Goal: Task Accomplishment & Management: Manage account settings

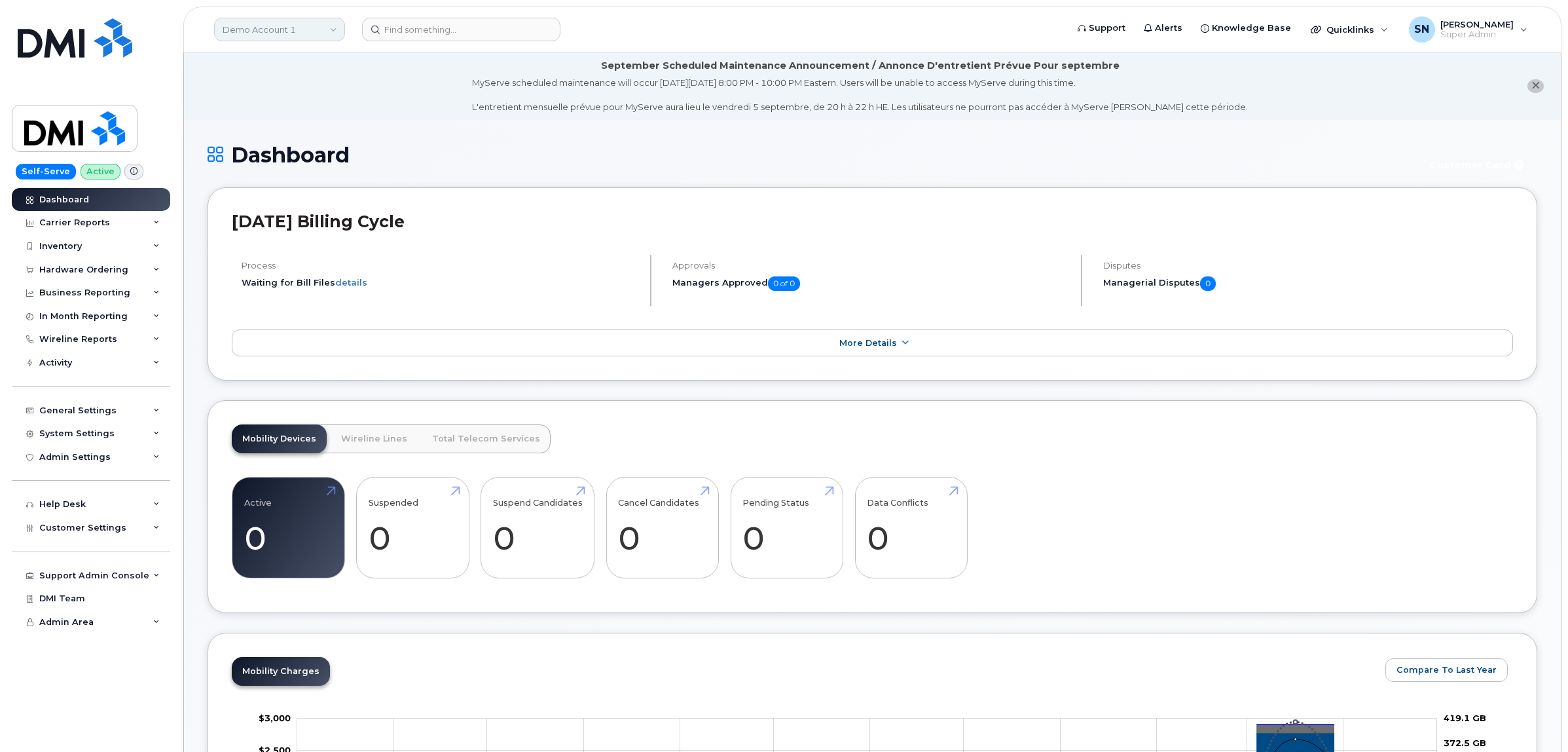
click at [257, 34] on link "Demo Account 1" at bounding box center [280, 29] width 131 height 23
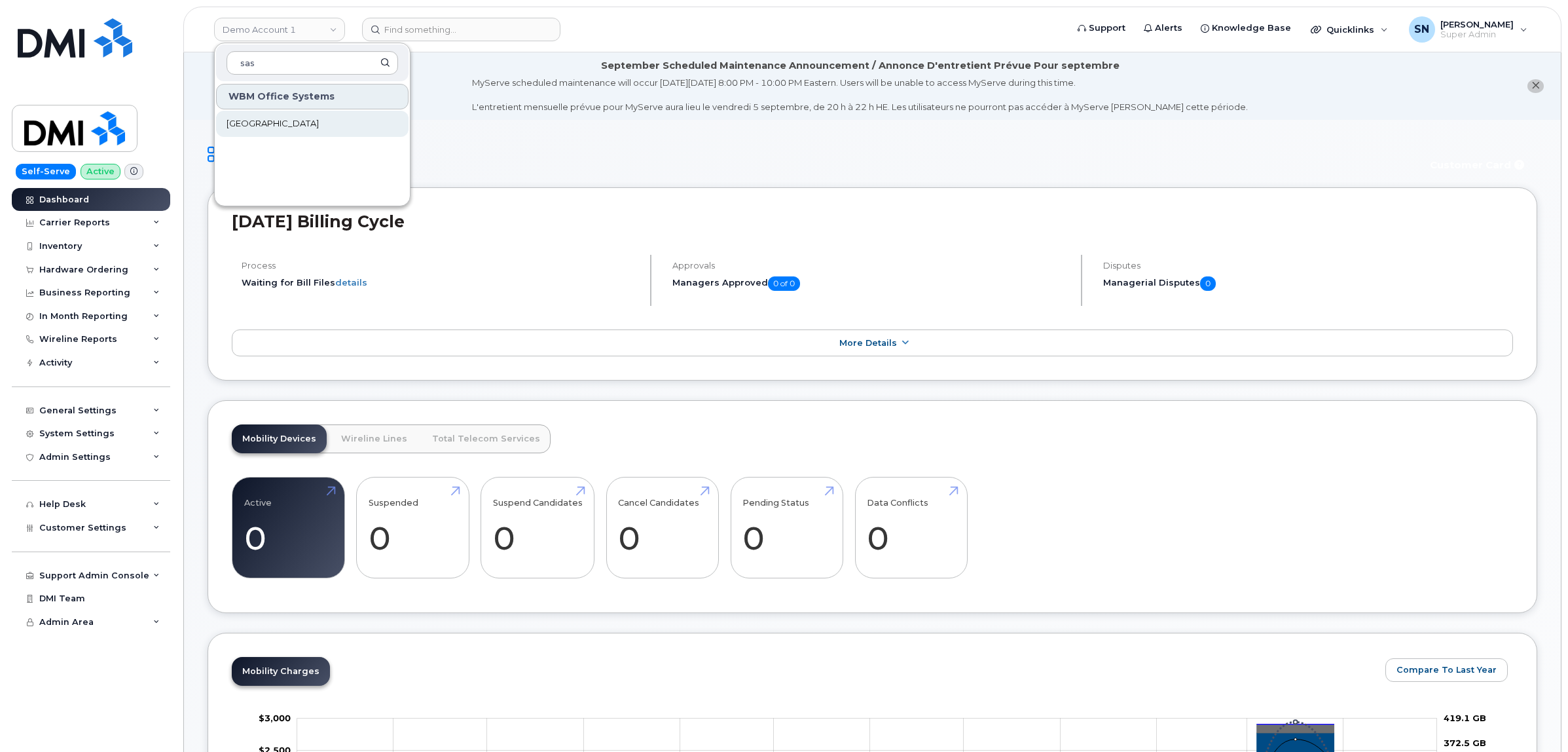
type input "sas"
click at [273, 116] on link "[GEOGRAPHIC_DATA]" at bounding box center [312, 123] width 193 height 26
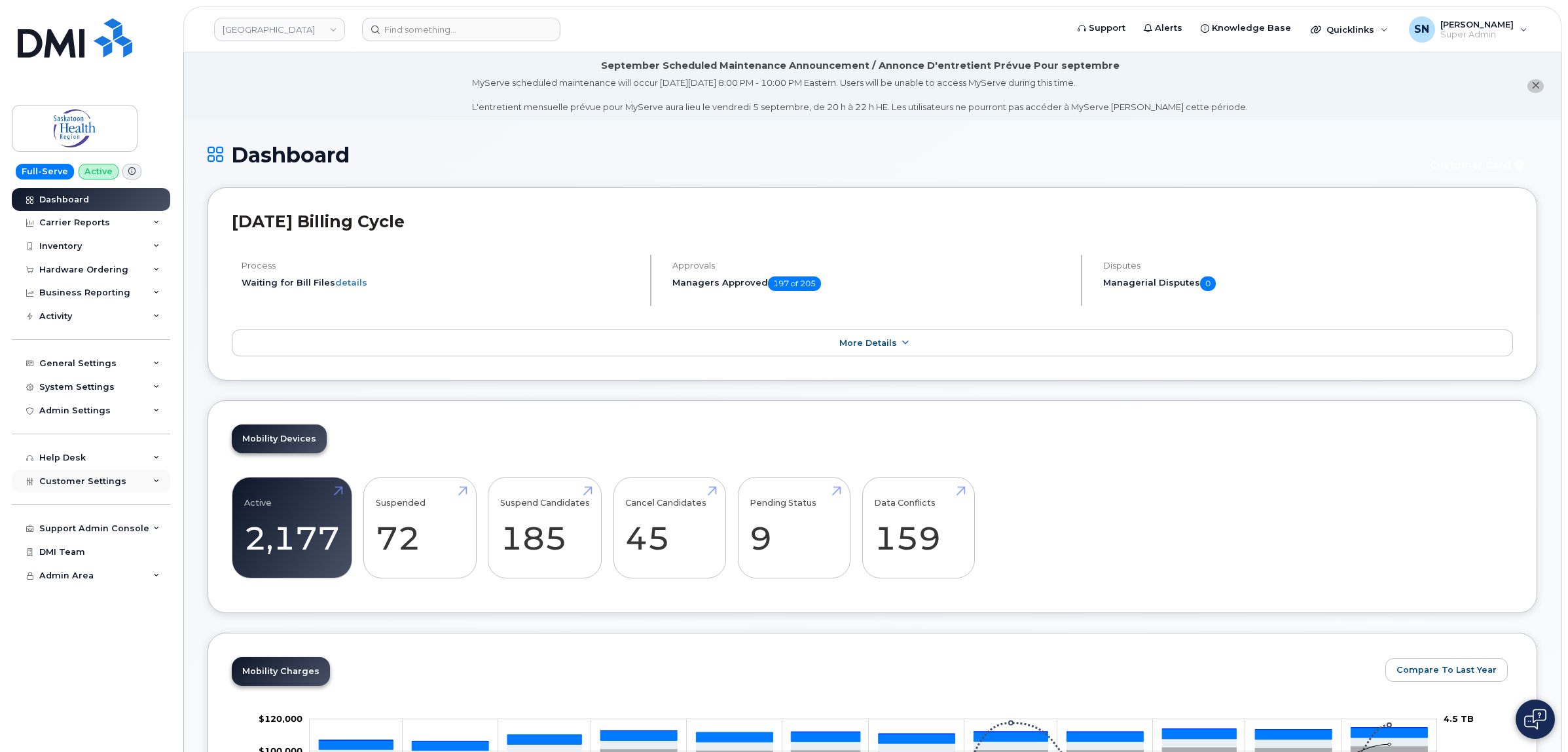
click at [129, 482] on div "Customer Settings" at bounding box center [90, 482] width 158 height 23
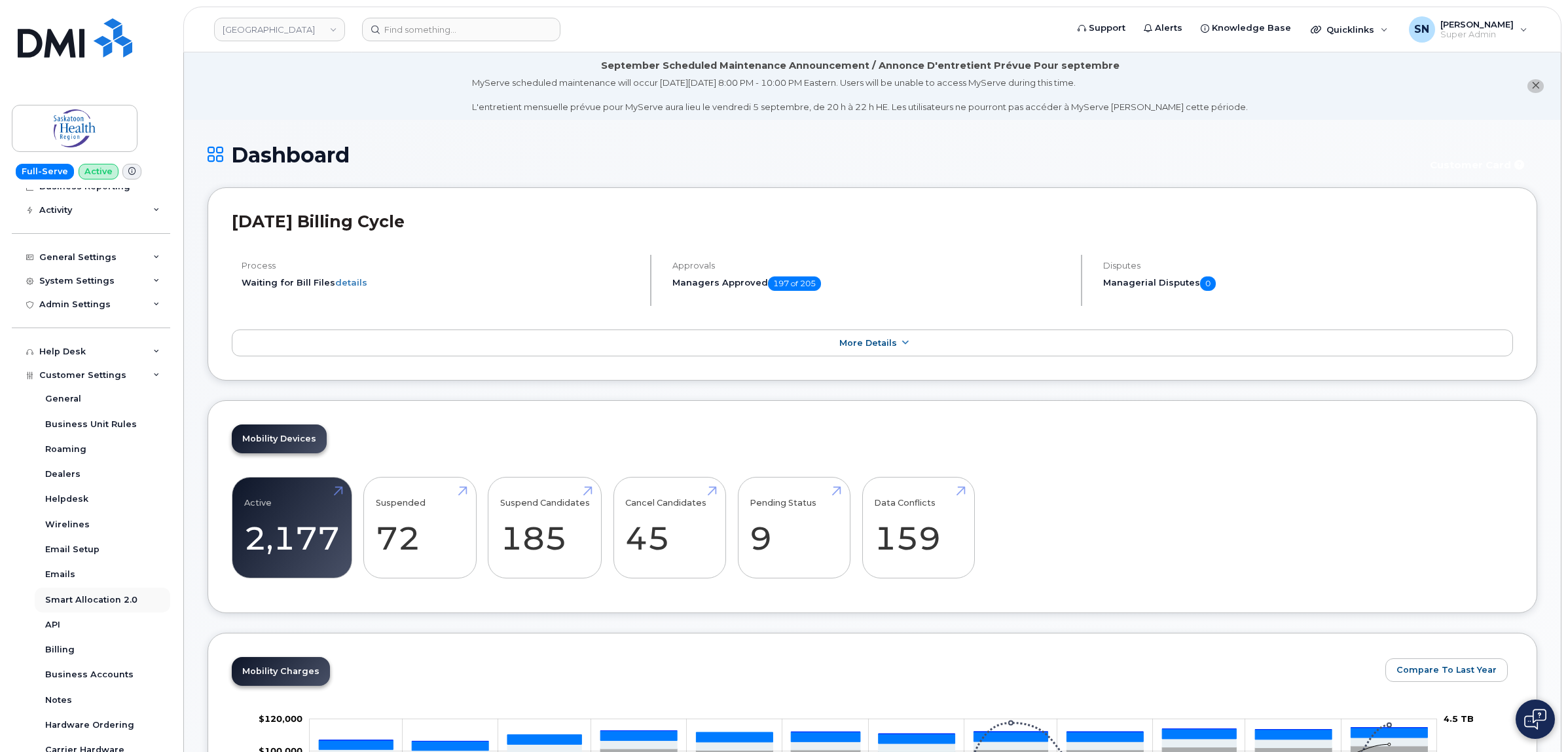
scroll to position [215, 0]
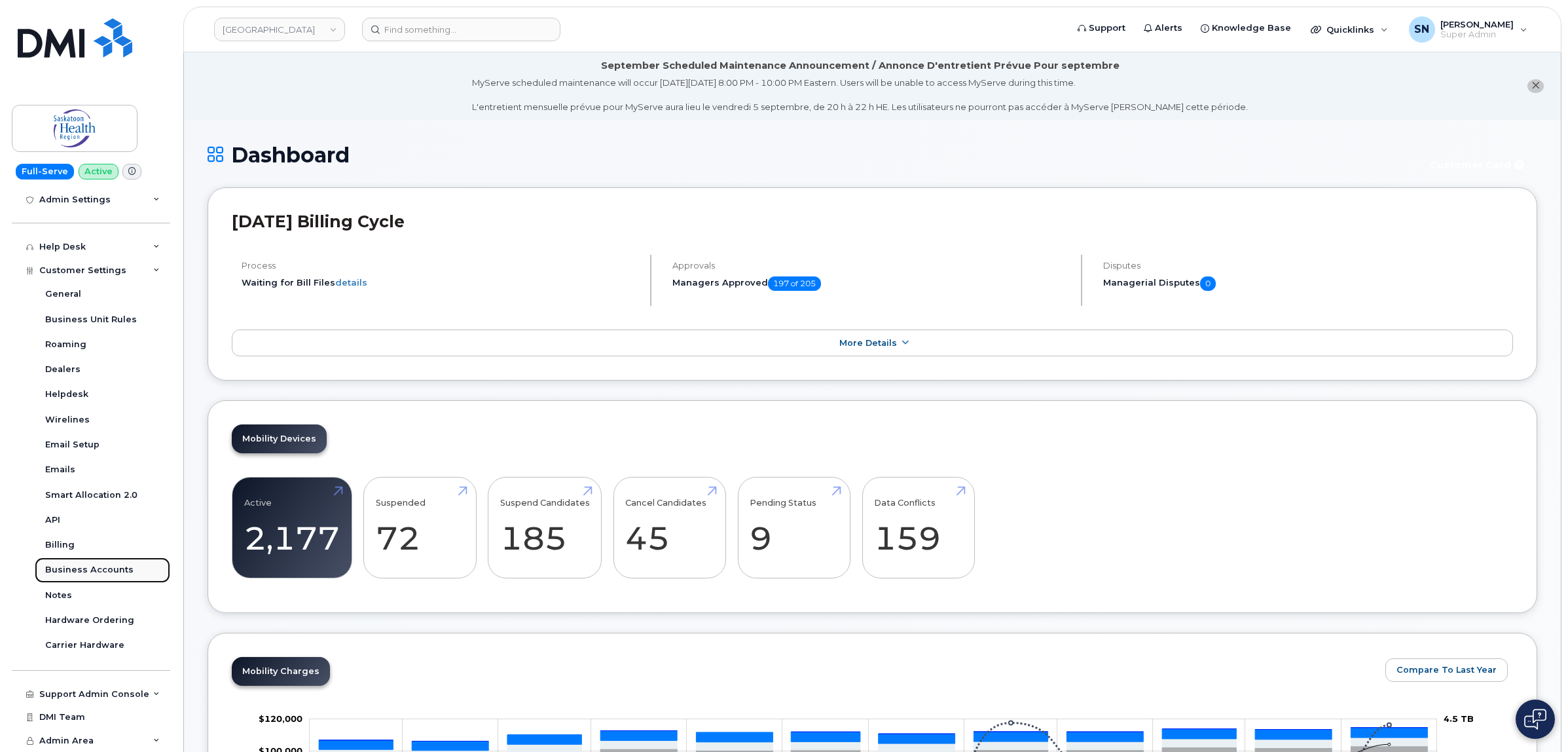
click at [113, 568] on div "Business Accounts" at bounding box center [90, 569] width 89 height 12
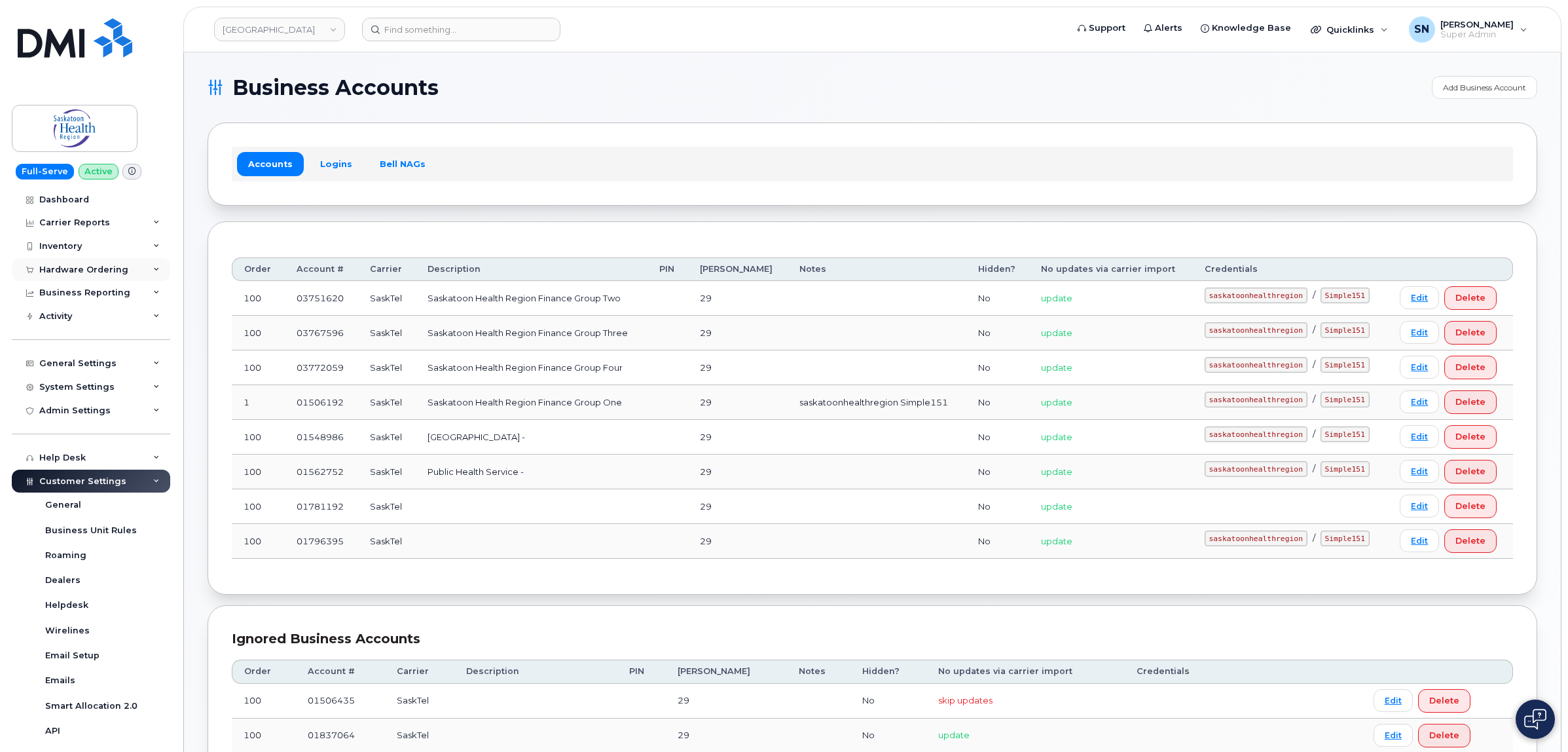
click at [86, 272] on div "Hardware Ordering" at bounding box center [84, 270] width 89 height 11
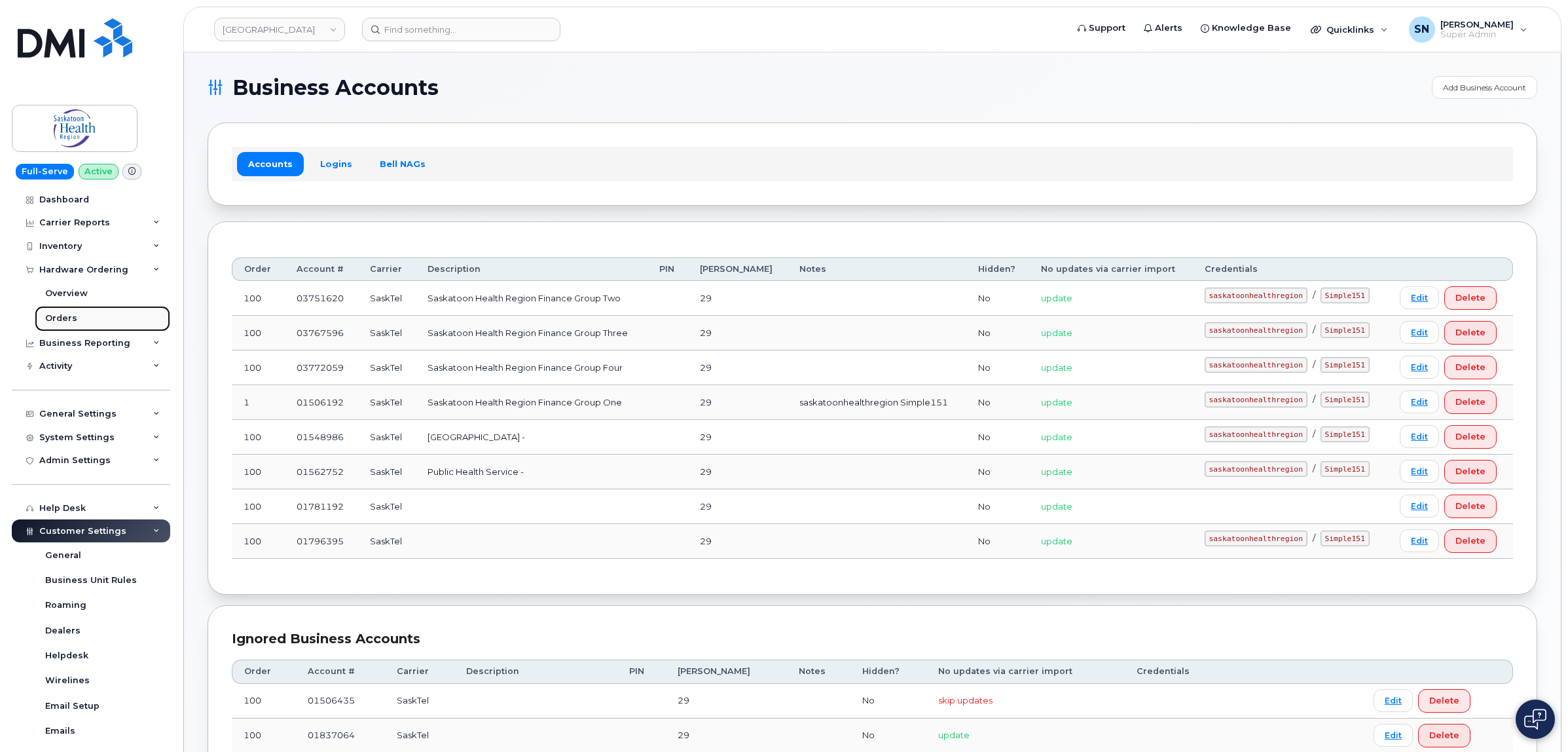
click at [75, 325] on link "Orders" at bounding box center [102, 318] width 136 height 25
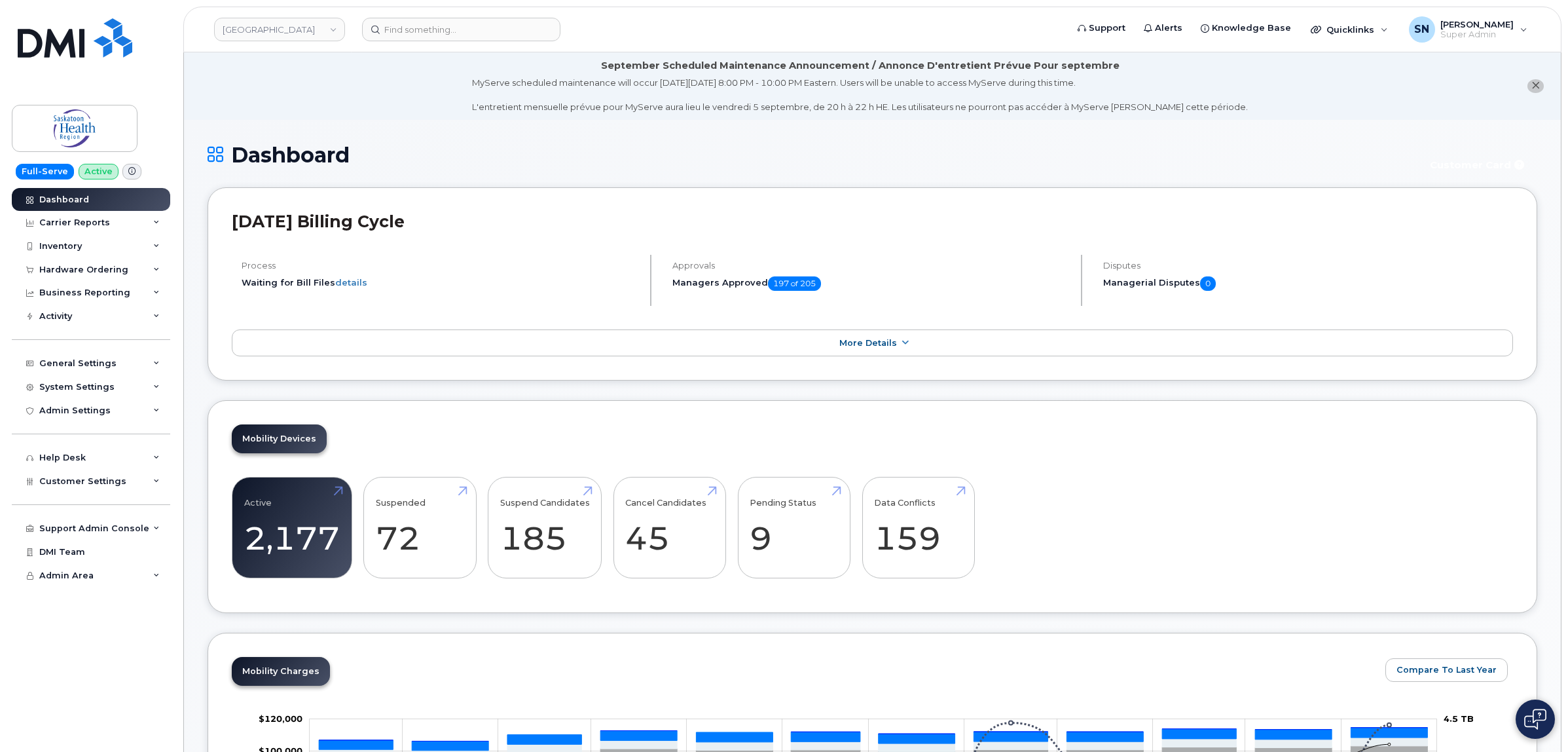
click at [1540, 85] on button "close notification" at bounding box center [1536, 86] width 17 height 13
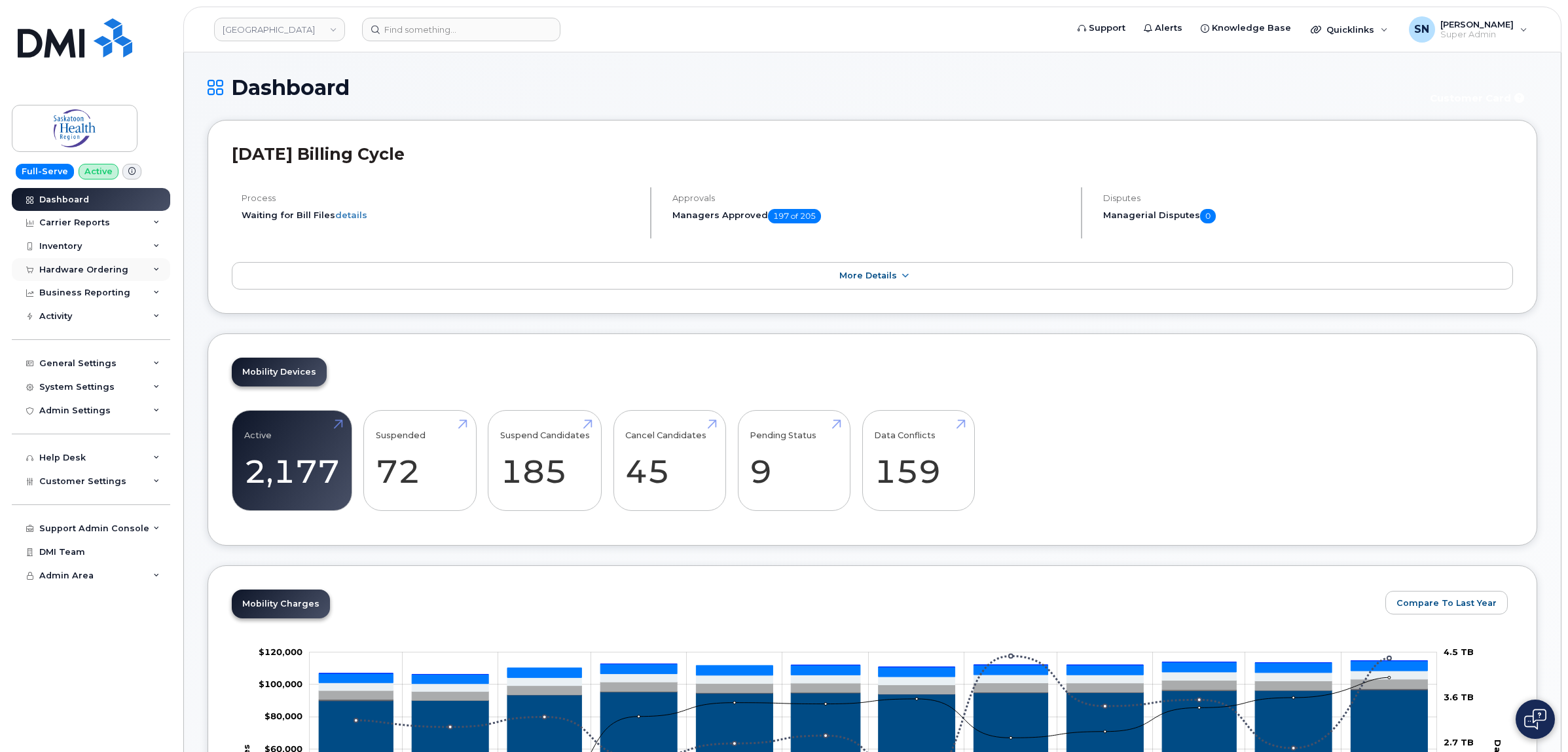
click at [95, 269] on div "Hardware Ordering" at bounding box center [84, 270] width 89 height 11
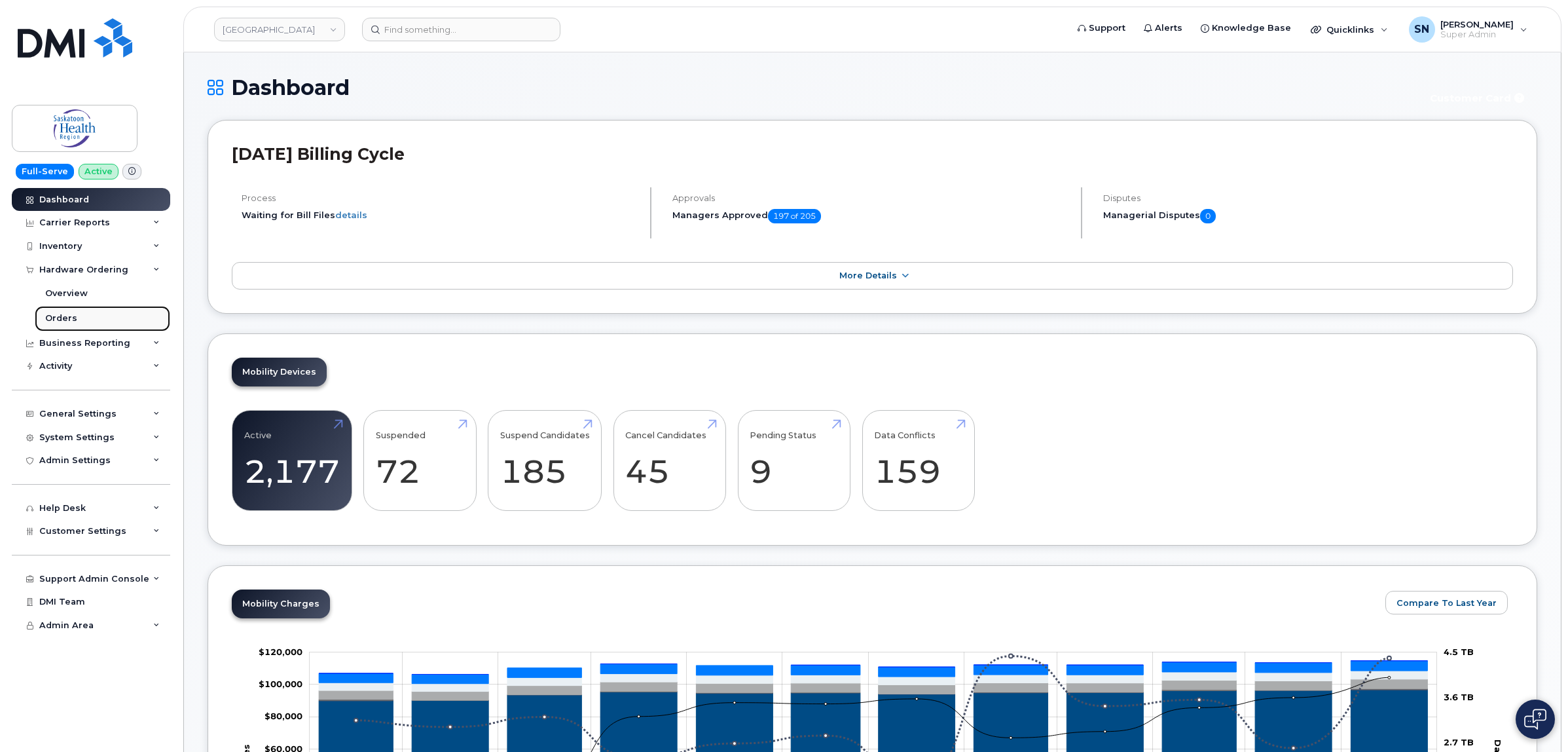
click at [80, 317] on link "Orders" at bounding box center [102, 318] width 136 height 25
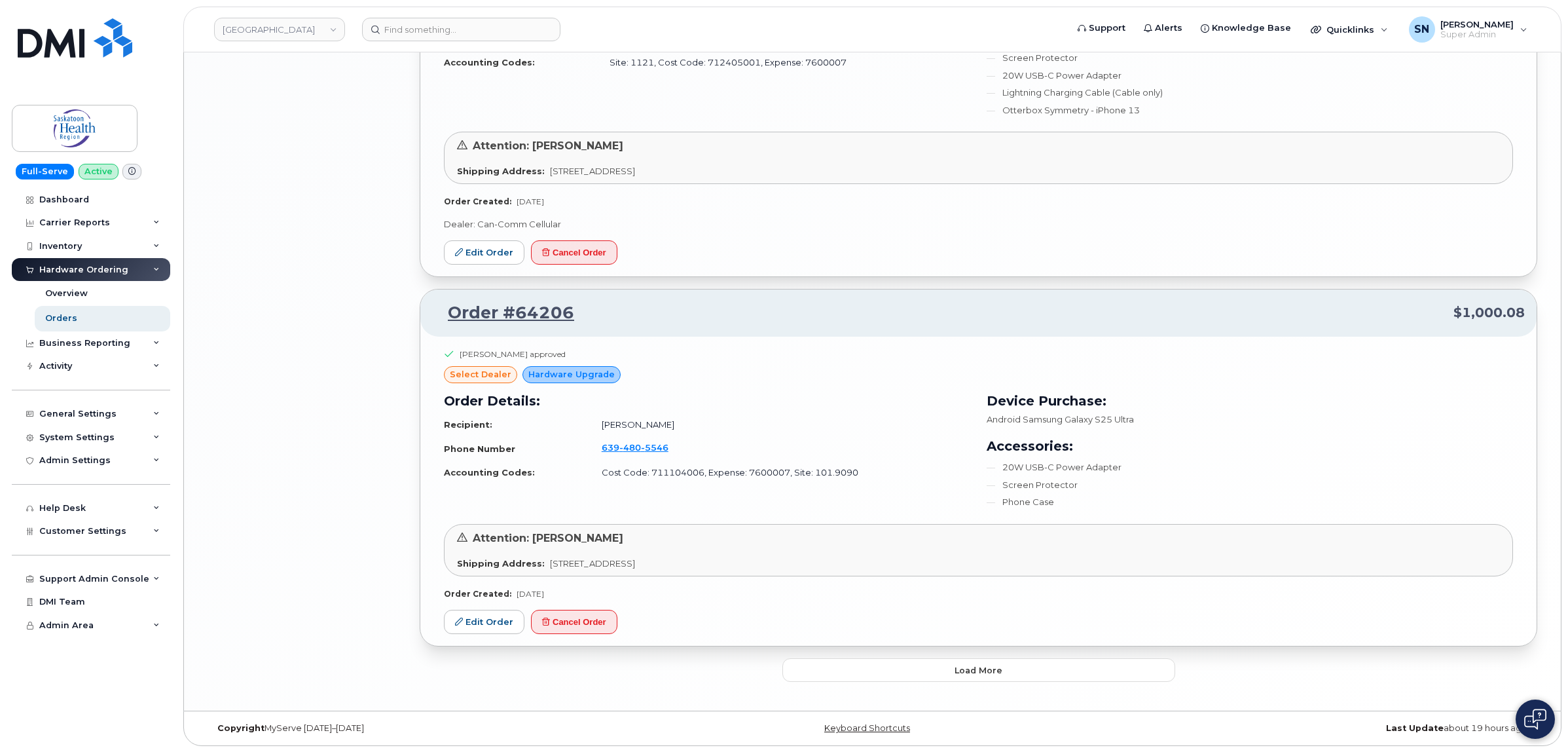
scroll to position [2460, 0]
click at [913, 668] on button "Load more" at bounding box center [979, 669] width 393 height 23
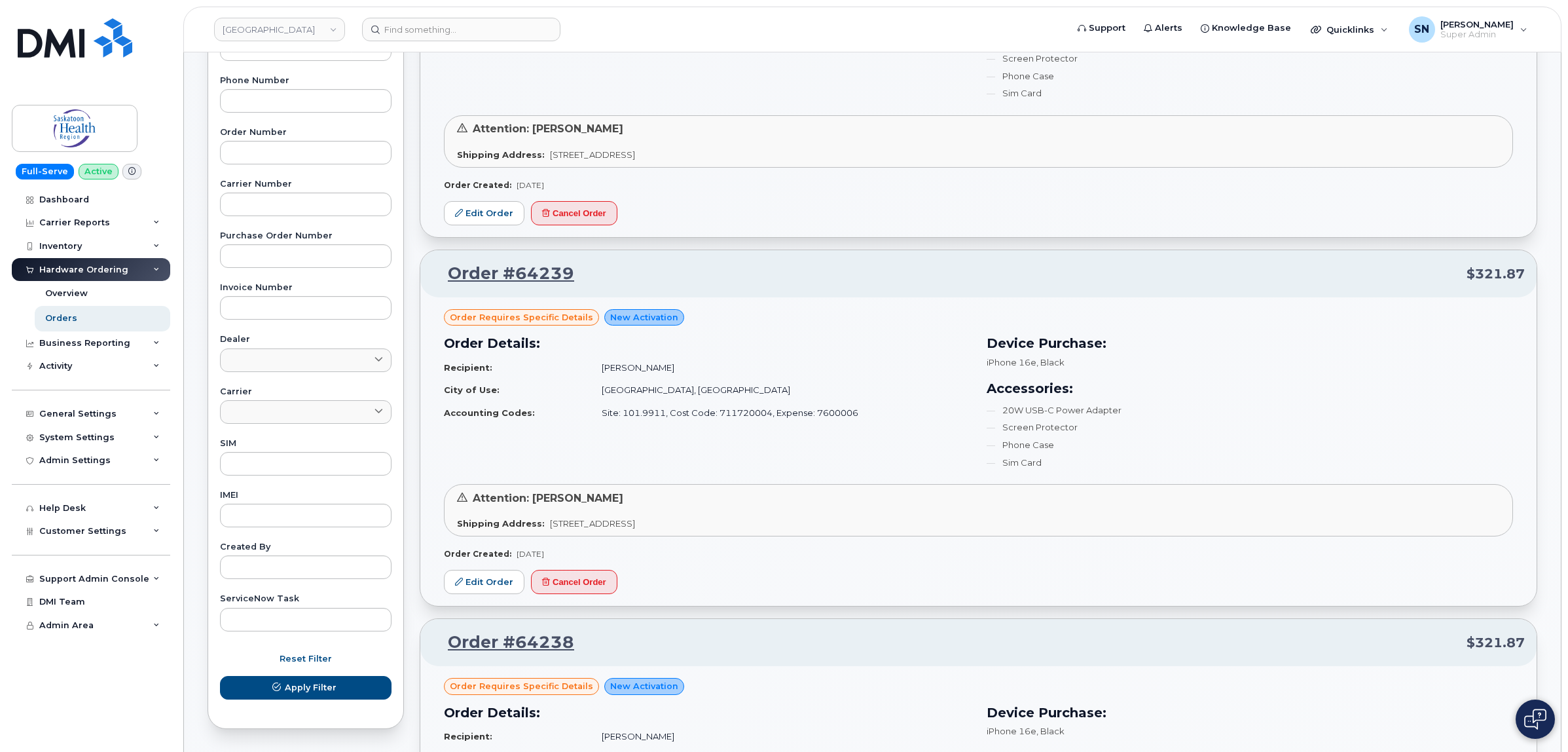
scroll to position [33, 0]
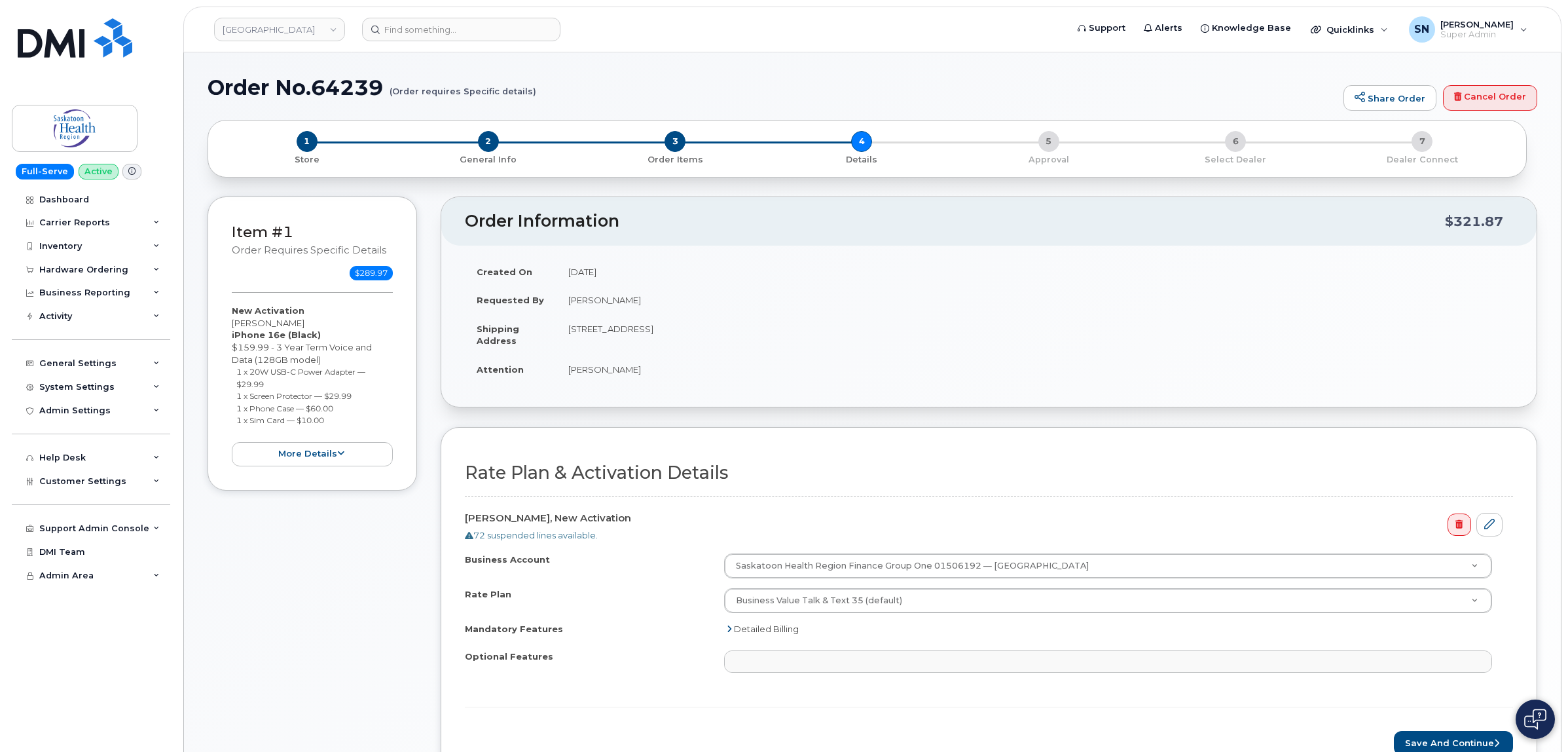
select select
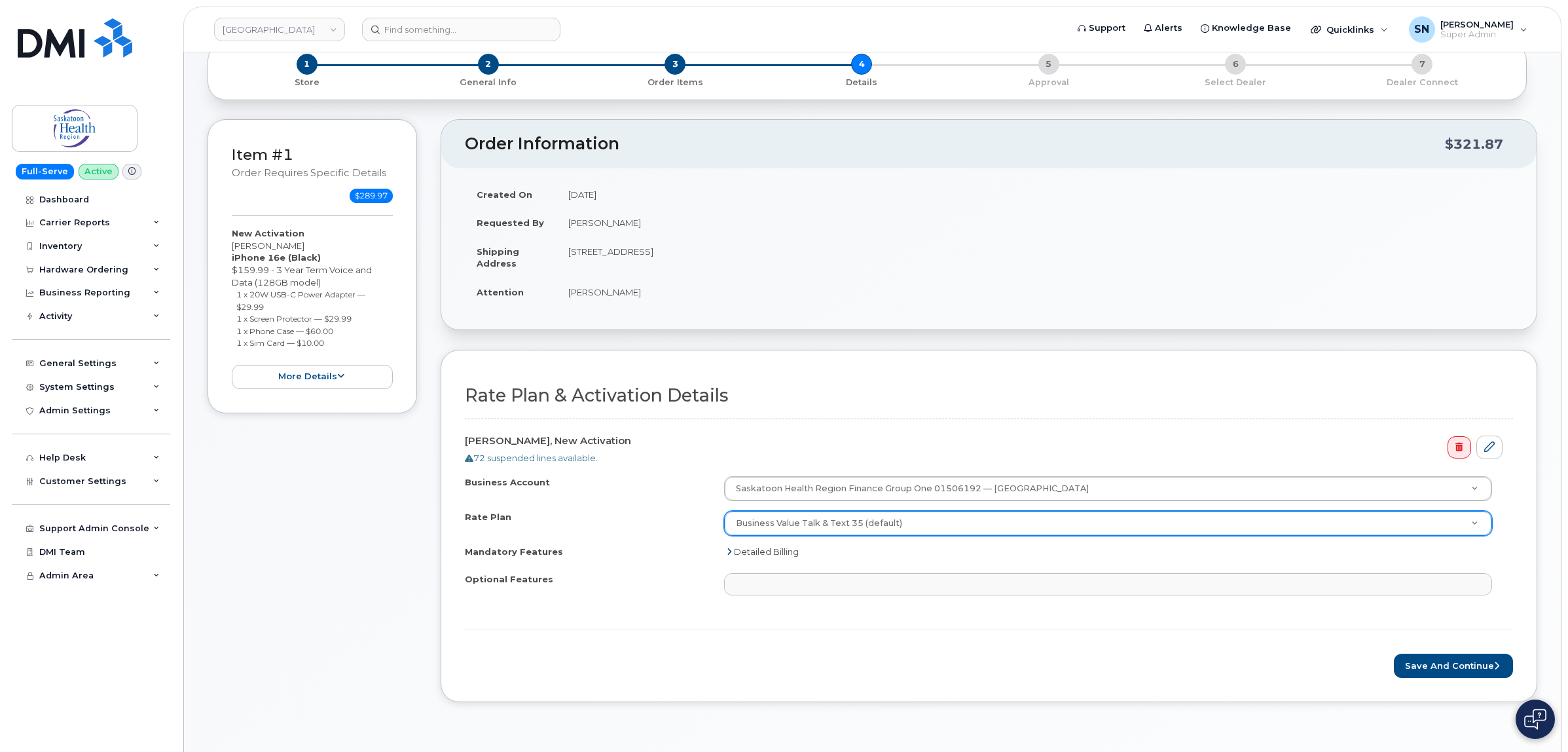
scroll to position [164, 0]
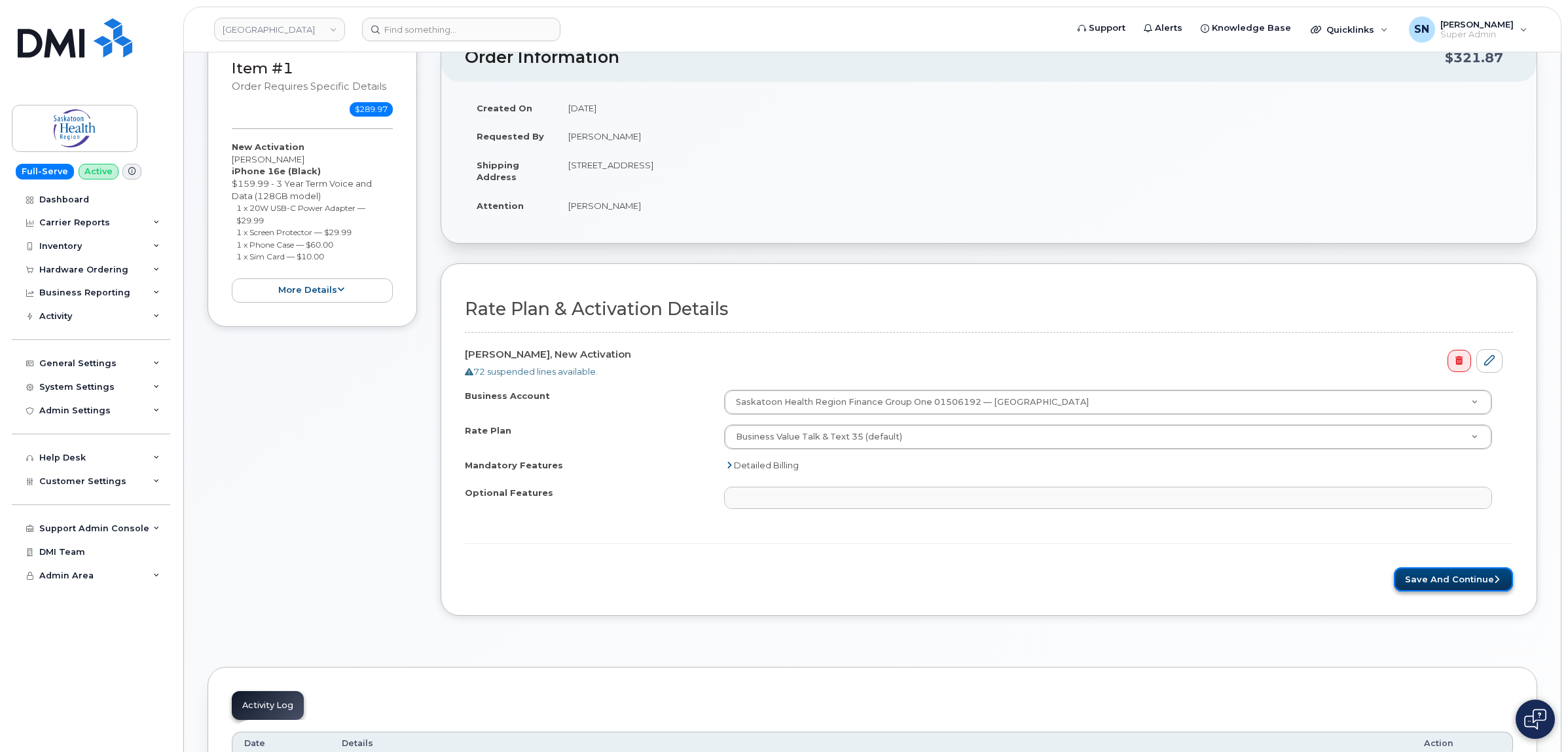
click at [1444, 586] on button "Save and Continue" at bounding box center [1453, 579] width 119 height 24
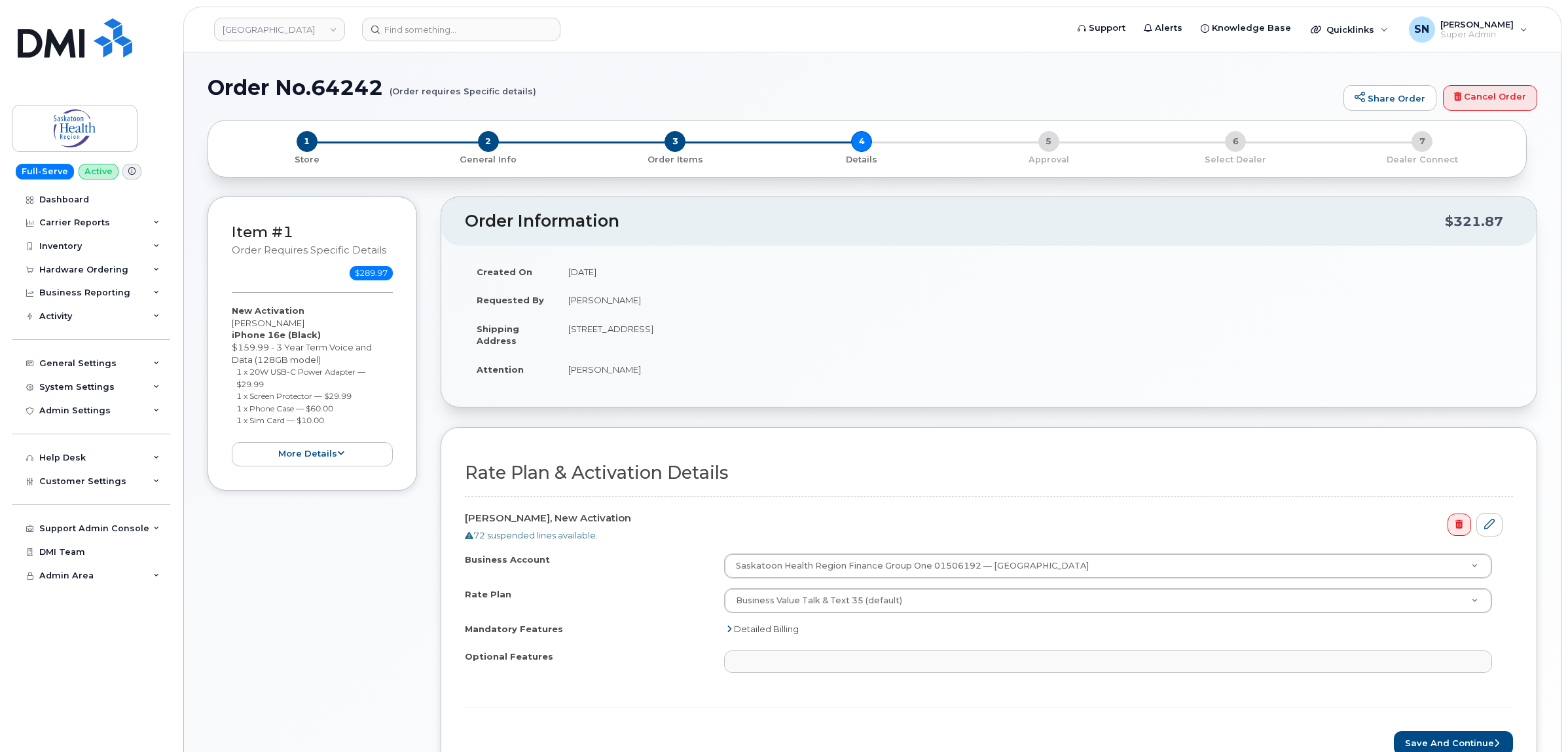
select select
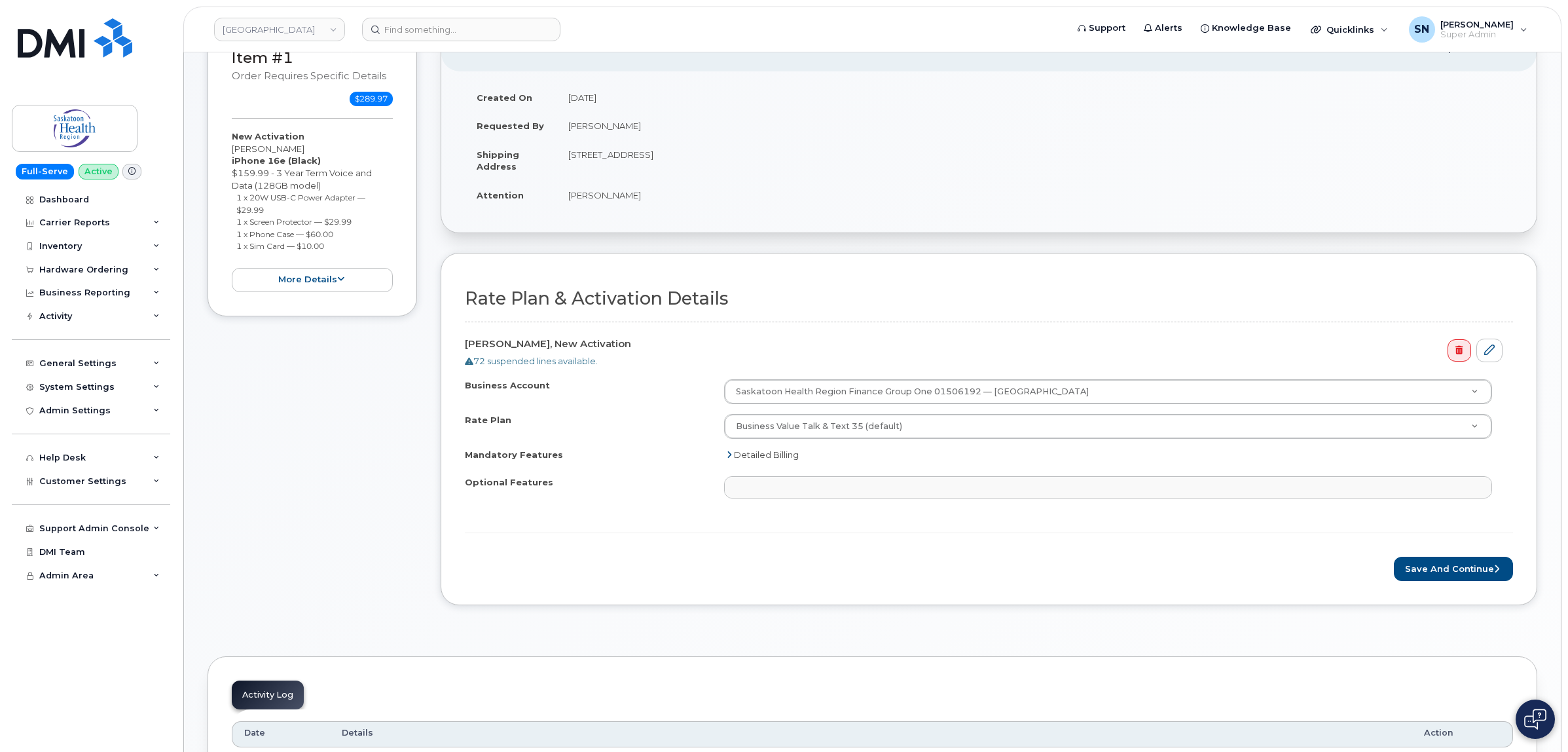
scroll to position [327, 0]
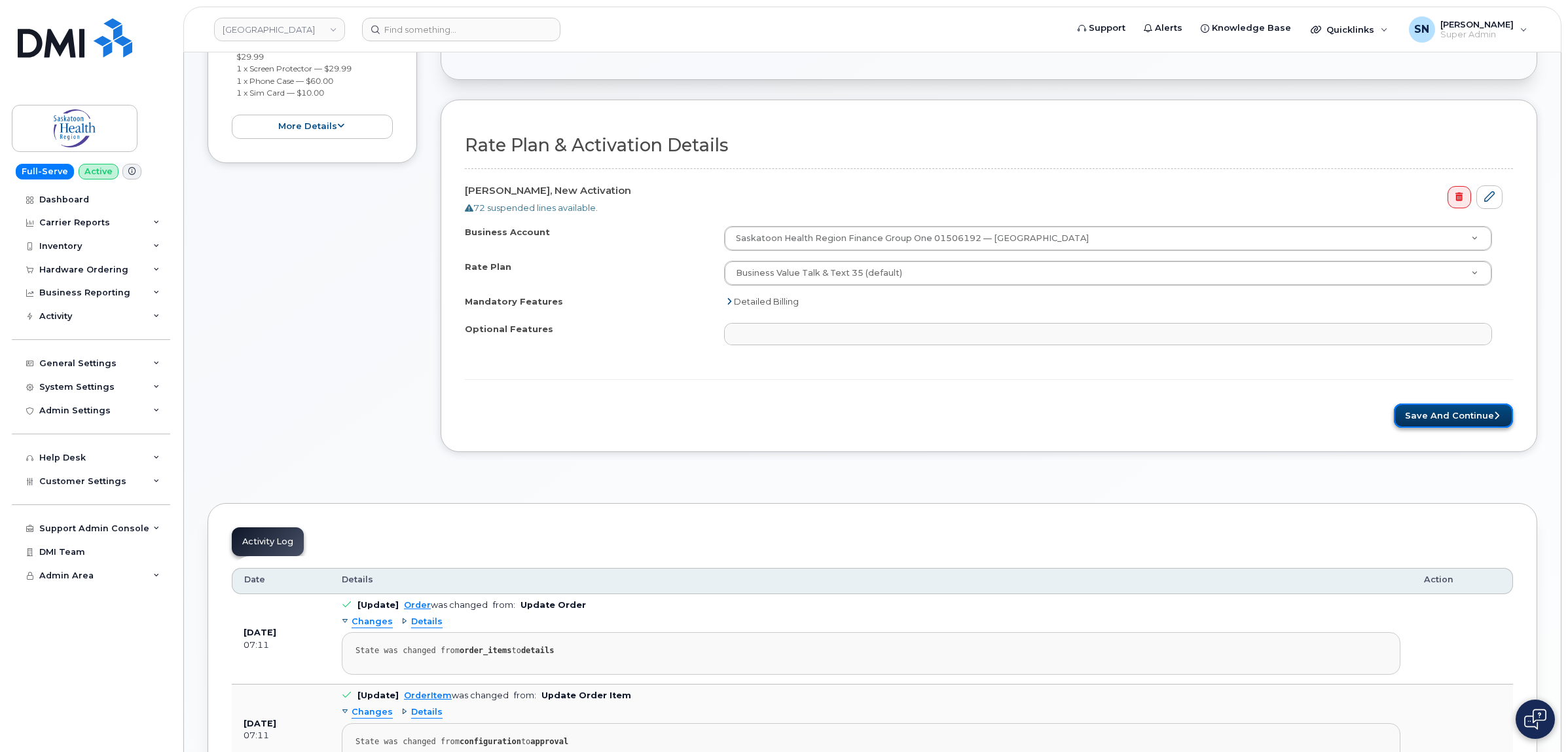
click at [1448, 408] on button "Save and Continue" at bounding box center [1453, 415] width 119 height 24
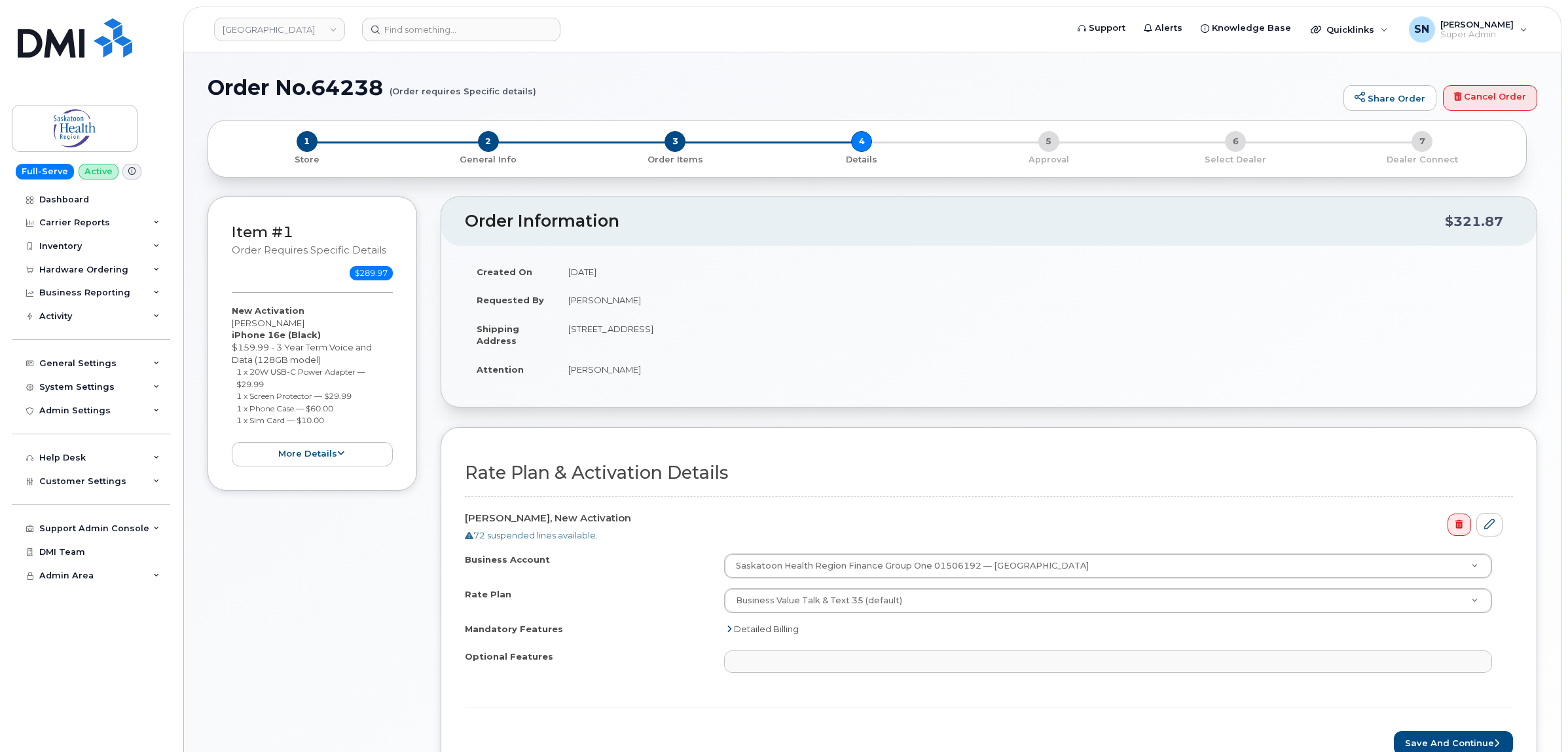
select select
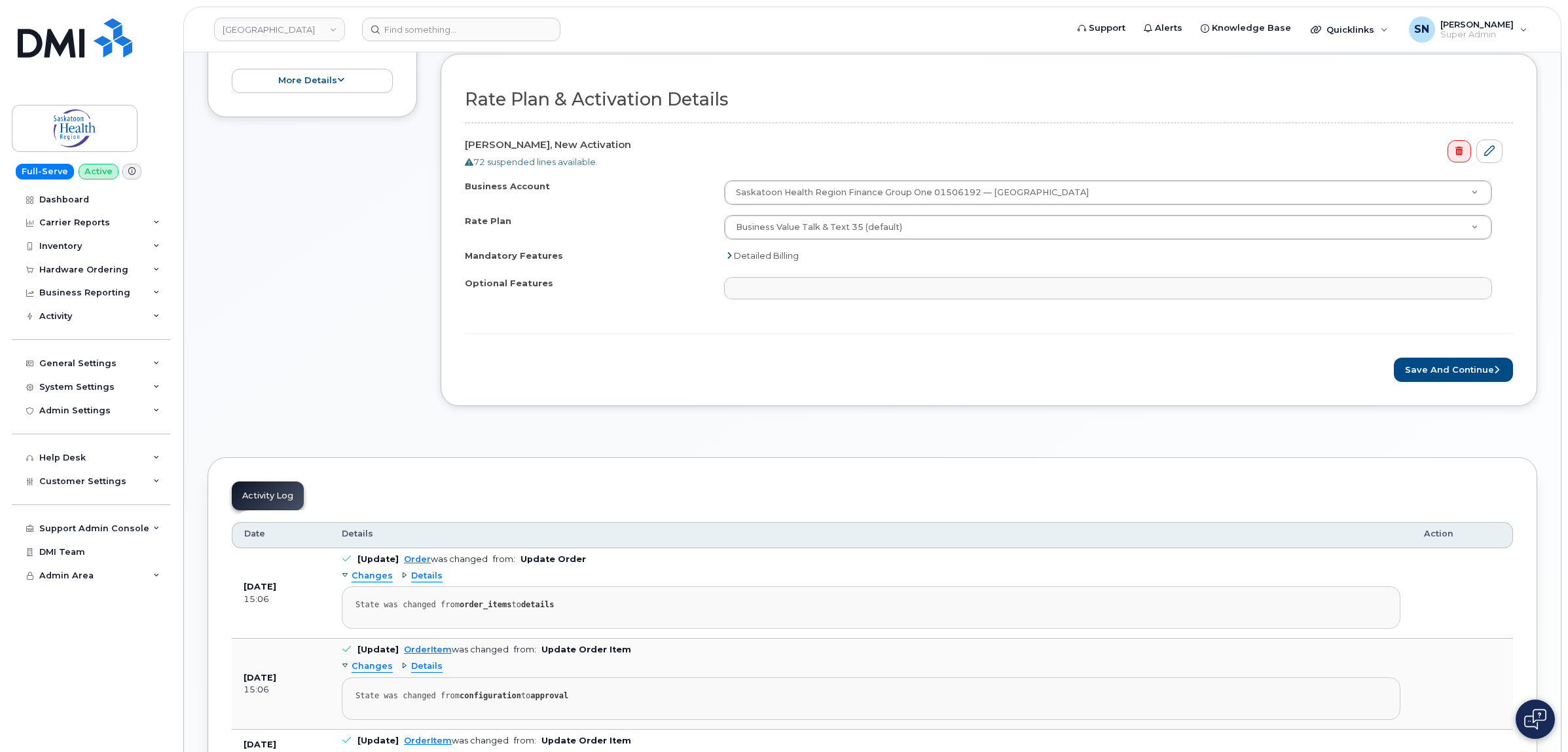
scroll to position [409, 0]
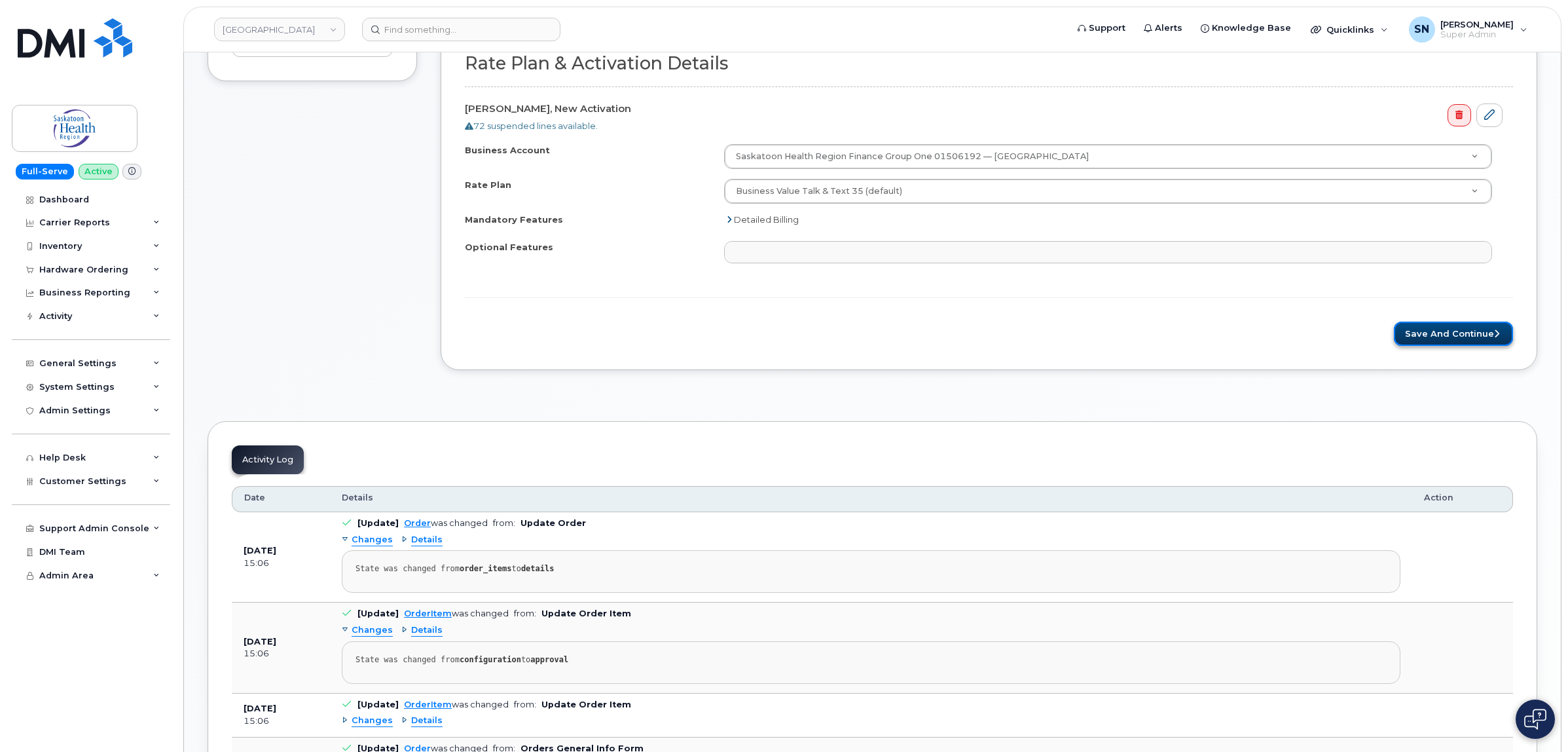
click at [1427, 346] on button "Save and Continue" at bounding box center [1453, 333] width 119 height 24
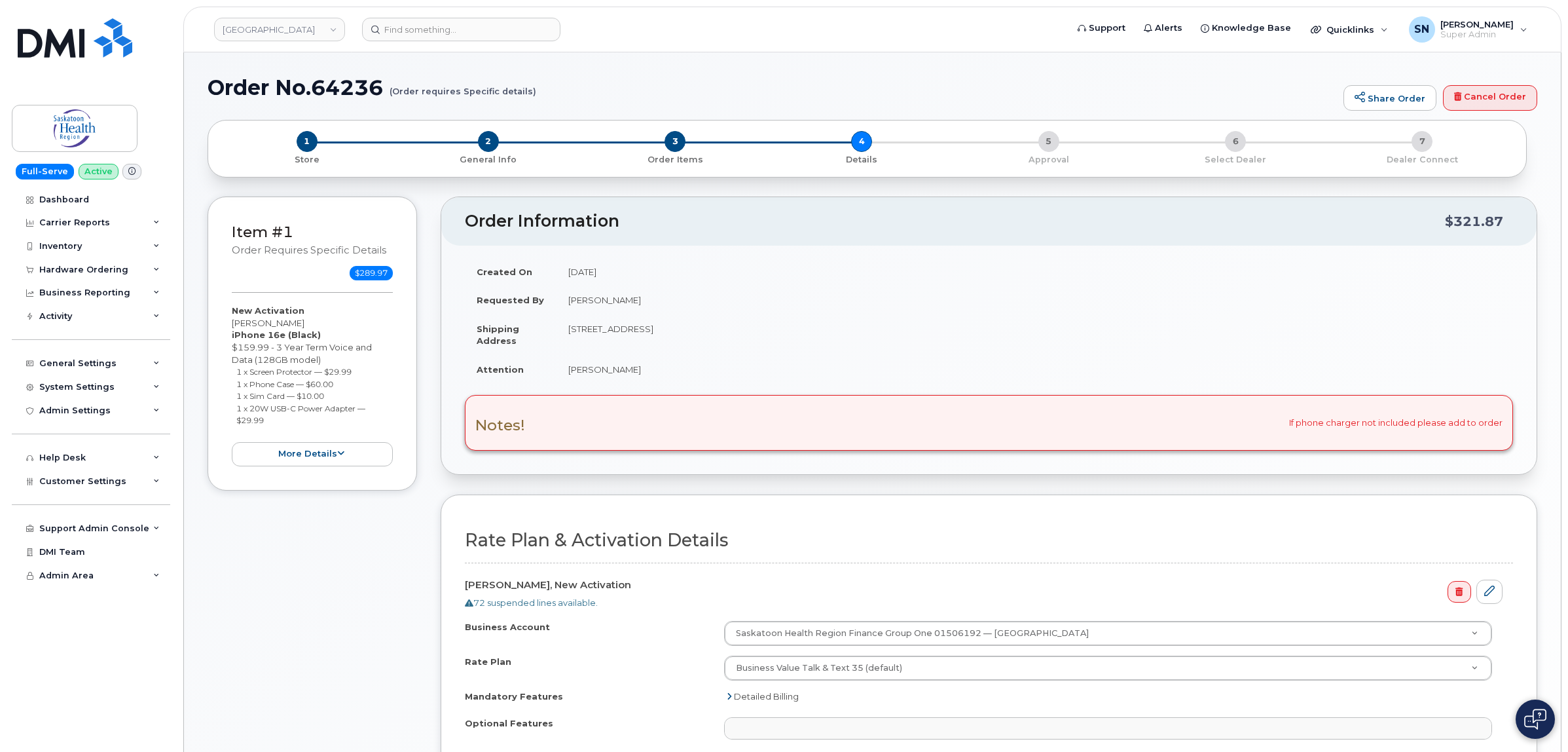
select select
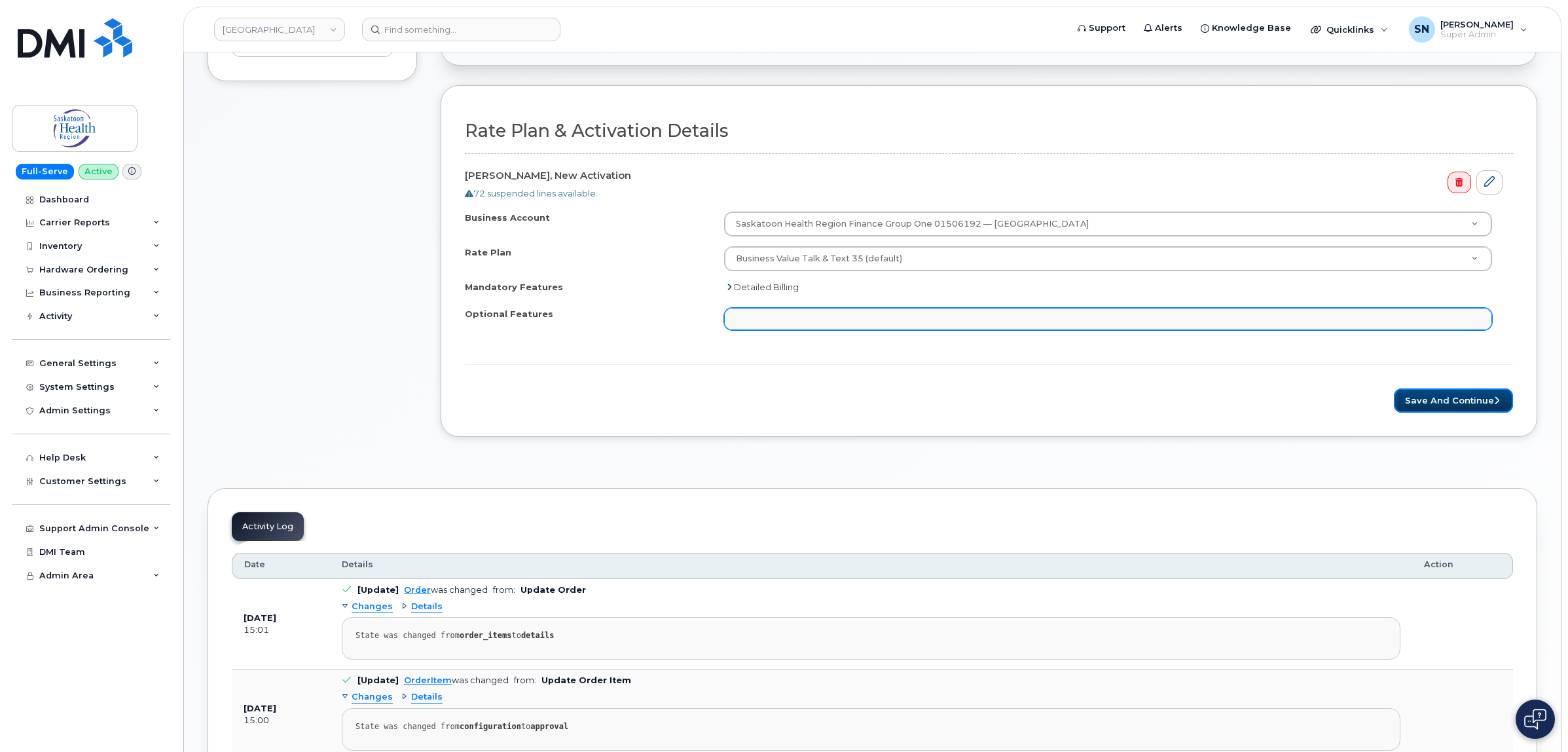
click at [1428, 404] on button "Save and Continue" at bounding box center [1453, 400] width 119 height 24
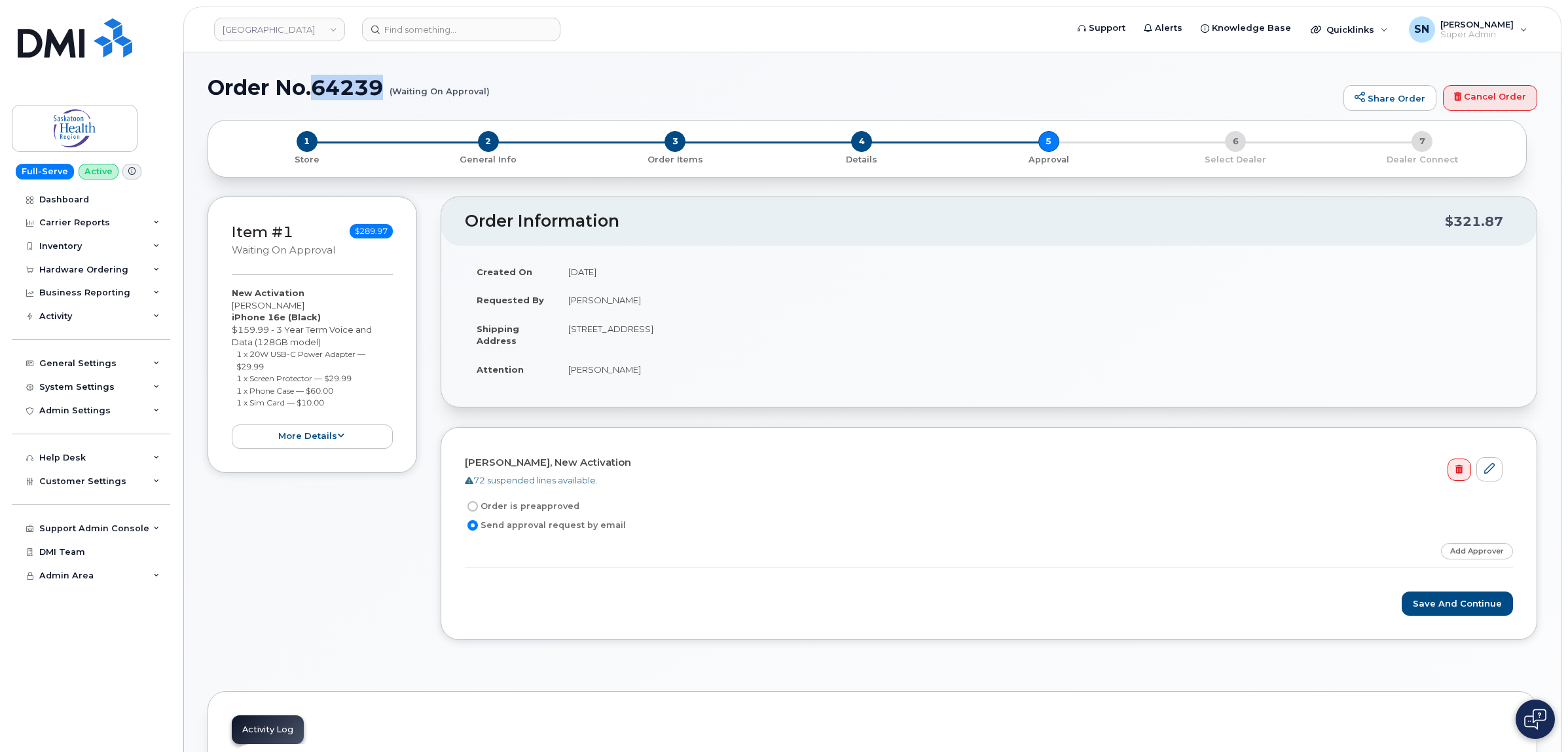
drag, startPoint x: 316, startPoint y: 83, endPoint x: 380, endPoint y: 95, distance: 65.1
click at [380, 95] on h1 "Order No.64239 (Waiting On Approval)" at bounding box center [772, 87] width 1129 height 23
copy h1 "64239"
click at [499, 90] on h1 "Order No.64239 (Waiting On Approval)" at bounding box center [772, 87] width 1129 height 23
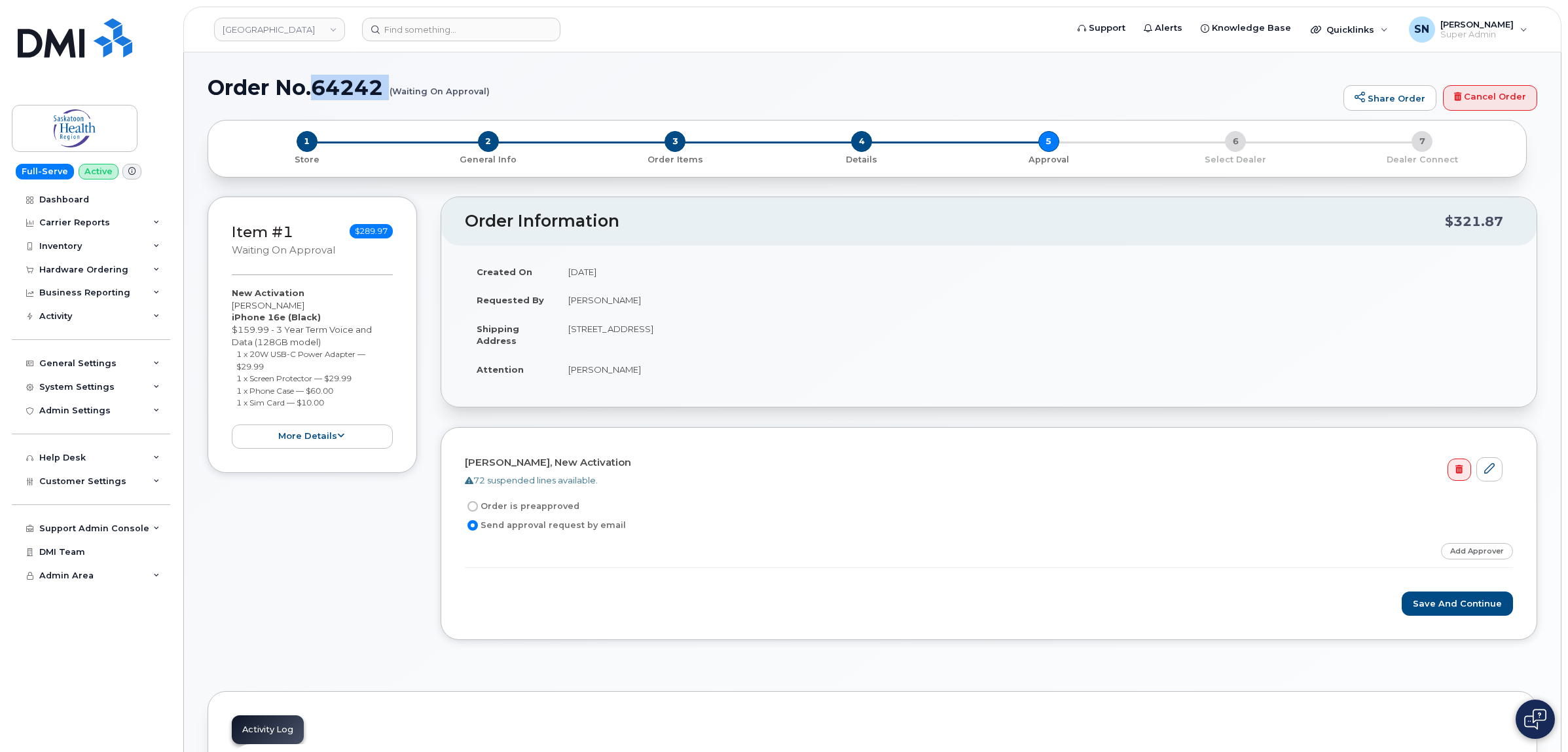
drag, startPoint x: 314, startPoint y: 87, endPoint x: 382, endPoint y: 100, distance: 69.2
click at [382, 100] on div "Order No.64242 (Waiting On Approval) Share Order Cancel Order" at bounding box center [872, 98] width 1330 height 44
copy h1 "64242"
click at [485, 145] on span "2" at bounding box center [488, 141] width 21 height 21
drag, startPoint x: 316, startPoint y: 86, endPoint x: 381, endPoint y: 94, distance: 65.5
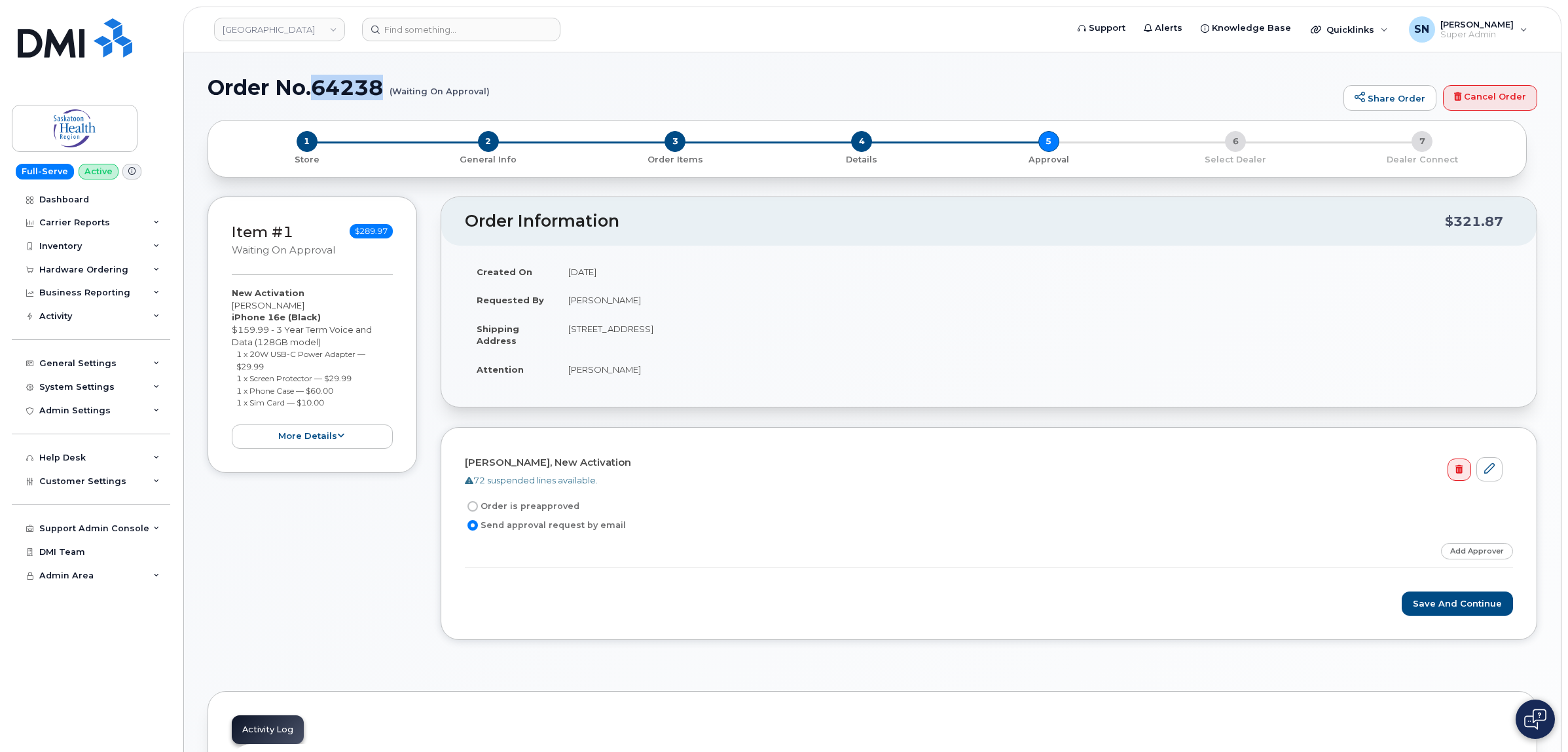
click at [381, 94] on h1 "Order No.64238 (Waiting On Approval)" at bounding box center [772, 87] width 1129 height 23
copy h1 "64238"
click at [483, 134] on span "2" at bounding box center [488, 141] width 21 height 21
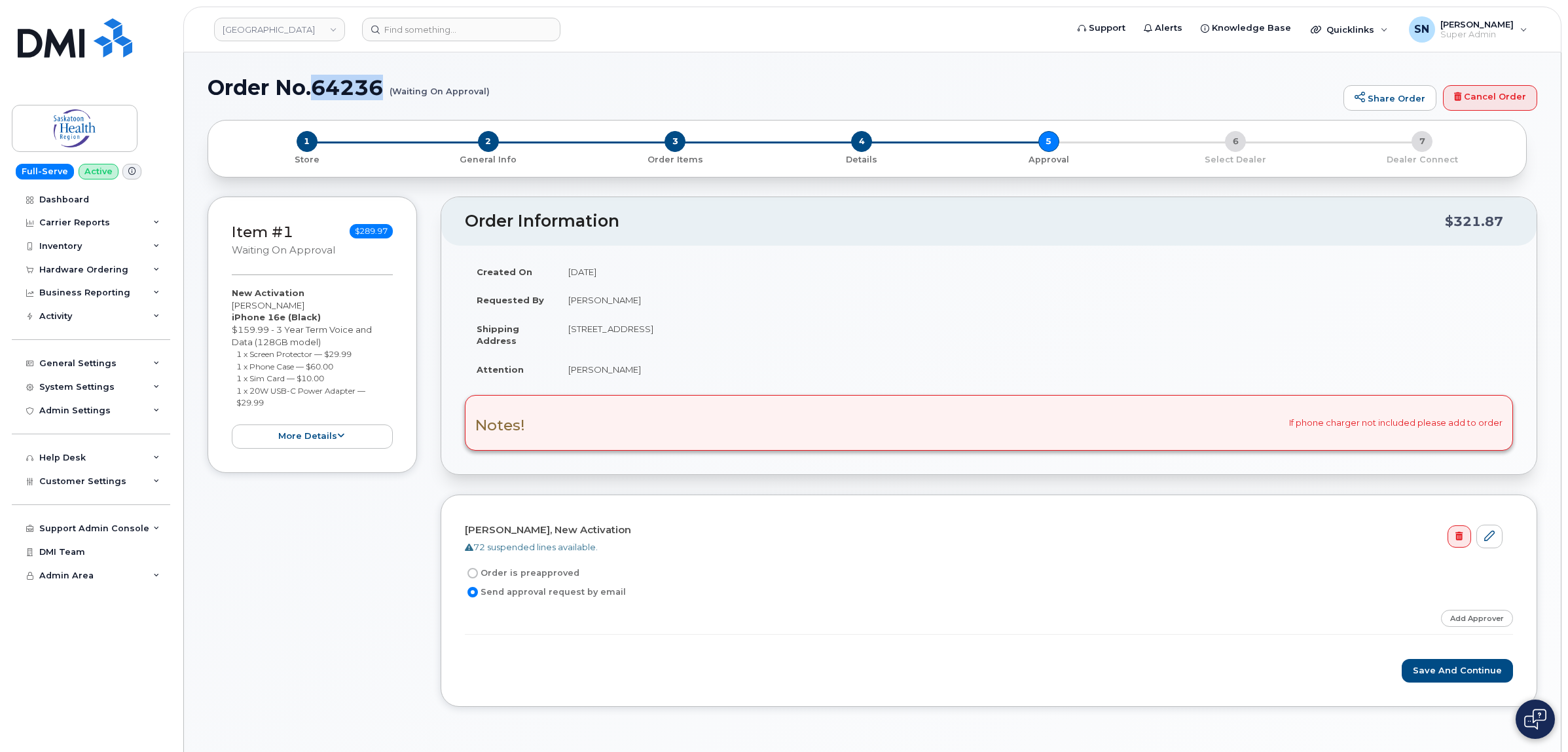
drag, startPoint x: 323, startPoint y: 85, endPoint x: 383, endPoint y: 96, distance: 61.0
click at [383, 96] on h1 "Order No.64236 (Waiting On Approval)" at bounding box center [772, 87] width 1129 height 23
copy h1 "64236"
click at [489, 140] on span "2" at bounding box center [488, 141] width 21 height 21
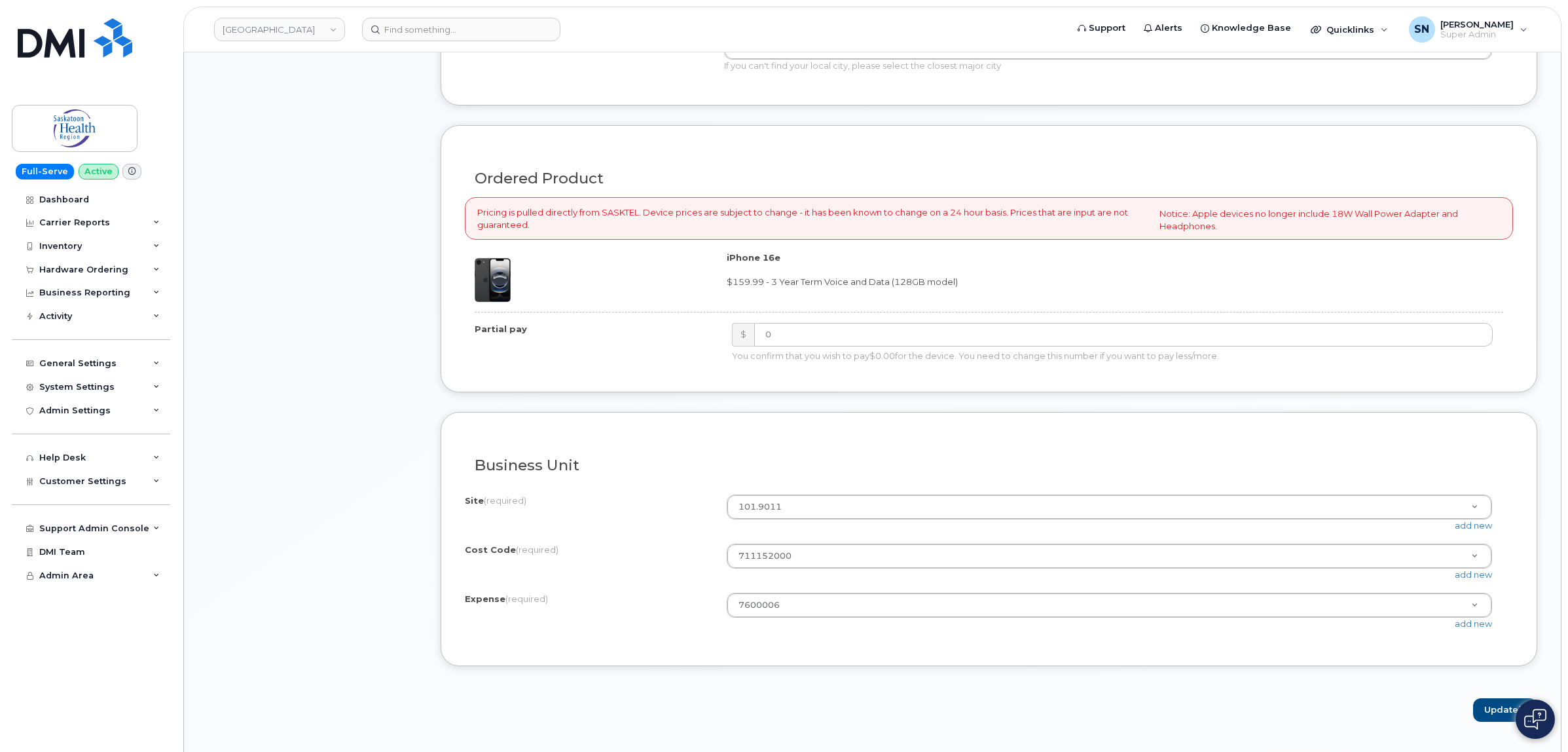
scroll to position [737, 0]
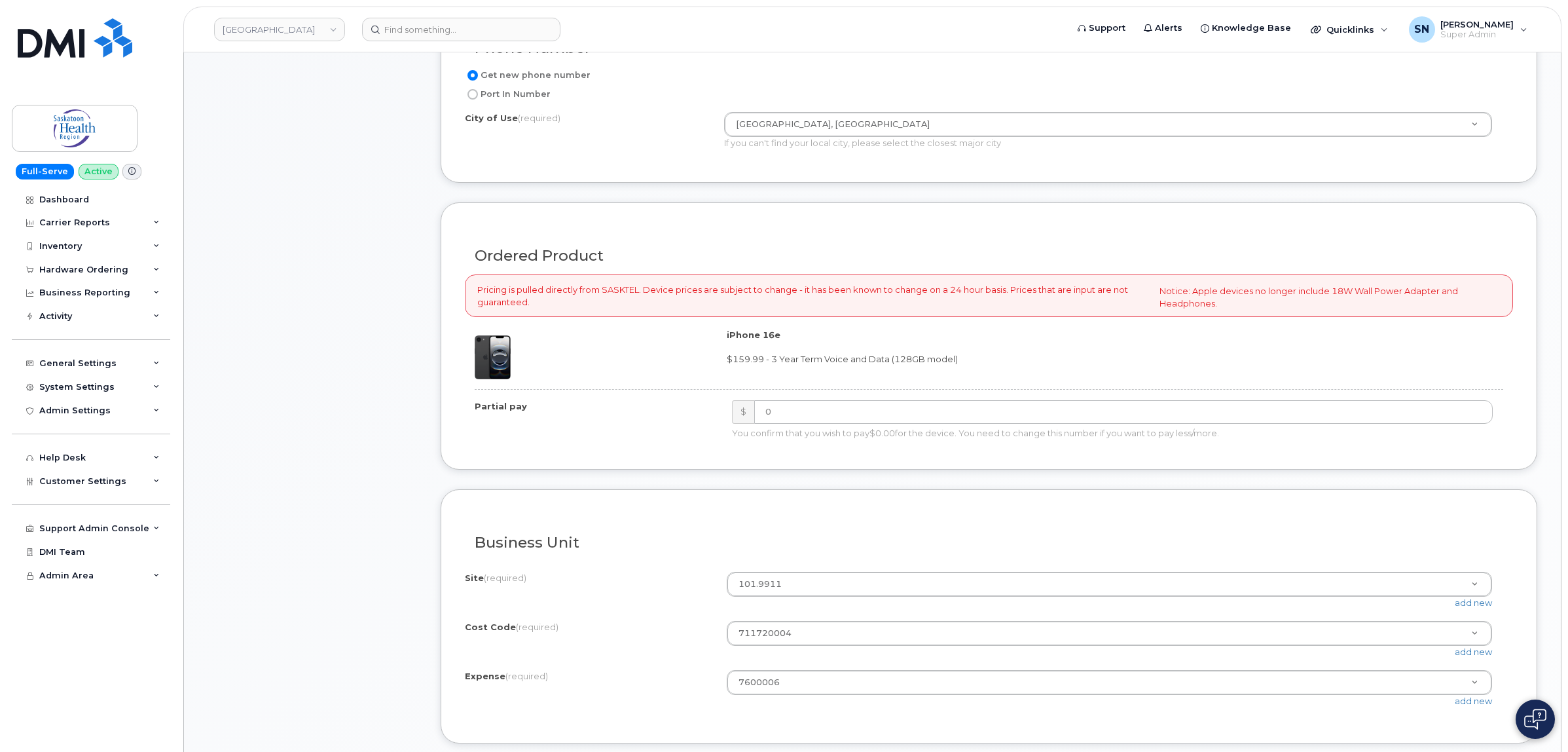
scroll to position [737, 0]
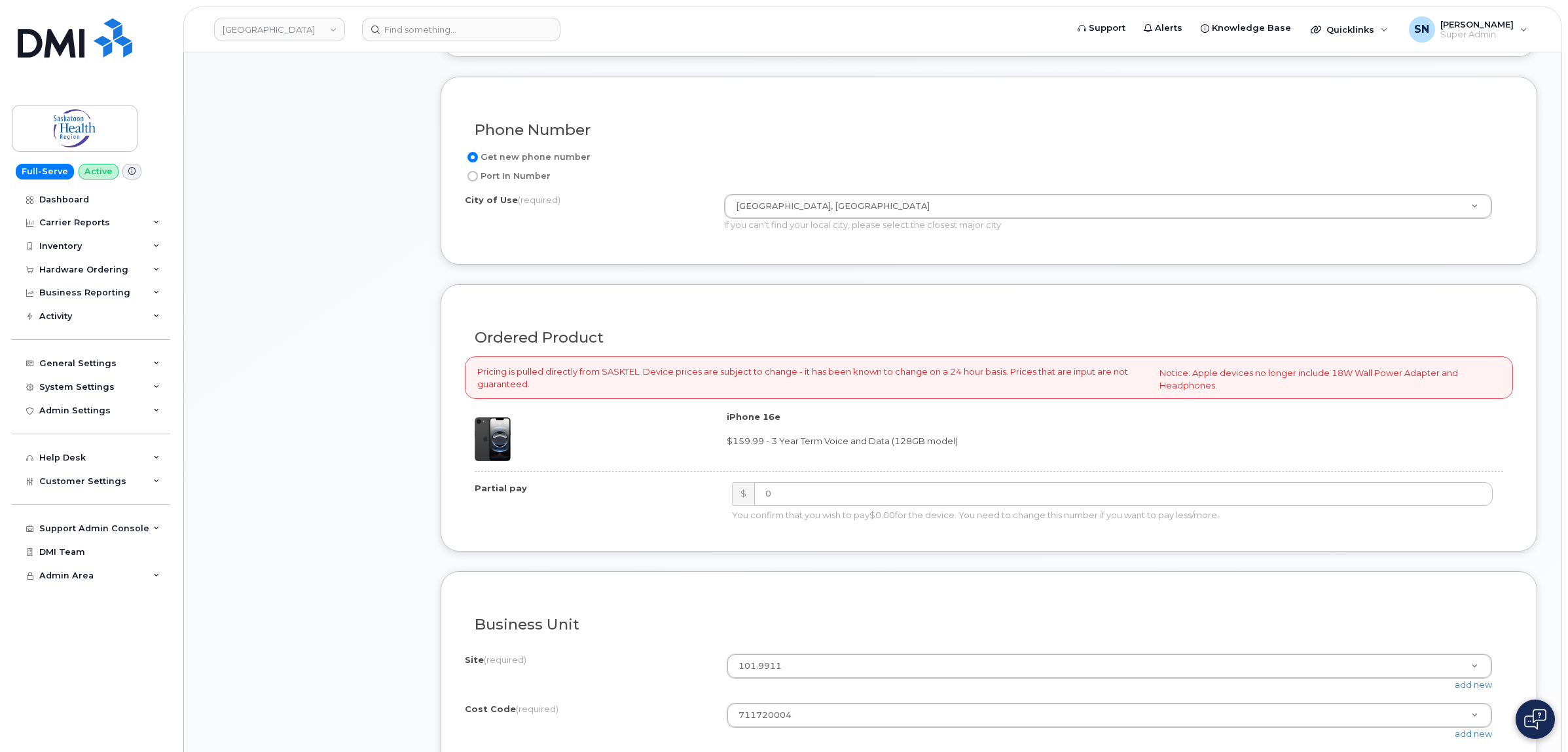
scroll to position [819, 0]
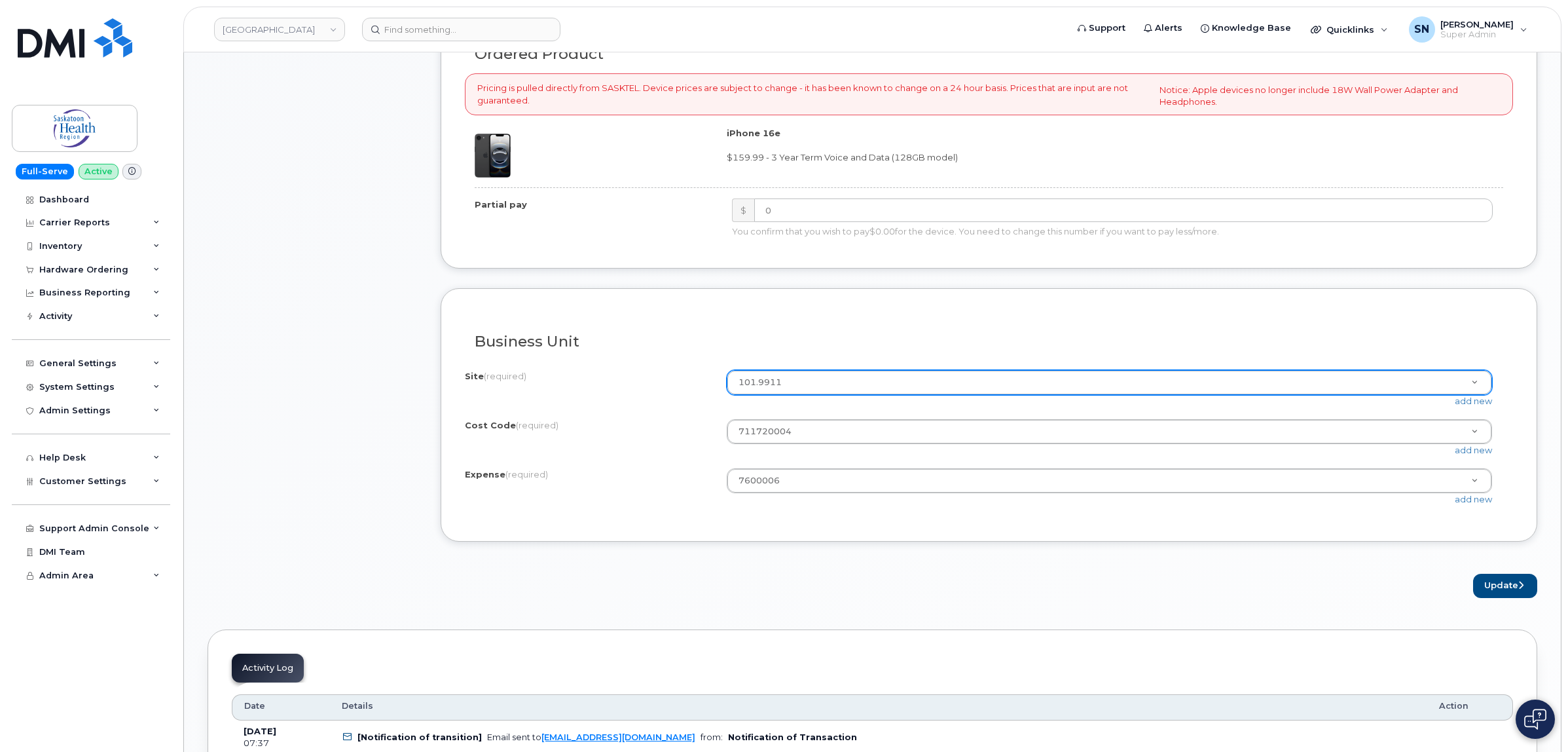
scroll to position [1064, 0]
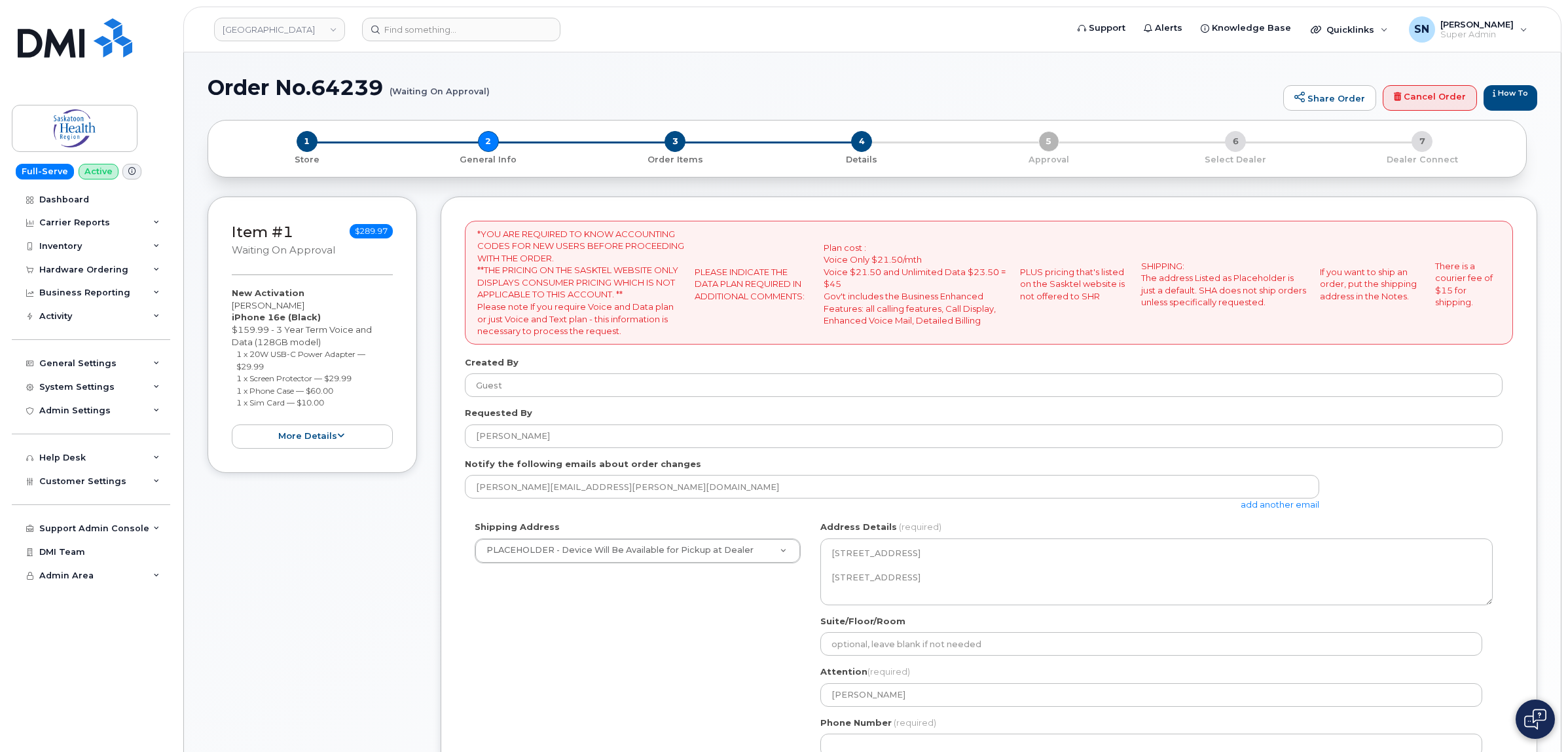
select select
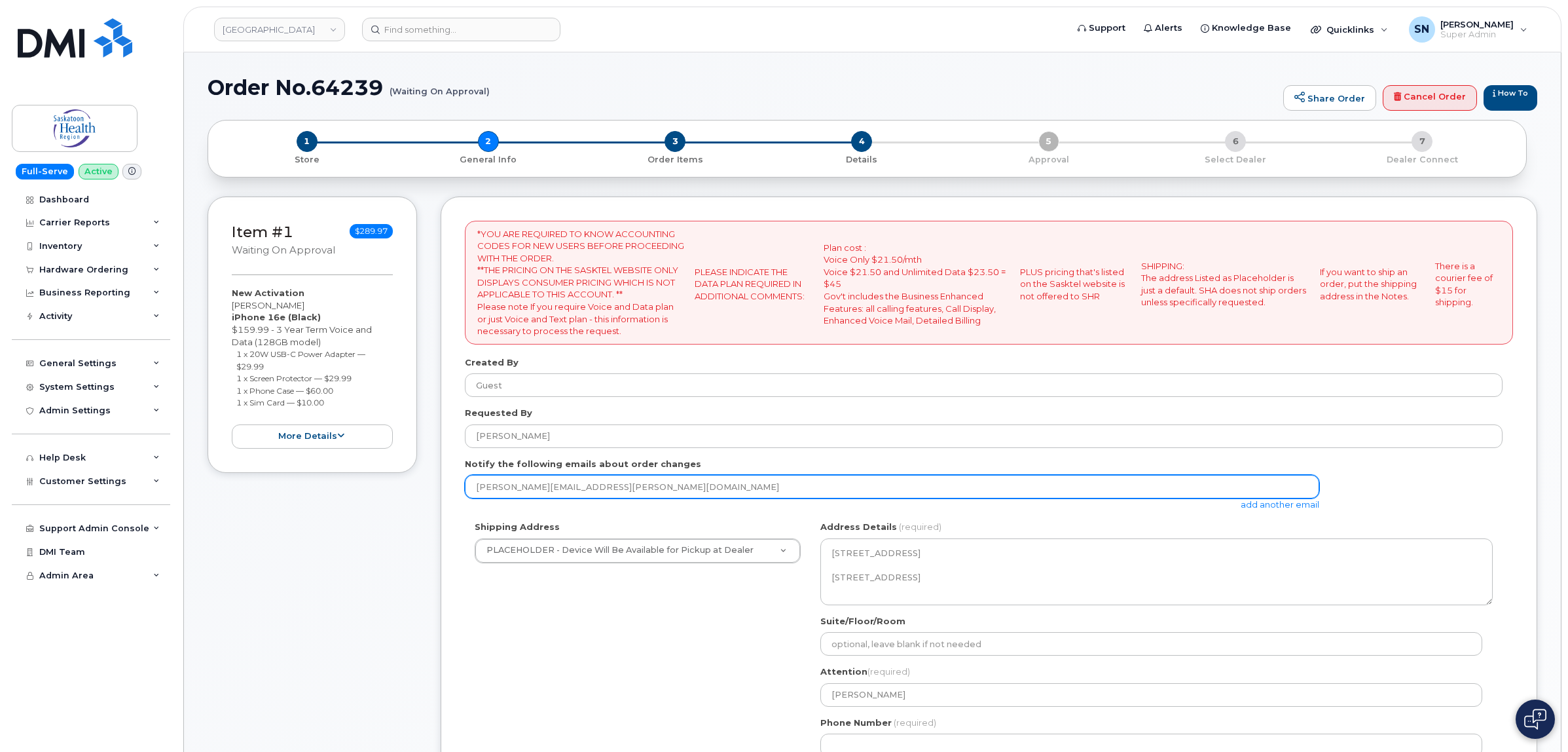
drag, startPoint x: 635, startPoint y: 487, endPoint x: 437, endPoint y: 490, distance: 198.0
click at [442, 490] on div "*YOU ARE REQUIRED TO KNOW ACCOUNTING CODES FOR NEW USERS BEFORE PROCEEDING WITH…" at bounding box center [989, 581] width 1097 height 770
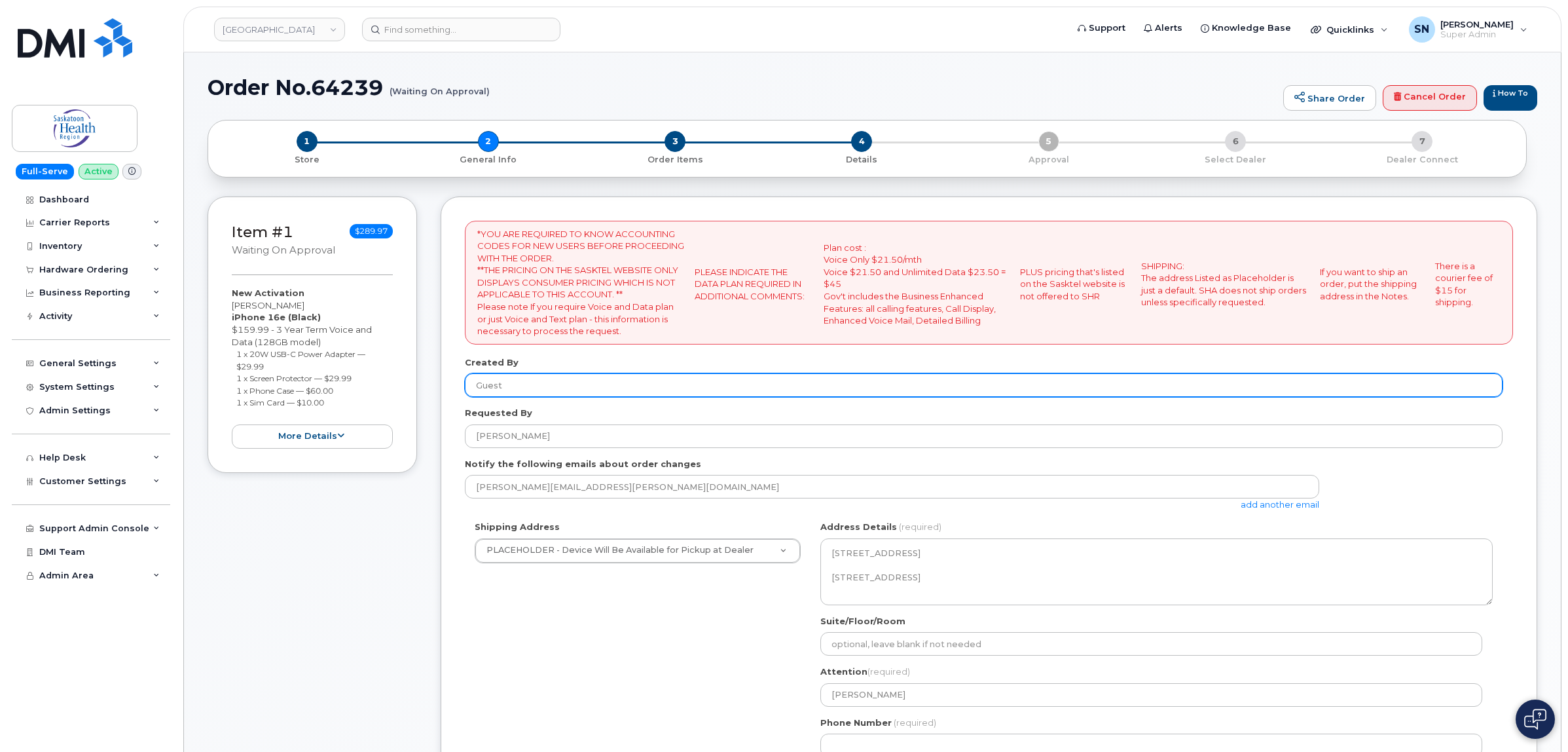
scroll to position [327, 0]
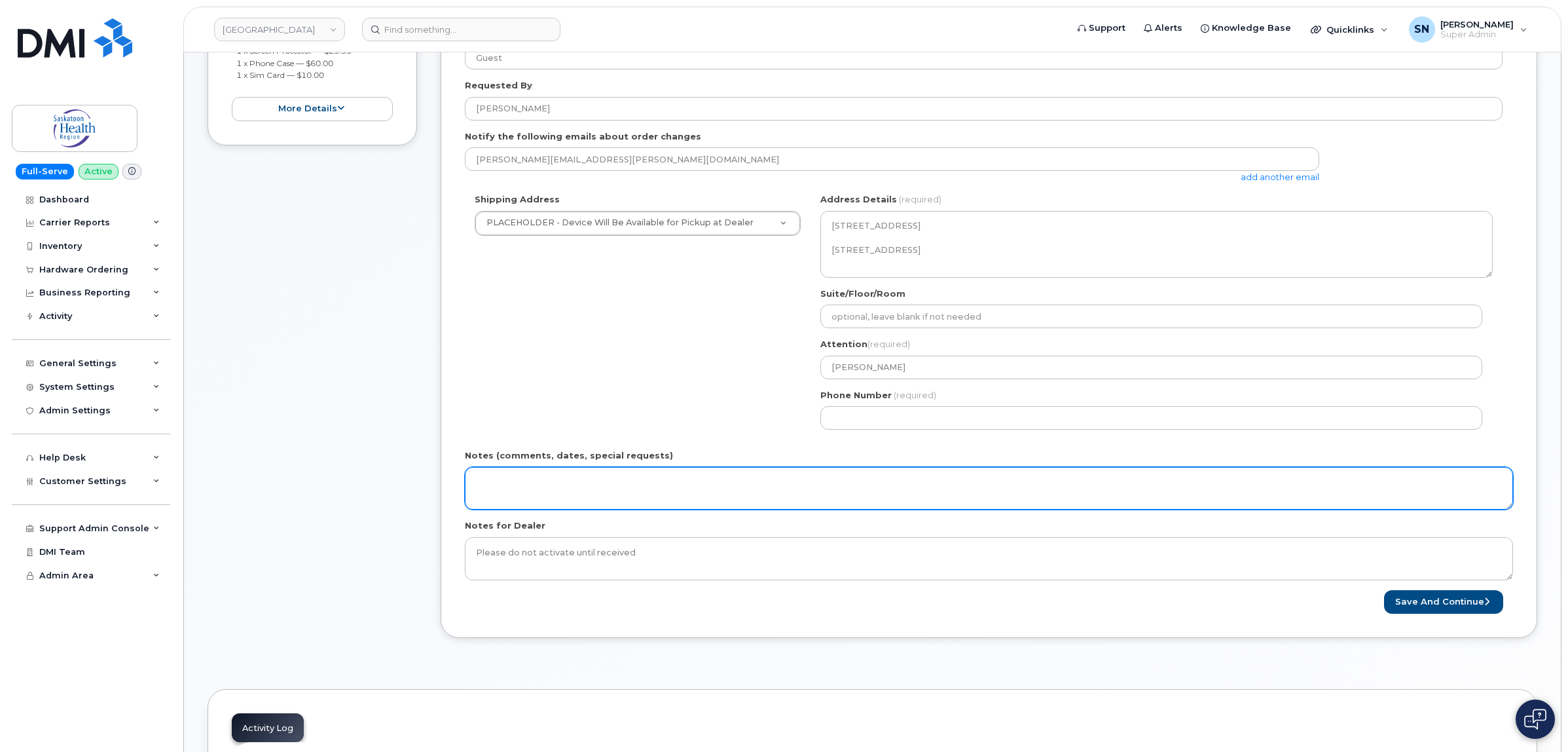
click at [683, 499] on textarea "Notes (comments, dates, special requests)" at bounding box center [989, 489] width 1048 height 44
drag, startPoint x: 690, startPoint y: 482, endPoint x: 385, endPoint y: 502, distance: 305.7
click at [385, 502] on div "Item #1 Waiting On Approval $289.97 New Activation Kemon Pingue iPhone 16e (Bla…" at bounding box center [872, 264] width 1330 height 790
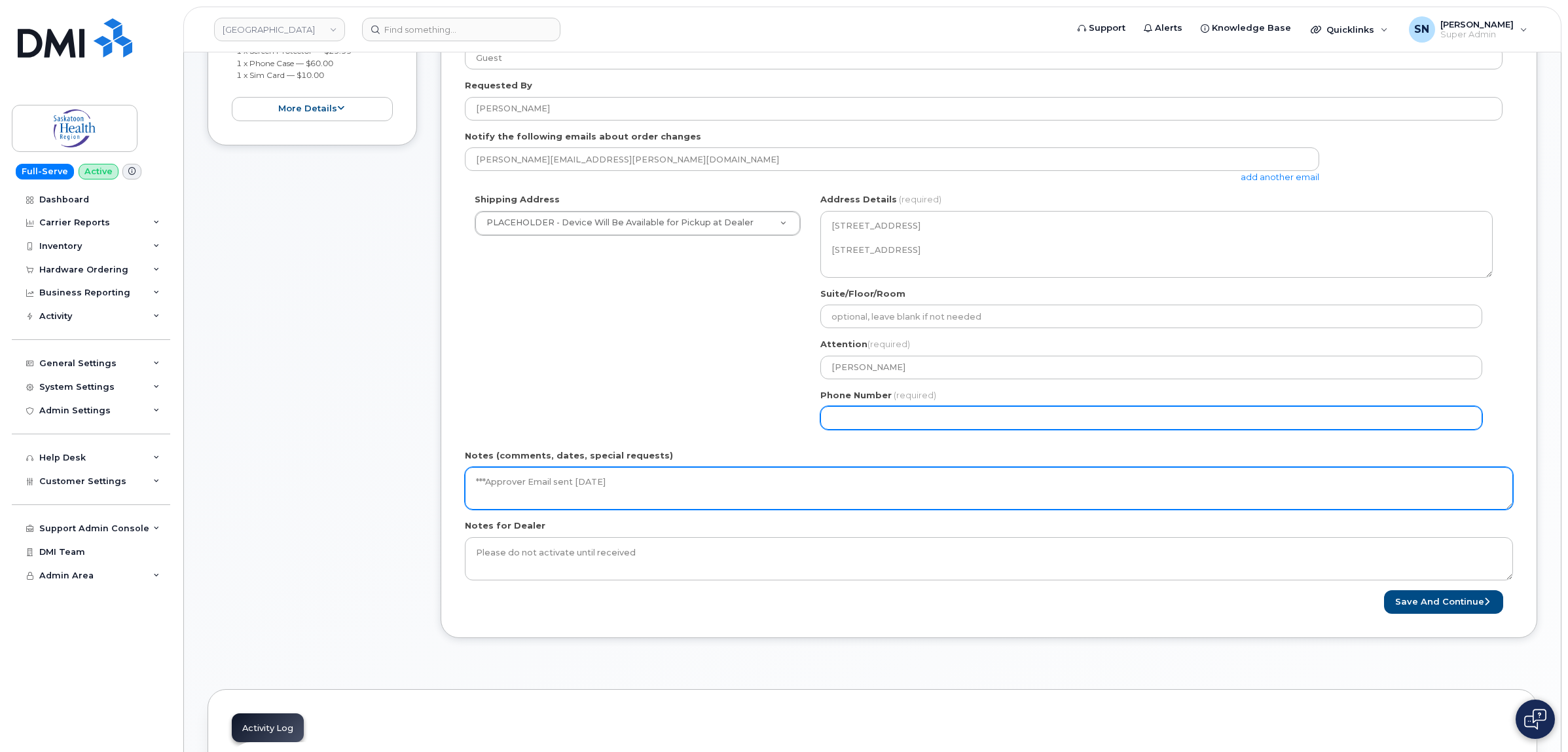
type textarea "***Approver Email sent September 02 2025"
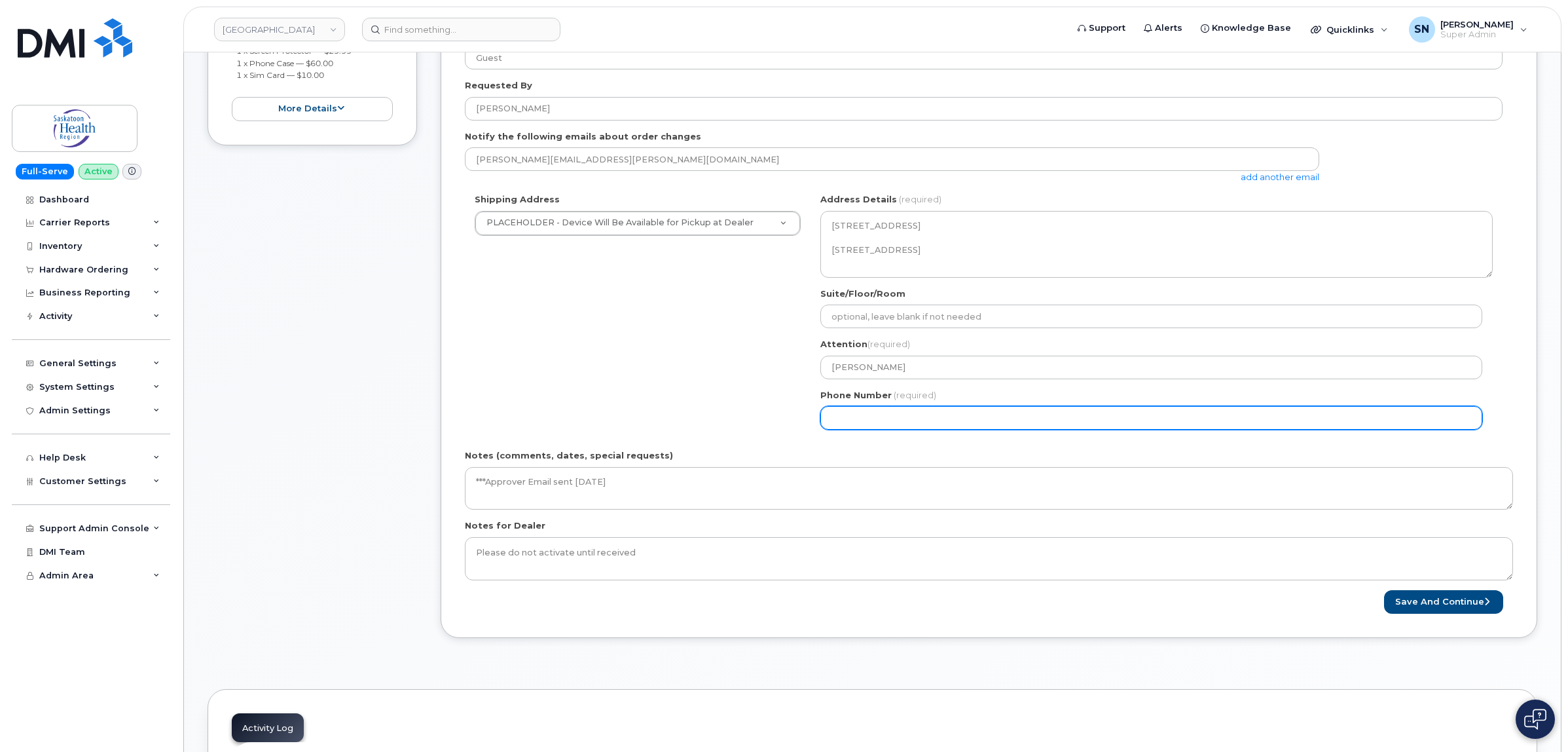
click at [915, 420] on input "Phone Number" at bounding box center [1151, 418] width 662 height 23
select select
type input "123456789"
select select
type input "1234567890"
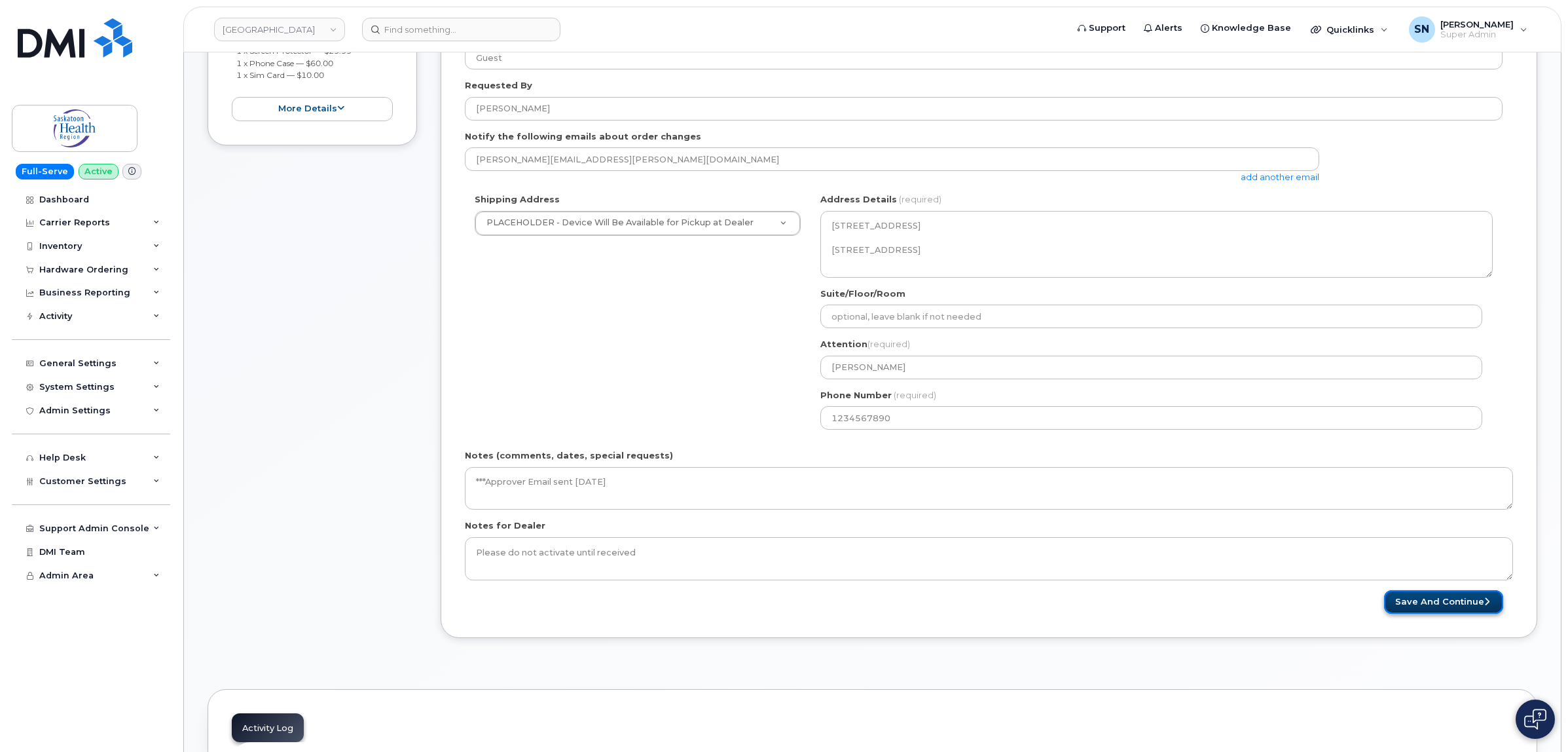
click at [1441, 591] on button "Save and Continue" at bounding box center [1444, 602] width 119 height 24
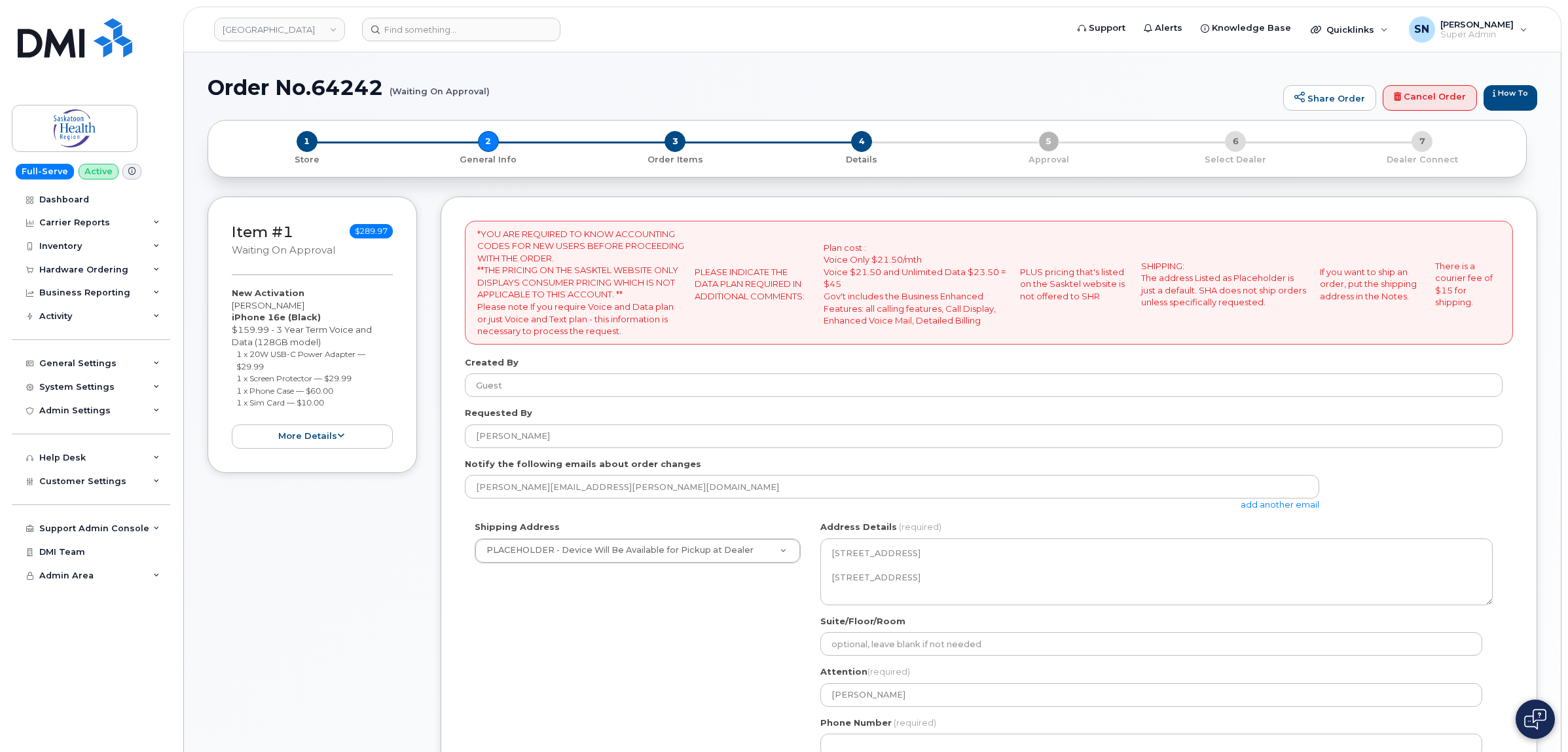
select select
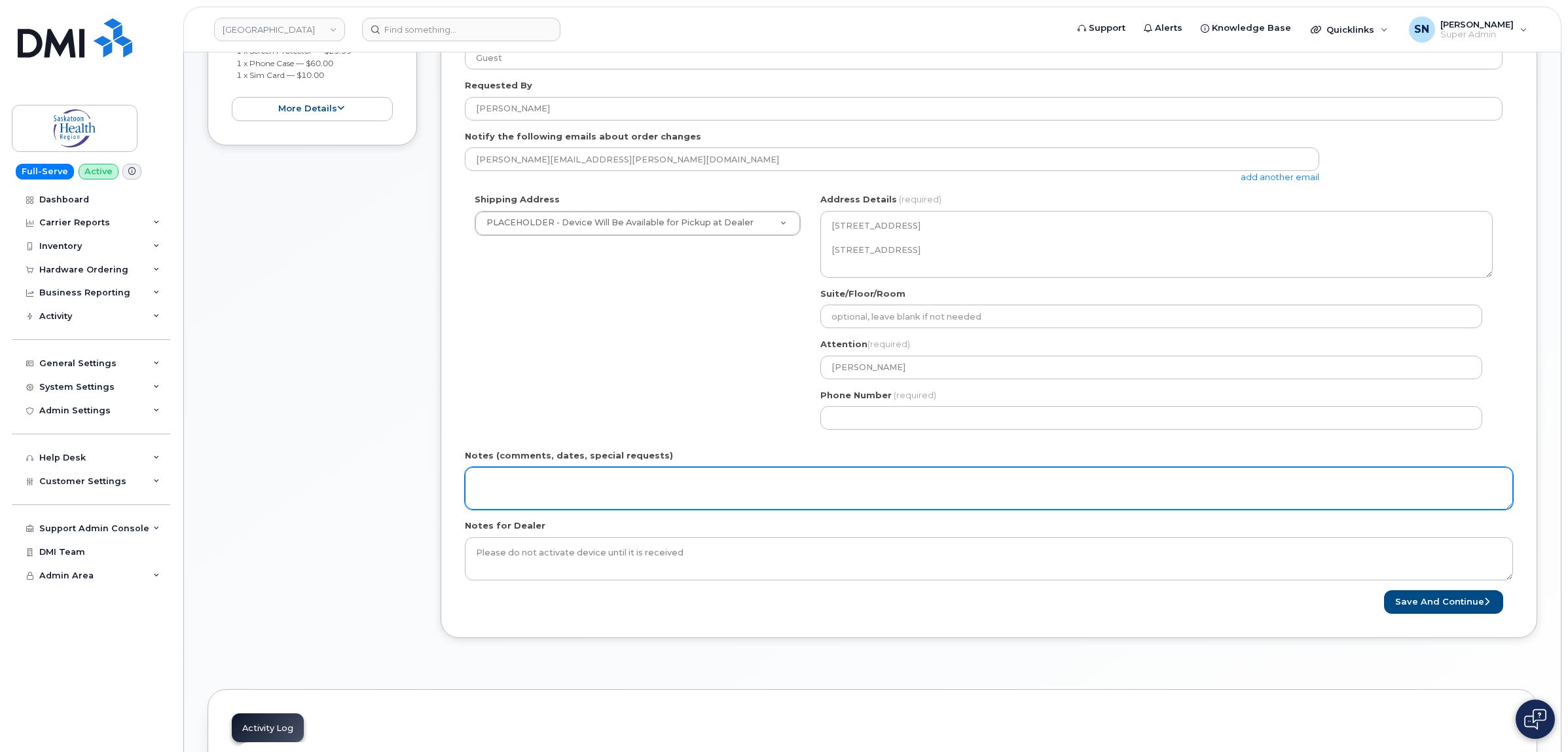
scroll to position [327, 0]
click at [655, 497] on textarea "Notes (comments, dates, special requests)" at bounding box center [989, 489] width 1048 height 44
paste textarea "***Approver Email sent September 02 2025"
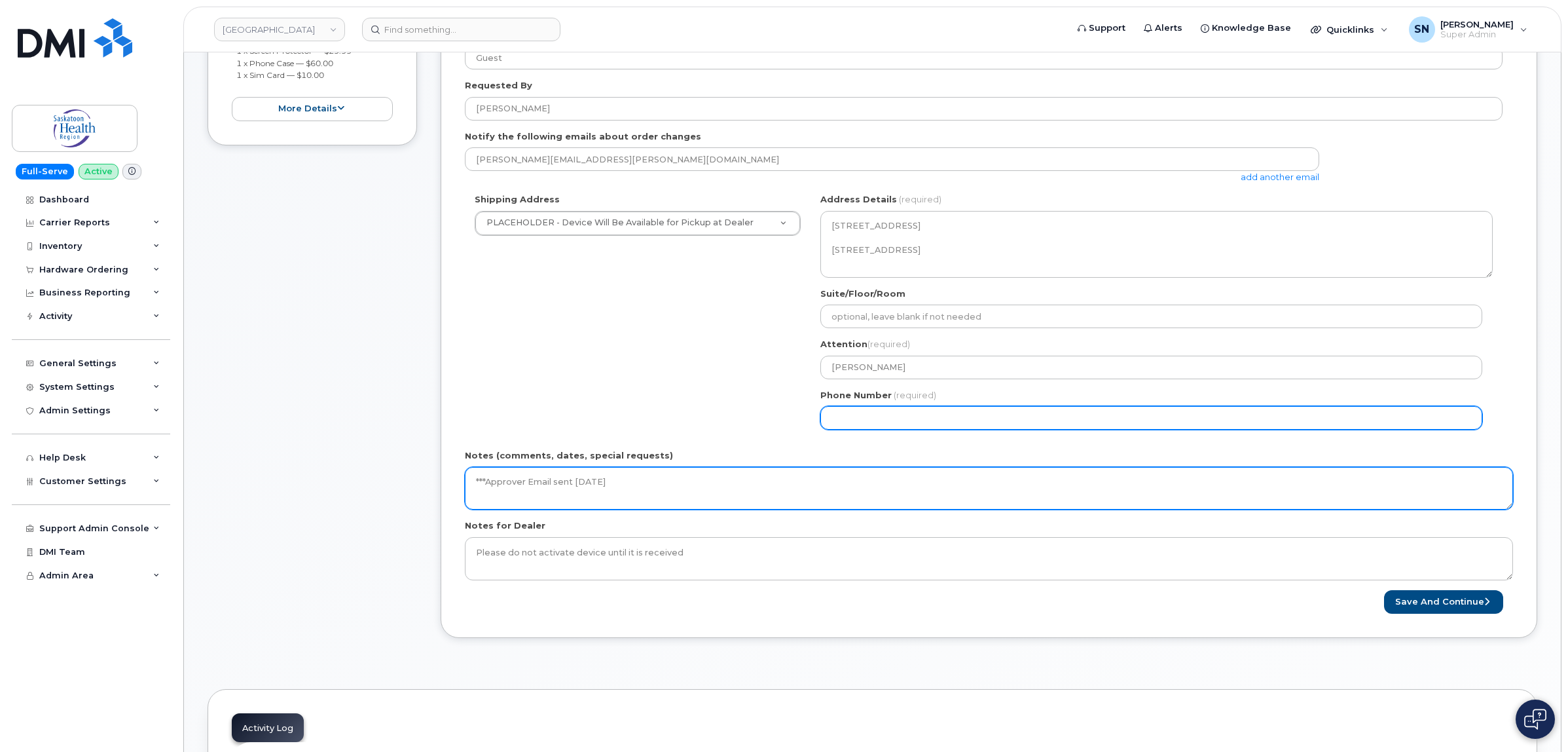
type textarea "***Approver Email sent September 02 2025"
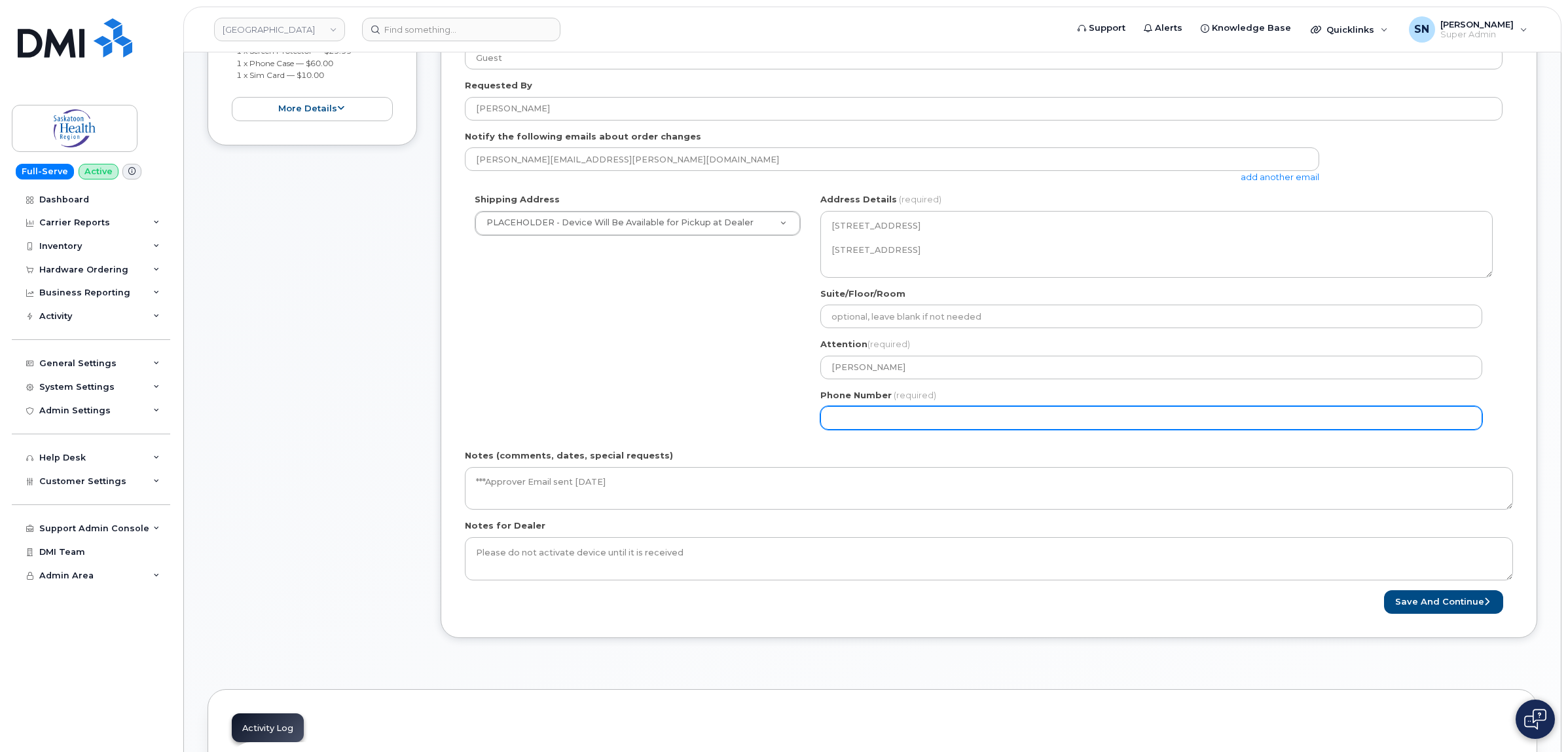
click at [938, 427] on input "Phone Number" at bounding box center [1151, 418] width 662 height 23
select select
type input "123456789"
select select
type input "1234567890"
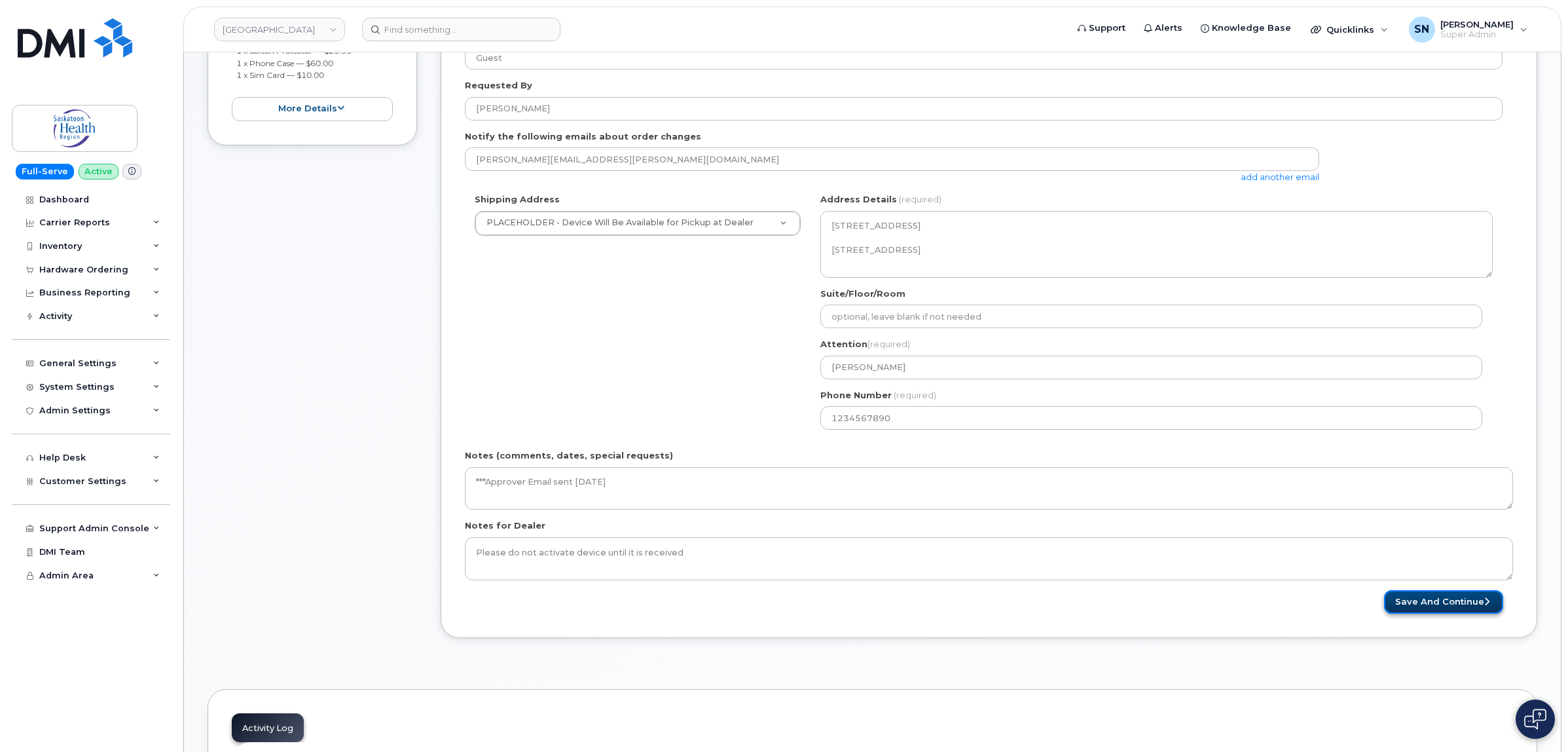
click at [1400, 594] on button "Save and Continue" at bounding box center [1444, 602] width 119 height 24
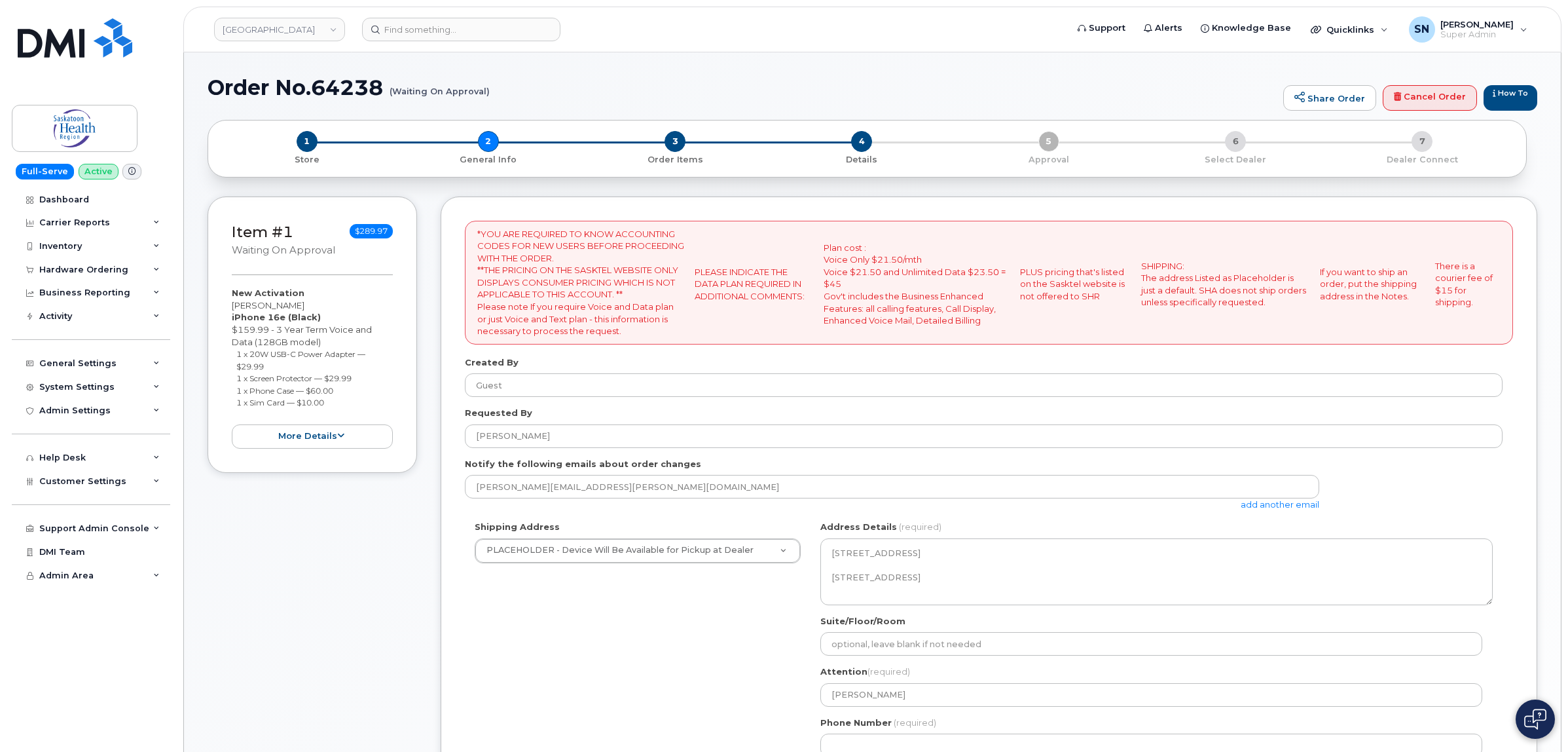
select select
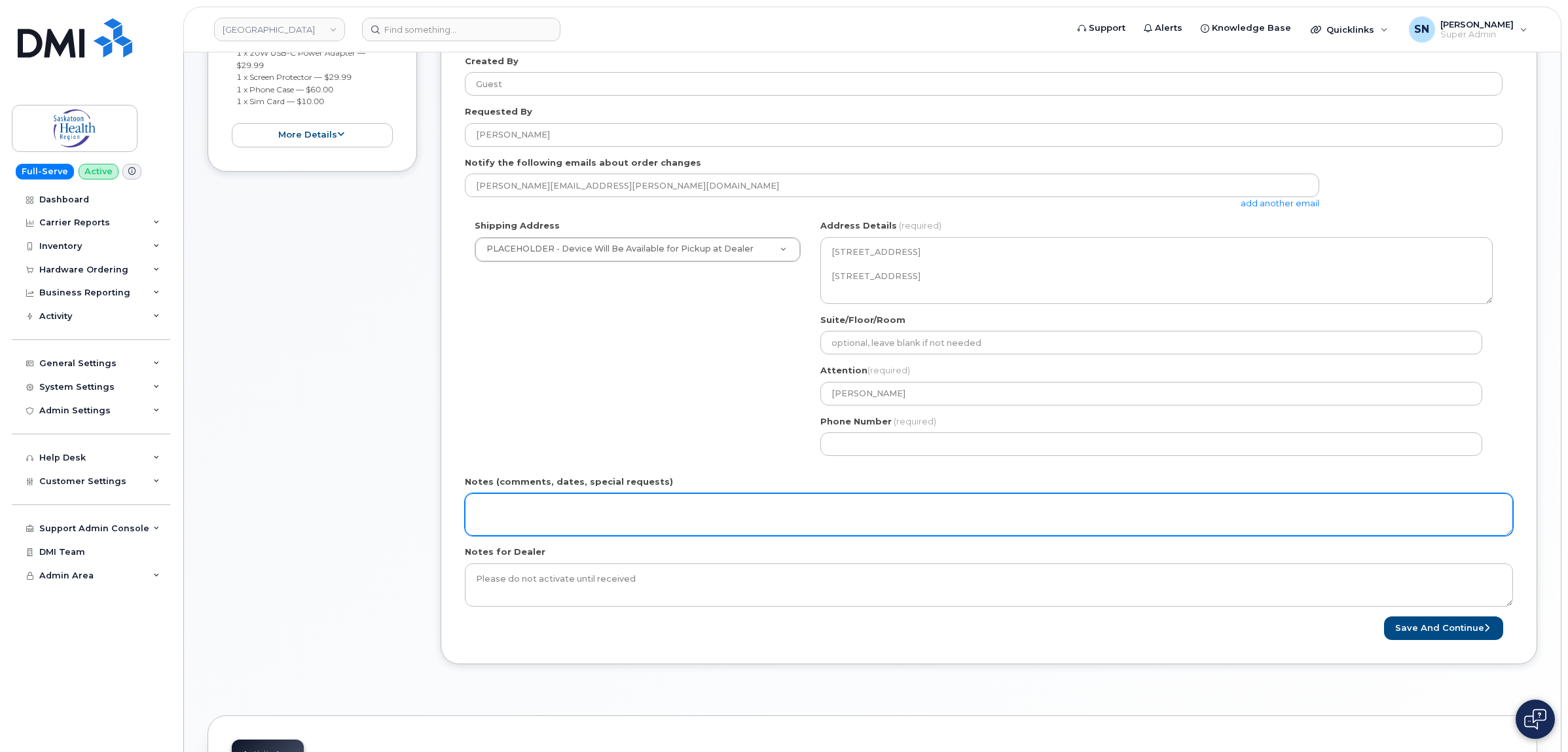
click at [817, 503] on textarea "Notes (comments, dates, special requests)" at bounding box center [989, 515] width 1048 height 44
paste textarea "***Approver Email sent [DATE]"
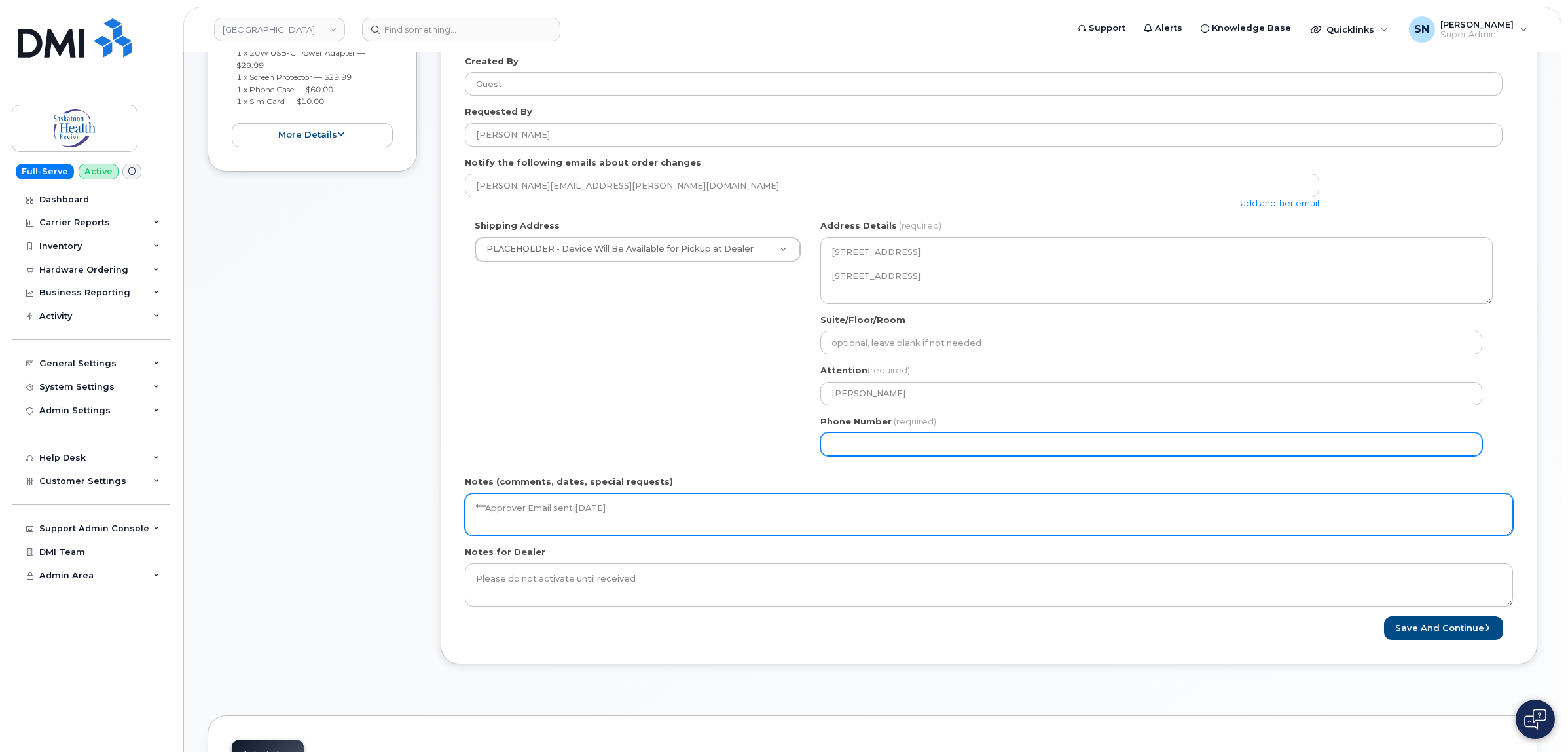
type textarea "***Approver Email sent [DATE]"
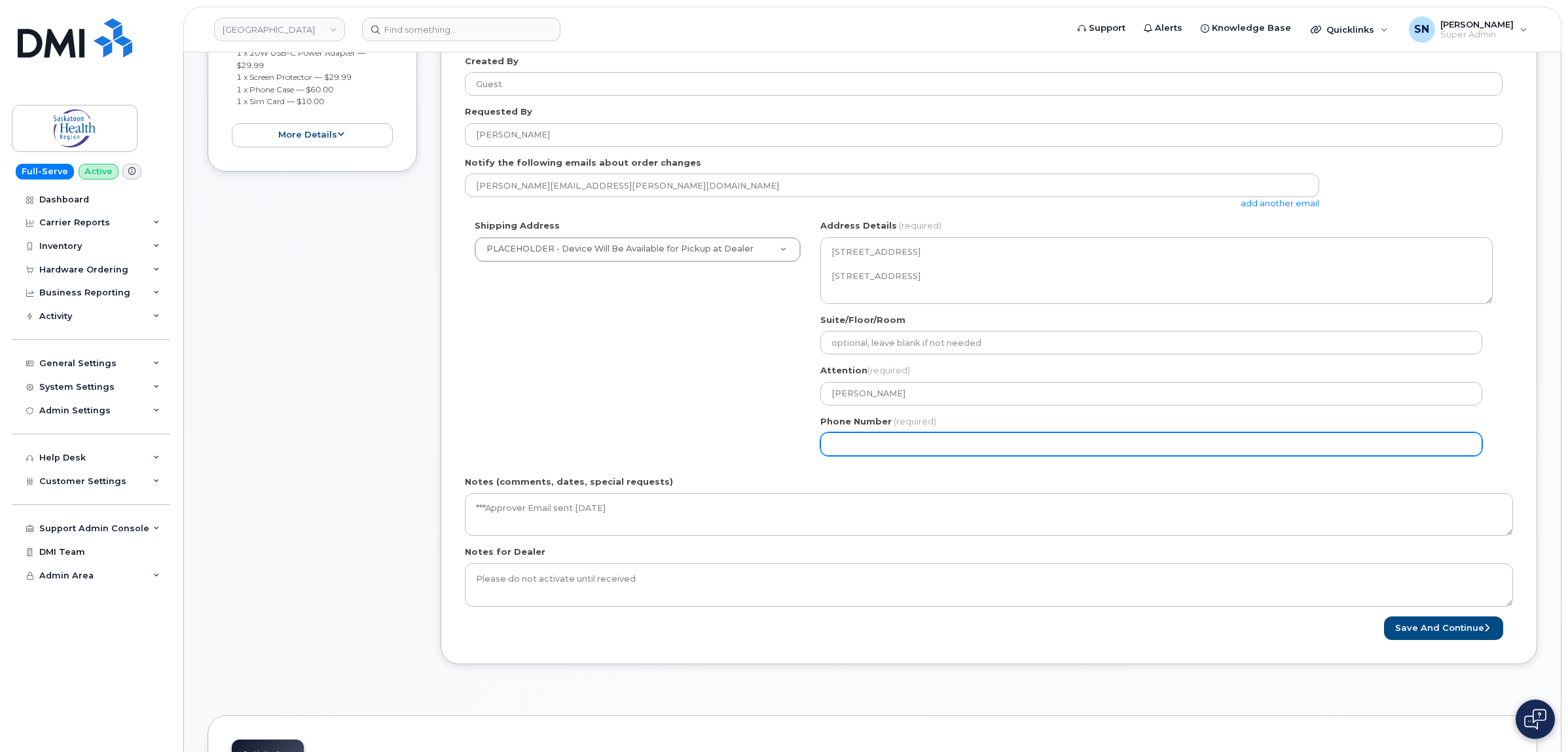
drag, startPoint x: 852, startPoint y: 451, endPoint x: 860, endPoint y: 450, distance: 8.1
click at [853, 450] on input "Phone Number" at bounding box center [1151, 444] width 662 height 23
select select
type input "123456789"
select select
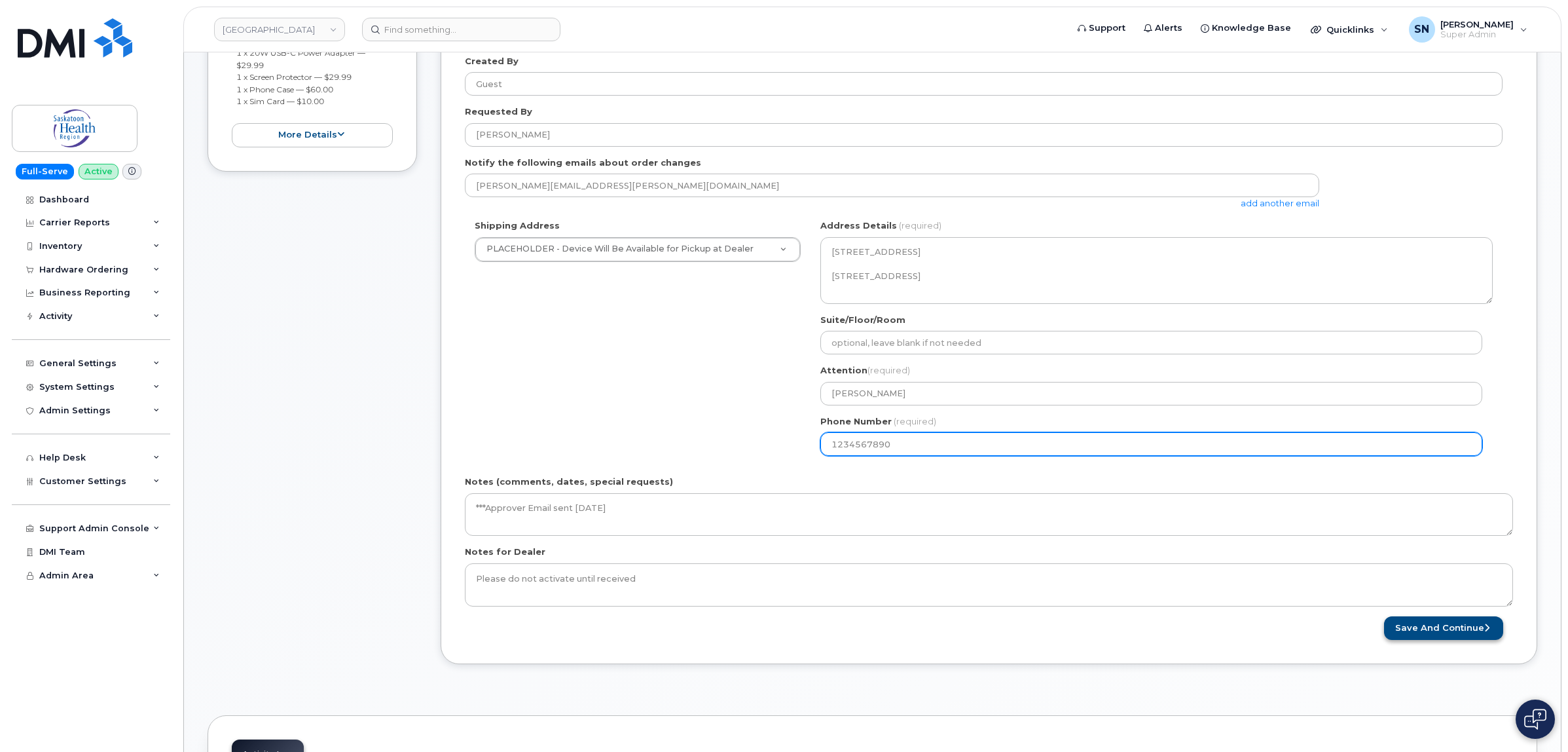
type input "1234567890"
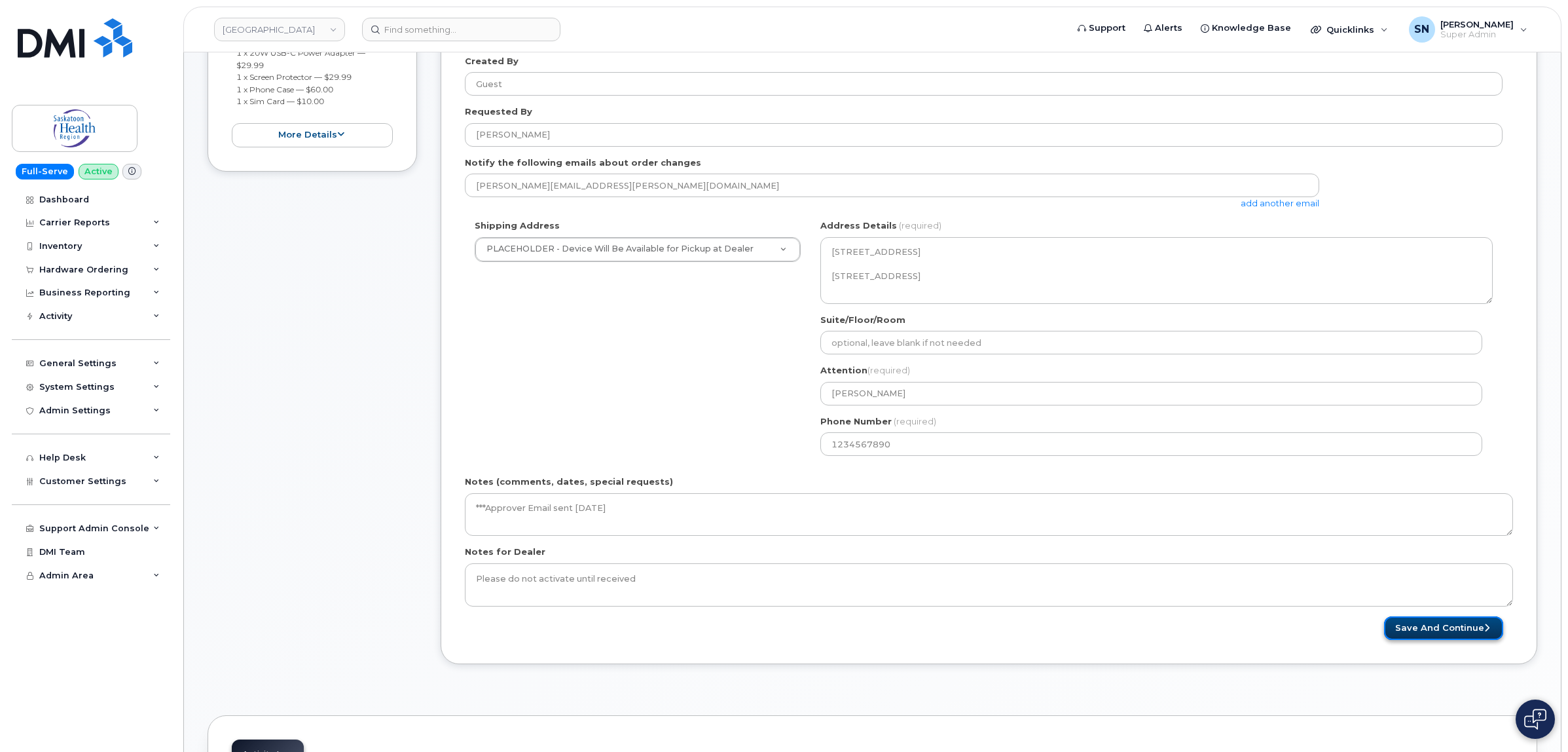
click at [1401, 624] on button "Save and Continue" at bounding box center [1444, 628] width 119 height 24
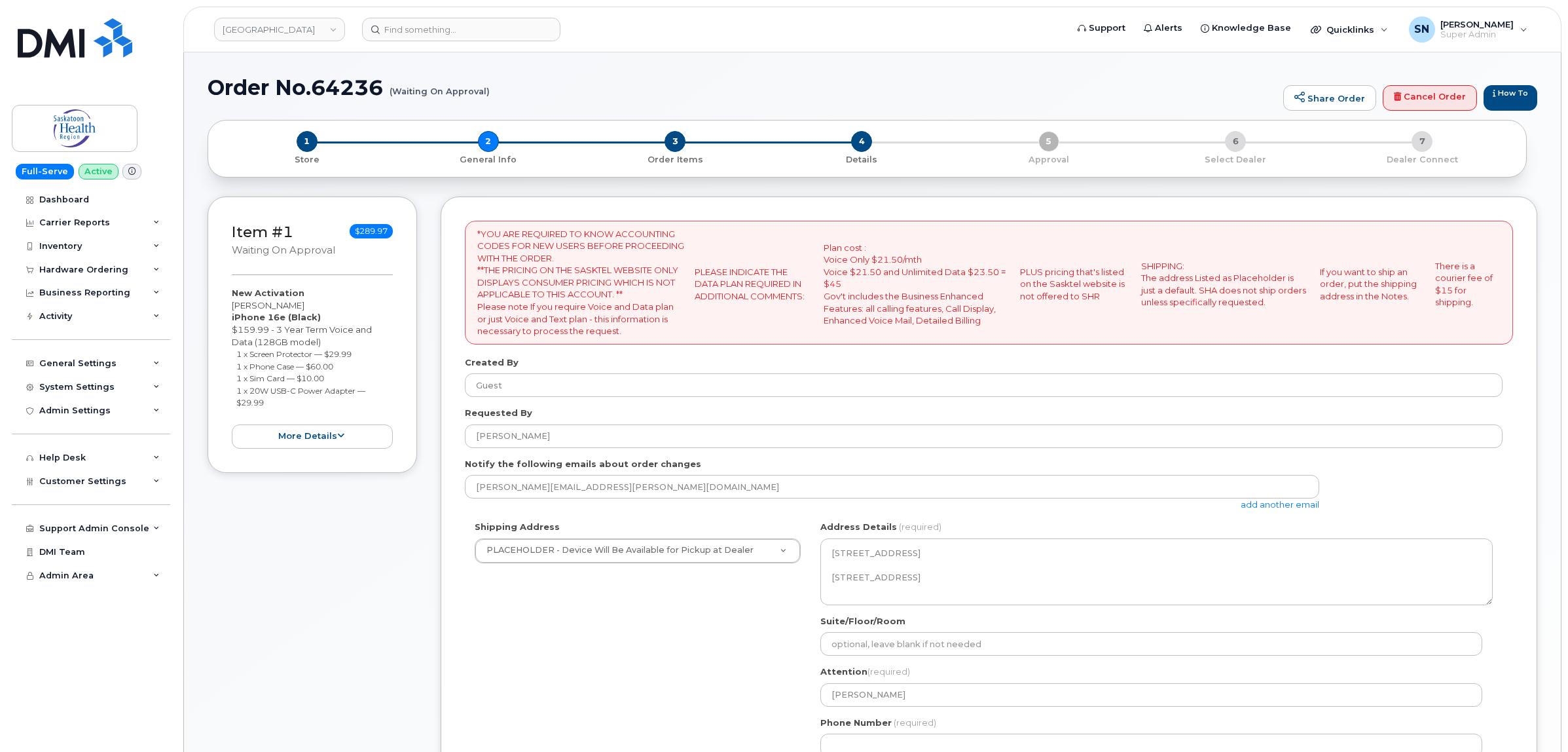
select select
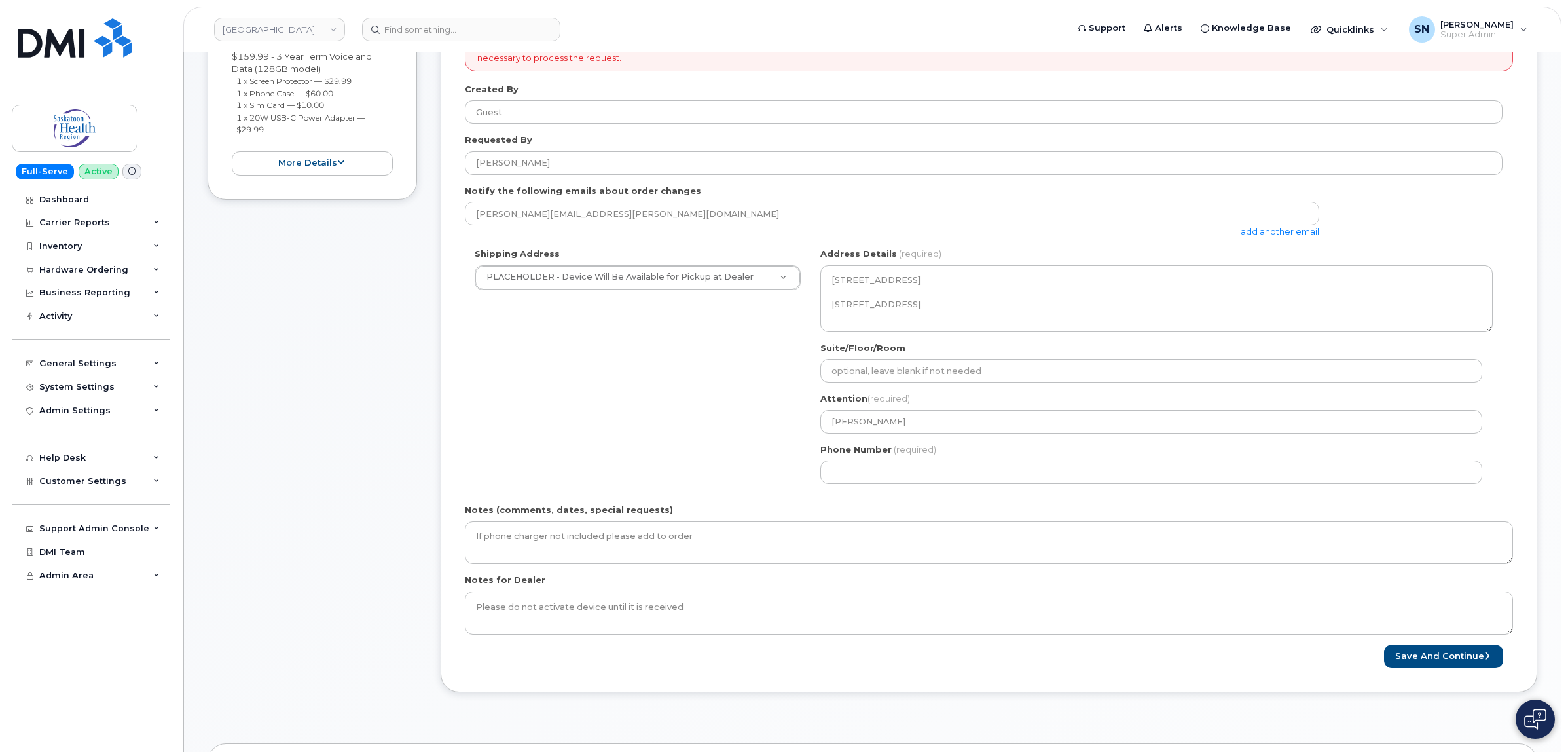
scroll to position [327, 0]
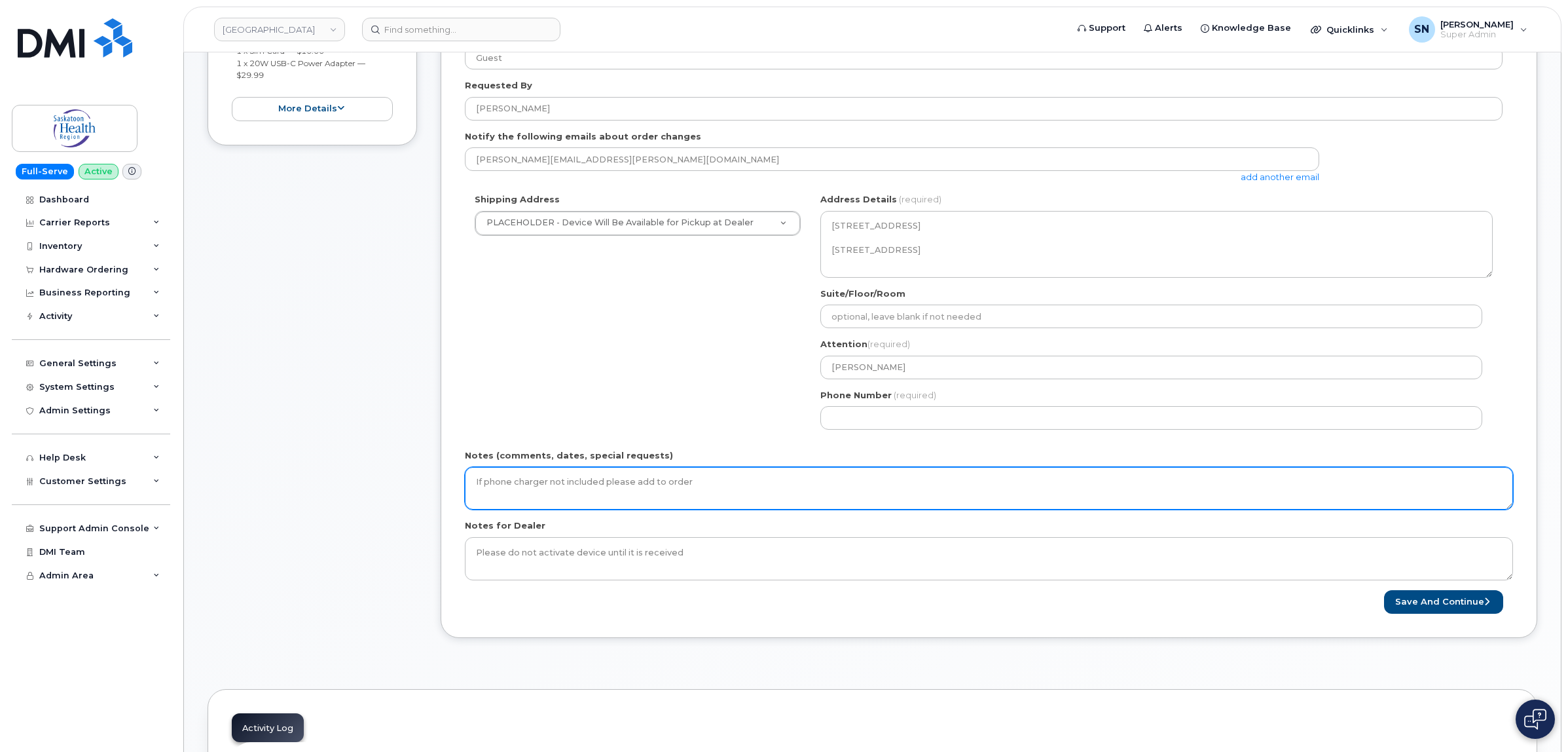
click at [748, 486] on textarea "If phone charger not included please add to order" at bounding box center [989, 489] width 1048 height 44
paste textarea "***Approver Email sent September 02 2025"
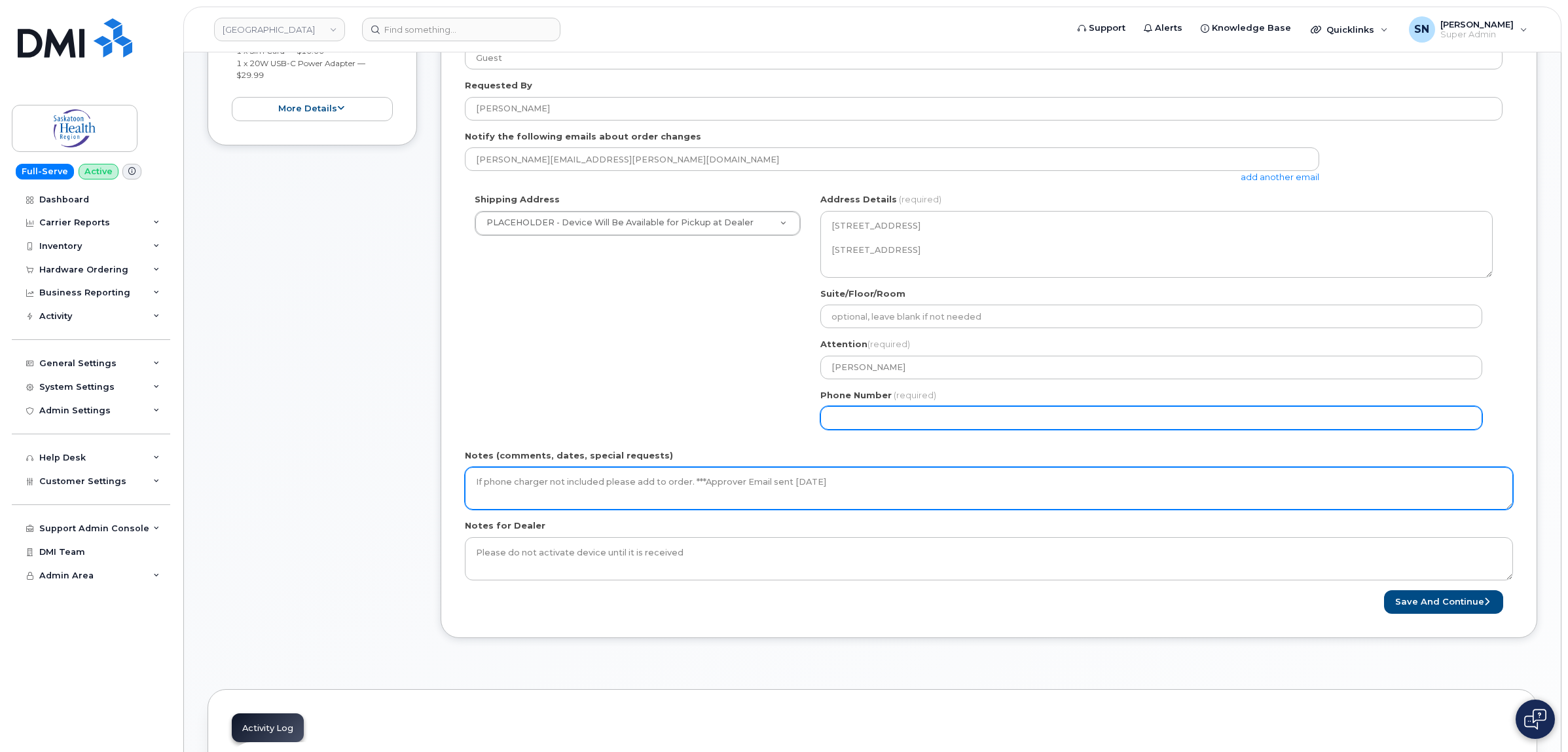
type textarea "If phone charger not included please add to order. ***Approver Email sent [DATE]"
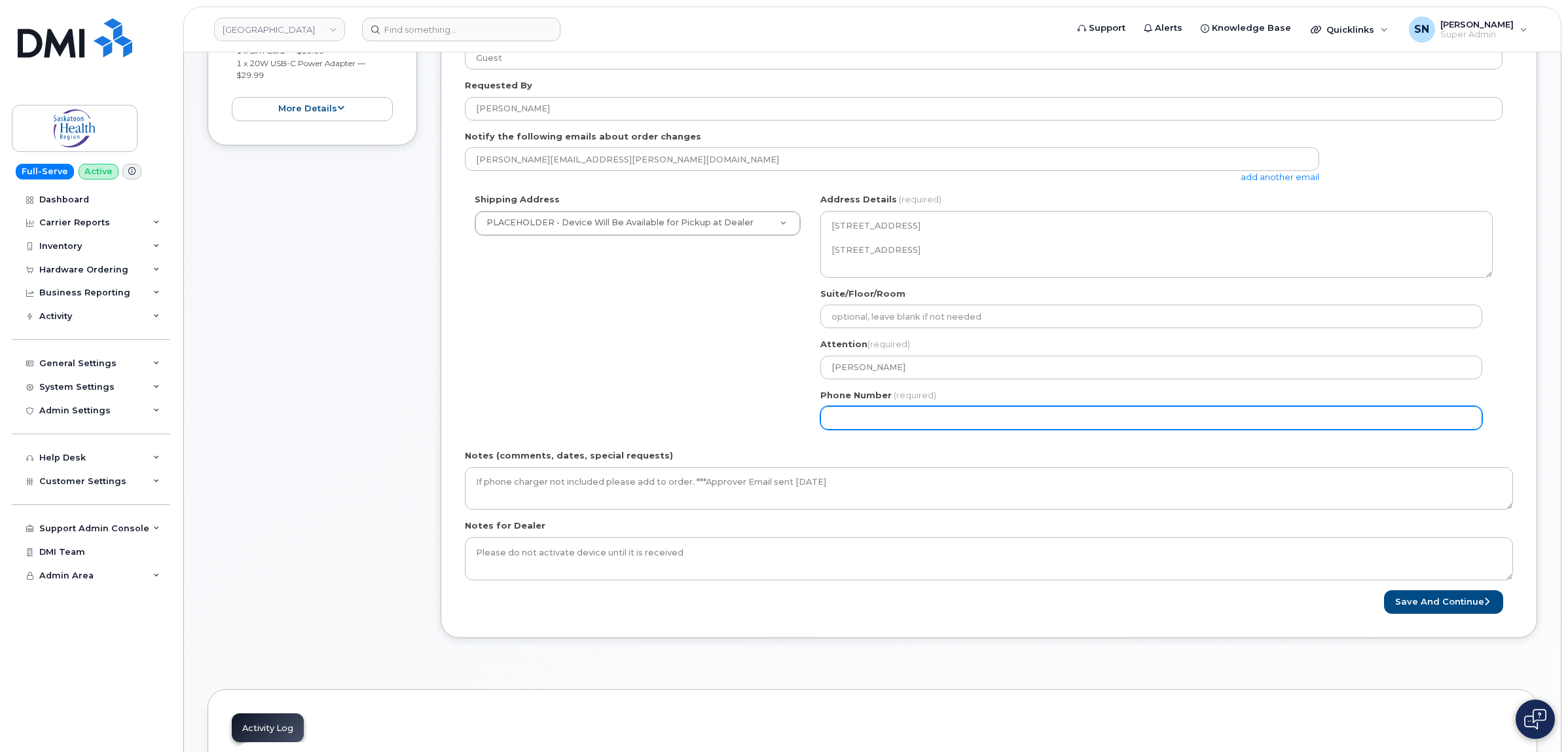
click at [913, 429] on input "Phone Number" at bounding box center [1151, 418] width 662 height 23
select select
type input "123456789"
select select
type input "1234567890"
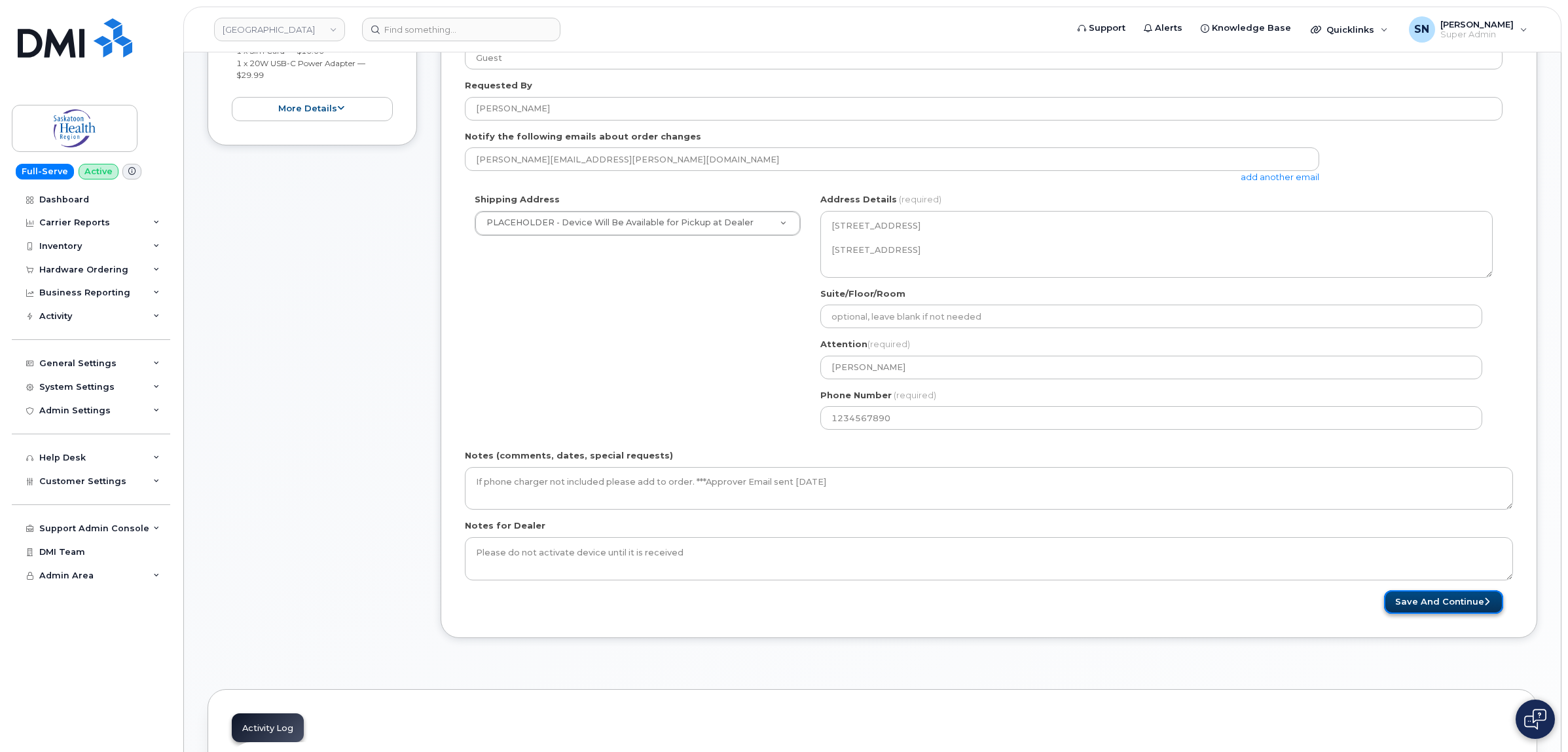
click at [1445, 606] on button "Save and Continue" at bounding box center [1444, 602] width 119 height 24
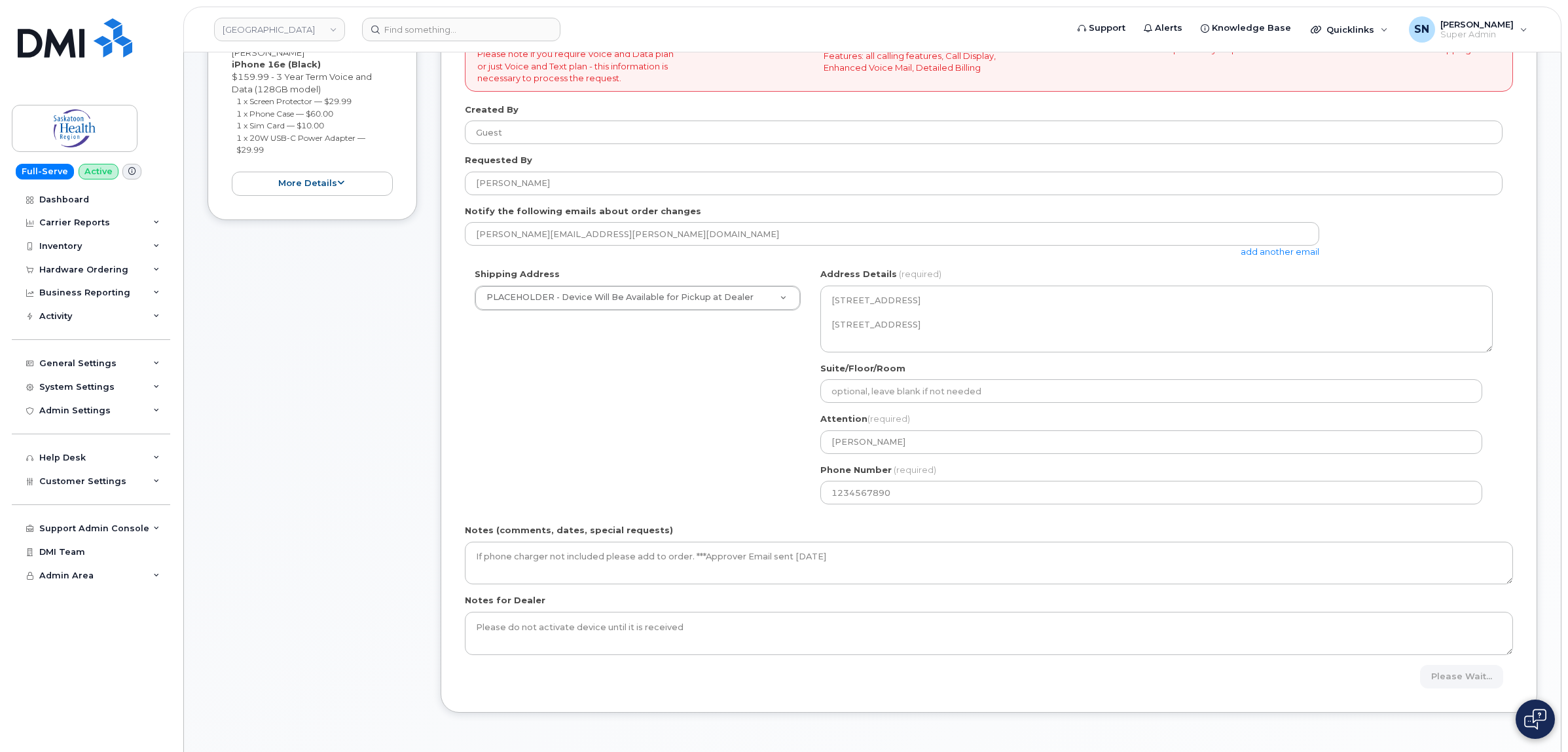
scroll to position [0, 0]
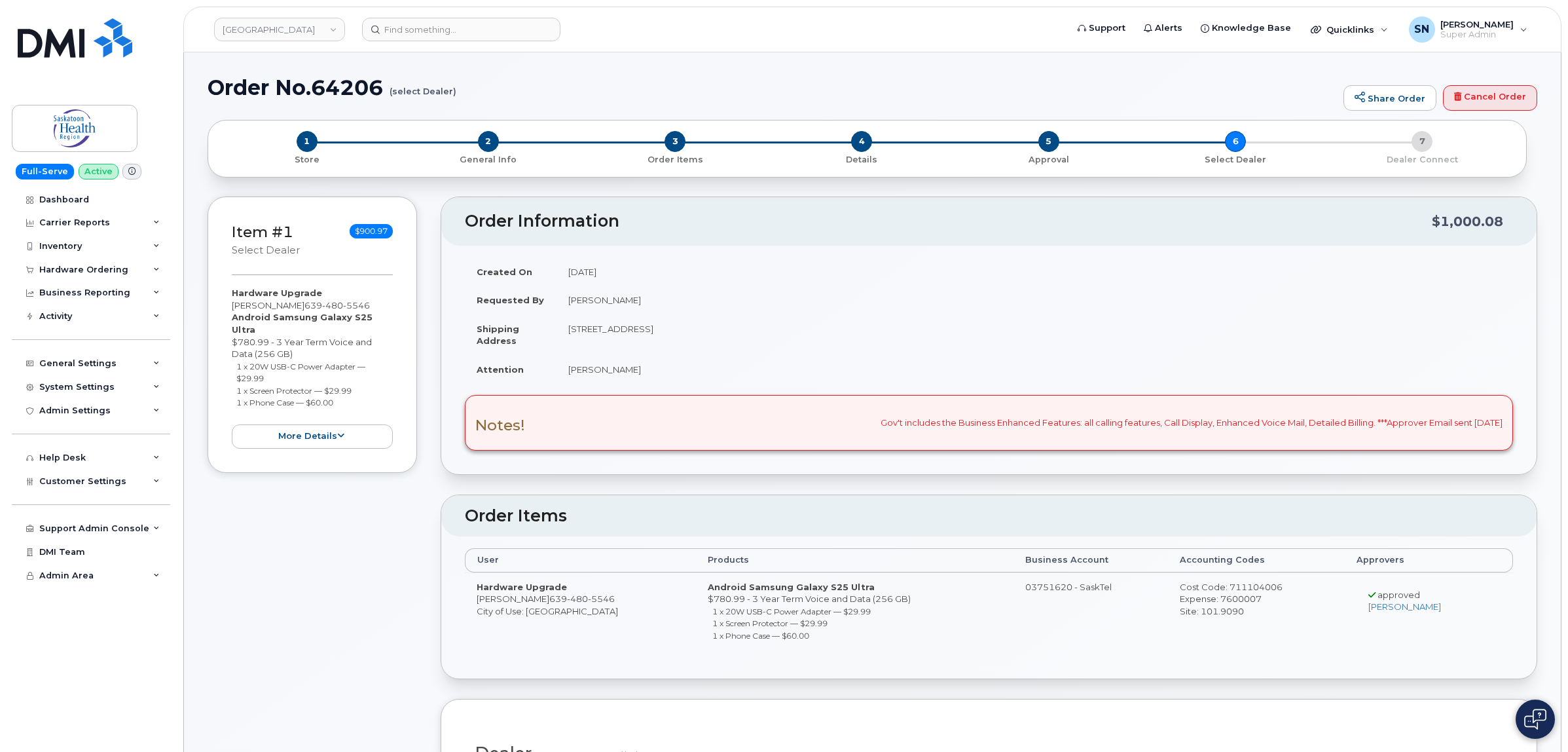
drag, startPoint x: 233, startPoint y: 305, endPoint x: 319, endPoint y: 302, distance: 86.1
click at [319, 302] on div "Hardware Upgrade Courtney Markewich 639 480 5546 Android Samsung Galaxy S25 Ult…" at bounding box center [312, 368] width 161 height 161
copy div "Courtney Markewich"
drag, startPoint x: 233, startPoint y: 316, endPoint x: 389, endPoint y: 317, distance: 156.0
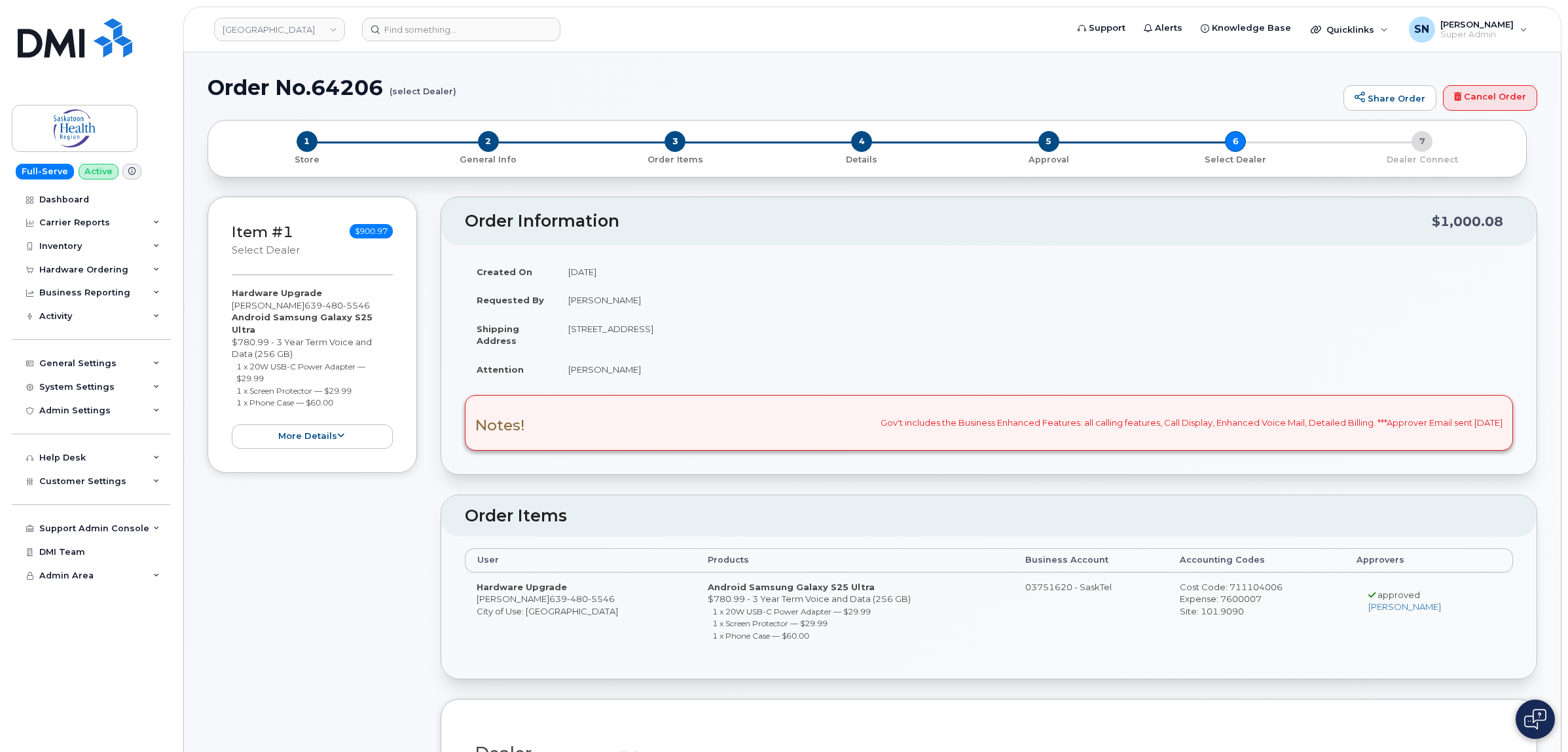
click at [389, 317] on div "Hardware Upgrade Courtney Markewich 639 480 5546 Android Samsung Galaxy S25 Ult…" at bounding box center [312, 368] width 161 height 161
copy strong "Android Samsung Galaxy S25 Ultra"
drag, startPoint x: 236, startPoint y: 353, endPoint x: 279, endPoint y: 364, distance: 44.4
click at [279, 364] on li "1 x 20W USB-C Power Adapter — $29.99" at bounding box center [315, 372] width 157 height 24
copy small "1 x 20W USB-C Power Adapter — $29.99"
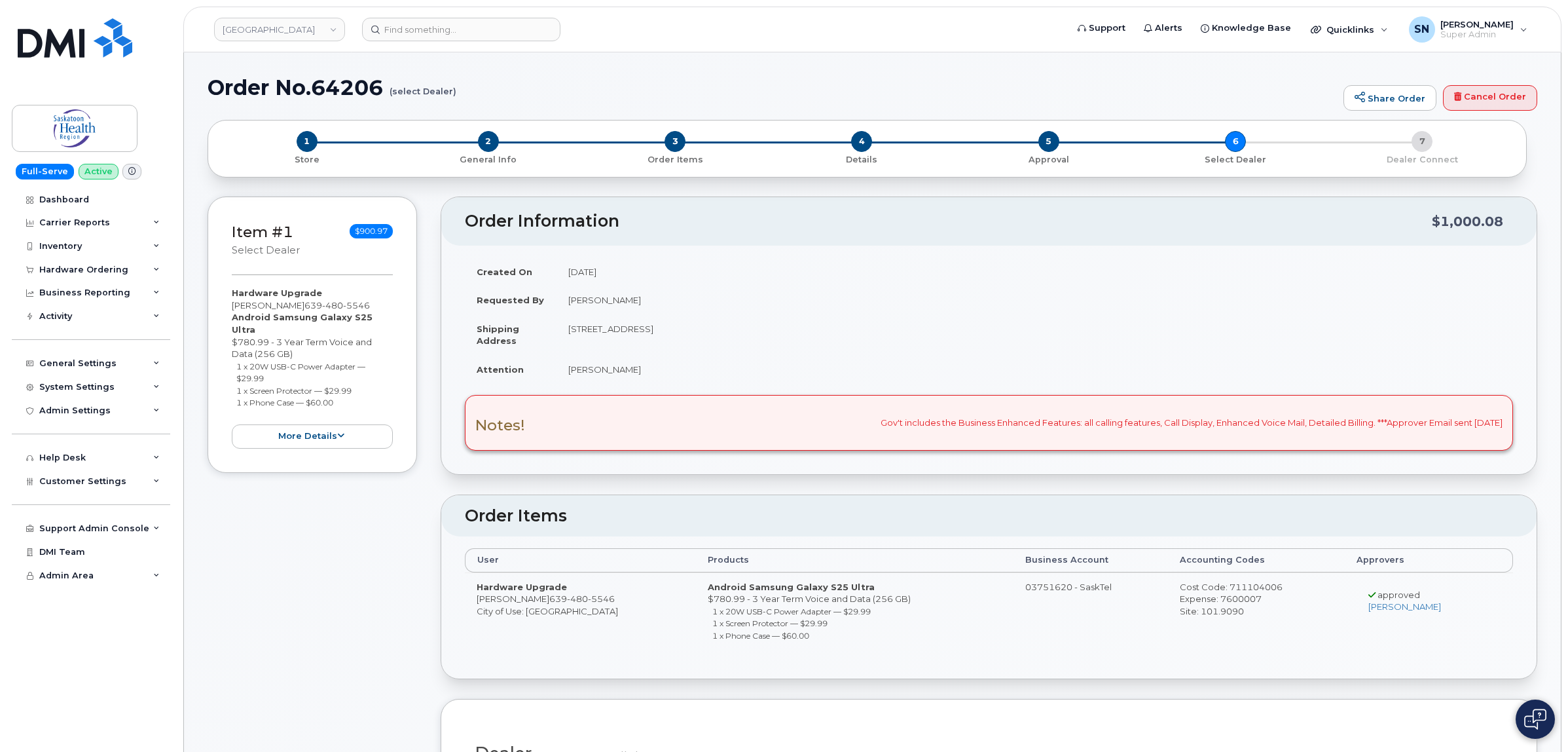
drag, startPoint x: 238, startPoint y: 380, endPoint x: 362, endPoint y: 380, distance: 124.0
click at [362, 384] on li "1 x Screen Protector — $29.99" at bounding box center [315, 390] width 157 height 13
copy small "1 x Screen Protector — $29.99"
drag, startPoint x: 239, startPoint y: 393, endPoint x: 341, endPoint y: 393, distance: 102.0
click at [341, 396] on li "1 x Phone Case — $60.00" at bounding box center [315, 402] width 157 height 13
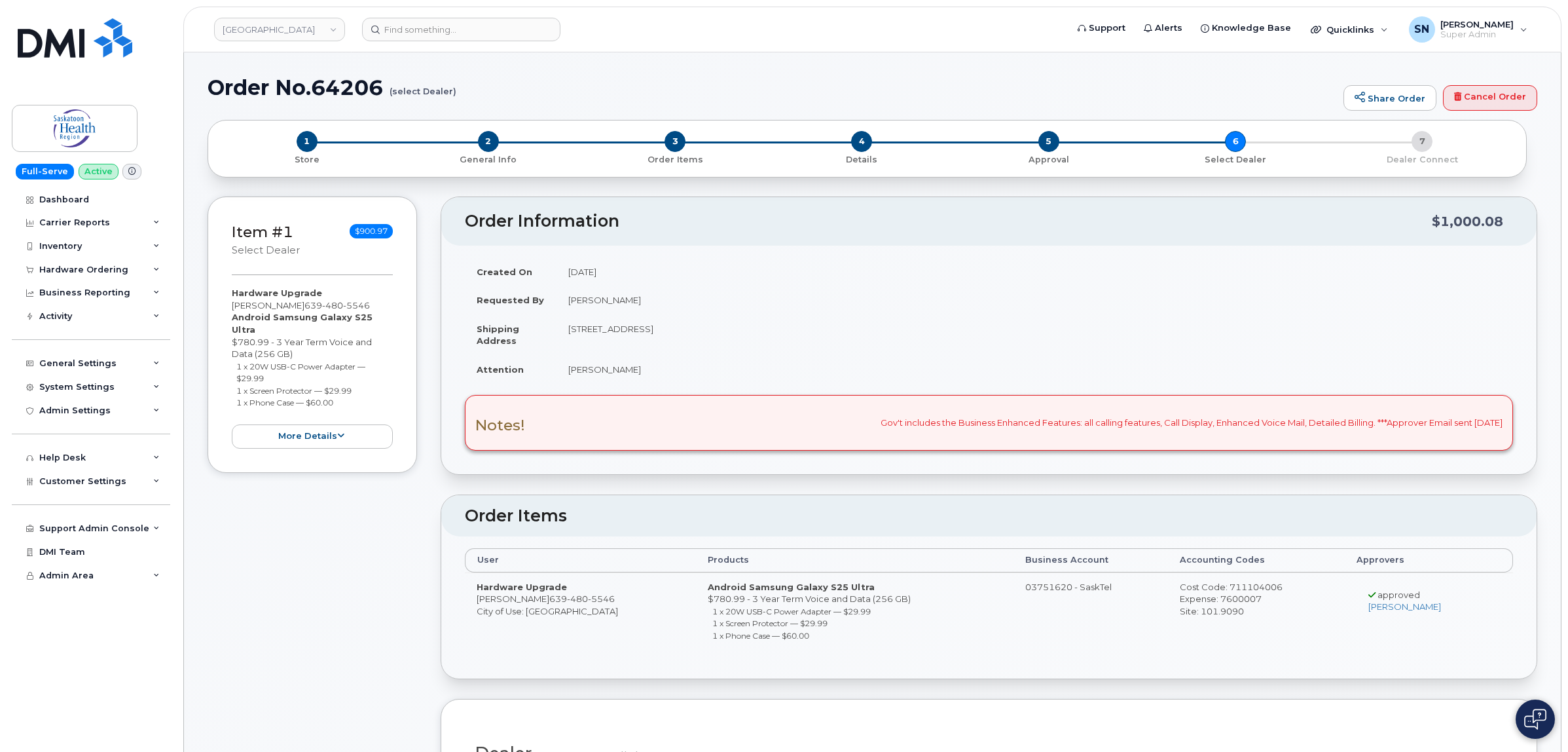
copy small "1 x Phone Case — $60.00"
drag, startPoint x: 233, startPoint y: 303, endPoint x: 319, endPoint y: 306, distance: 86.1
click at [319, 306] on div "Hardware Upgrade Courtney Markewich 639 480 5546 Android Samsung Galaxy S25 Ult…" at bounding box center [312, 368] width 161 height 161
copy div "Courtney Markewich"
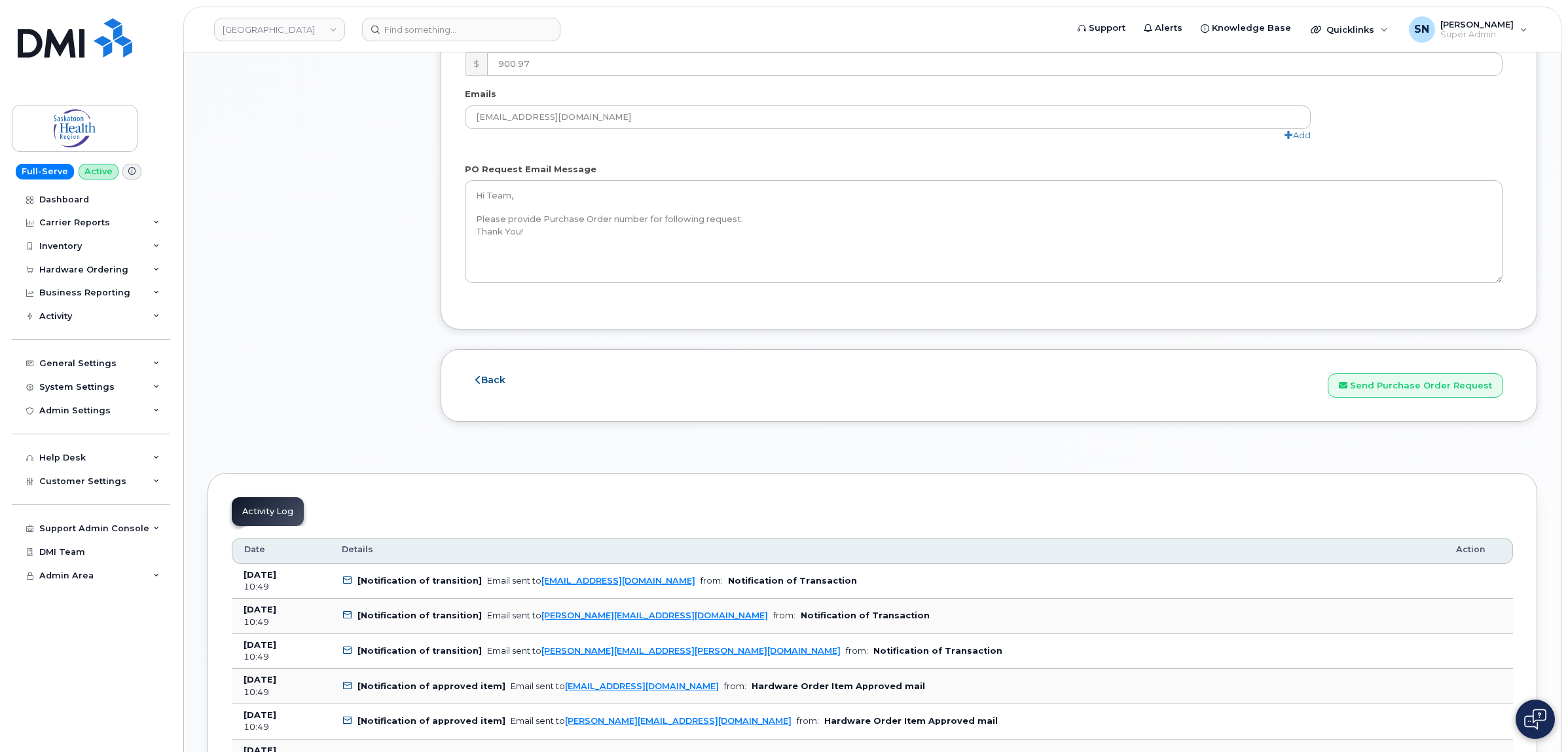
scroll to position [1392, 0]
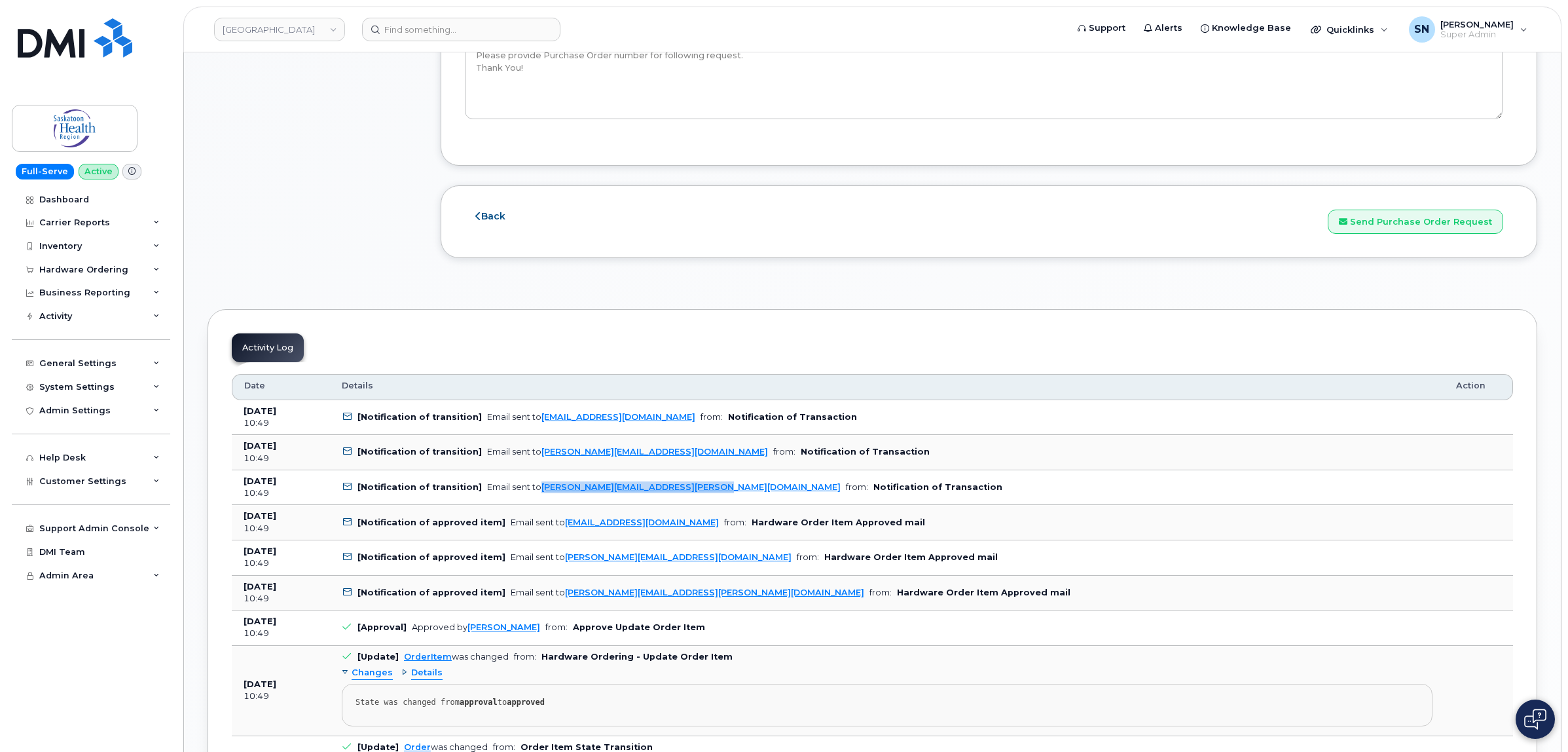
drag, startPoint x: 697, startPoint y: 492, endPoint x: 536, endPoint y: 501, distance: 161.3
click at [533, 499] on td "[Notification of transition] Email sent to judy.grimard@saskhealthauthority.ca …" at bounding box center [887, 488] width 1114 height 35
copy link "judy.grimard@saskhealthauthority.ca"
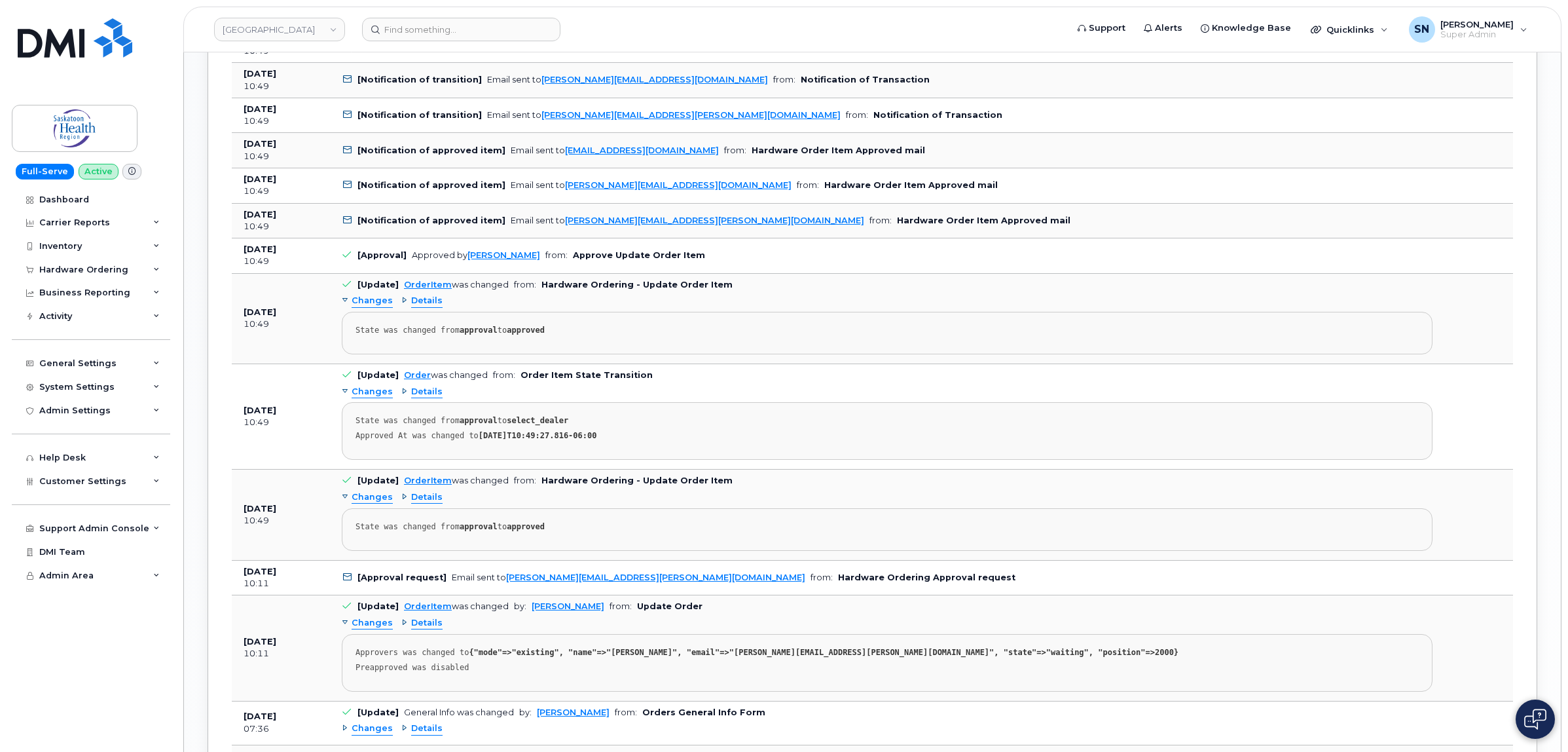
scroll to position [1801, 0]
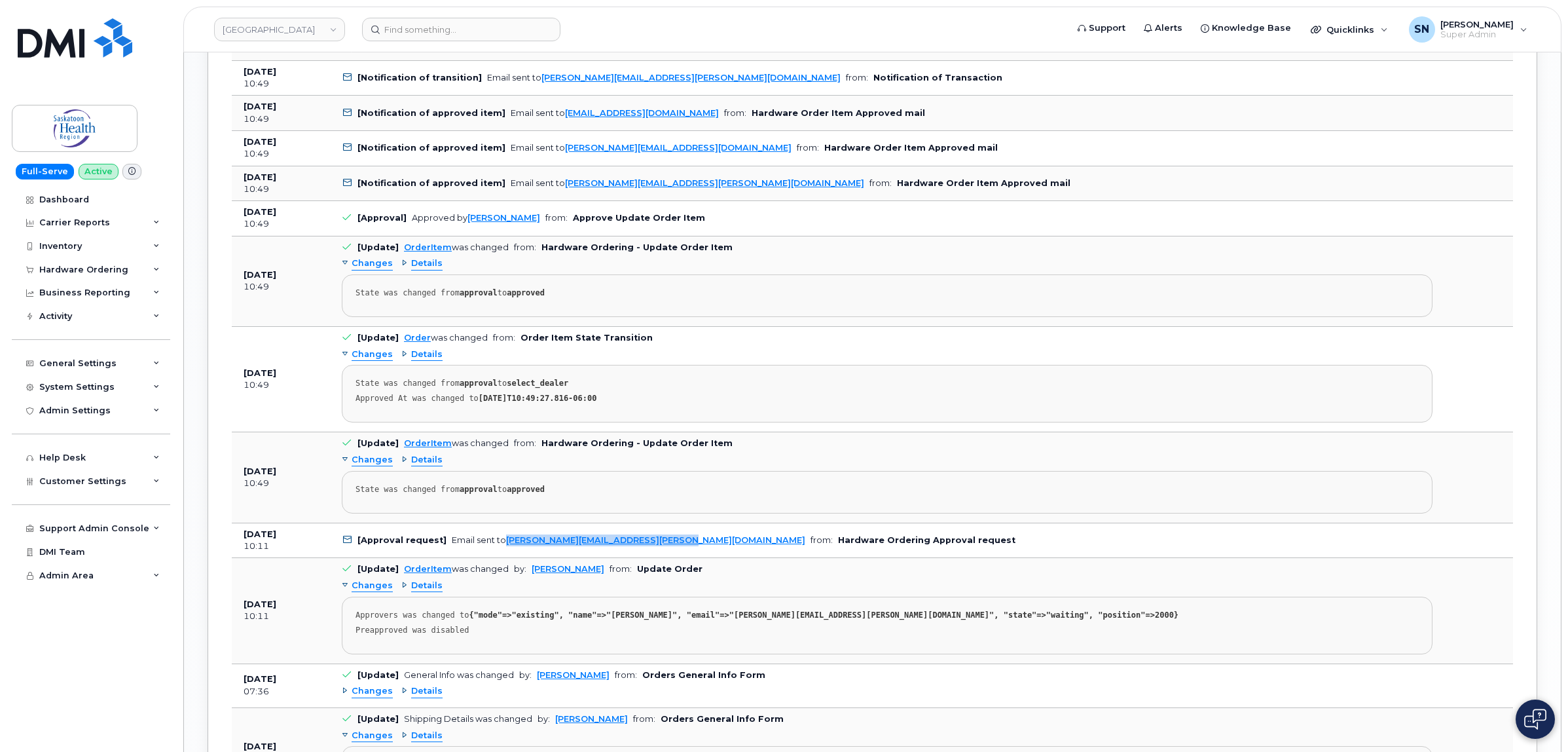
copy link "Patty.Martin@saskhealthauthority.ca"
drag, startPoint x: 663, startPoint y: 552, endPoint x: 508, endPoint y: 562, distance: 155.3
click at [506, 559] on td "[Approval request] Email sent to Patty.Martin@saskhealthauthority.ca from: Hard…" at bounding box center [887, 541] width 1114 height 35
click at [867, 480] on pre "State was changed from approval to approved" at bounding box center [887, 492] width 1091 height 43
copy link "Patty.Martin@saskhealthauthority.ca"
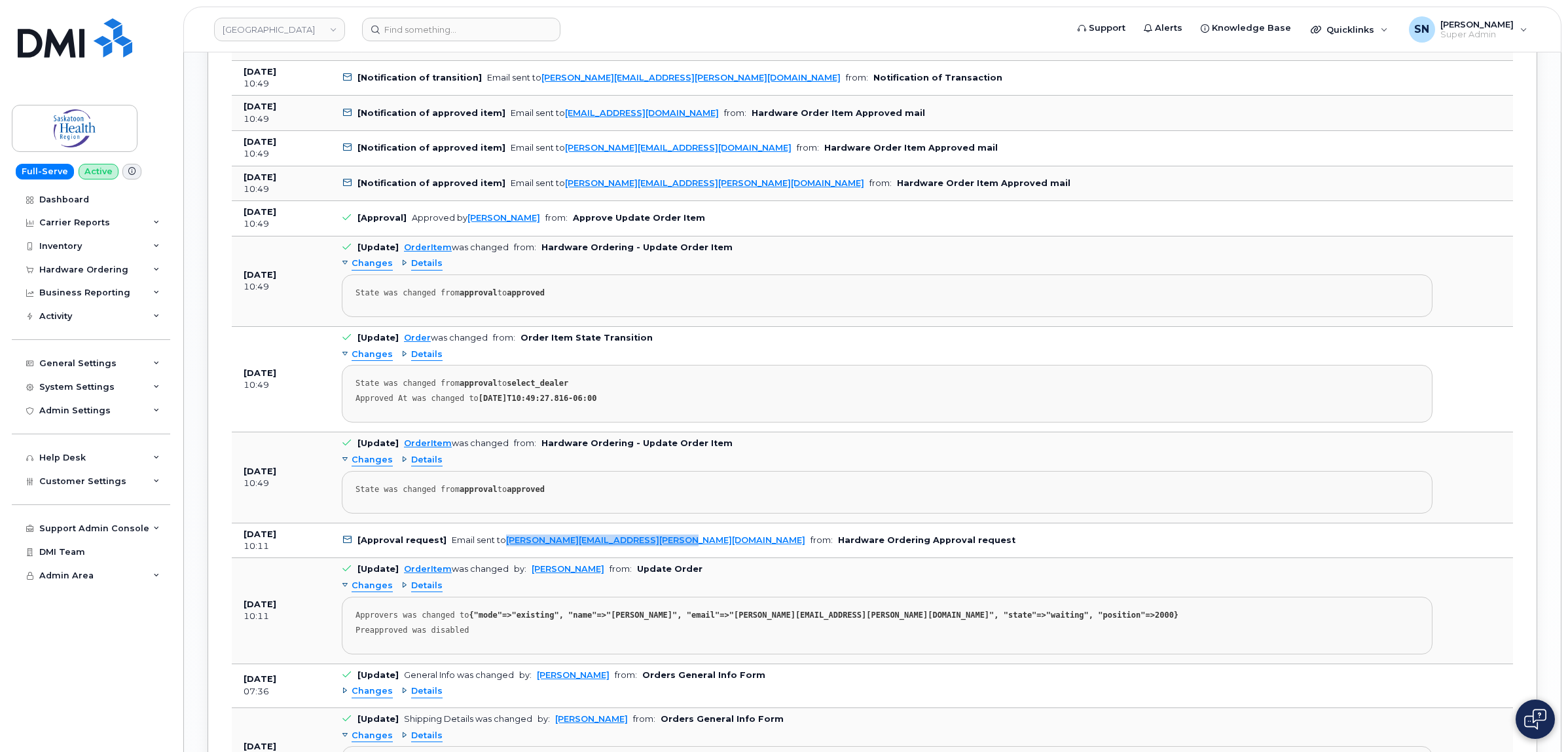
drag, startPoint x: 662, startPoint y: 549, endPoint x: 505, endPoint y: 549, distance: 157.0
click at [505, 549] on td "[Approval request] Email sent to Patty.Martin@saskhealthauthority.ca from: Hard…" at bounding box center [887, 541] width 1114 height 35
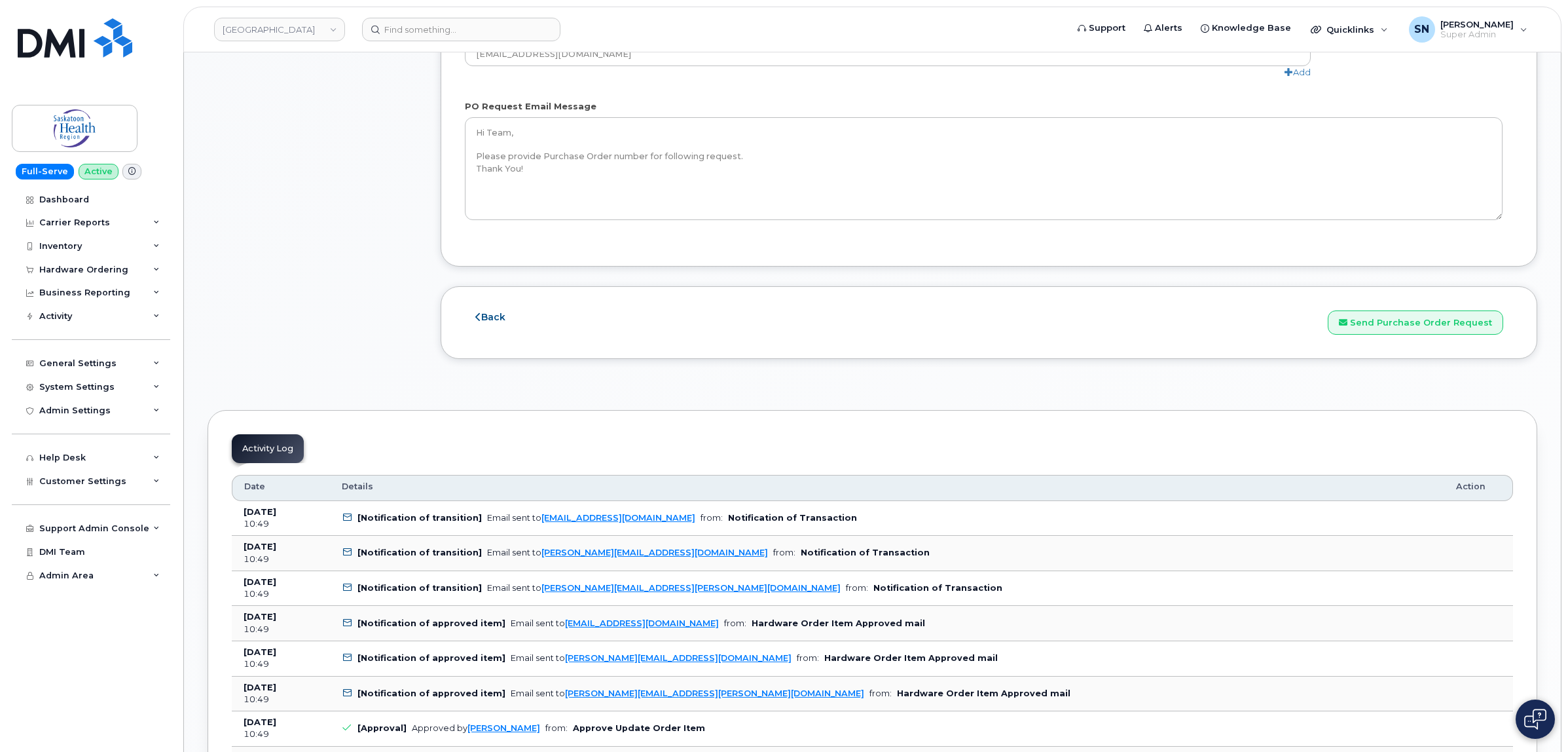
scroll to position [1392, 0]
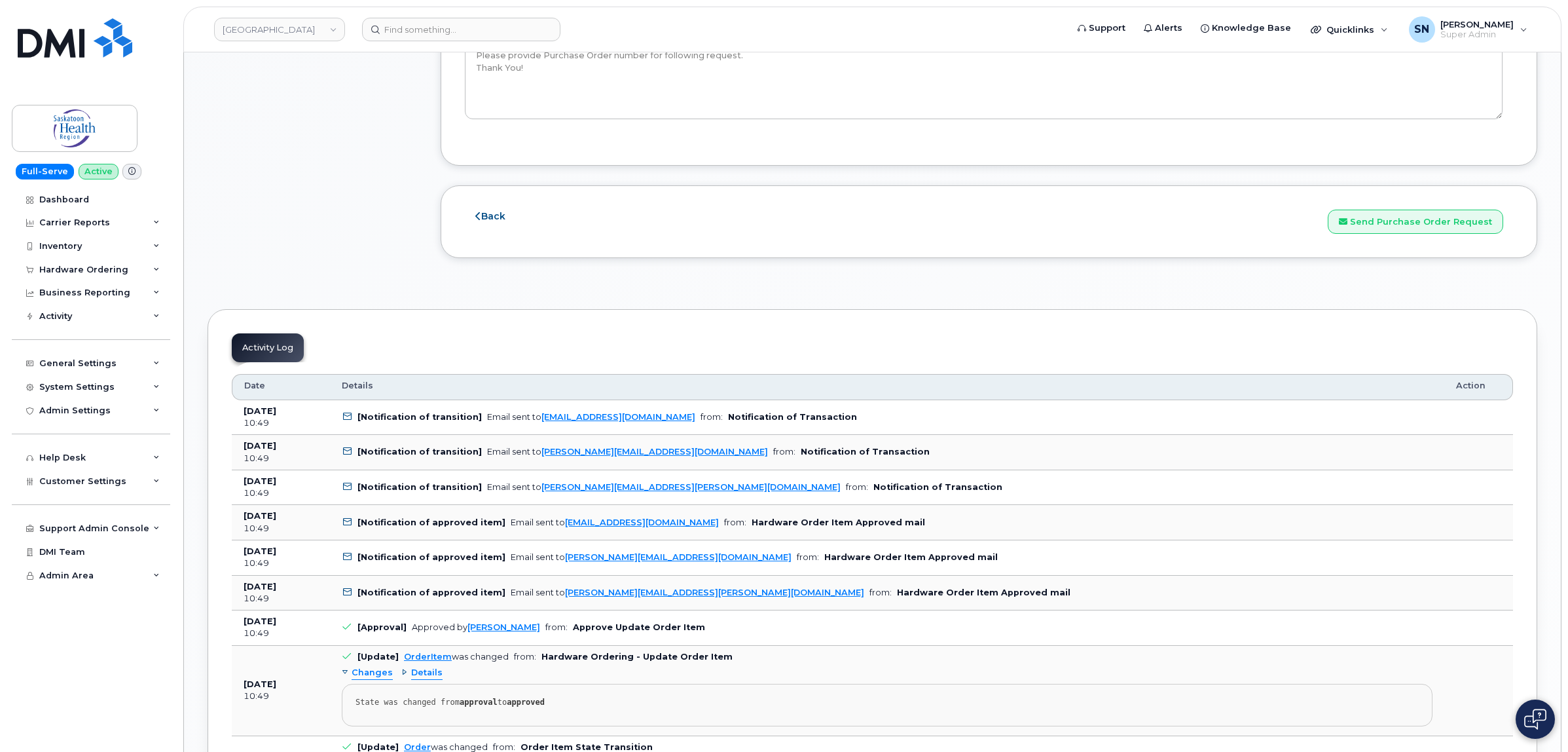
click at [1402, 240] on div "Back Save and Continue Send Purchase Order Request" at bounding box center [989, 221] width 1097 height 73
click at [1400, 234] on button "Send Purchase Order Request" at bounding box center [1416, 221] width 176 height 24
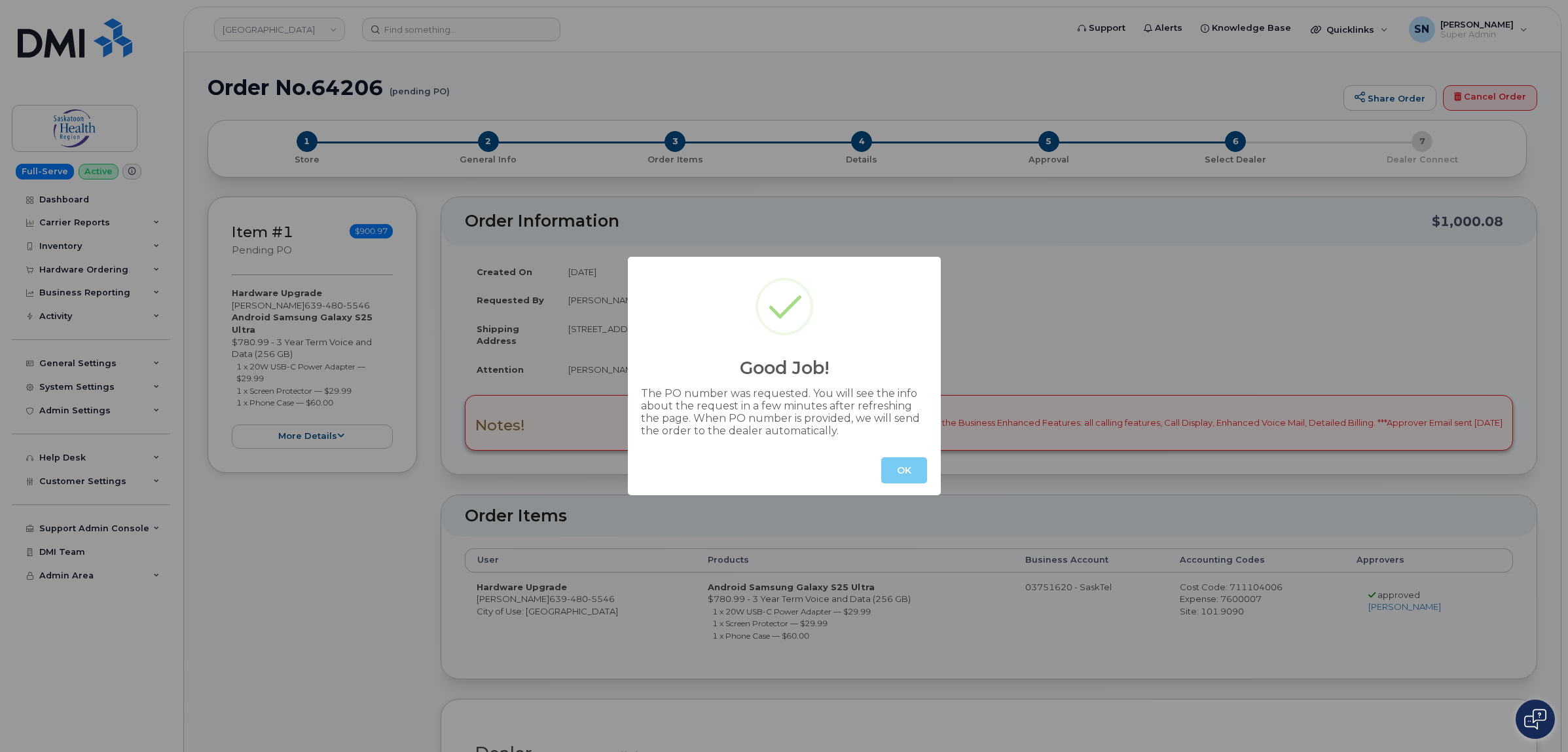
click at [902, 461] on button "OK" at bounding box center [904, 470] width 46 height 26
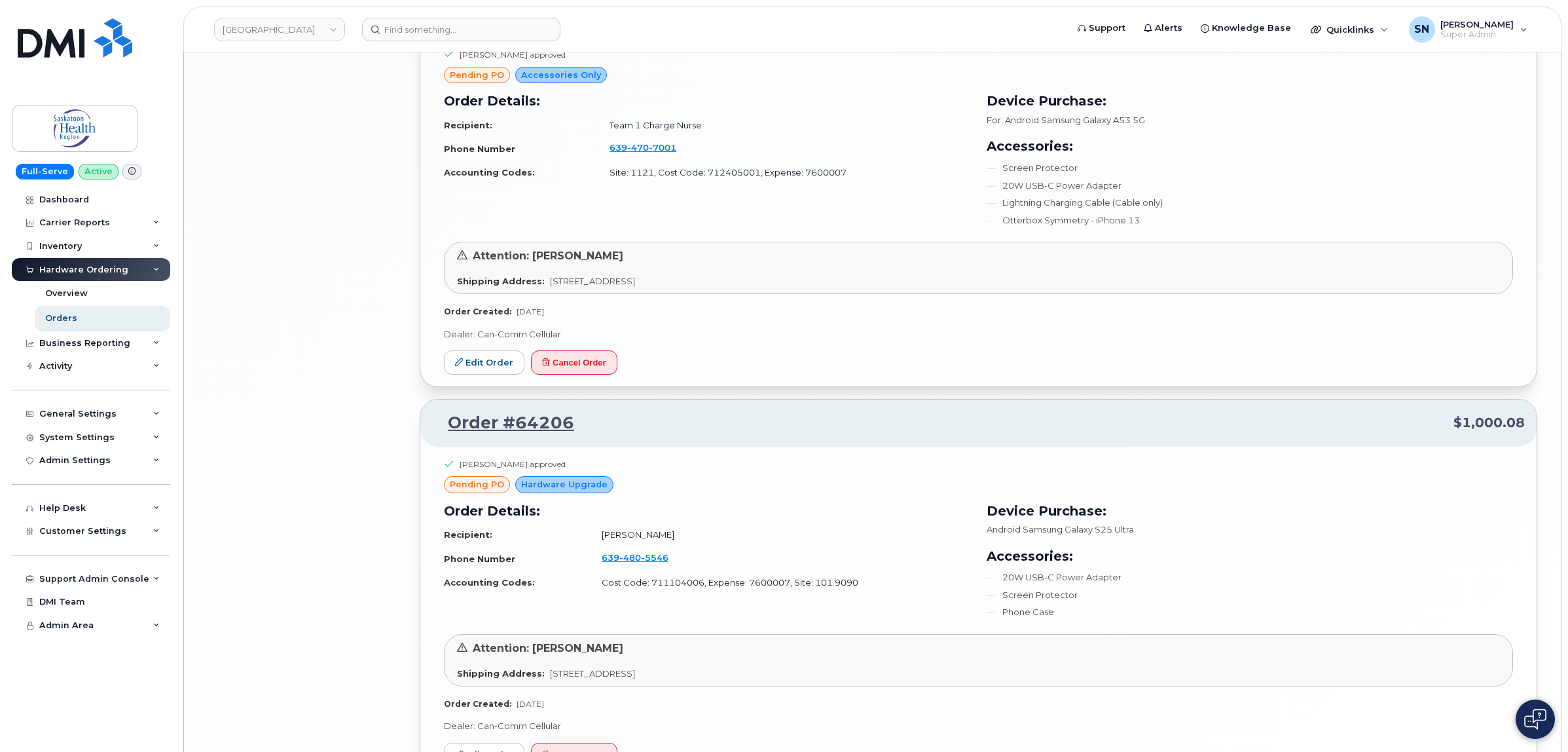
scroll to position [2483, 0]
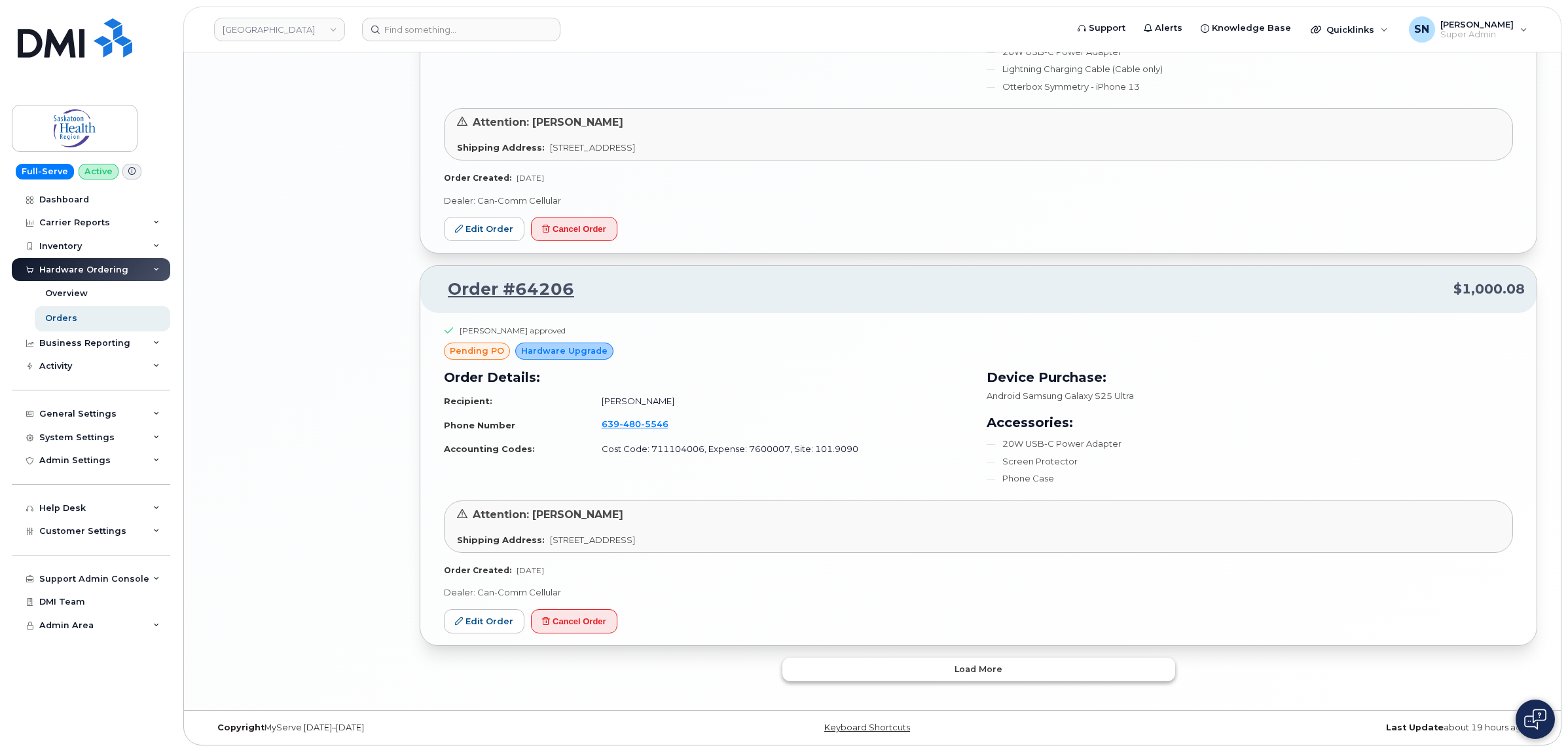
click at [923, 669] on button "Load more" at bounding box center [979, 669] width 393 height 23
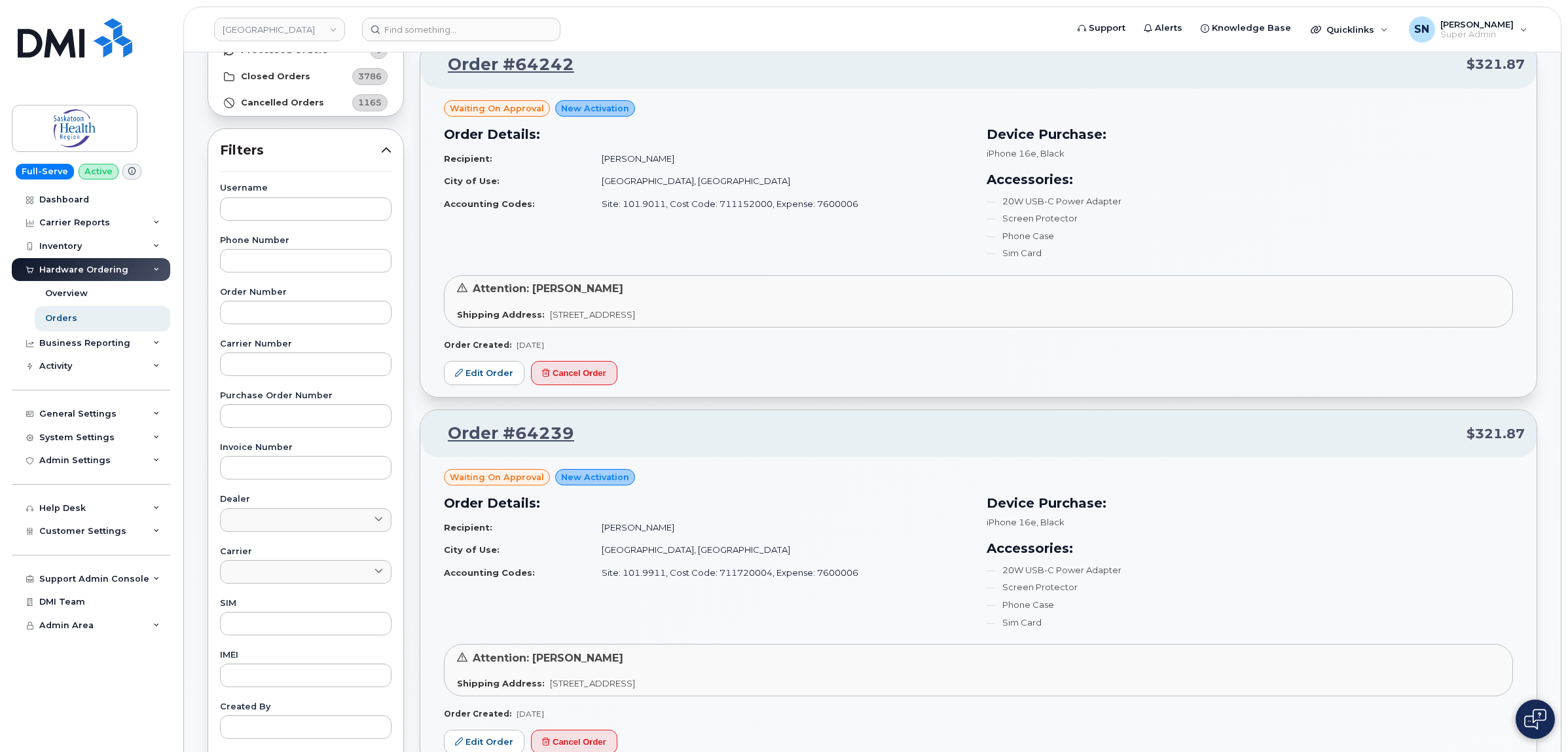
scroll to position [137, 0]
paste input "63937"
click at [299, 314] on input "text" at bounding box center [306, 314] width 172 height 23
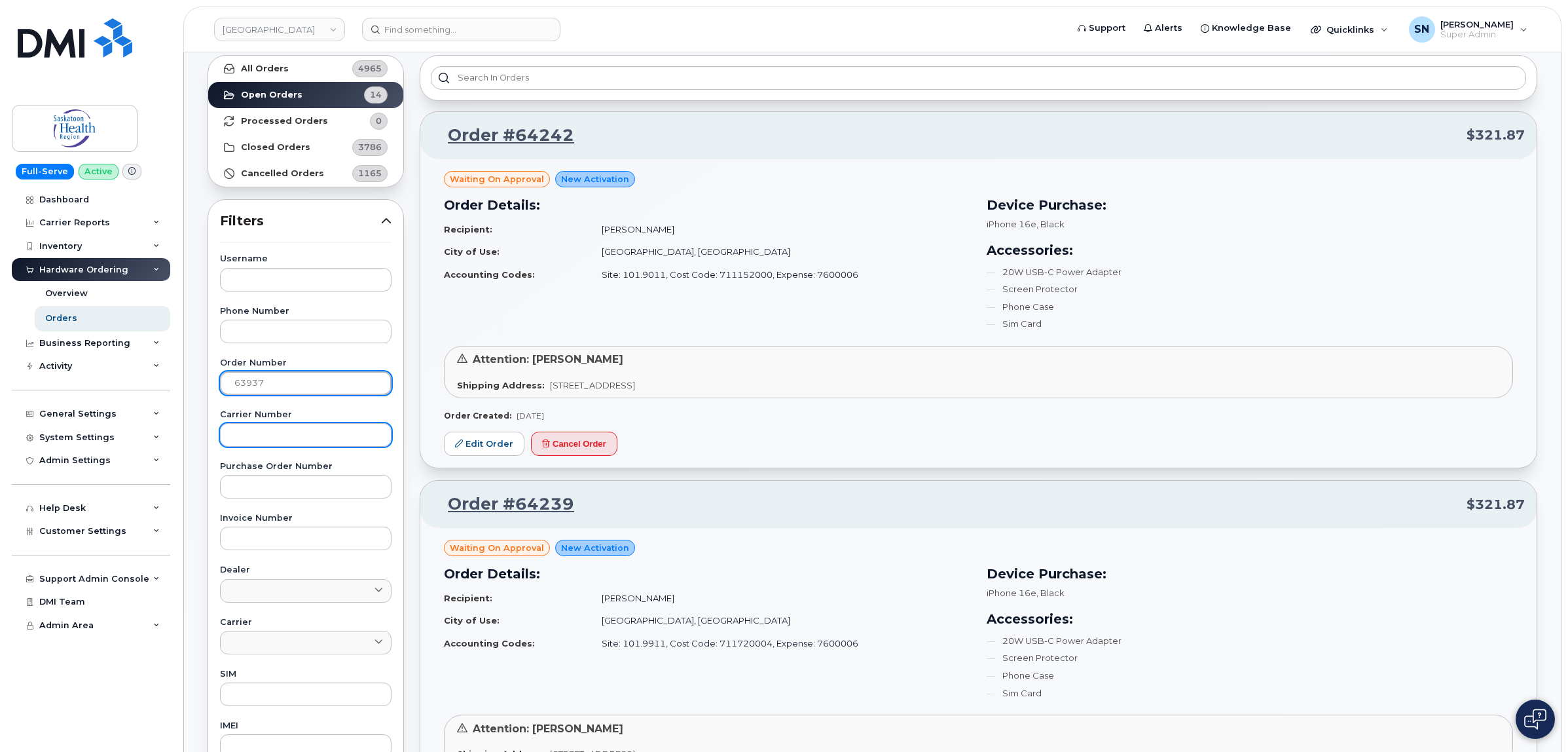
scroll to position [0, 0]
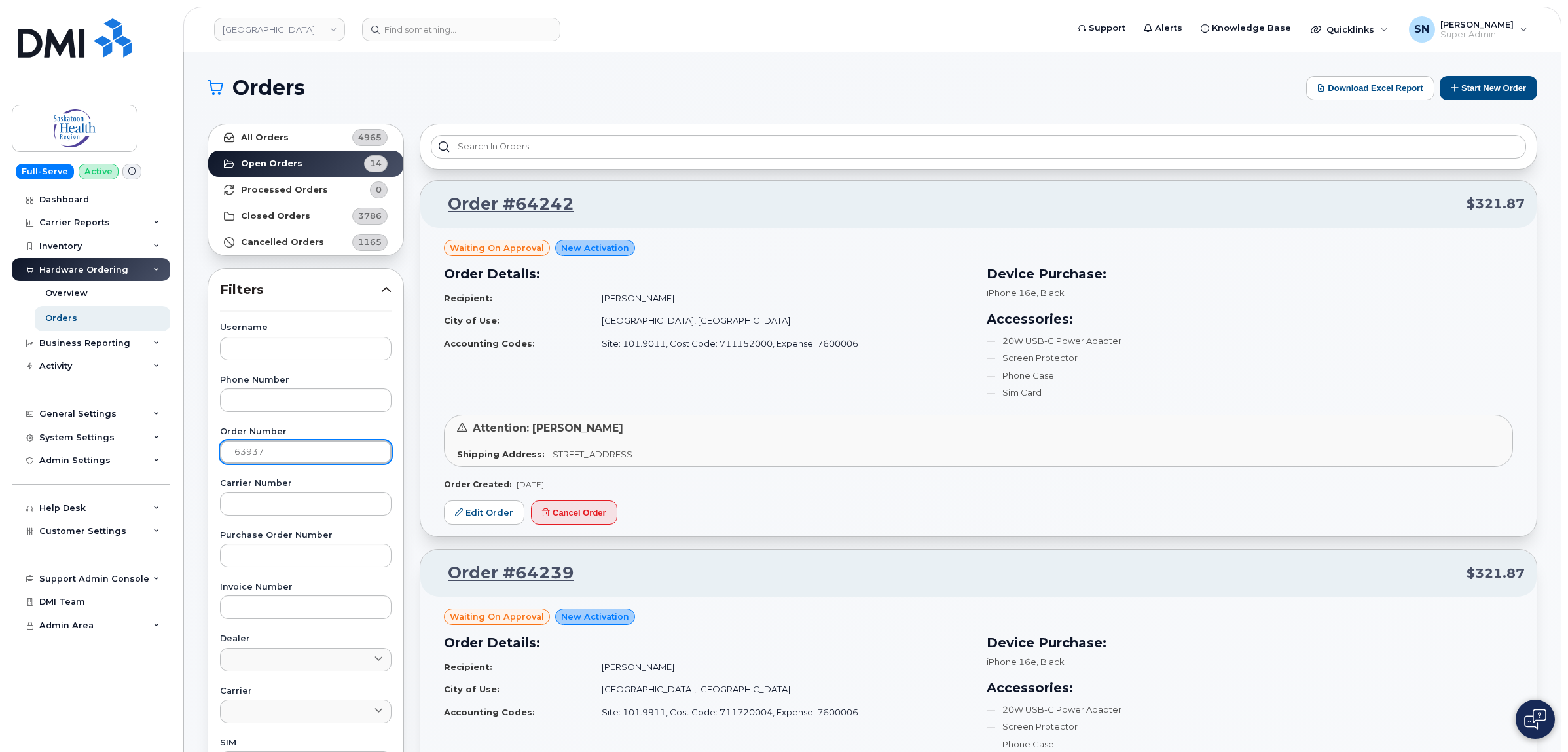
type input "63937"
click at [299, 131] on link "All Orders 4965" at bounding box center [306, 137] width 195 height 26
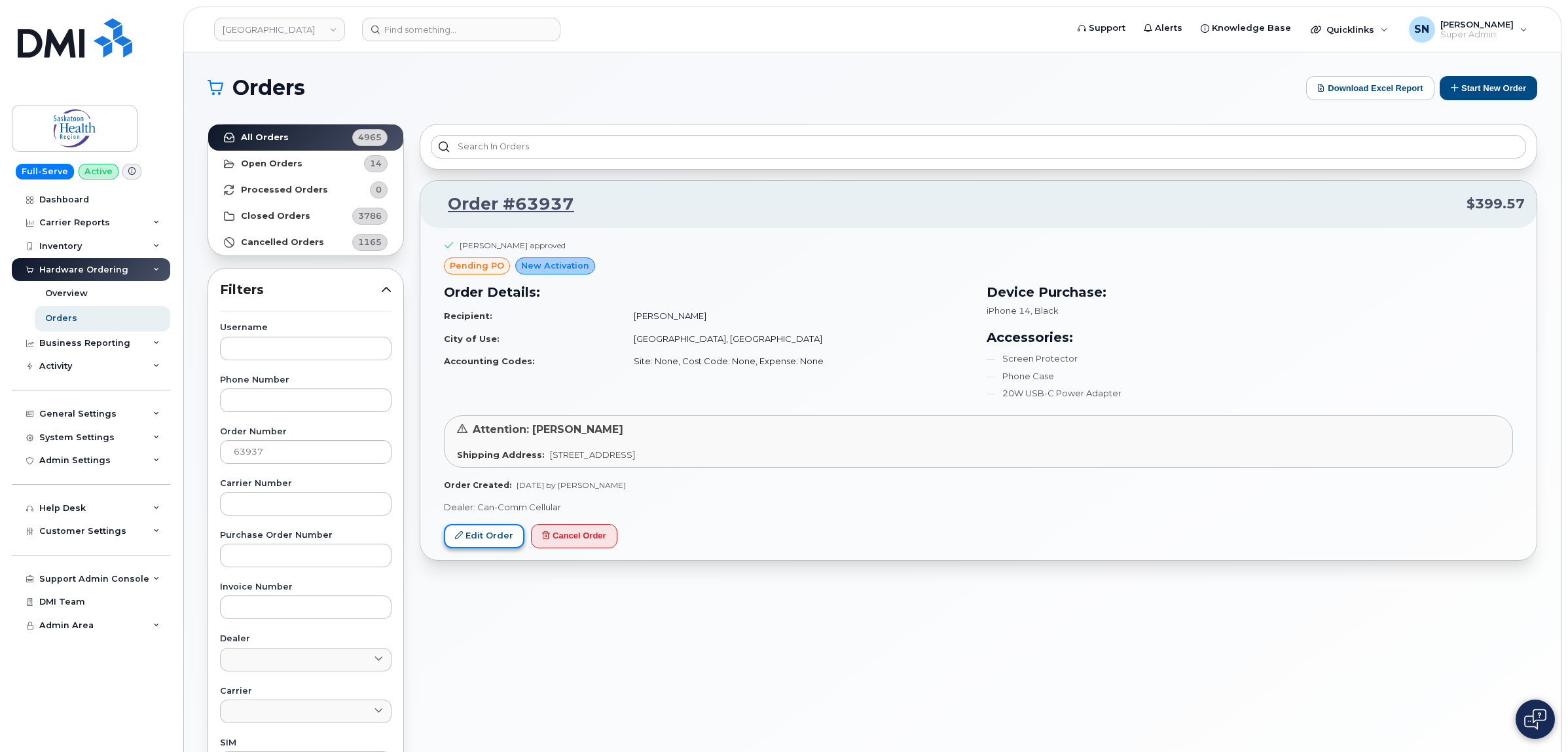
click at [476, 540] on link "Edit Order" at bounding box center [484, 536] width 80 height 24
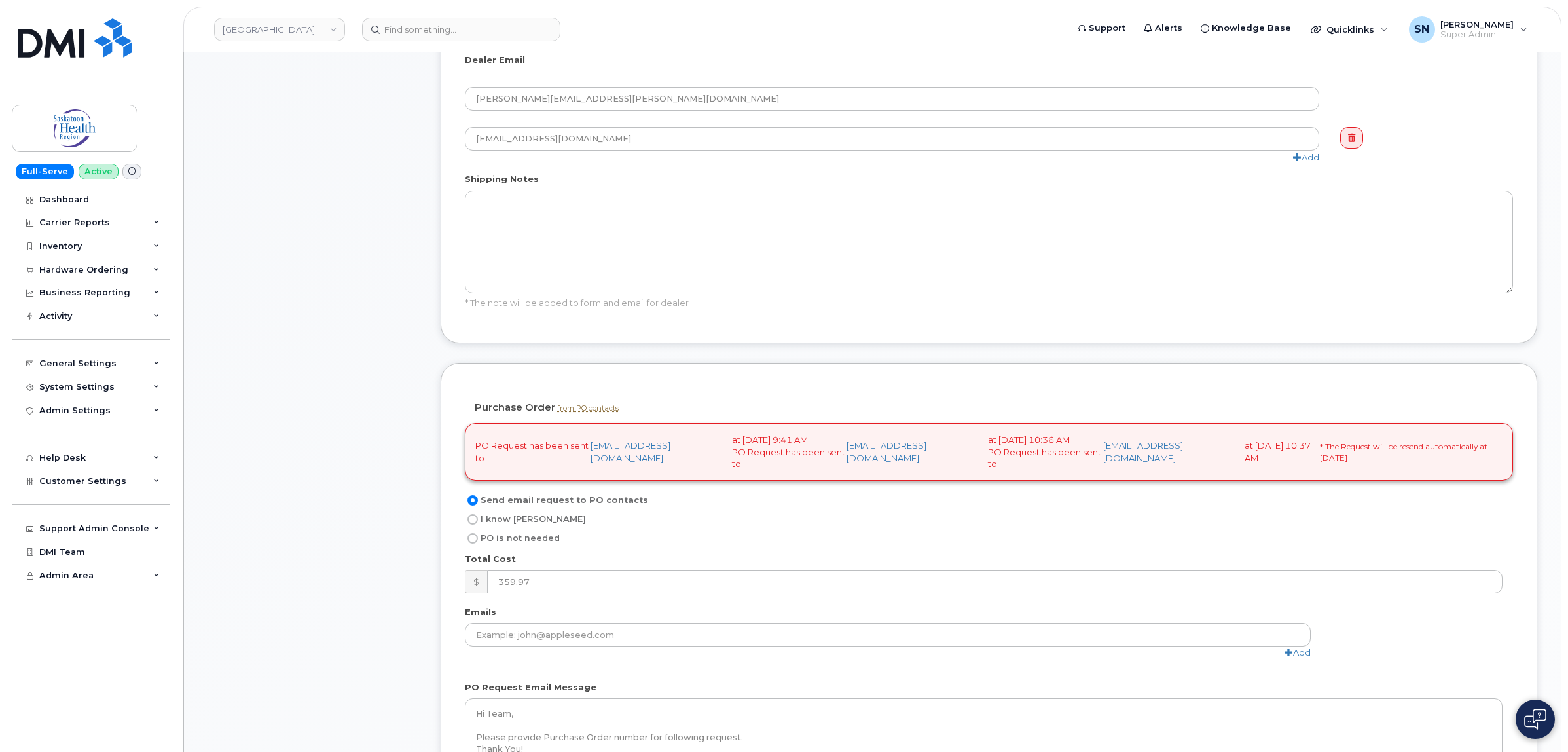
scroll to position [819, 0]
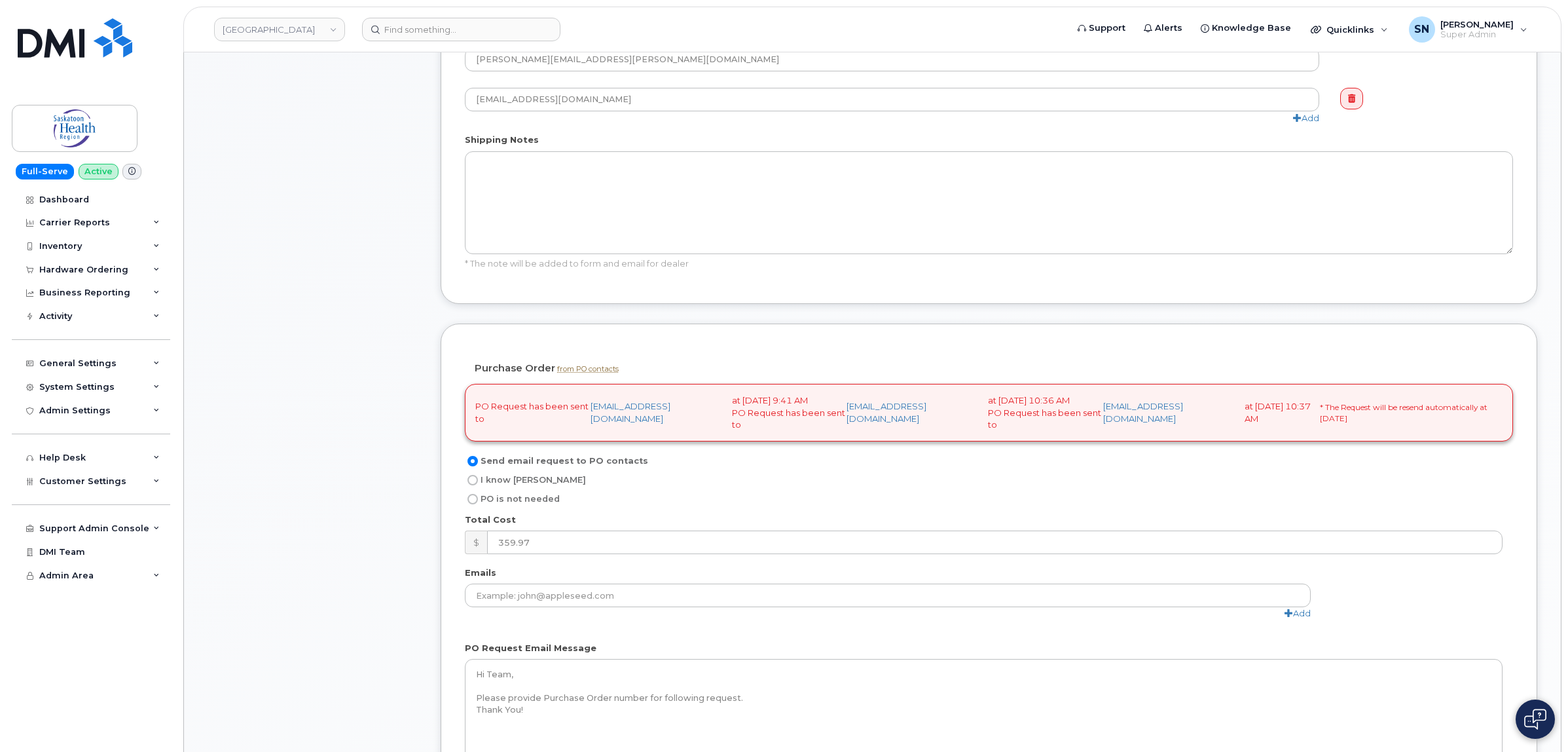
click at [475, 486] on input "I know [PERSON_NAME]" at bounding box center [472, 480] width 11 height 11
radio input "true"
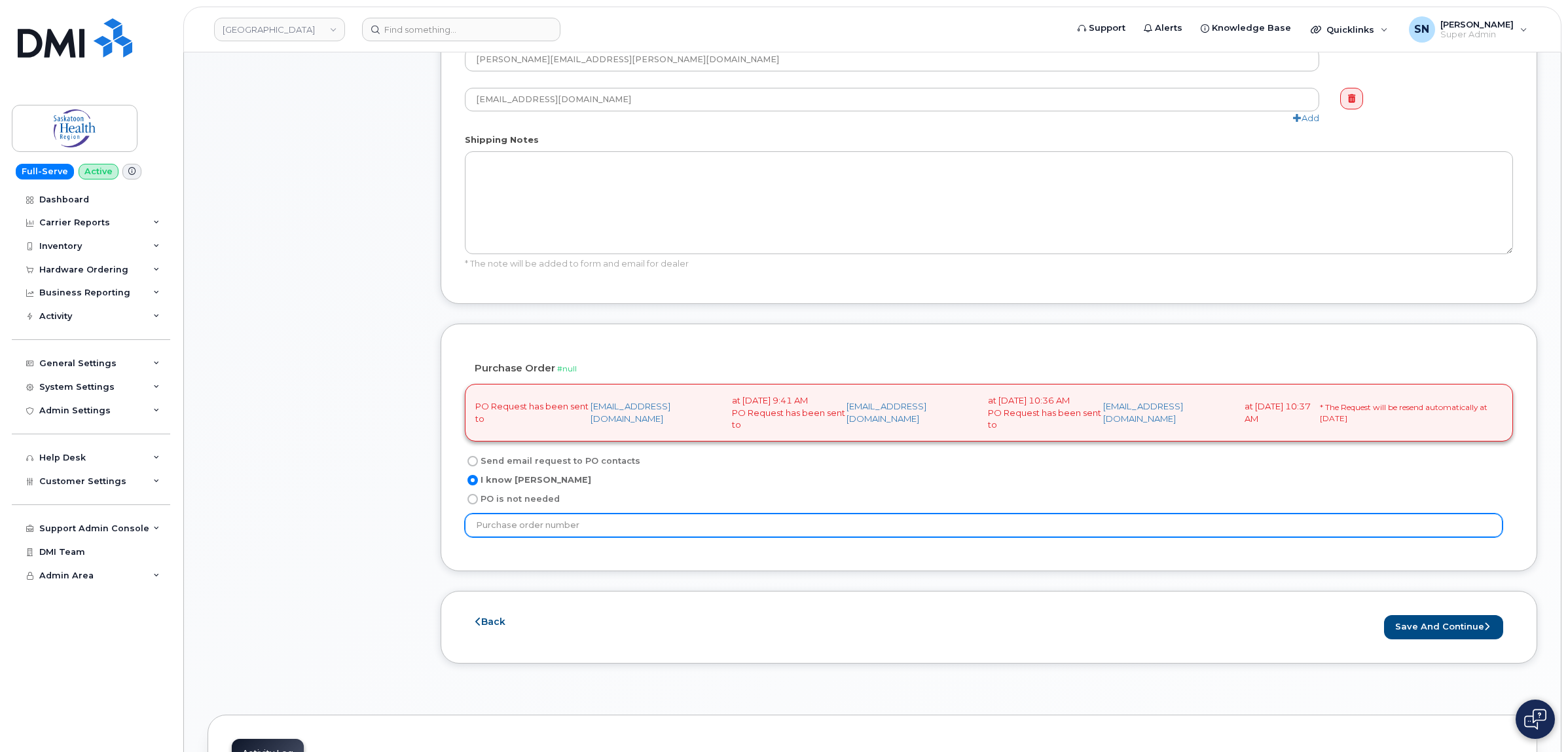
click at [522, 537] on input "text" at bounding box center [984, 525] width 1038 height 23
type input "PCard"
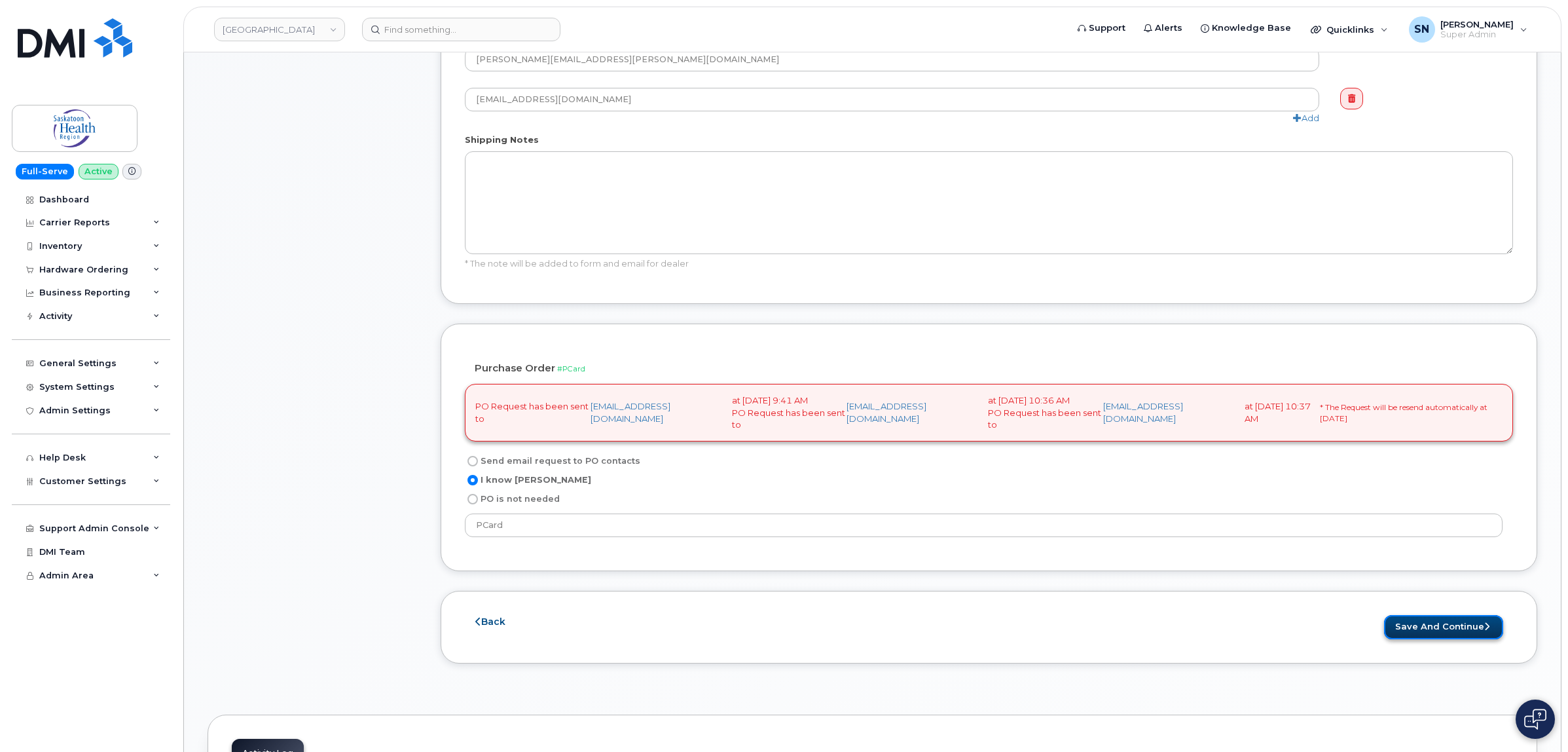
click at [1466, 639] on button "Save and Continue" at bounding box center [1444, 626] width 119 height 24
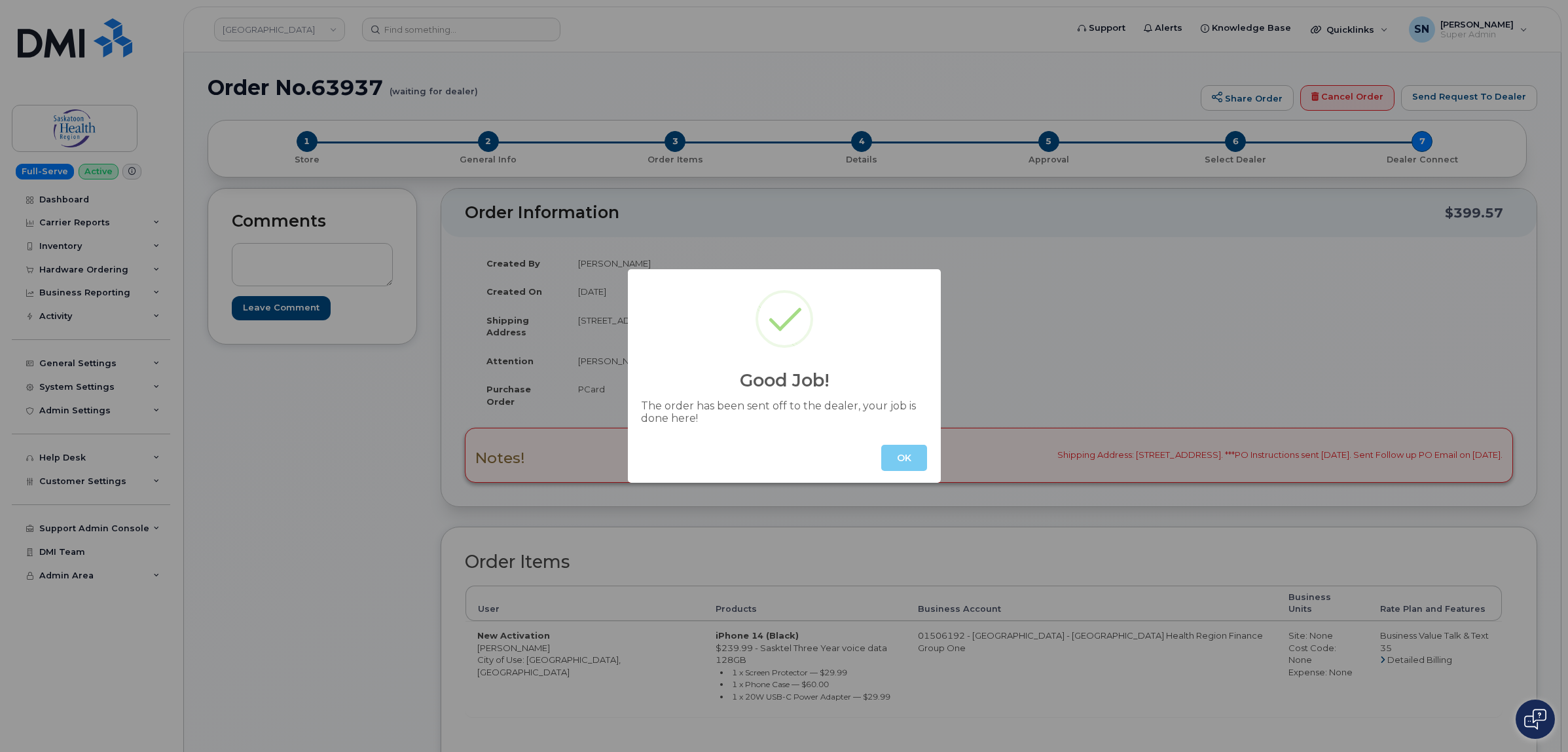
click at [894, 452] on button "OK" at bounding box center [904, 457] width 46 height 26
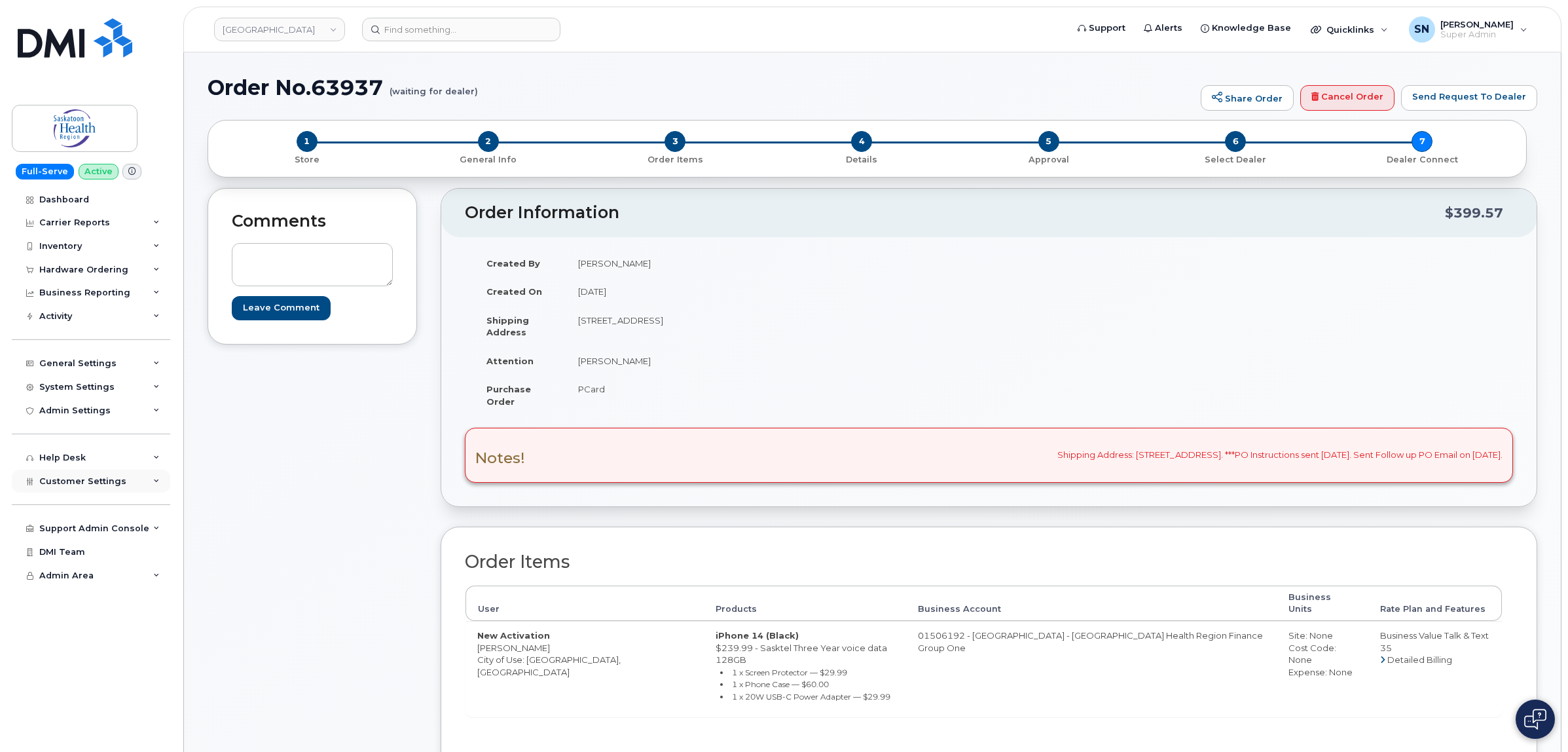
click at [128, 492] on div "Customer Settings" at bounding box center [90, 482] width 158 height 23
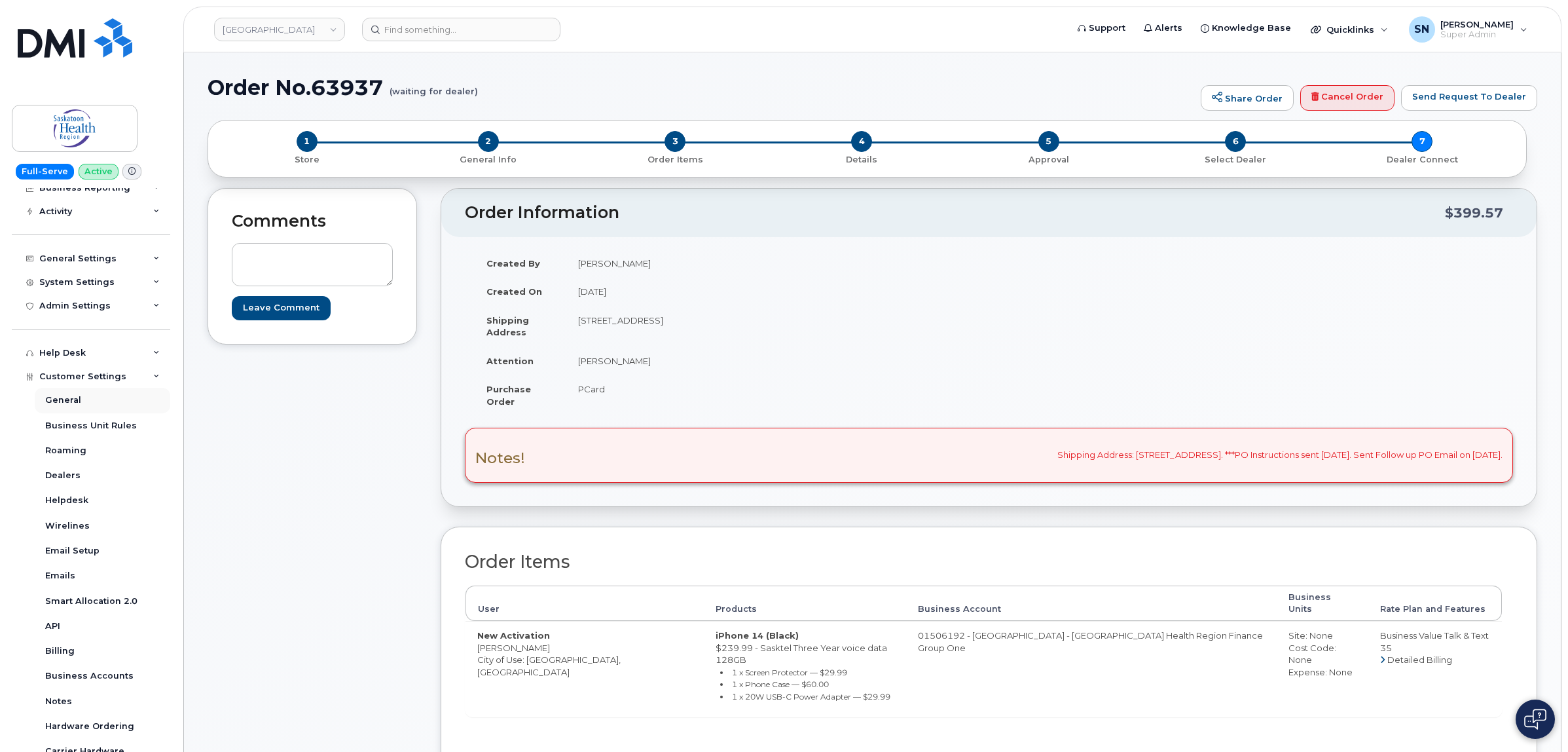
scroll to position [215, 0]
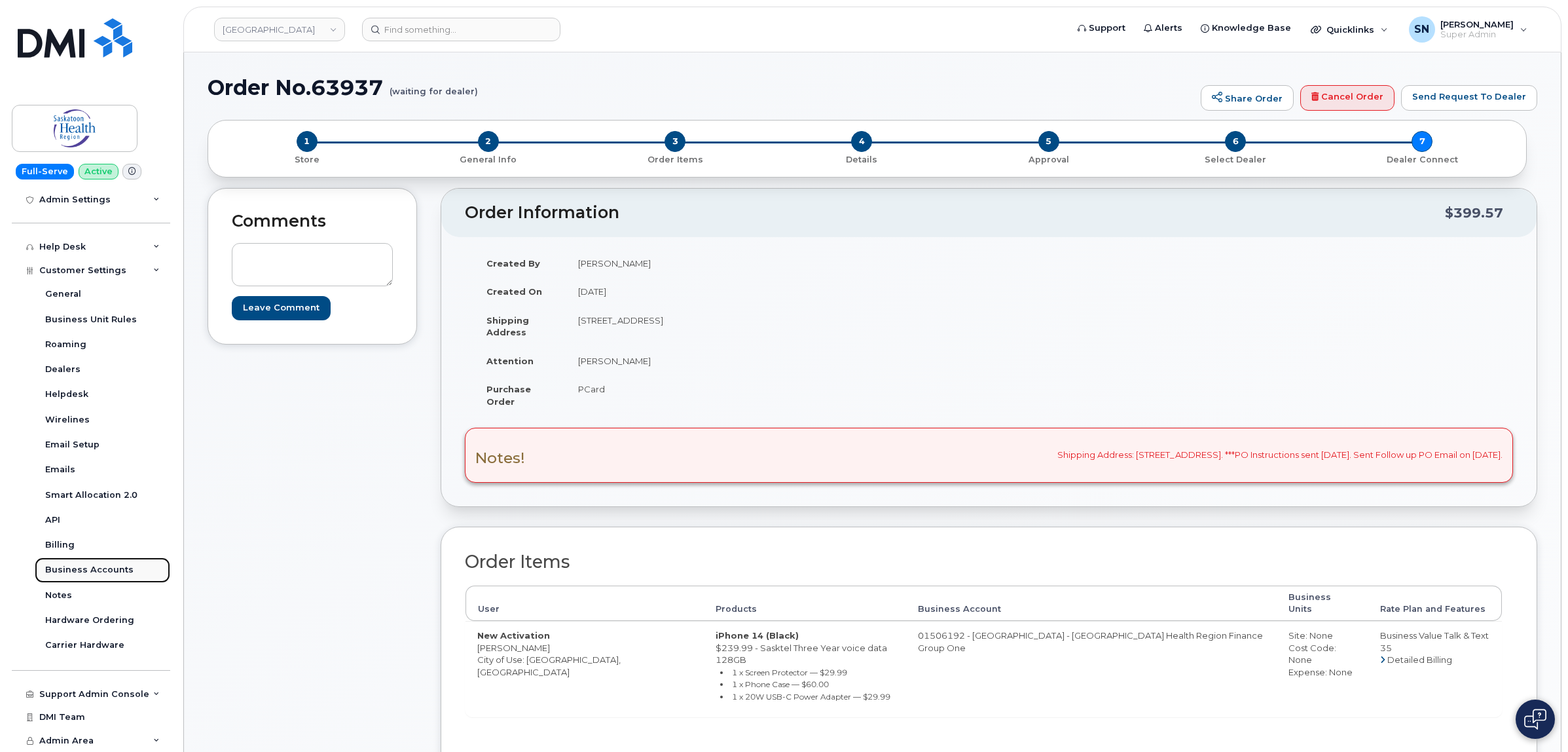
click at [108, 569] on div "Business Accounts" at bounding box center [90, 569] width 89 height 12
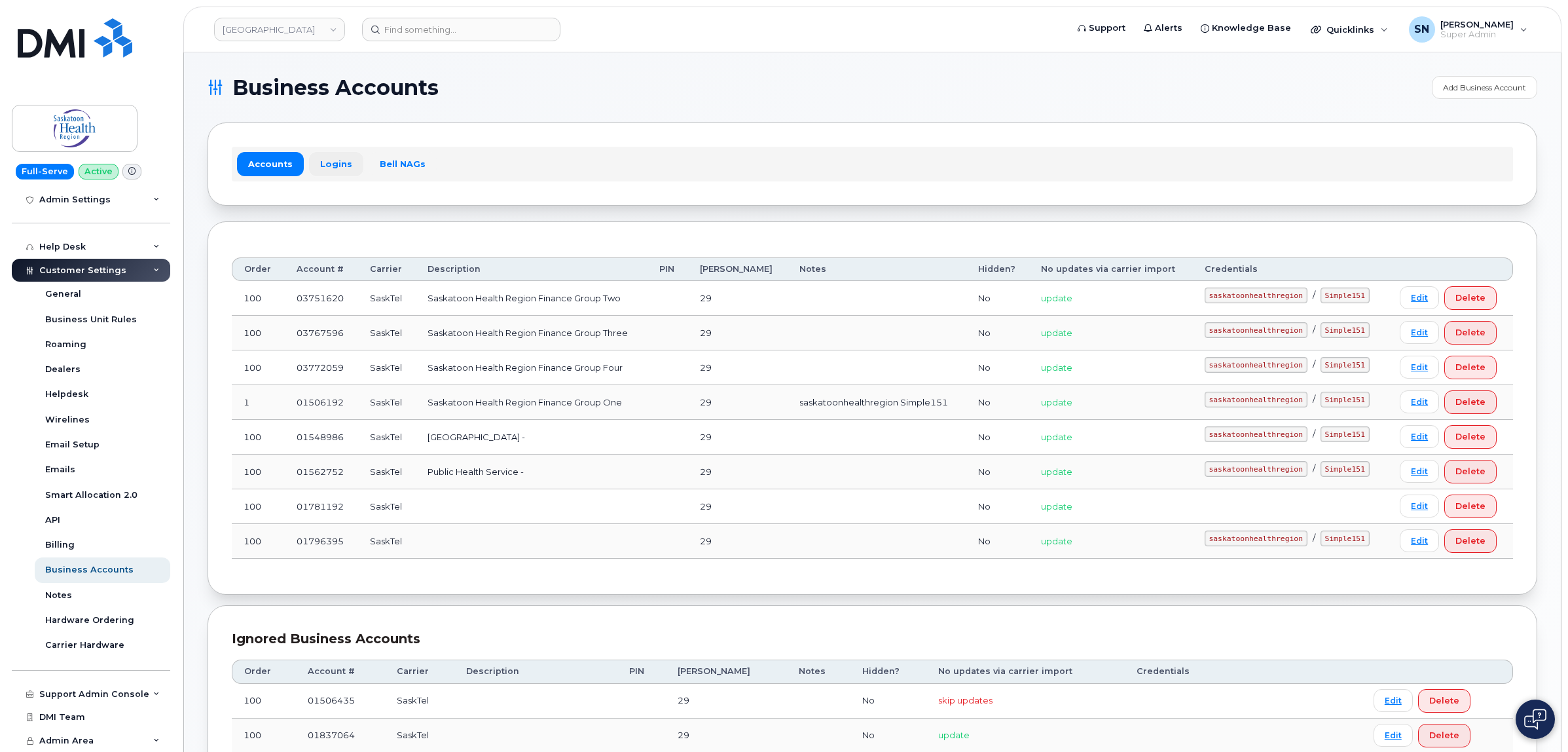
click at [338, 171] on link "Logins" at bounding box center [336, 163] width 54 height 23
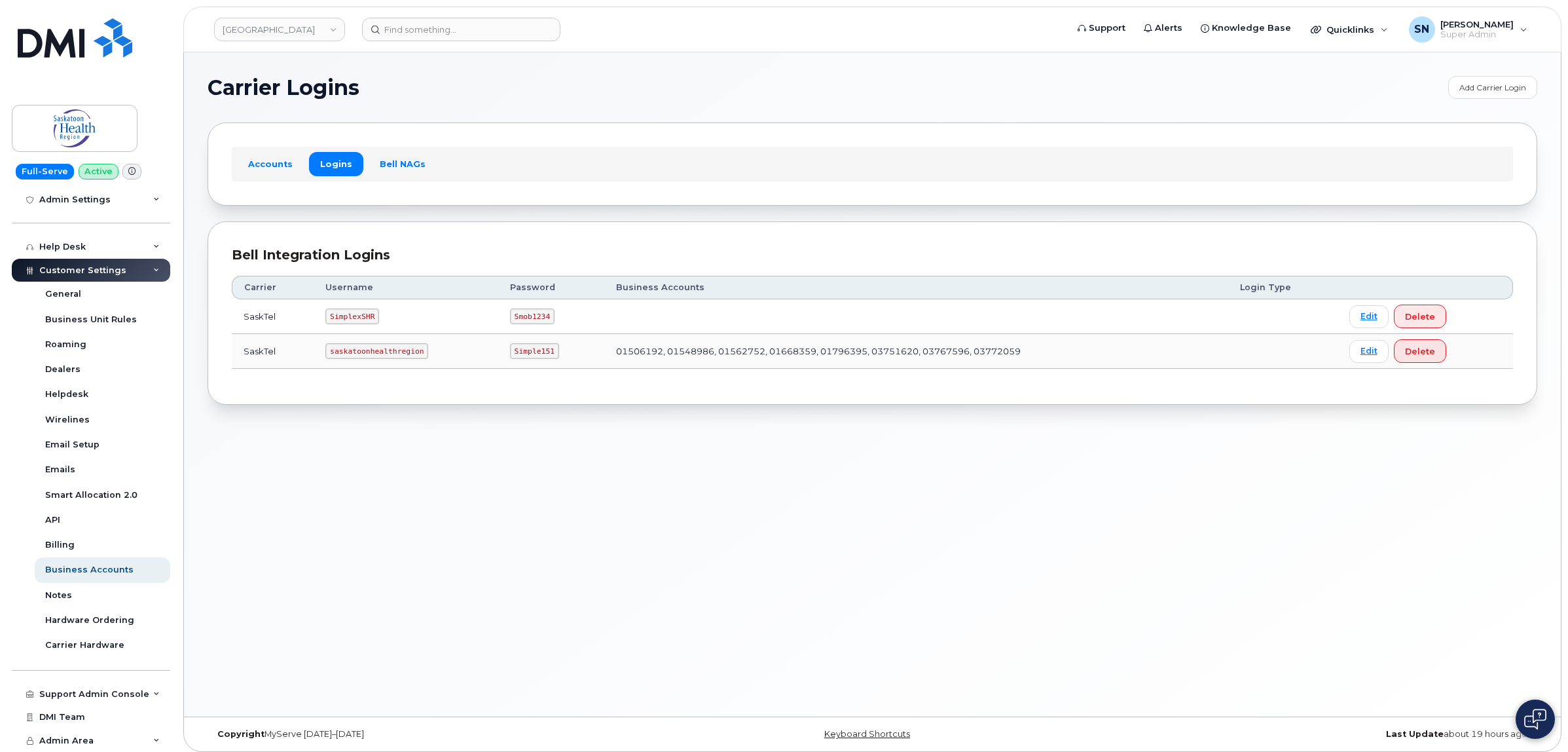
drag, startPoint x: 409, startPoint y: 379, endPoint x: 320, endPoint y: 409, distance: 93.9
click at [320, 409] on div "Carrier Logins Add Carrier Login Accounts Logins Bell NAGs Bell Integration Log…" at bounding box center [872, 384] width 1377 height 664
drag, startPoint x: 318, startPoint y: 409, endPoint x: 290, endPoint y: 416, distance: 28.9
click at [290, 416] on div "Carrier Logins Add Carrier Login Accounts Logins Bell NAGs Bell Integration Log…" at bounding box center [872, 384] width 1377 height 664
click at [95, 609] on link "Hardware Ordering" at bounding box center [102, 621] width 136 height 25
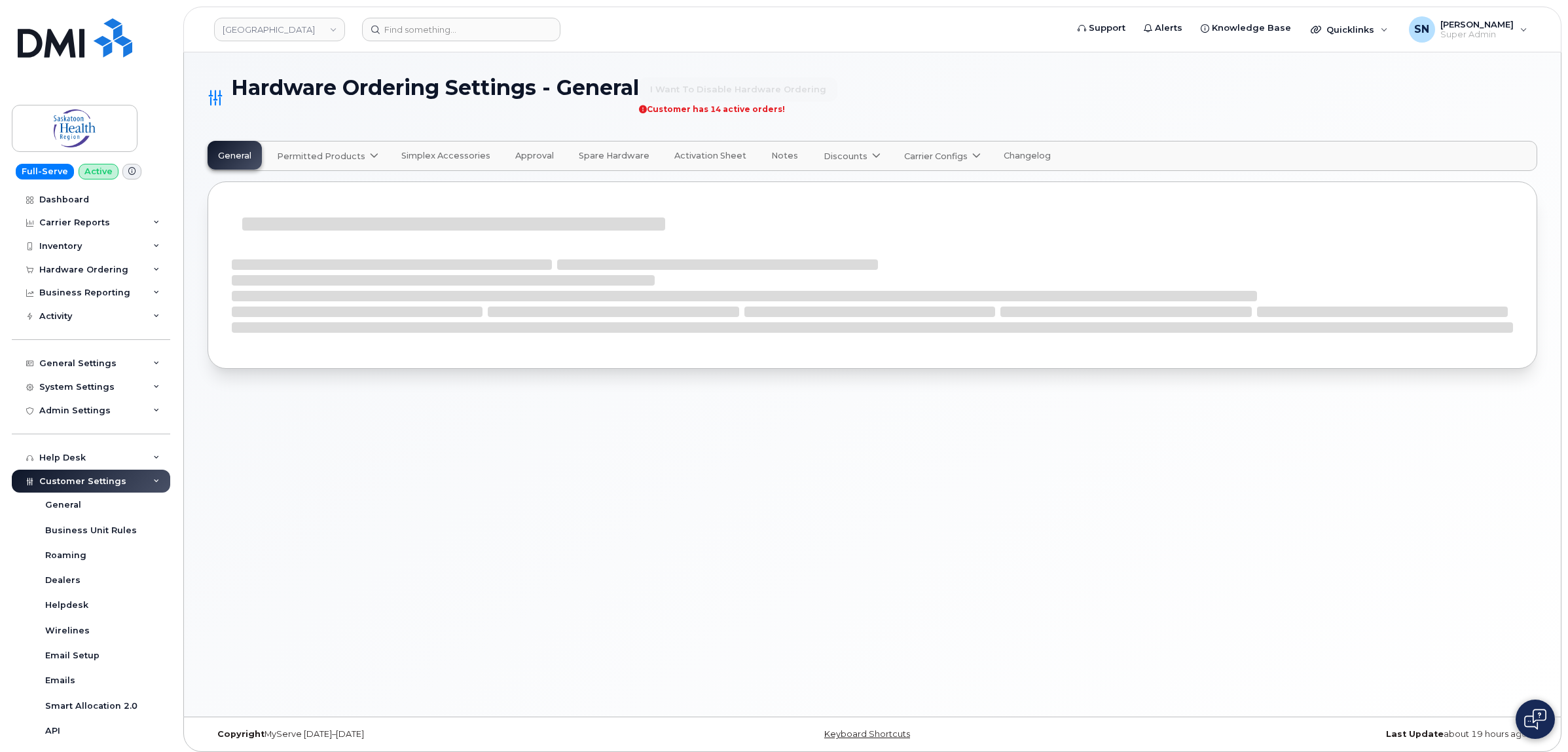
click at [327, 156] on span "Permitted Products" at bounding box center [321, 156] width 89 height 13
click at [293, 182] on span "SaskTel" at bounding box center [297, 188] width 33 height 13
select select "admins"
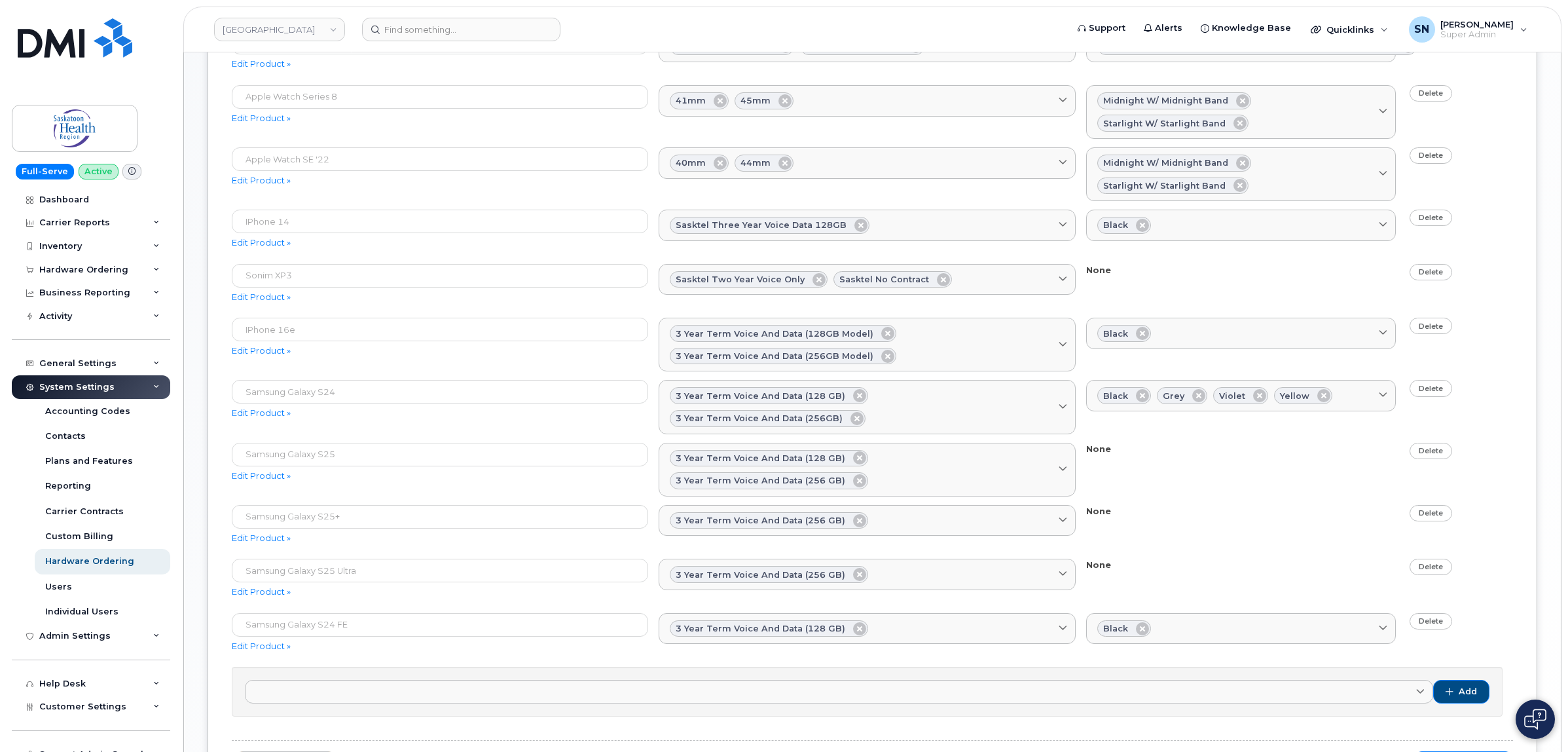
scroll to position [655, 0]
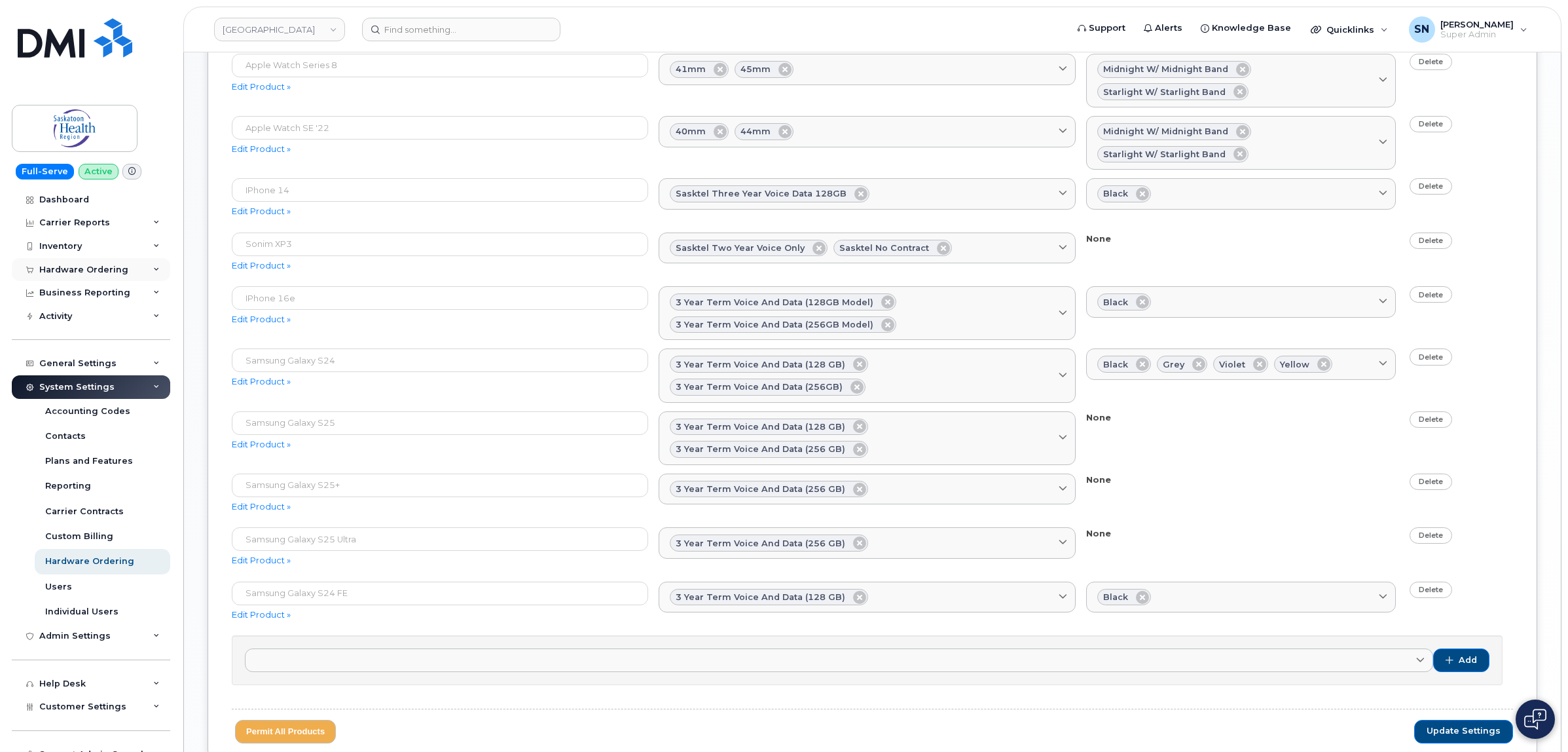
click at [92, 263] on div "Hardware Ordering" at bounding box center [90, 270] width 158 height 23
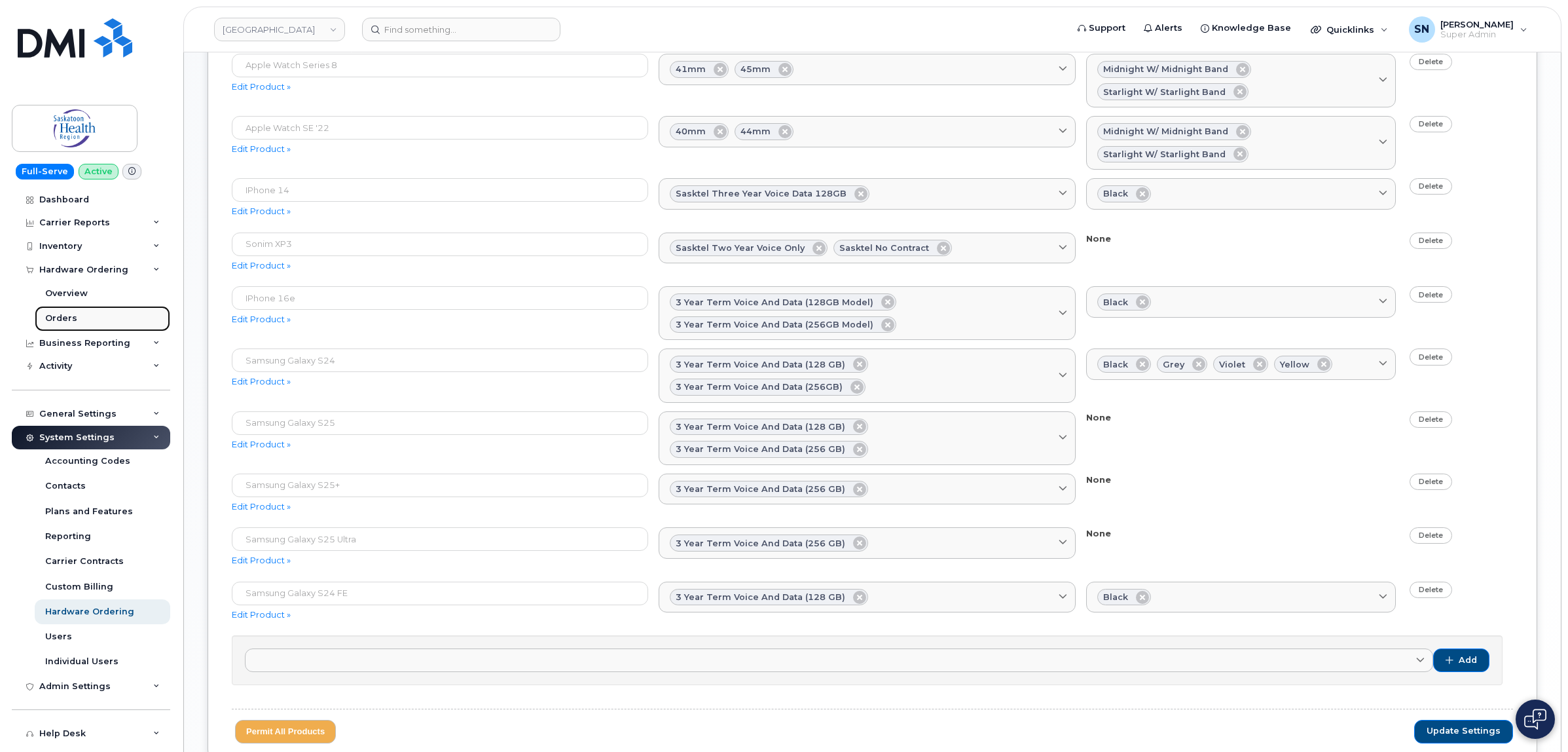
click at [80, 322] on link "Orders" at bounding box center [102, 318] width 136 height 25
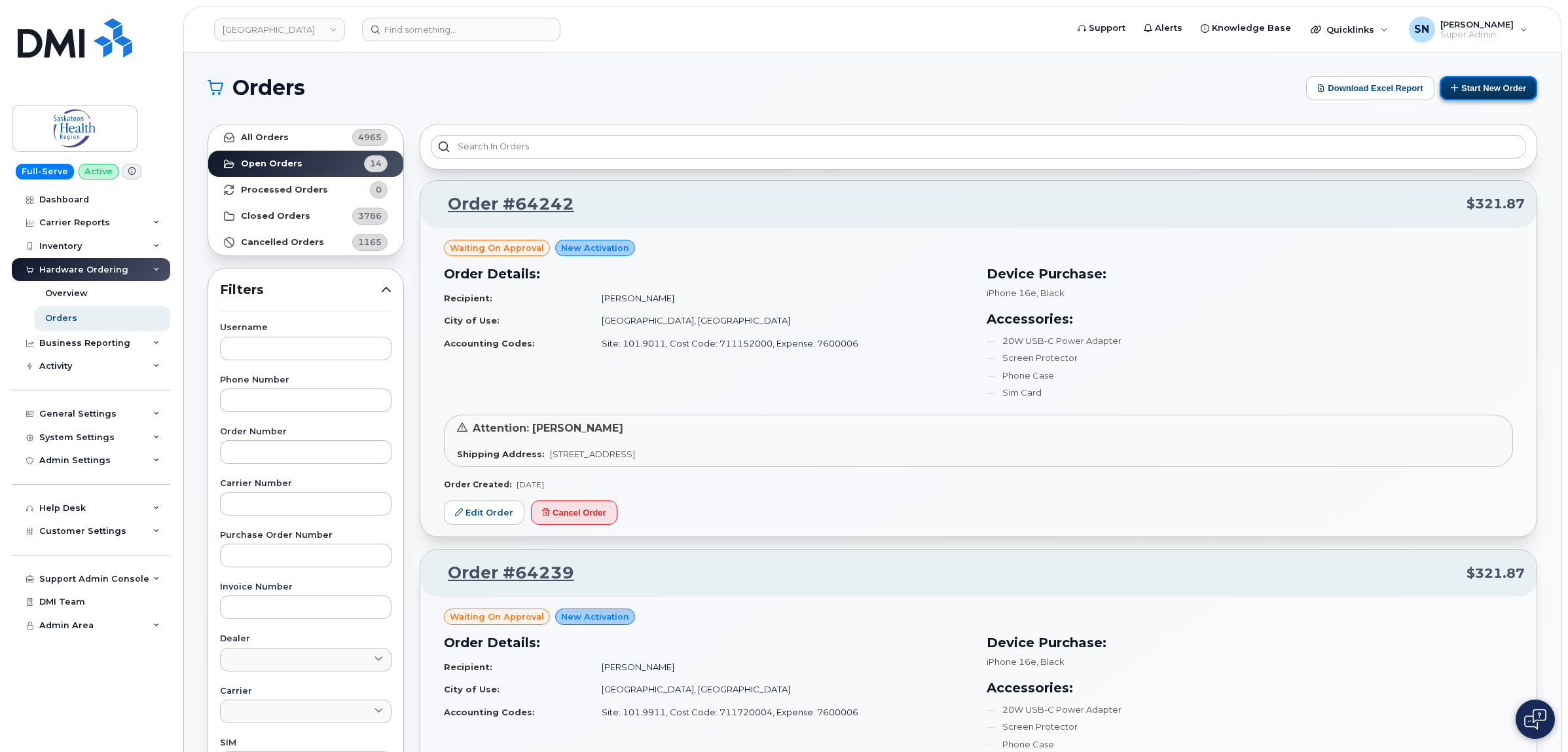
click at [1463, 89] on button "Start New Order" at bounding box center [1488, 88] width 98 height 24
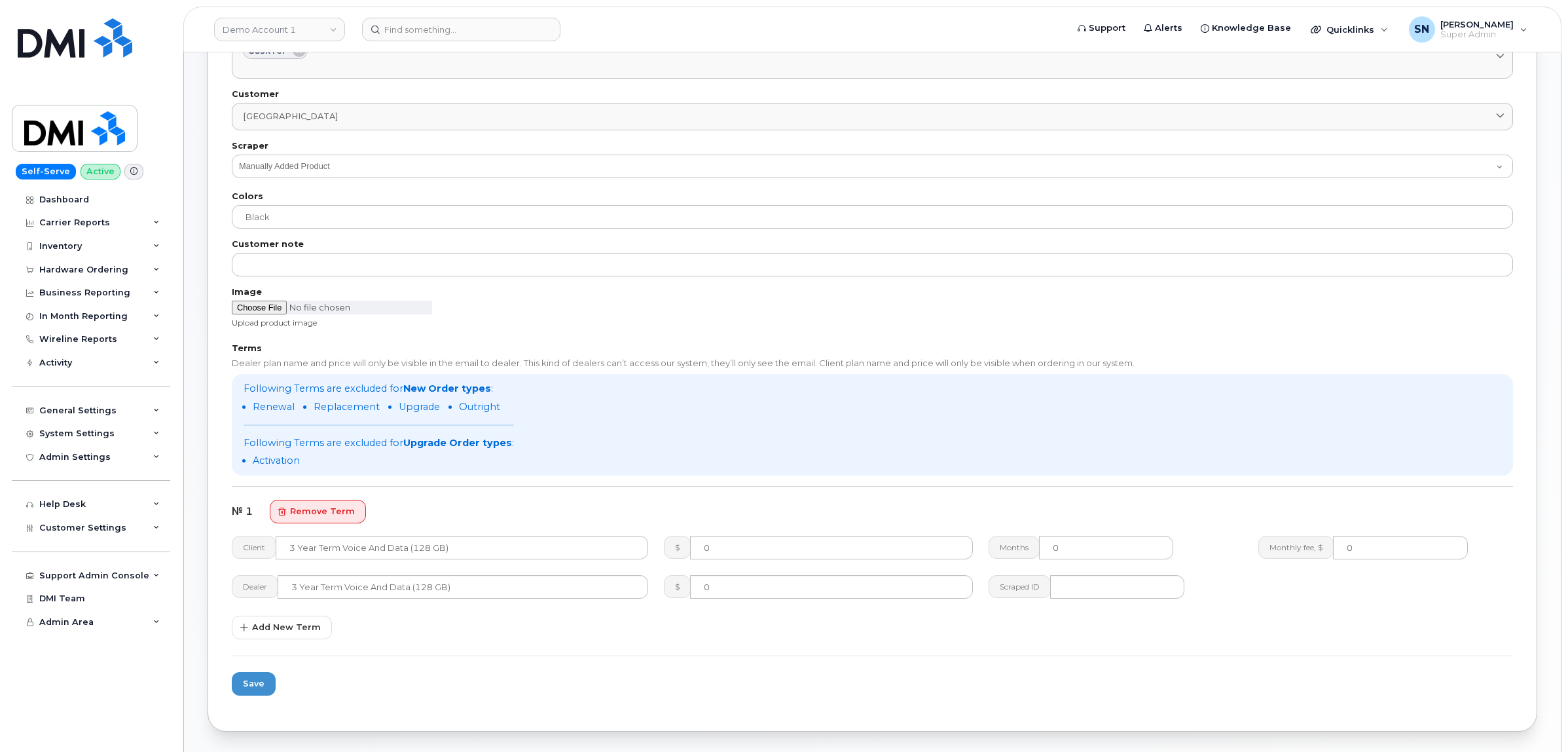
scroll to position [573, 0]
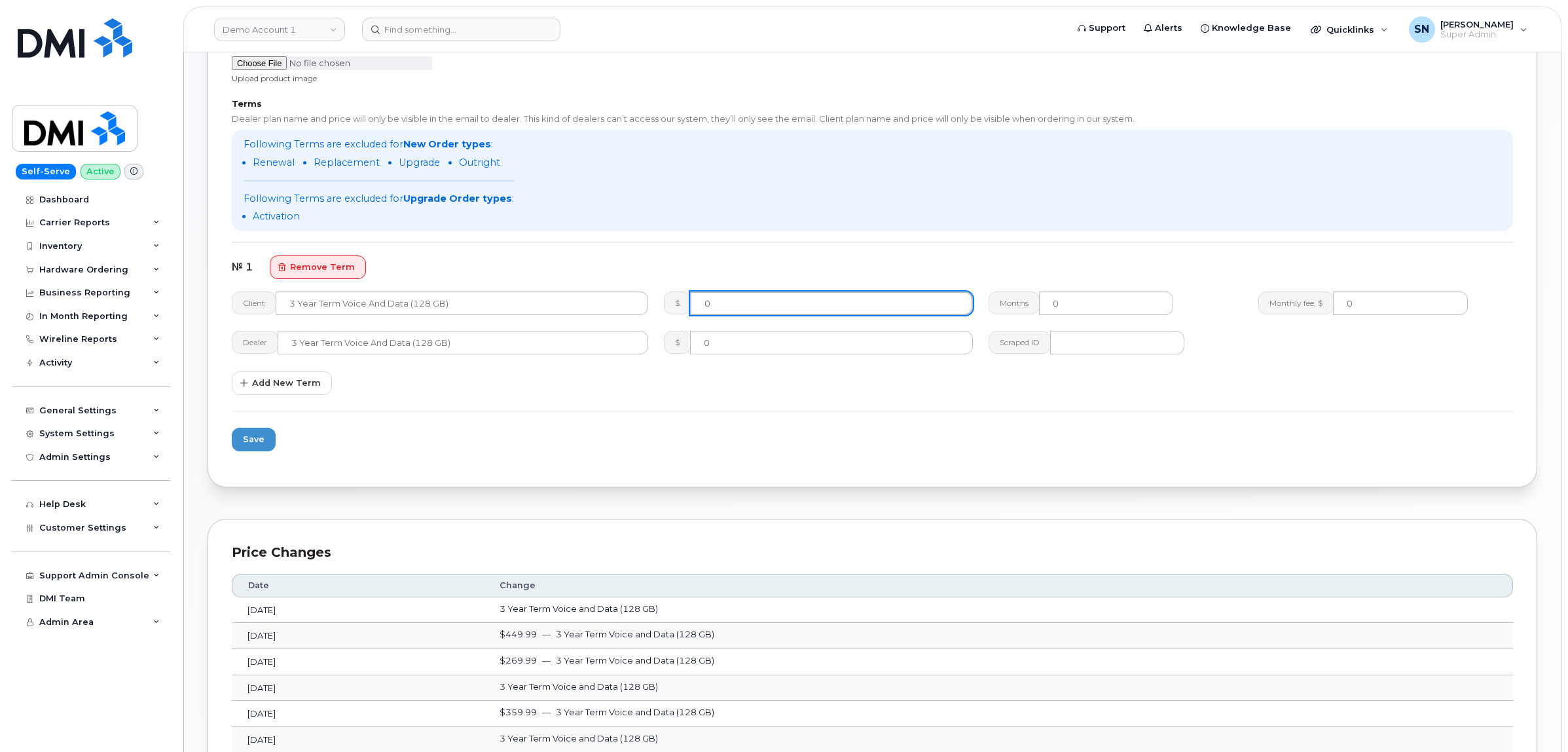
drag, startPoint x: 732, startPoint y: 314, endPoint x: 689, endPoint y: 300, distance: 45.2
click at [678, 312] on div "$ 0" at bounding box center [818, 303] width 308 height 23
type input "449.99"
click at [265, 435] on button "Save" at bounding box center [254, 440] width 44 height 23
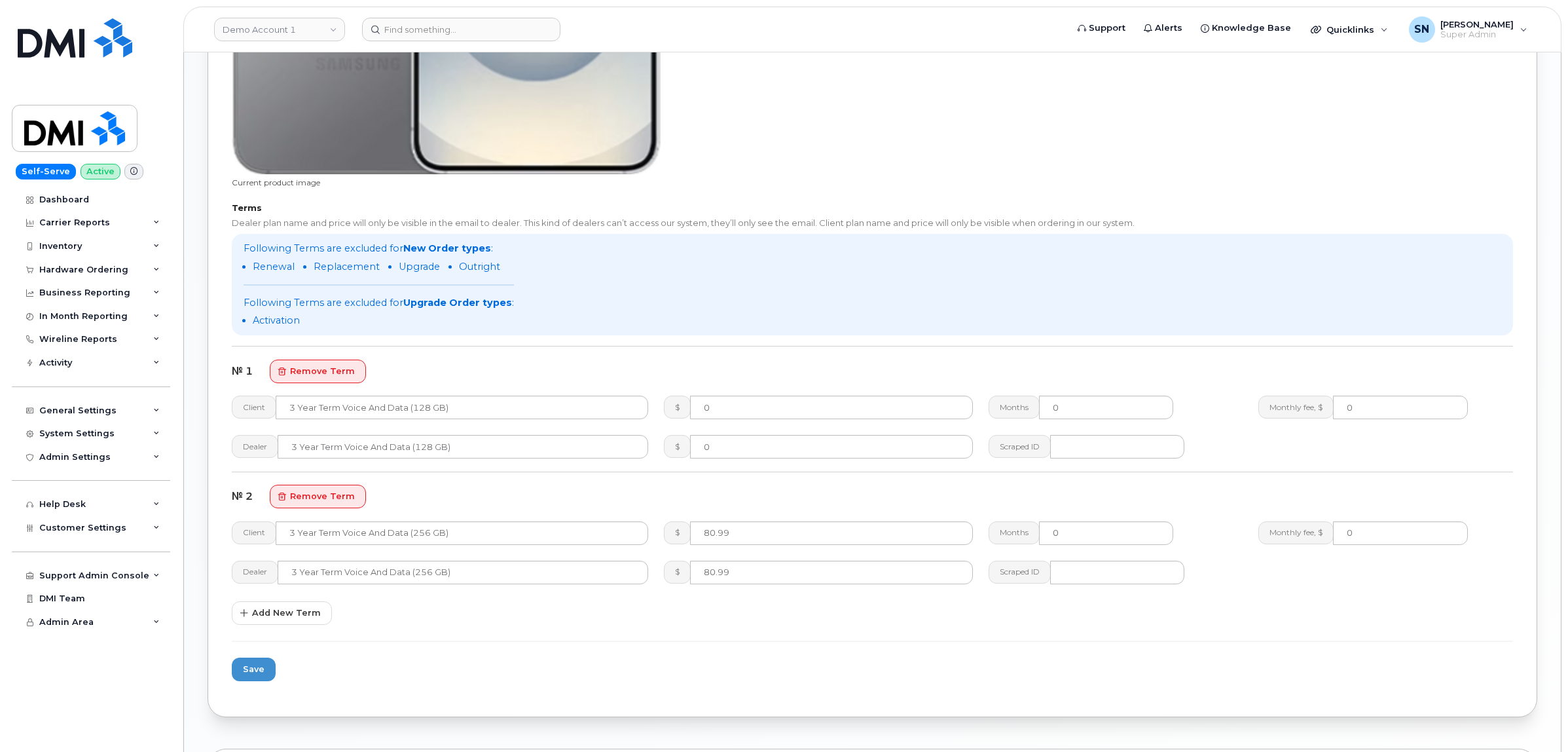
scroll to position [982, 0]
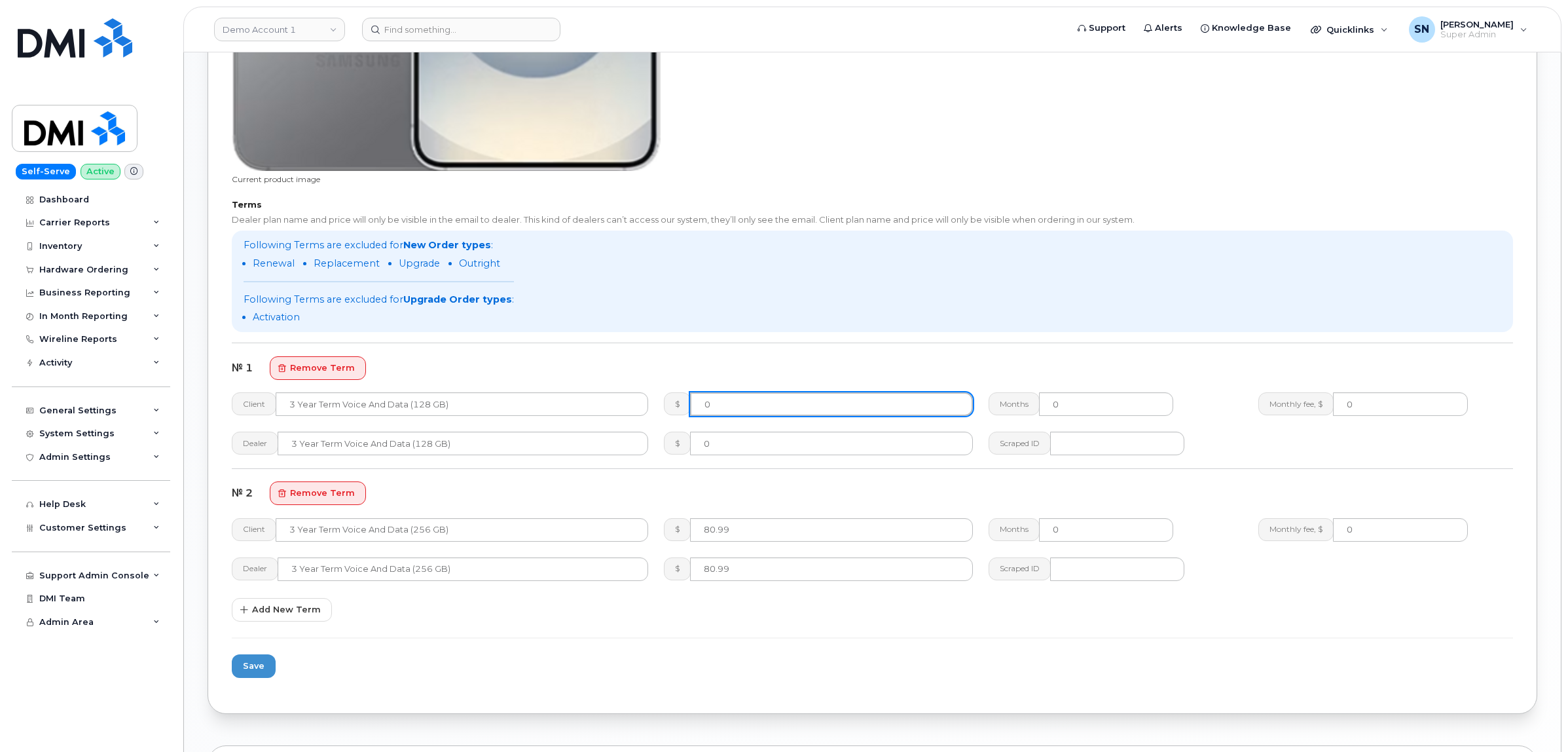
drag, startPoint x: 722, startPoint y: 416, endPoint x: 709, endPoint y: 388, distance: 30.9
click at [696, 401] on input "0" at bounding box center [830, 404] width 282 height 23
type input "719.99"
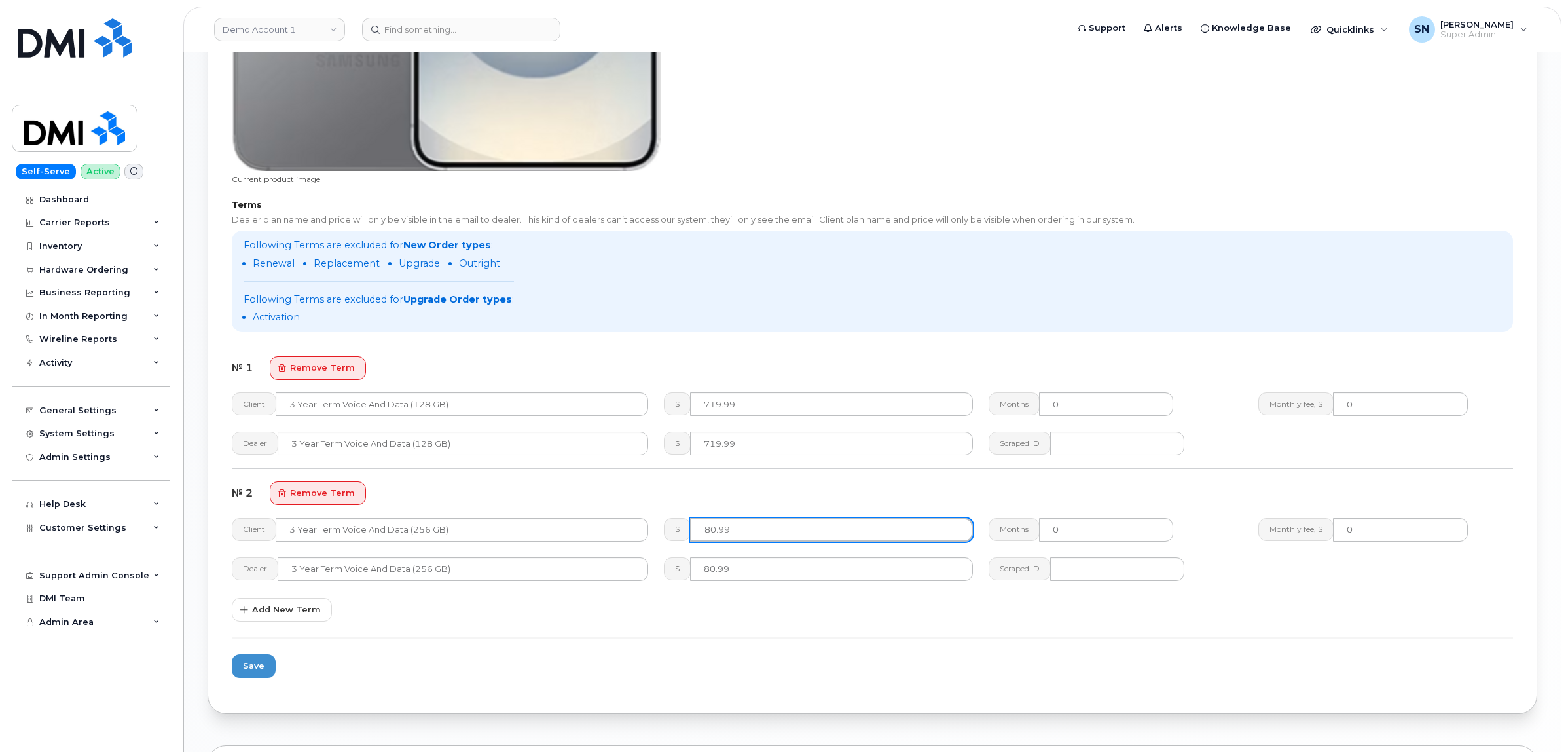
drag, startPoint x: 744, startPoint y: 531, endPoint x: 665, endPoint y: 526, distance: 79.2
click at [665, 526] on div "$ 80.99" at bounding box center [818, 530] width 308 height 23
type input "799.99"
click at [263, 666] on span "Save" at bounding box center [254, 666] width 22 height 13
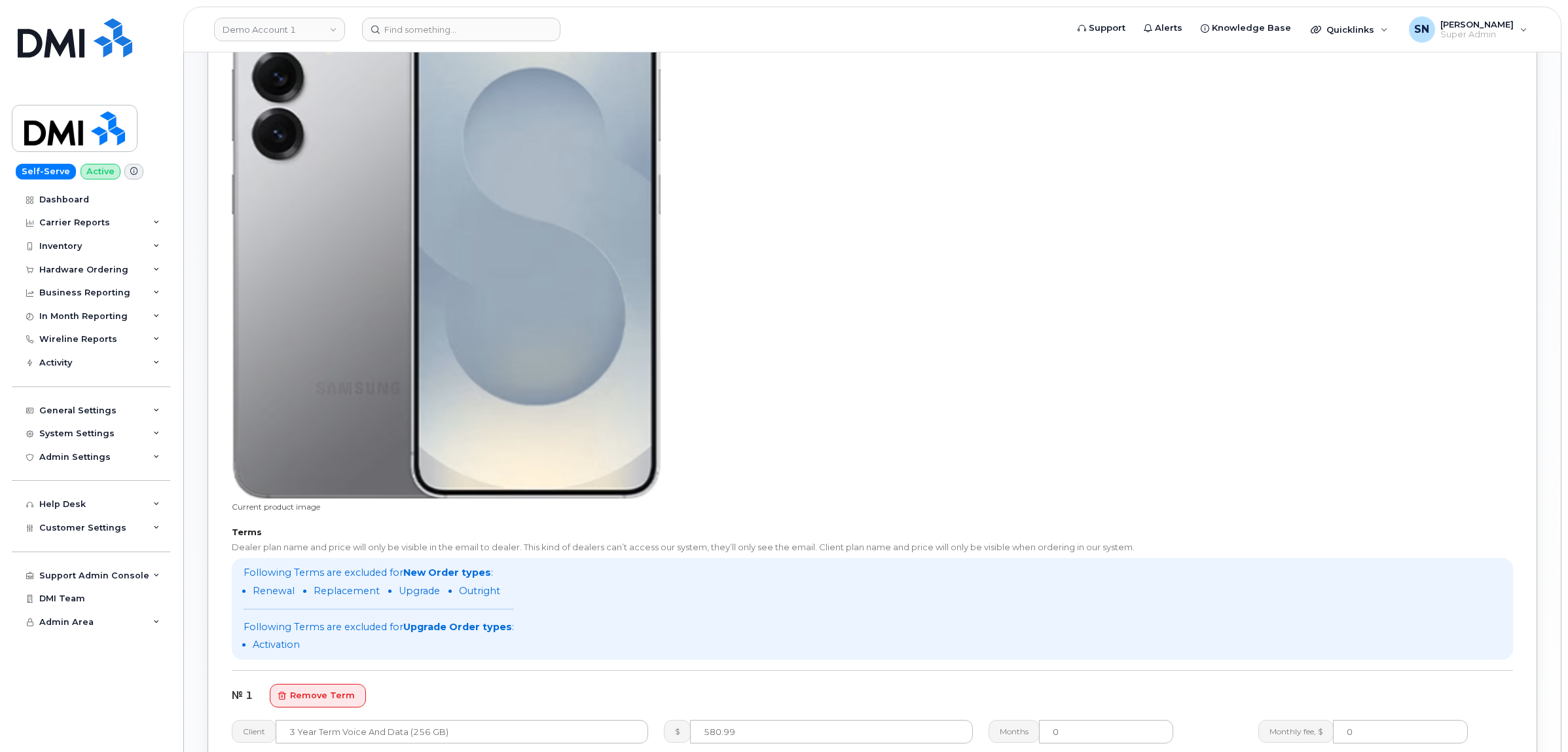
scroll to position [982, 0]
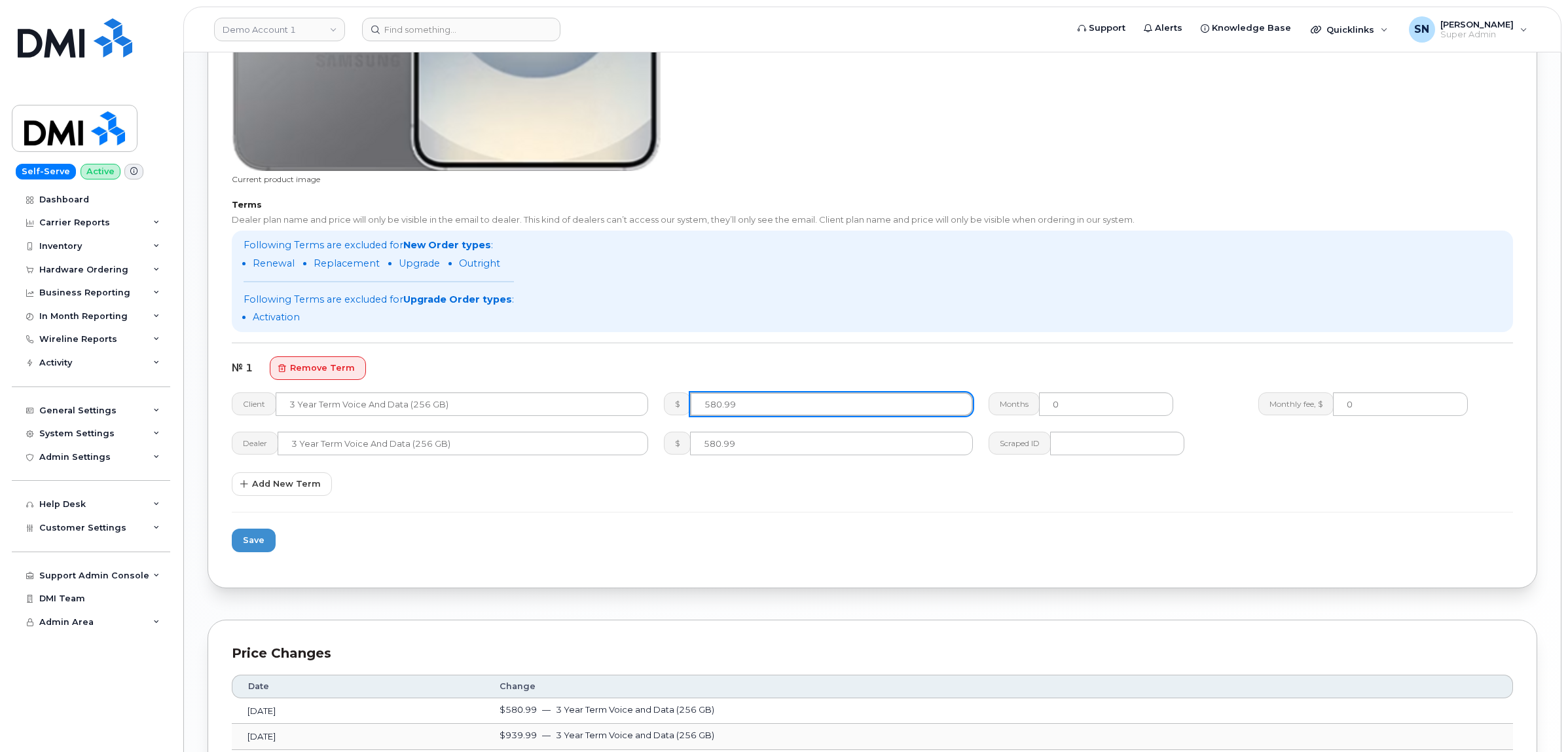
drag, startPoint x: 747, startPoint y: 409, endPoint x: 649, endPoint y: 393, distance: 99.3
click at [647, 409] on div "Client 3 Year Term Voice and Data (256 GB) $ 580.99 Months 0 Monthly fee, $ 0" at bounding box center [872, 404] width 1297 height 39
type input "939.99"
click at [253, 539] on span "Save" at bounding box center [254, 539] width 22 height 13
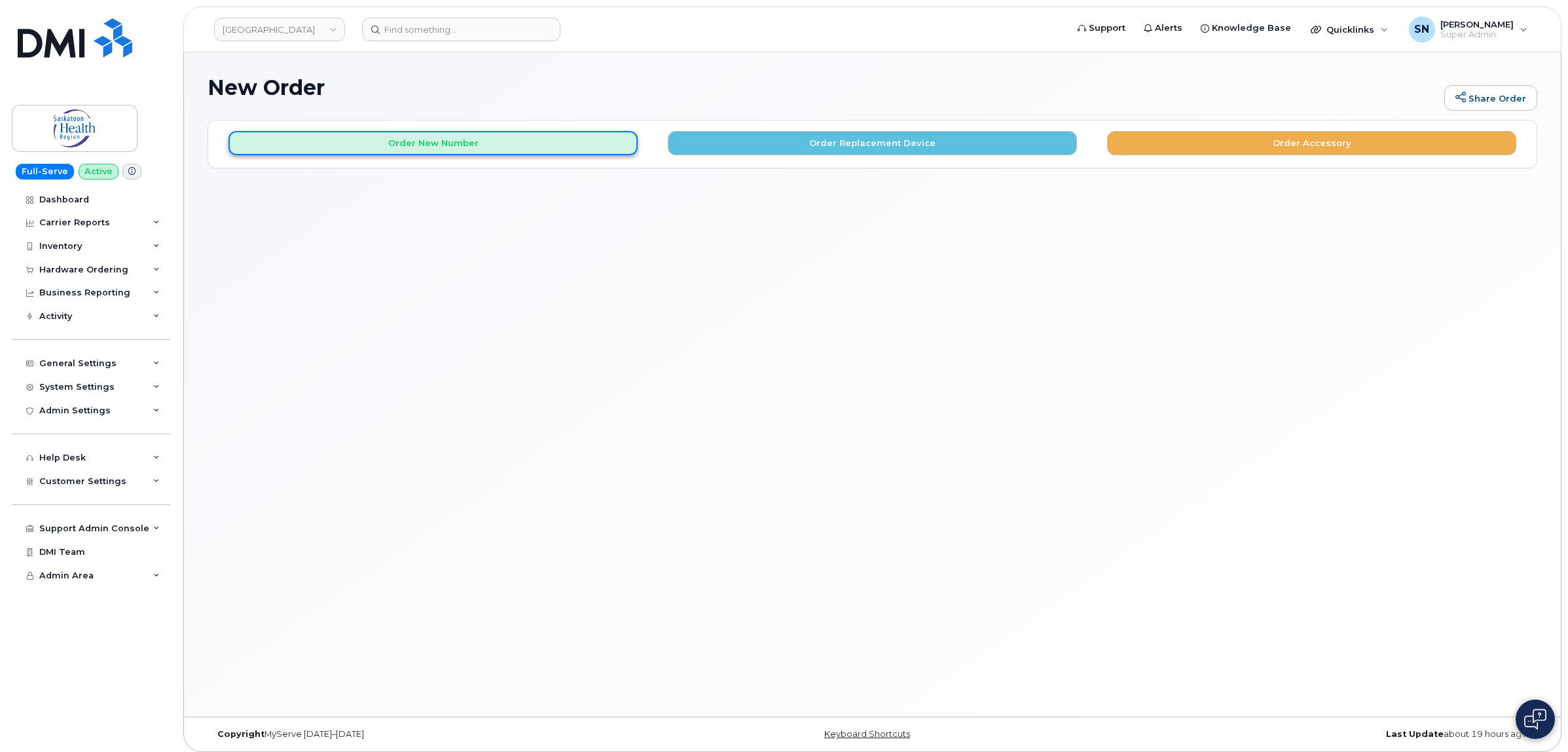
click at [524, 131] on button "Order New Number" at bounding box center [433, 142] width 409 height 24
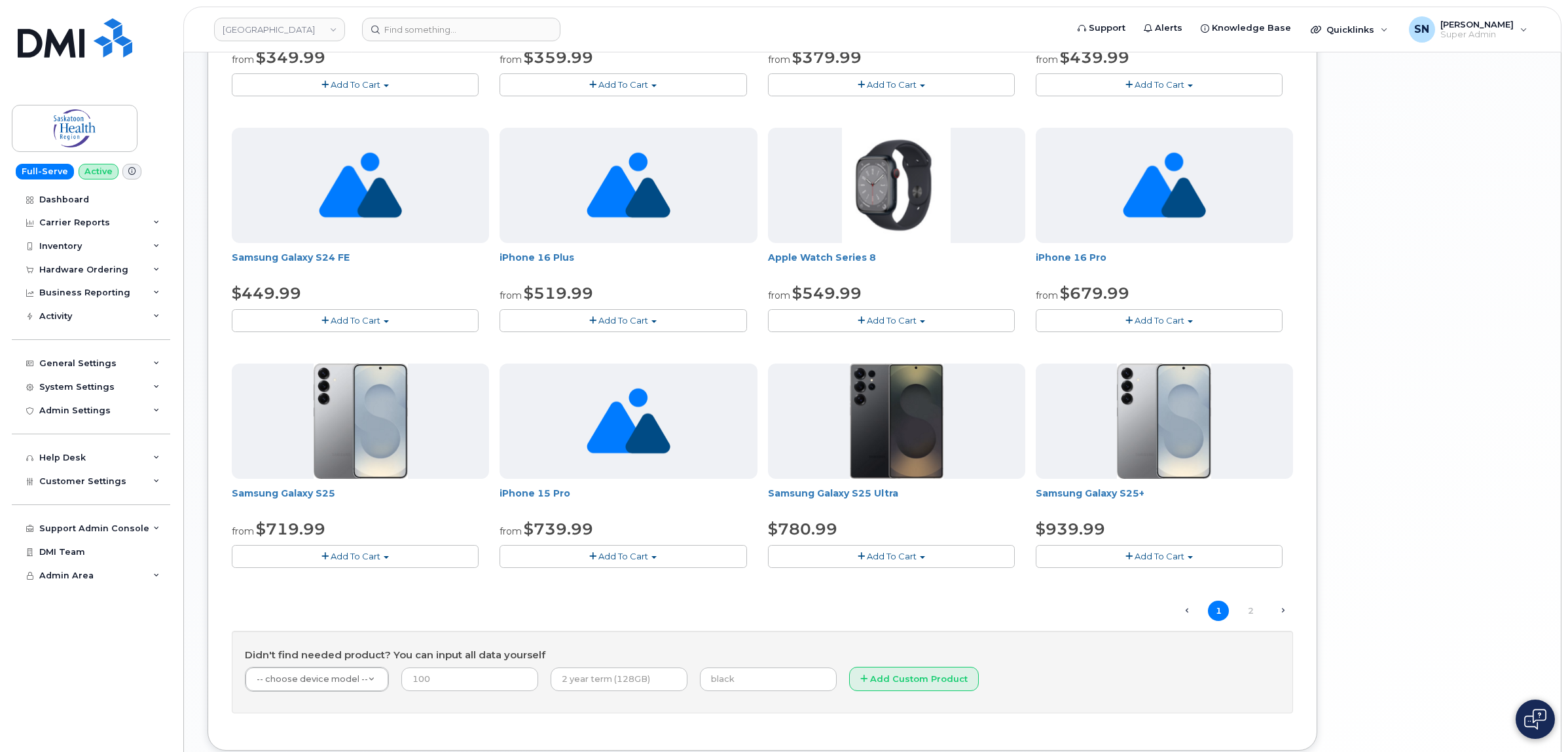
scroll to position [655, 0]
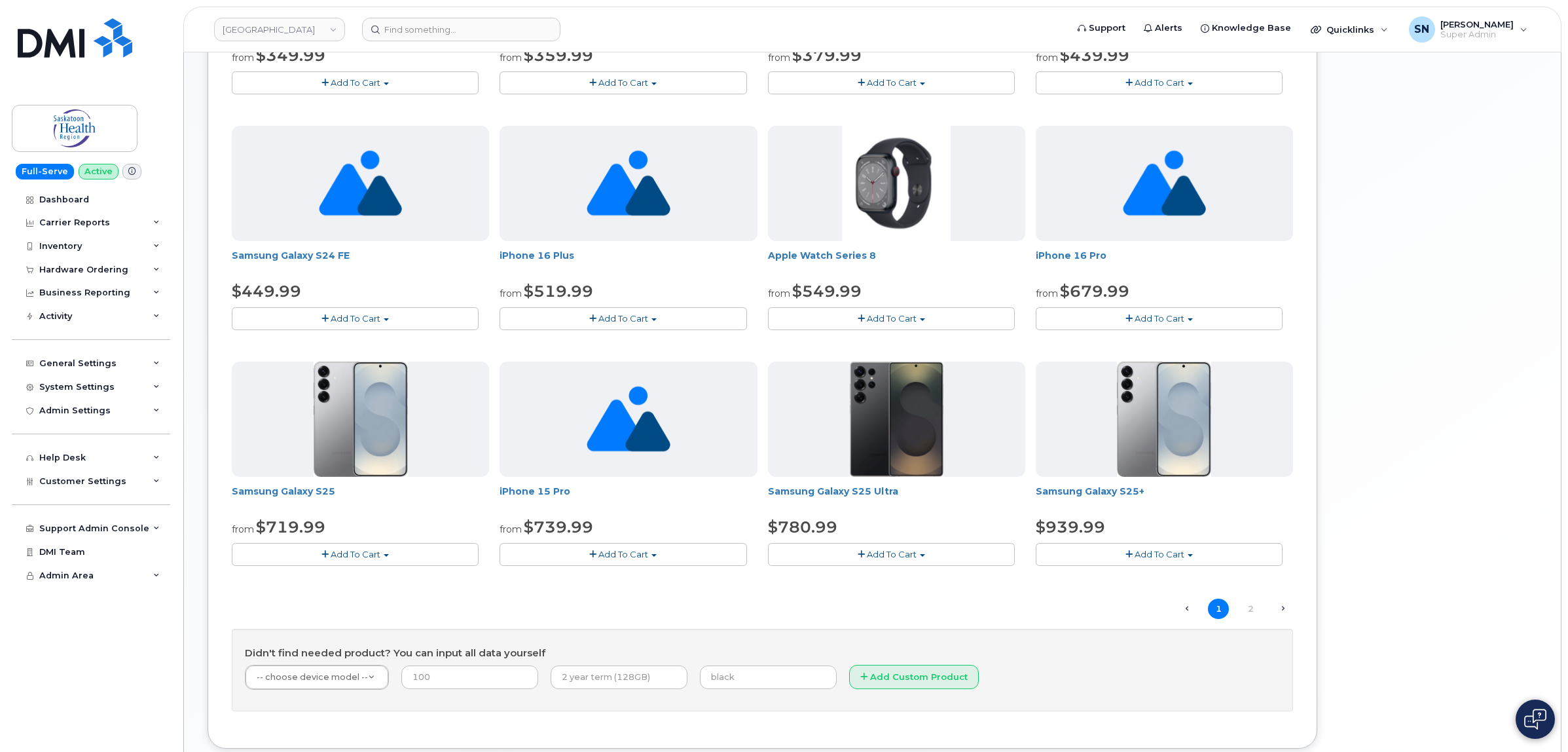
click at [368, 565] on button "Add To Cart" at bounding box center [355, 554] width 247 height 23
click at [1118, 555] on button "Add To Cart" at bounding box center [1159, 554] width 247 height 23
click at [98, 260] on div "Hardware Ordering" at bounding box center [90, 270] width 158 height 23
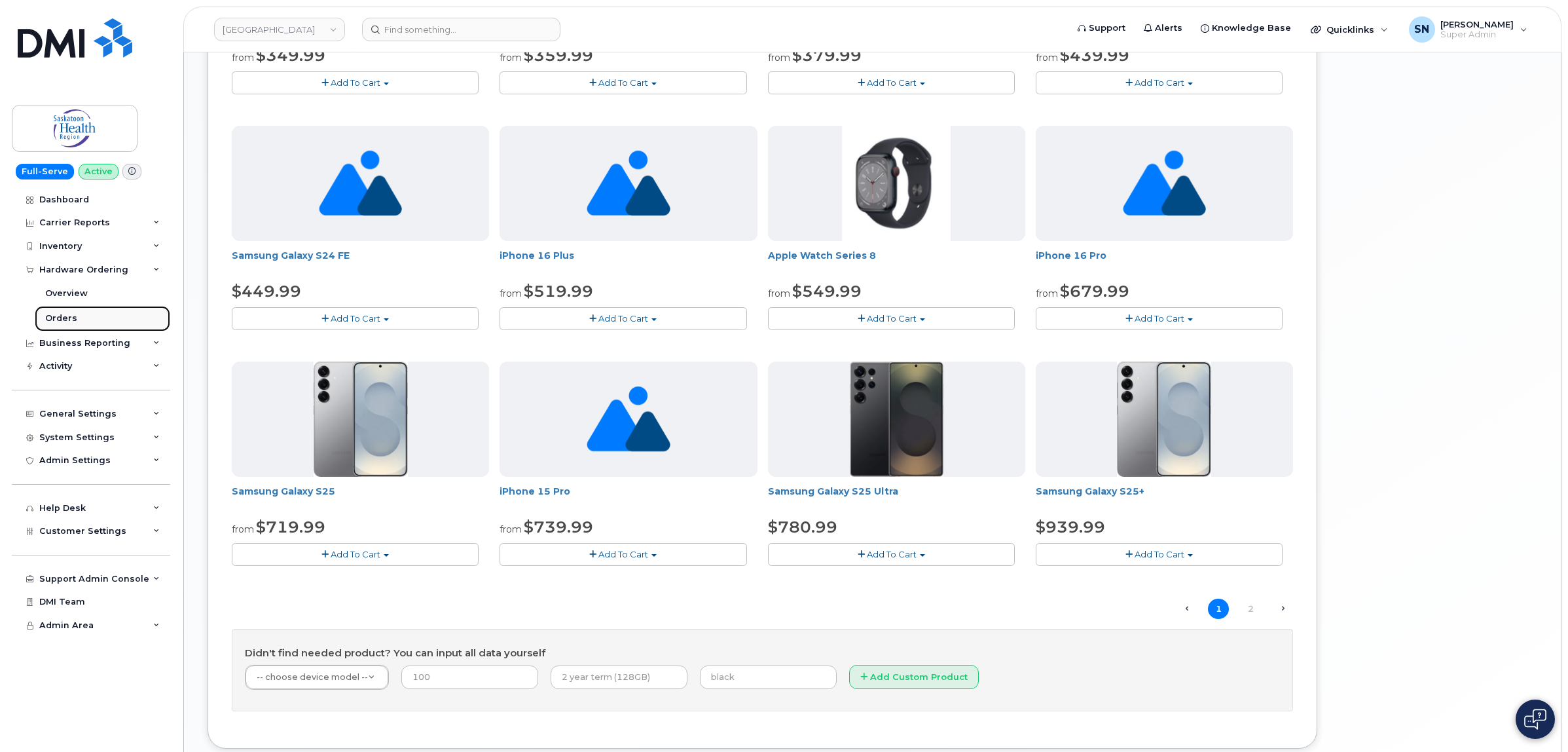
click at [74, 312] on link "Orders" at bounding box center [102, 318] width 136 height 25
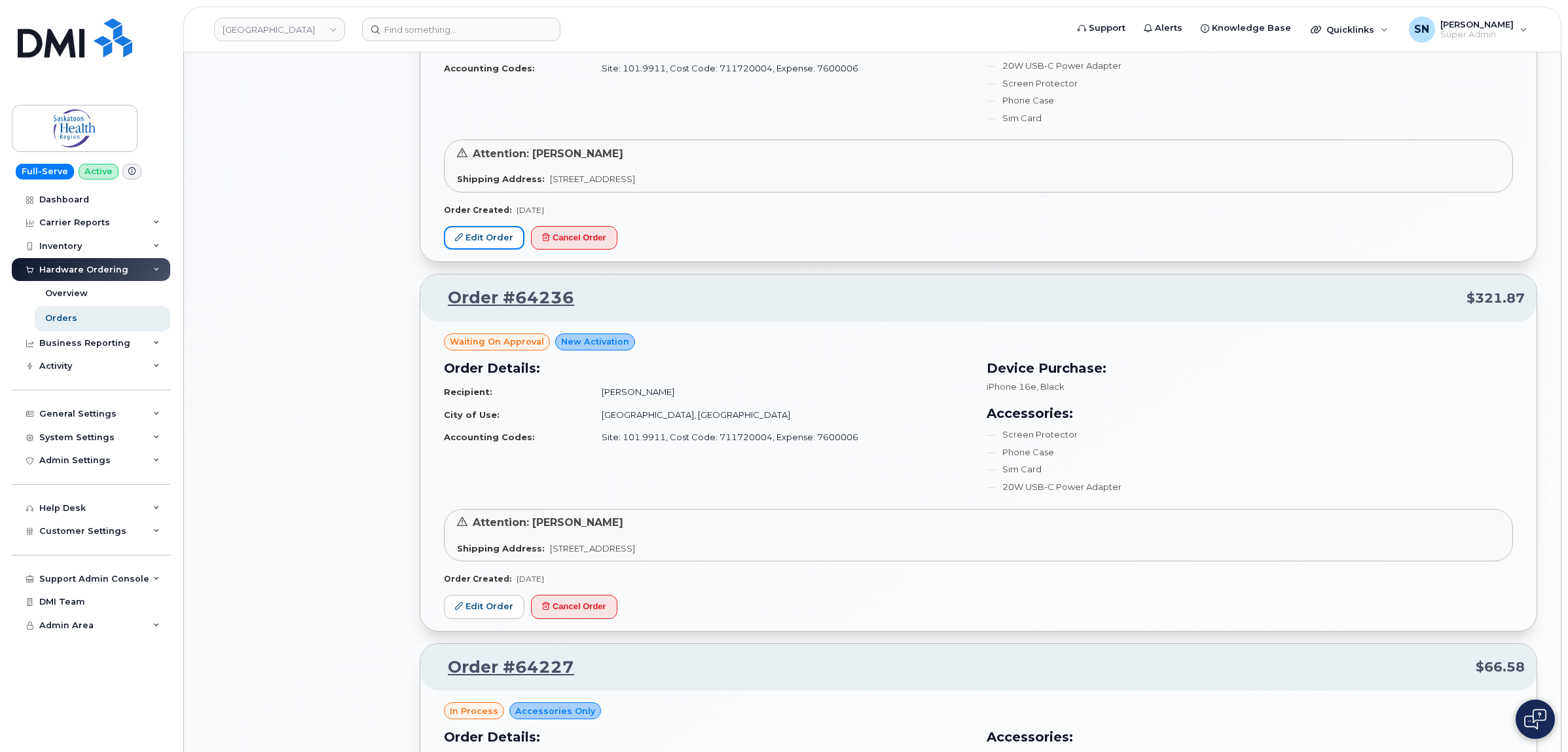
scroll to position [1064, 0]
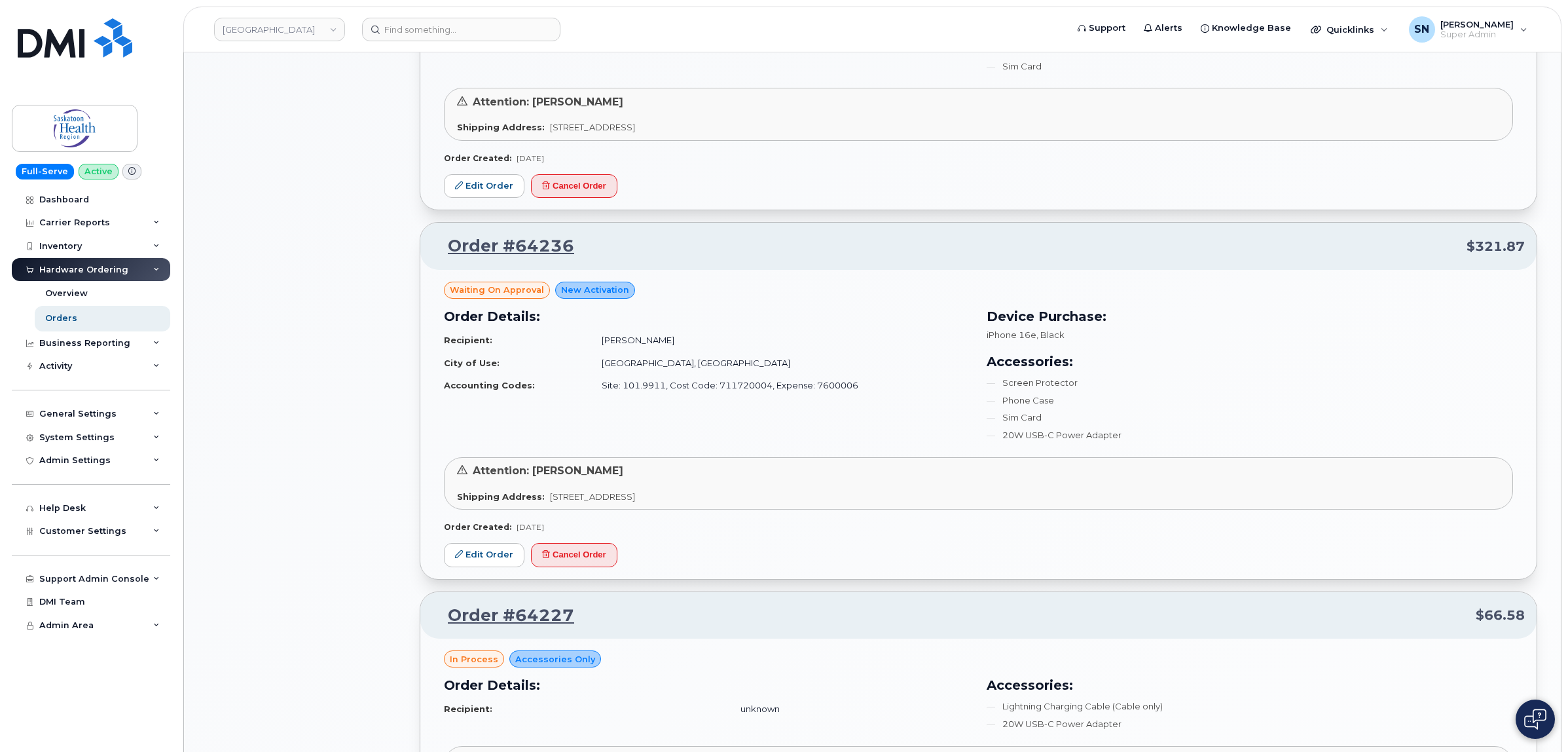
click at [311, 358] on div "All Orders 4965 Open Orders 14 Processed Orders 0 Closed Orders 3786 Cancelled …" at bounding box center [306, 579] width 212 height 3055
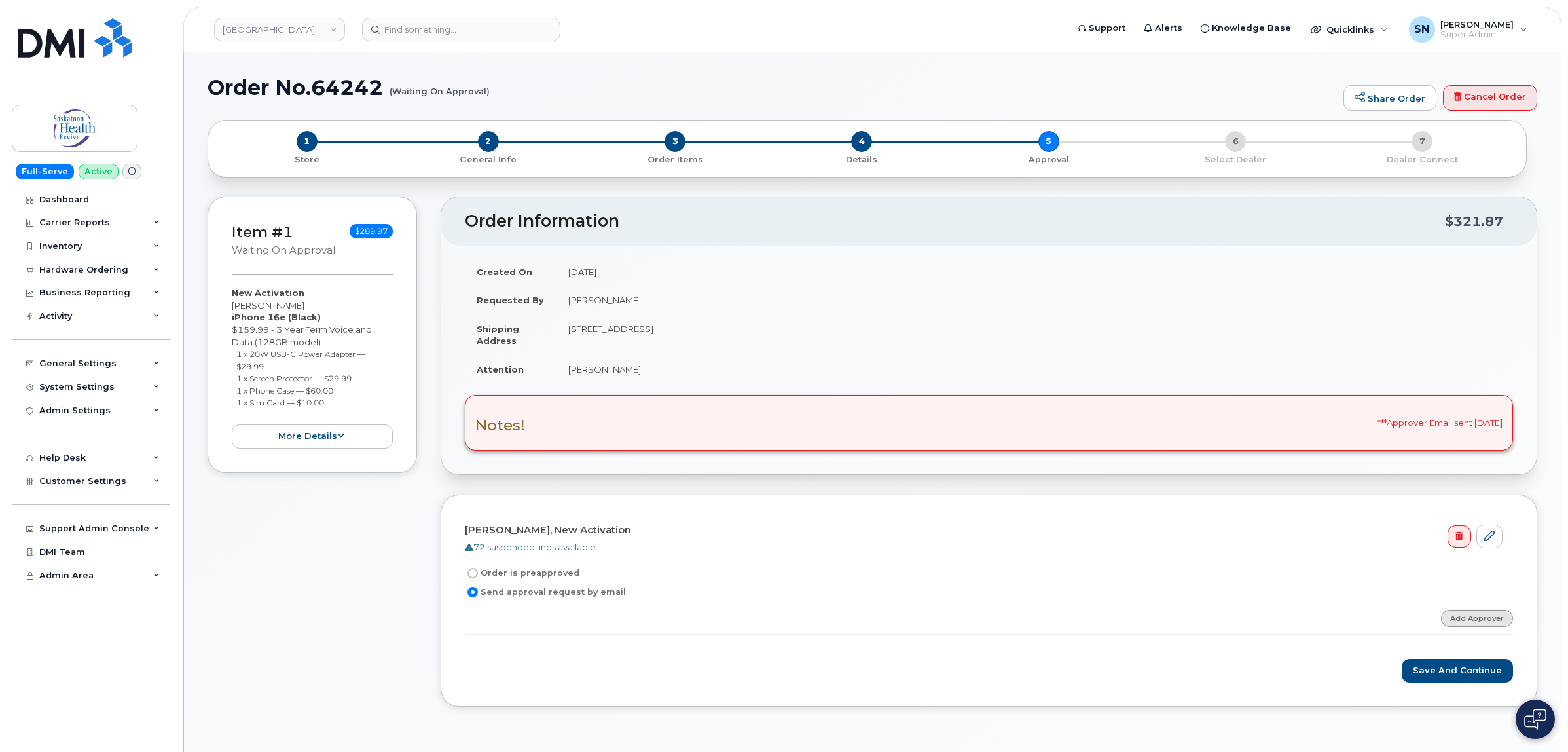
click at [1484, 626] on link "Add Approver" at bounding box center [1478, 618] width 72 height 17
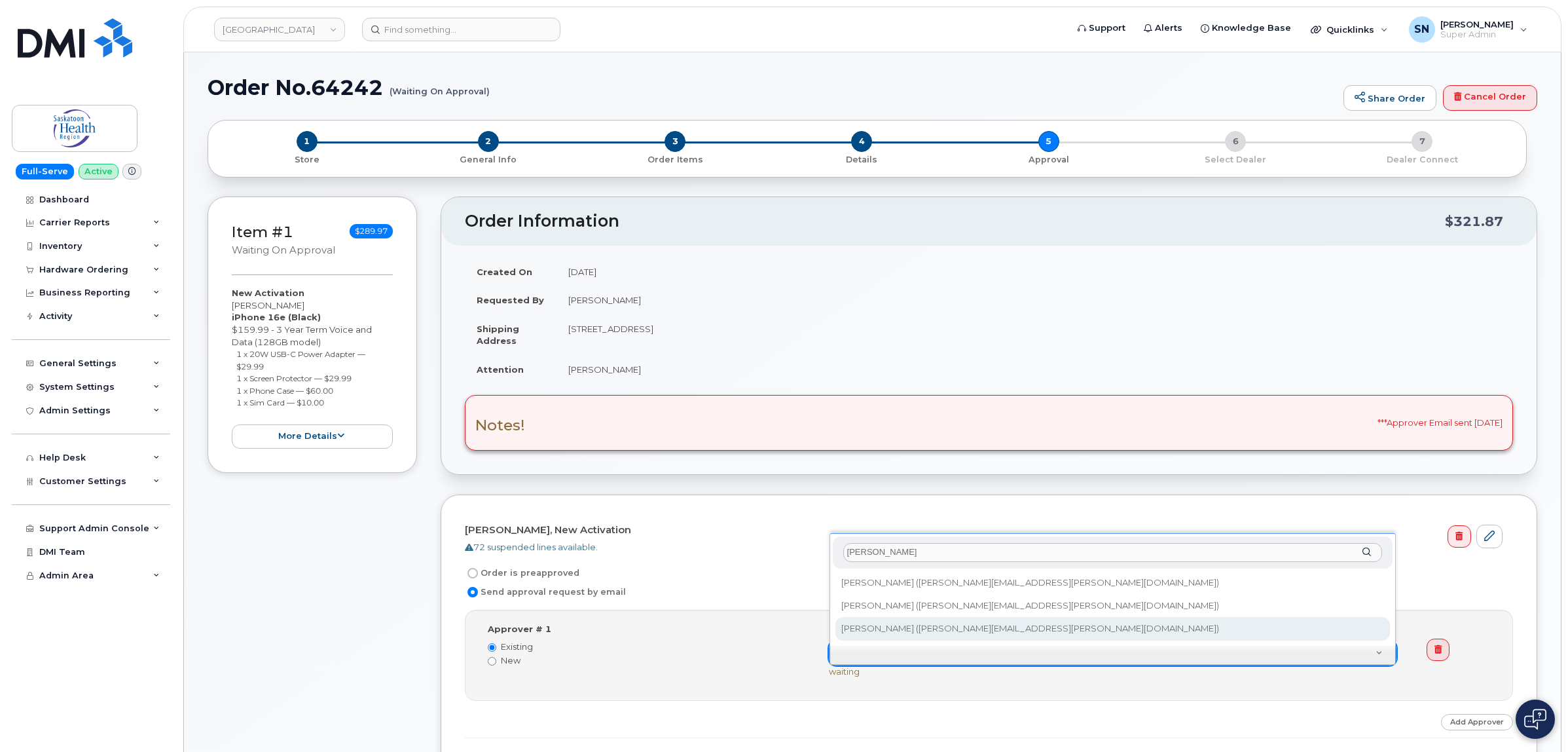
type input "[PERSON_NAME]"
type input "257454"
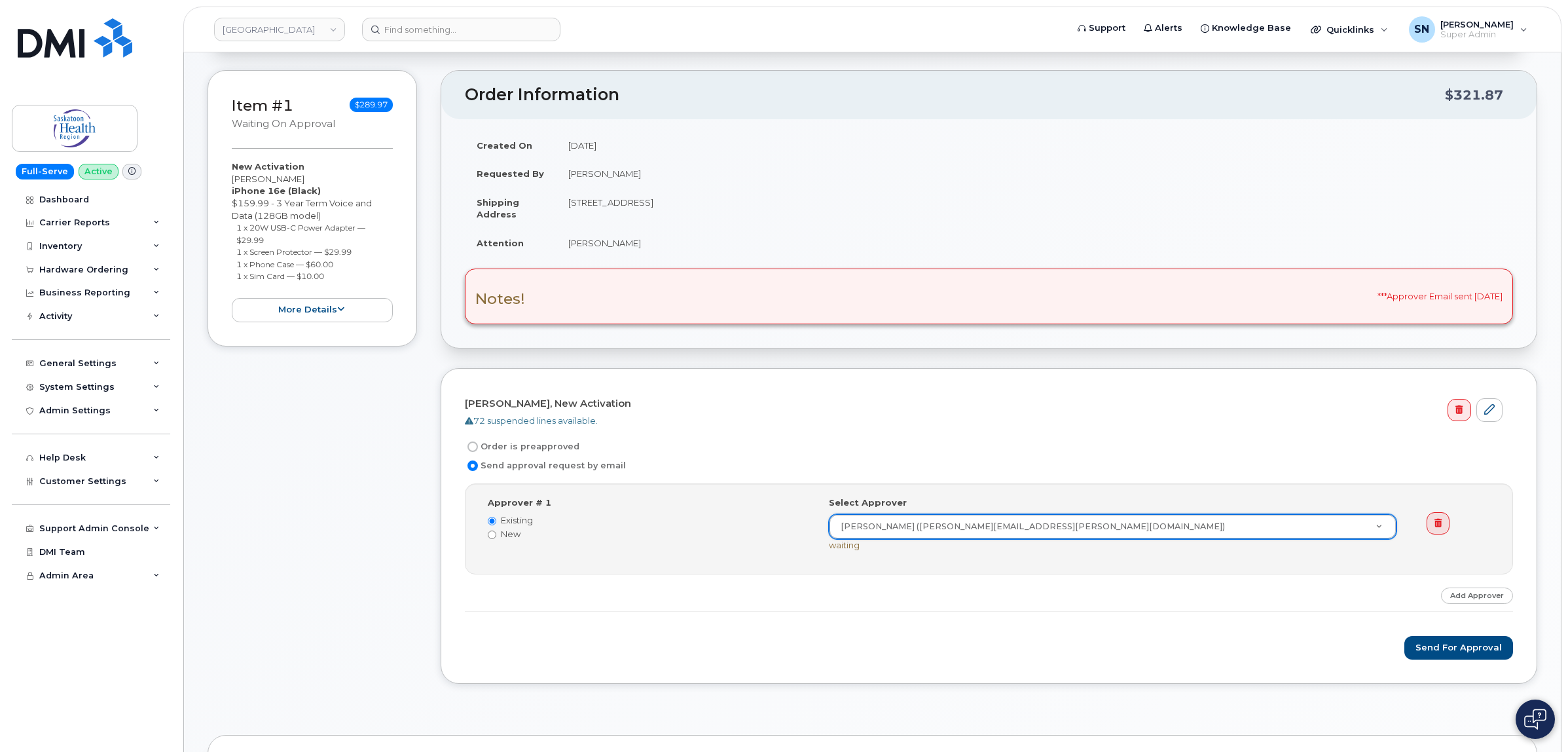
scroll to position [164, 0]
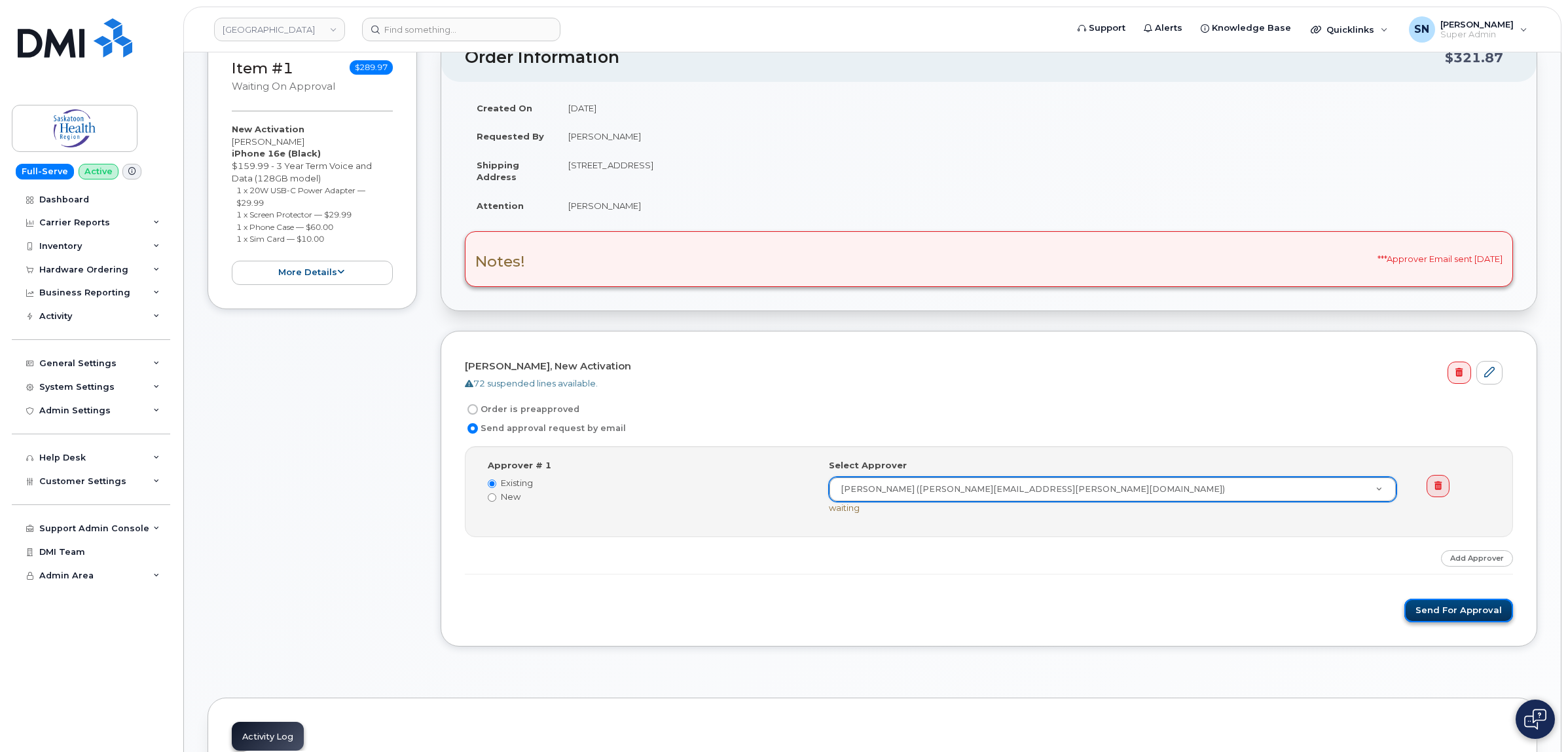
click at [1489, 620] on button "Send for Approval" at bounding box center [1459, 610] width 109 height 24
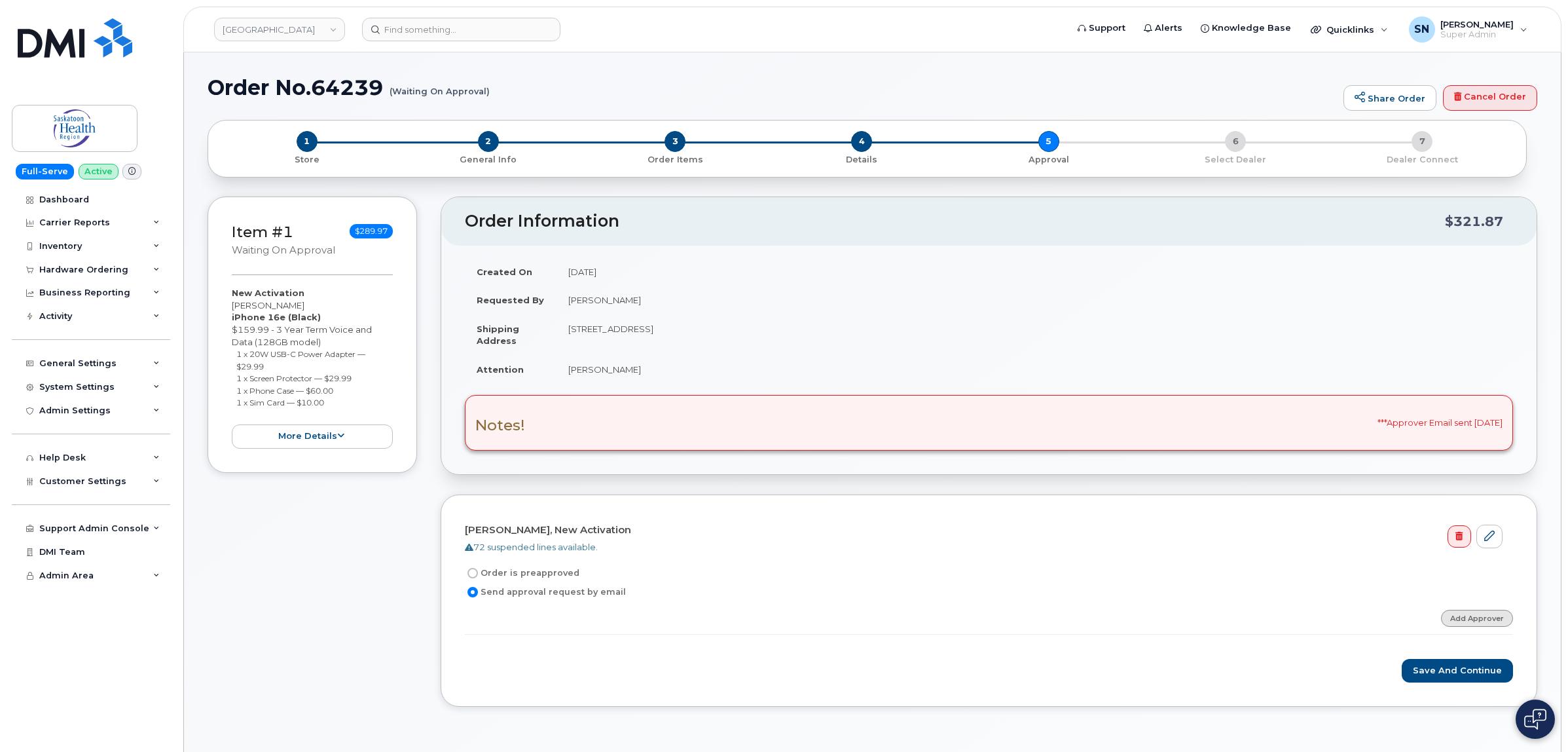
click at [1481, 620] on link "Add Approver" at bounding box center [1478, 618] width 72 height 17
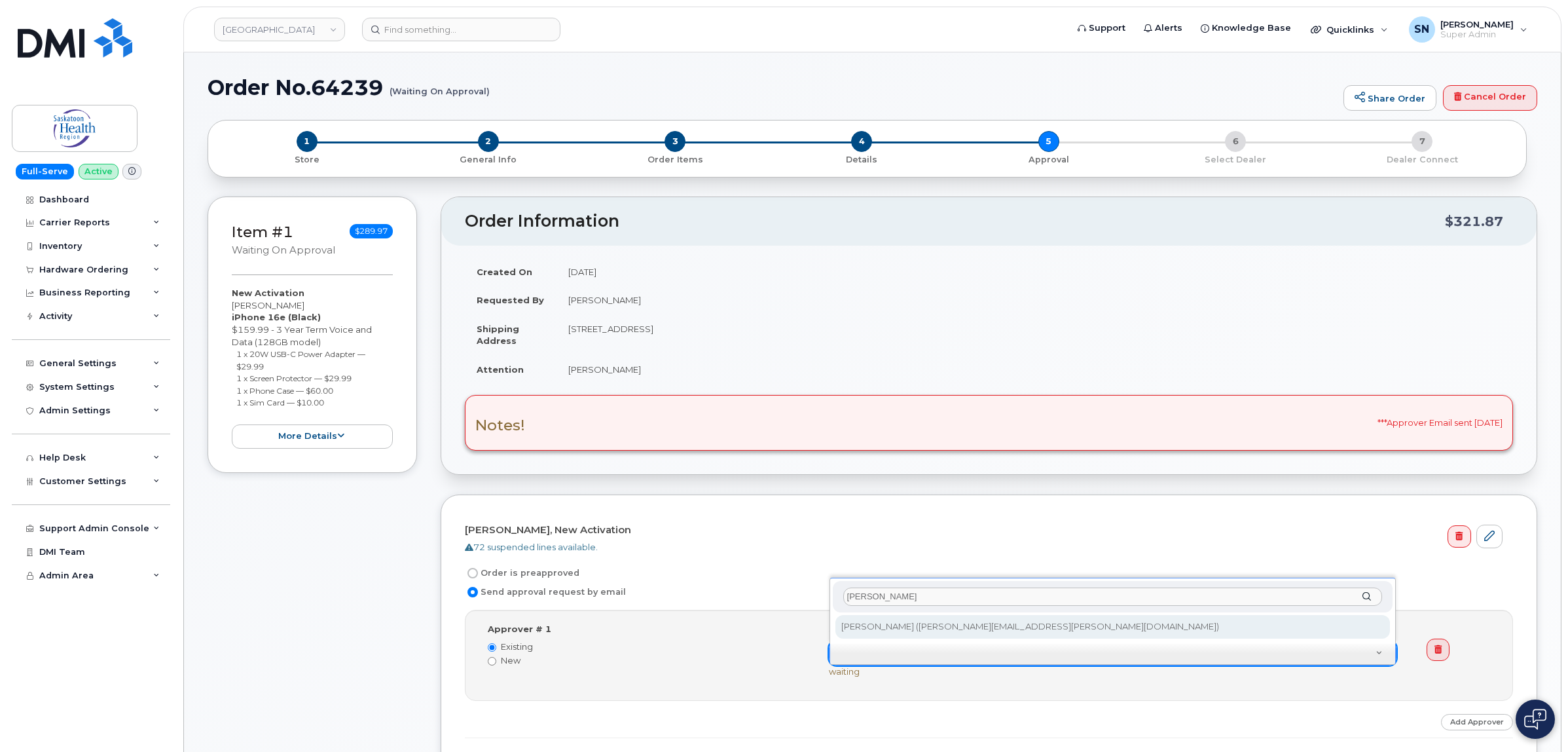
type input "wendy w"
type input "257454"
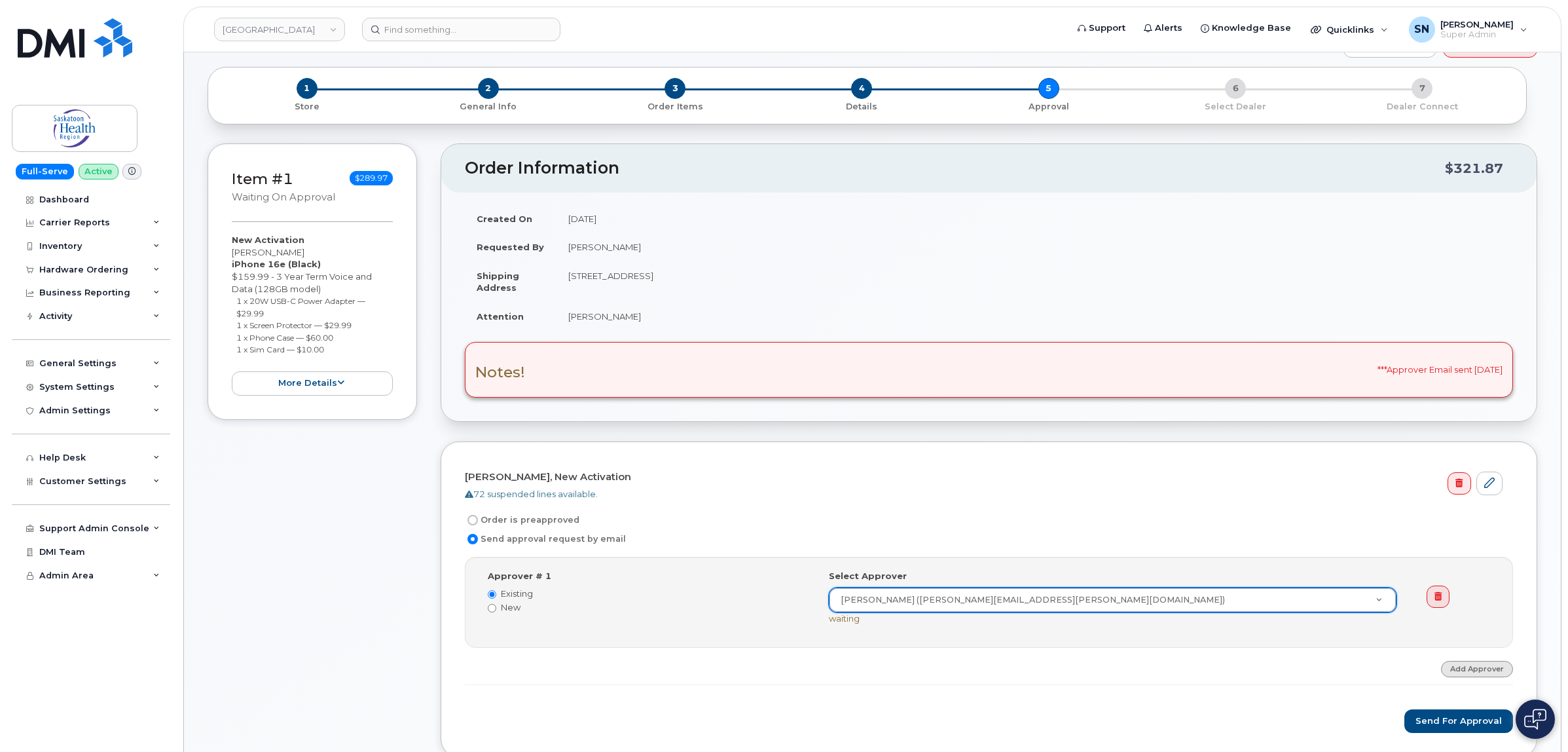
scroll to position [82, 0]
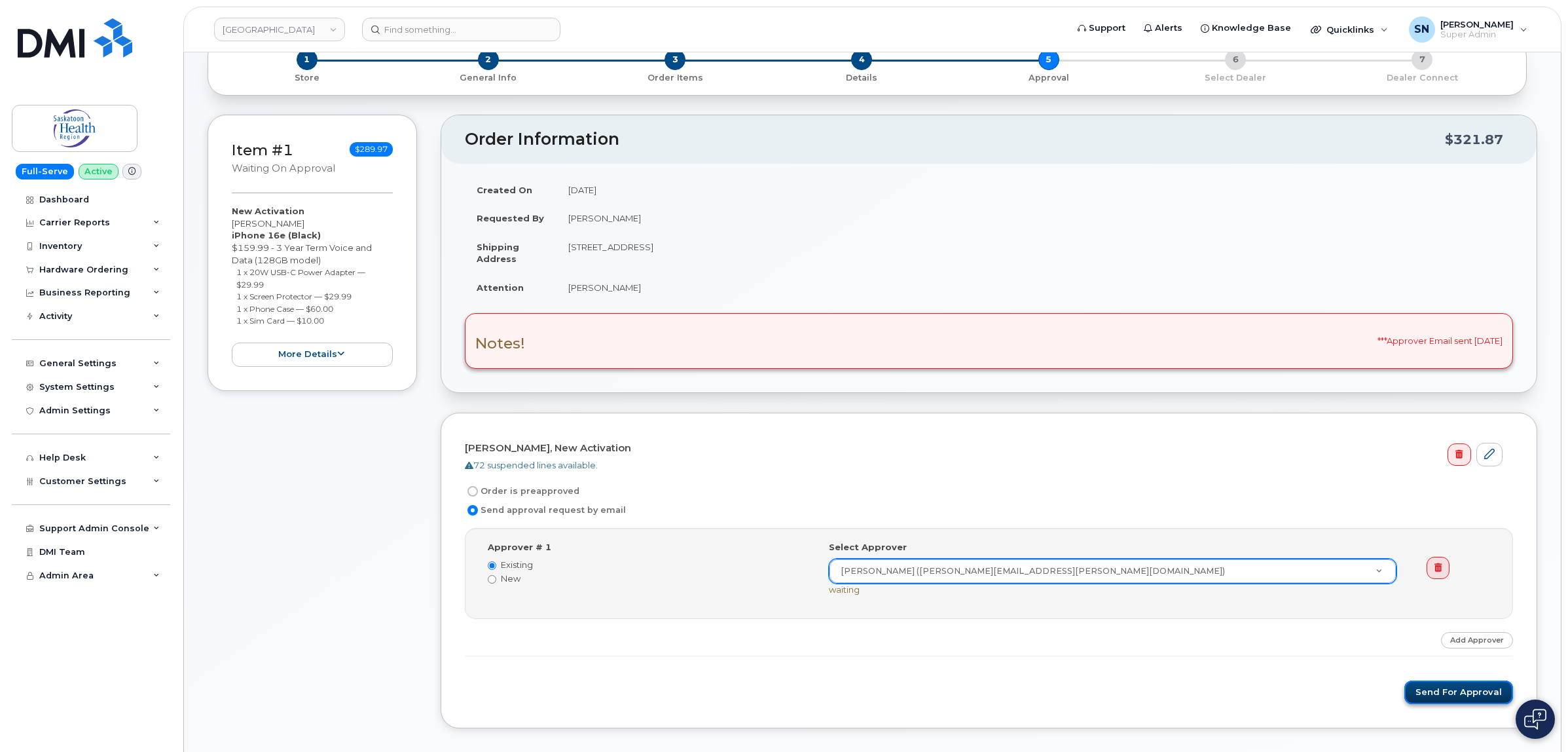
click at [1478, 698] on button "Send for Approval" at bounding box center [1459, 693] width 109 height 24
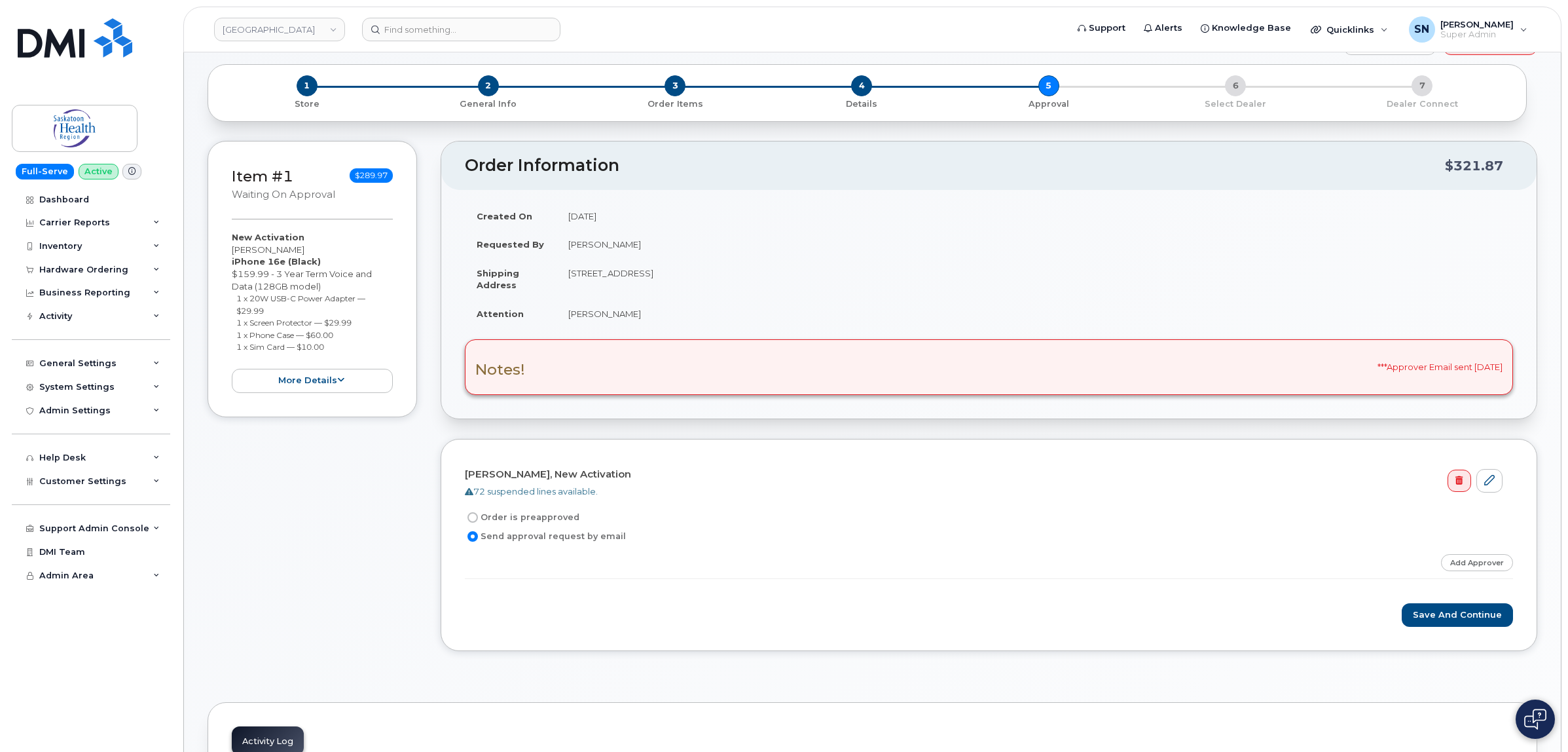
scroll to position [82, 0]
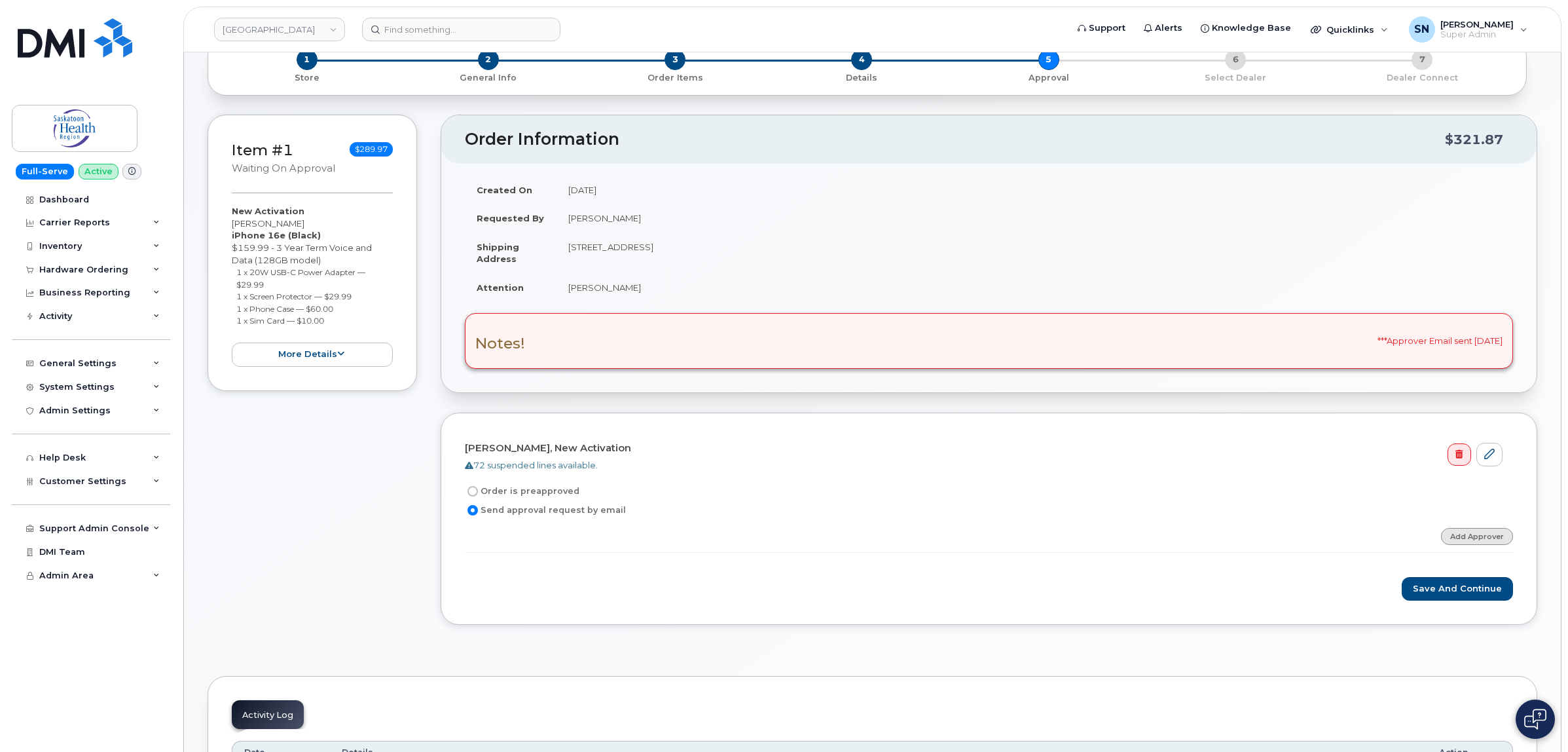
click at [1488, 538] on link "Add Approver" at bounding box center [1478, 536] width 72 height 17
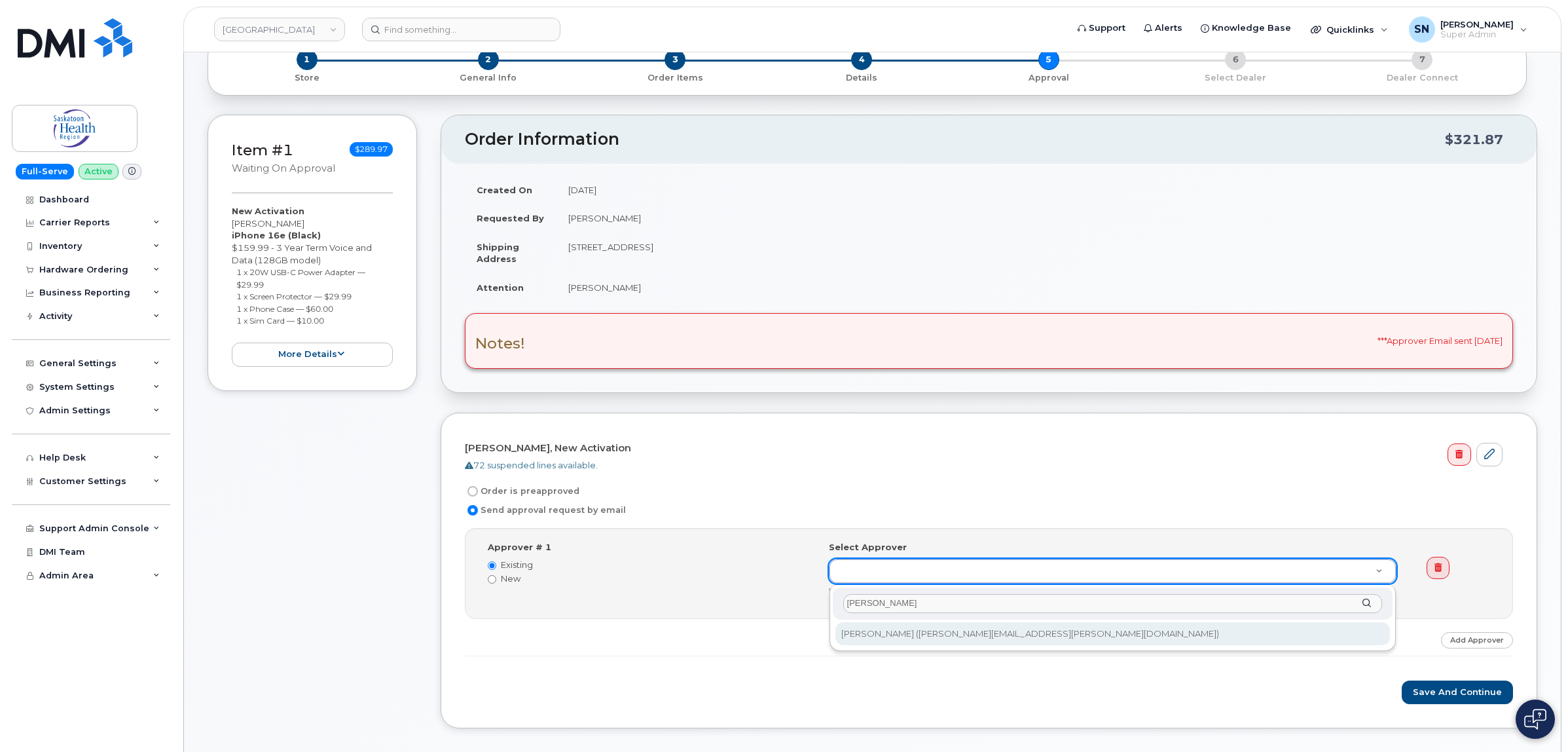
type input "[PERSON_NAME]"
type input "257454"
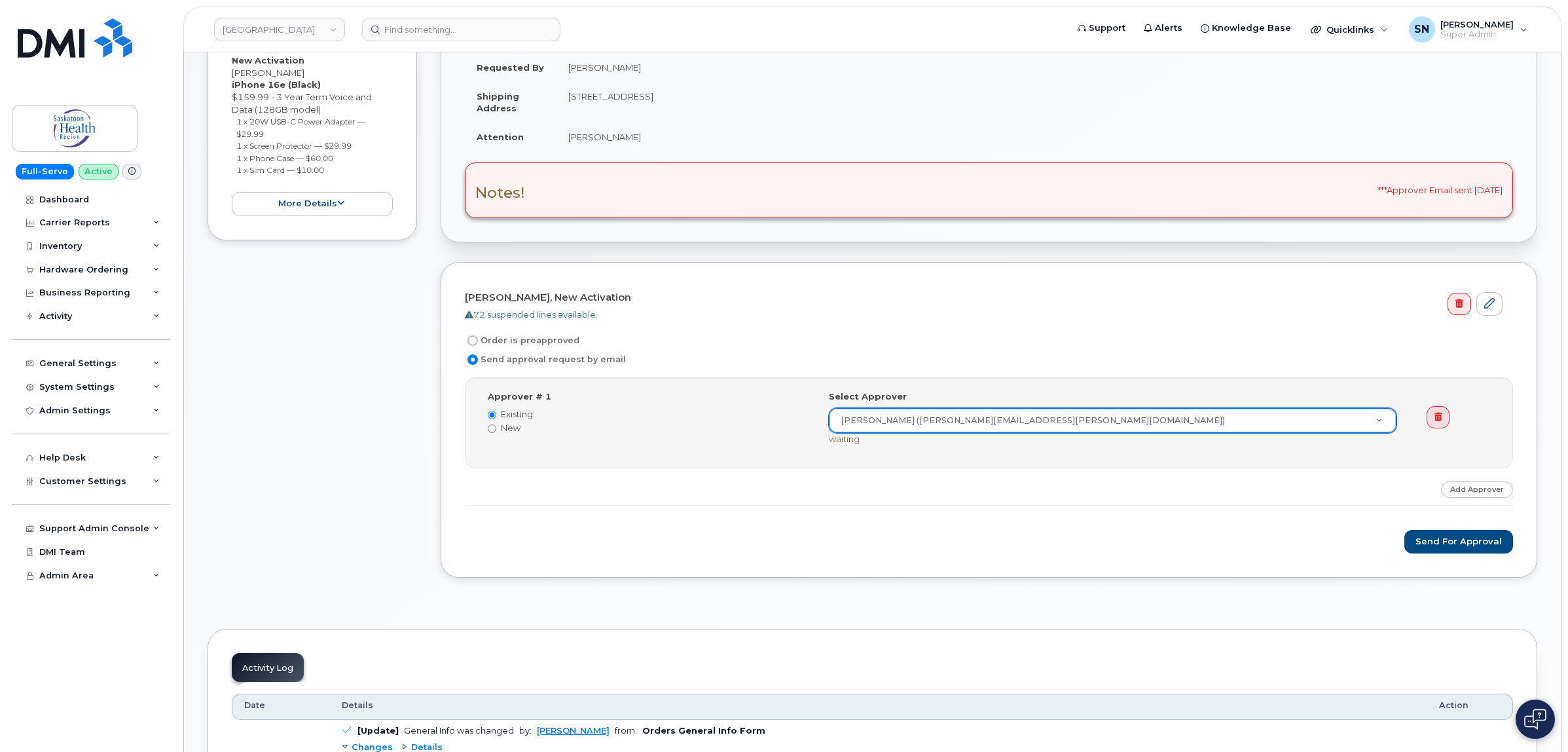
scroll to position [245, 0]
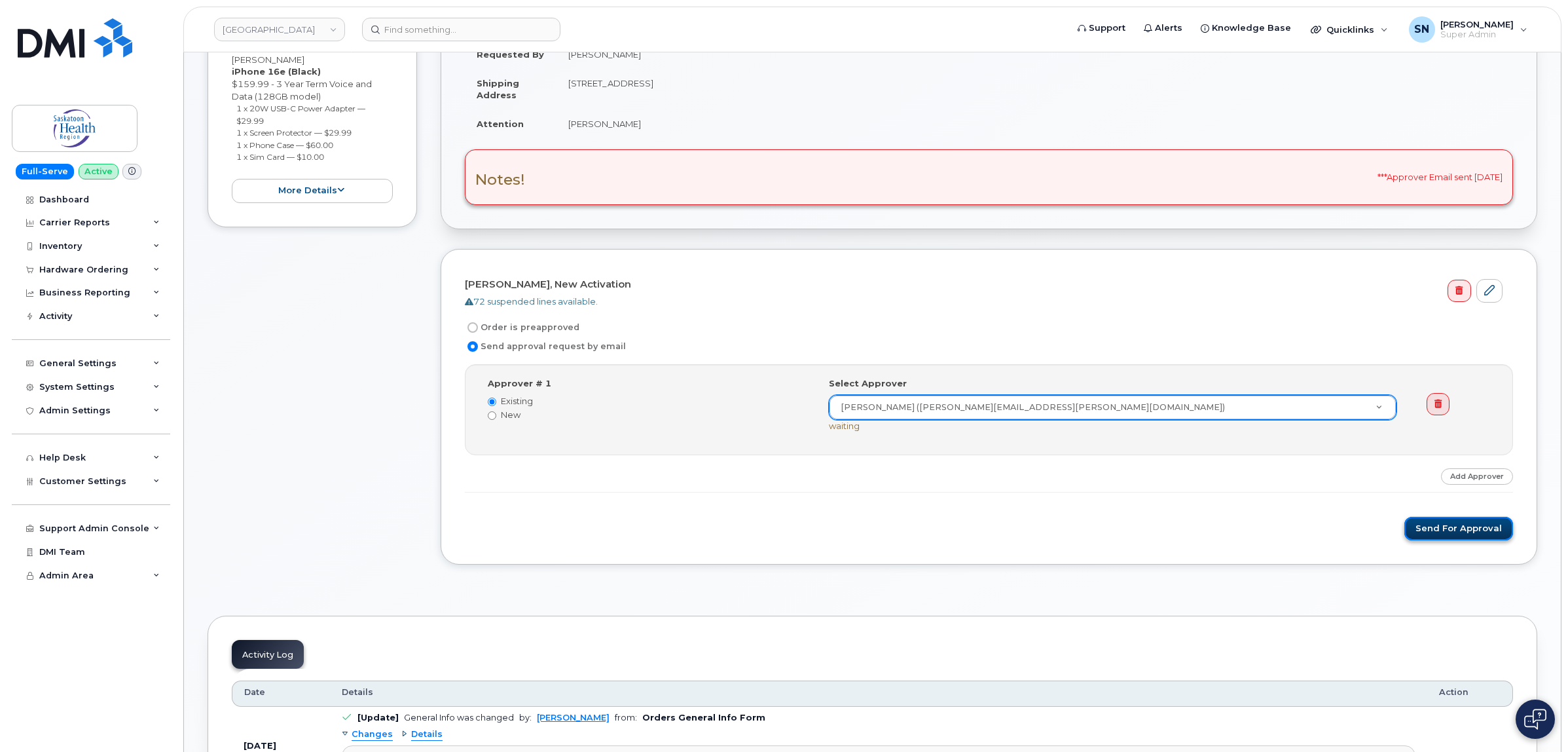
click at [1449, 528] on button "Send for Approval" at bounding box center [1459, 528] width 109 height 24
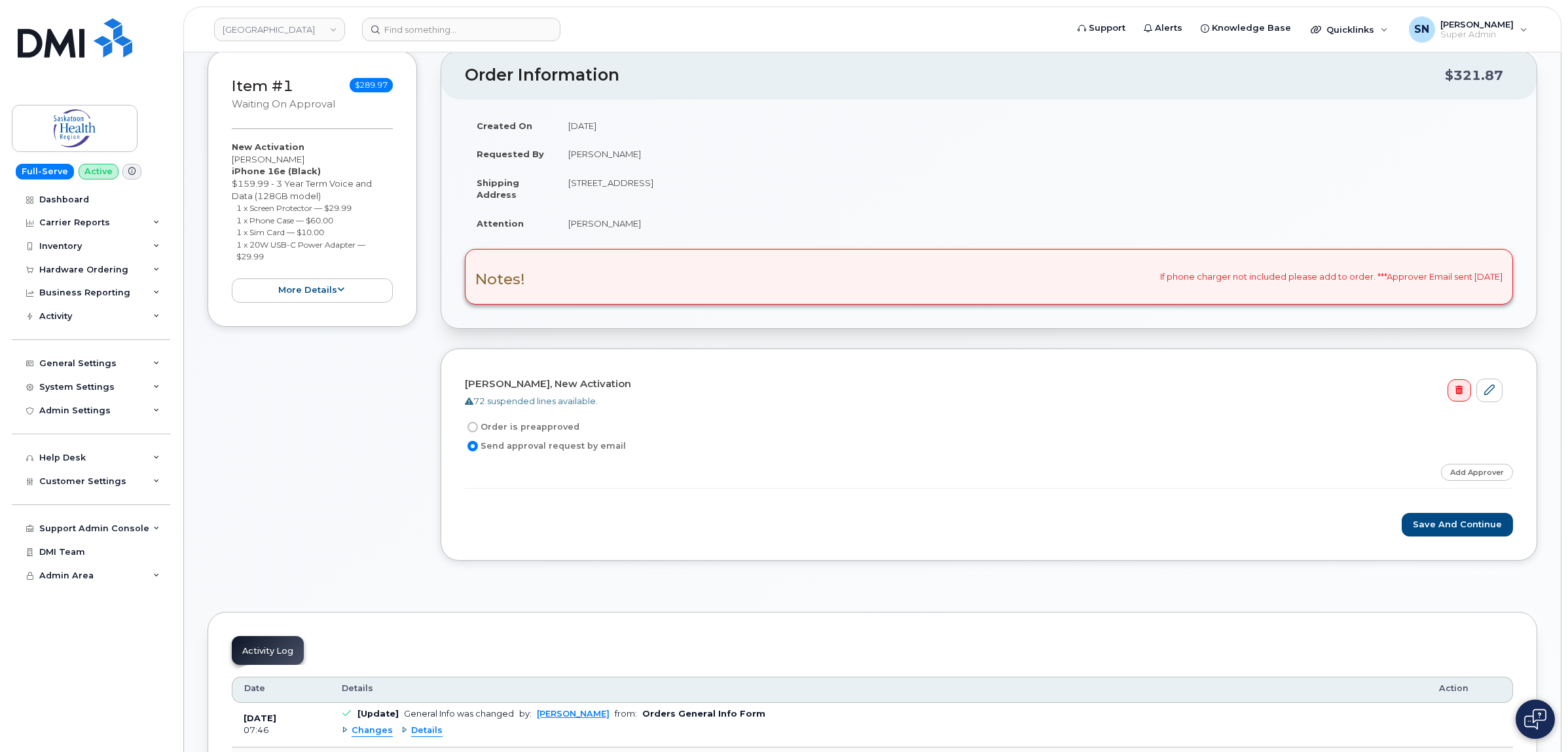
scroll to position [164, 0]
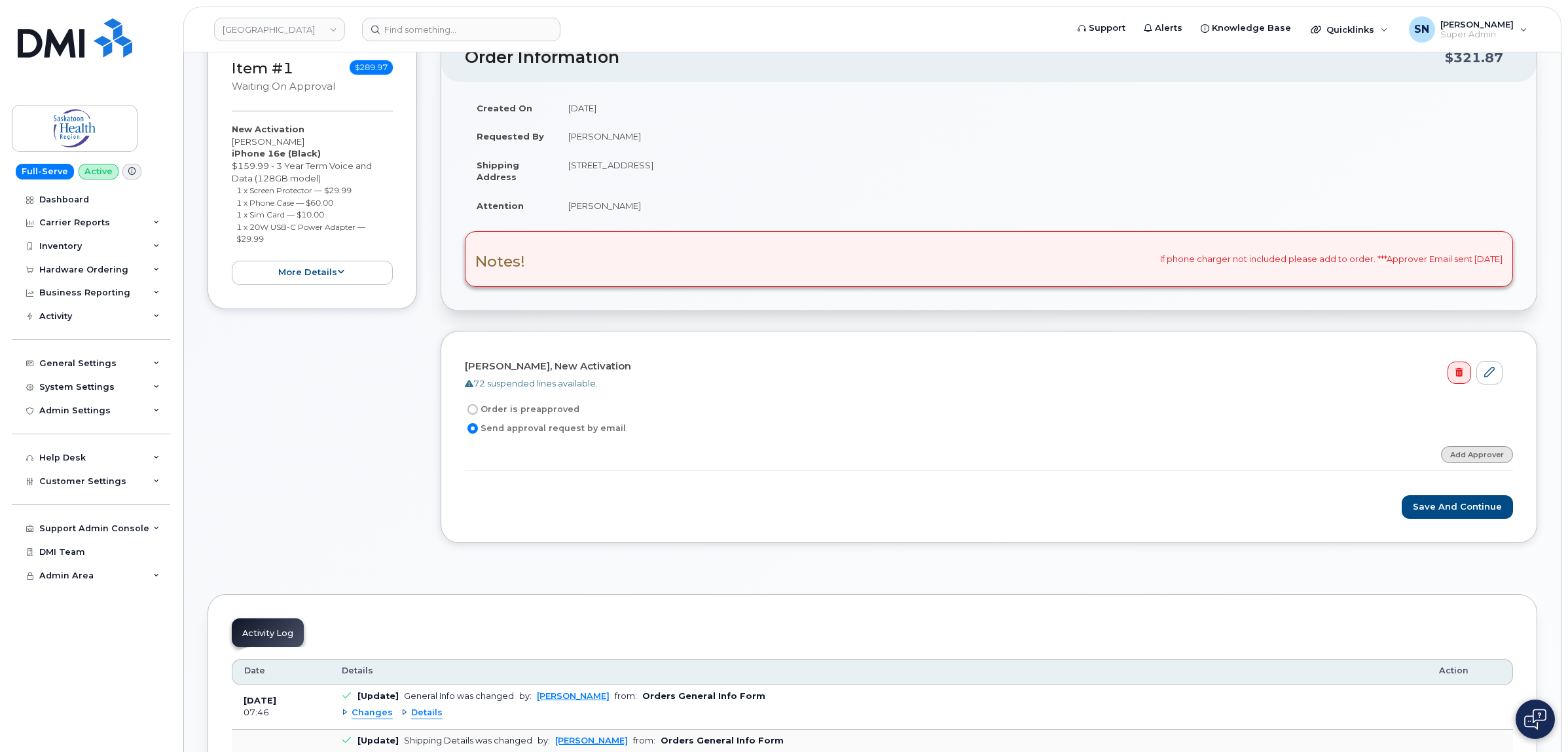
click at [1466, 456] on link "Add Approver" at bounding box center [1478, 455] width 72 height 17
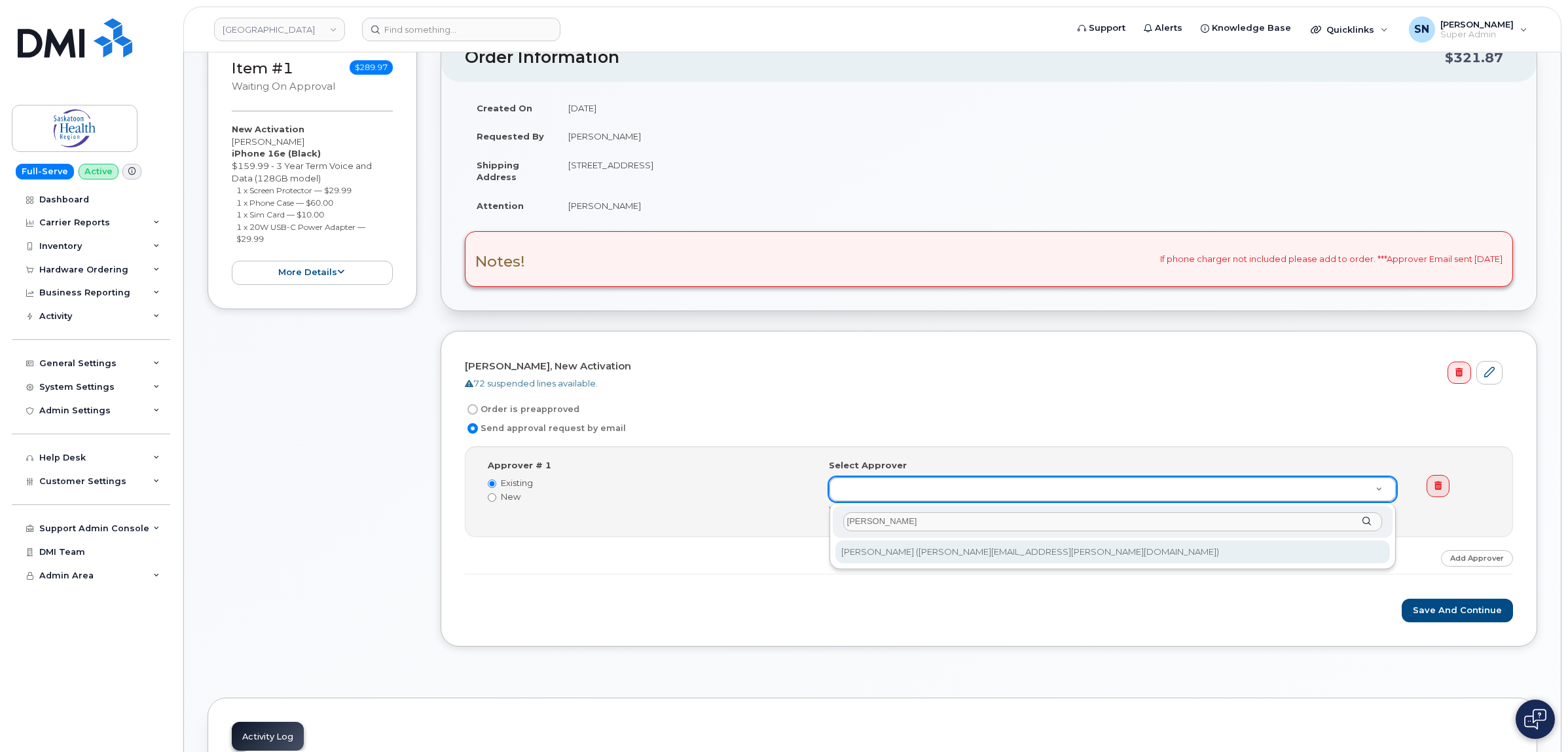
type input "wendy w"
type input "257454"
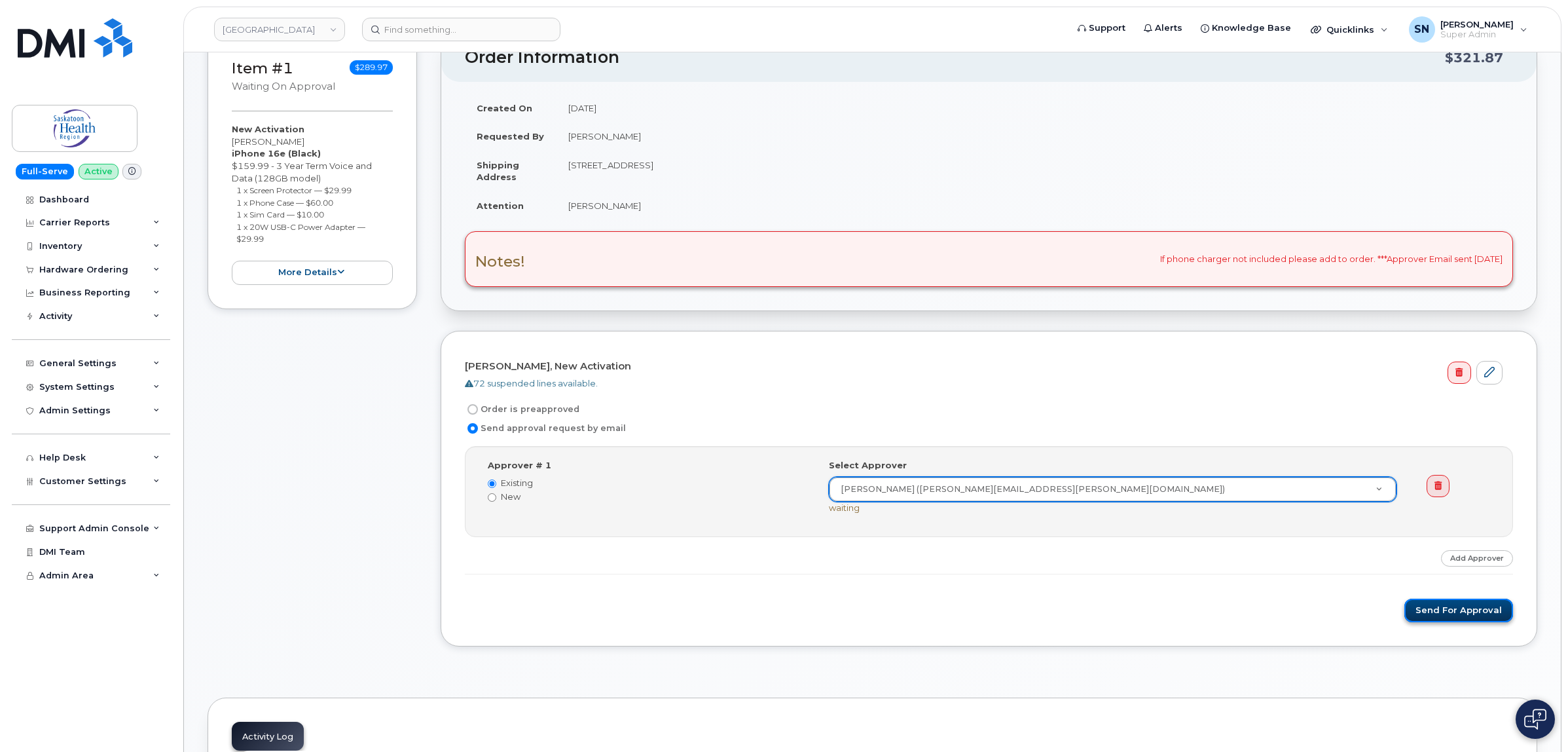
click at [1422, 610] on button "Send for Approval" at bounding box center [1459, 610] width 109 height 24
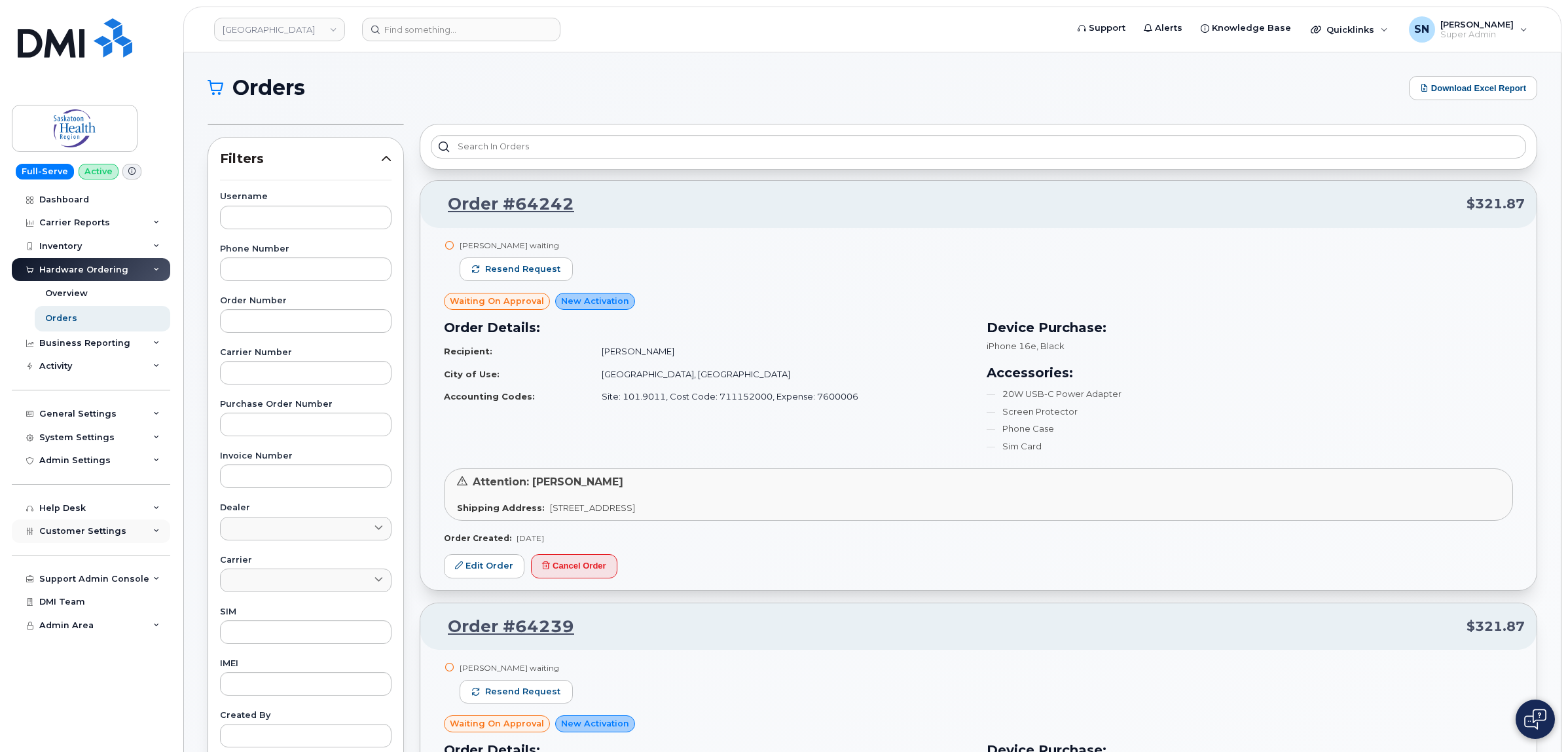
click at [105, 534] on span "Customer Settings" at bounding box center [83, 531] width 87 height 10
click at [110, 420] on div "General Settings" at bounding box center [78, 414] width 77 height 11
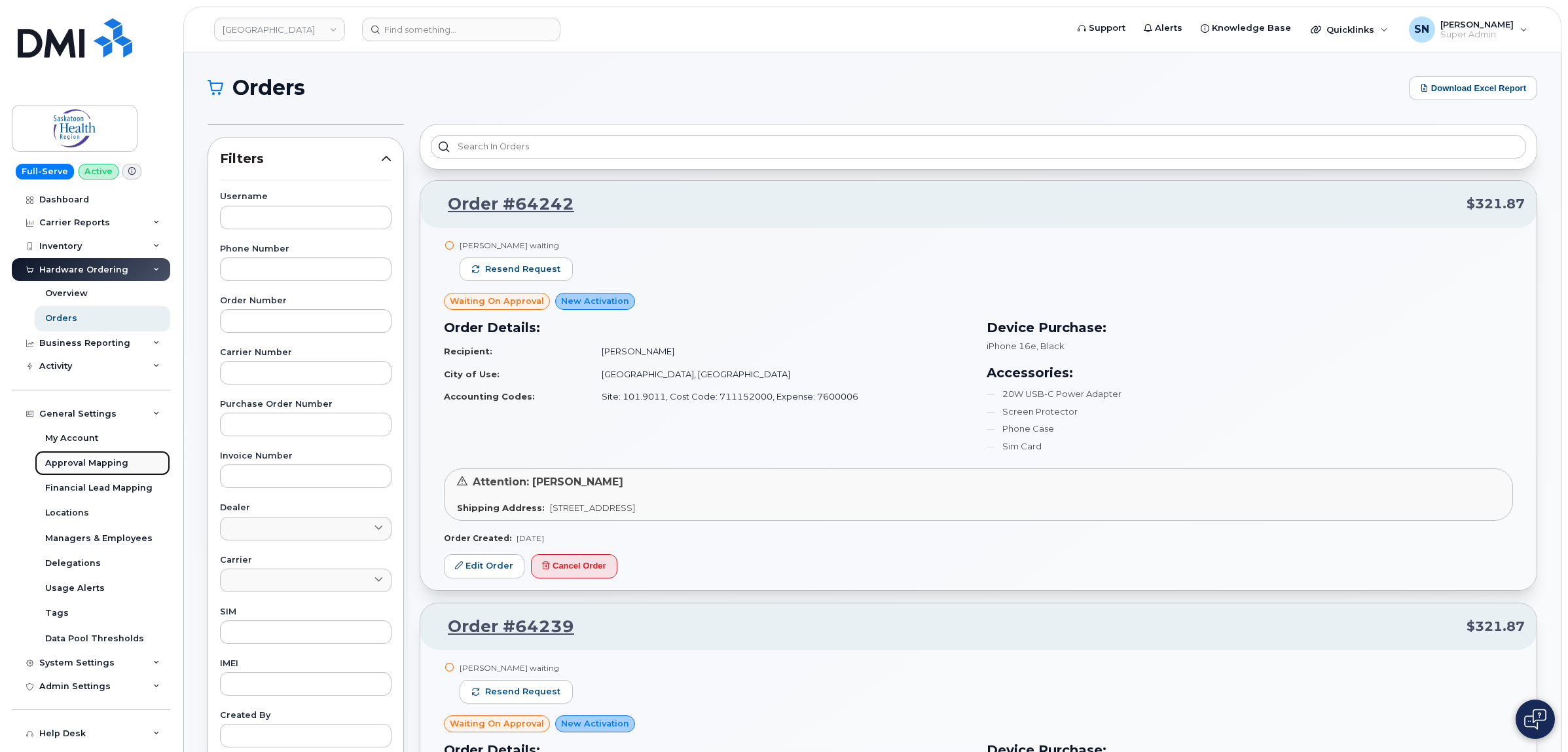
click at [122, 469] on div "Approval Mapping" at bounding box center [86, 463] width 83 height 12
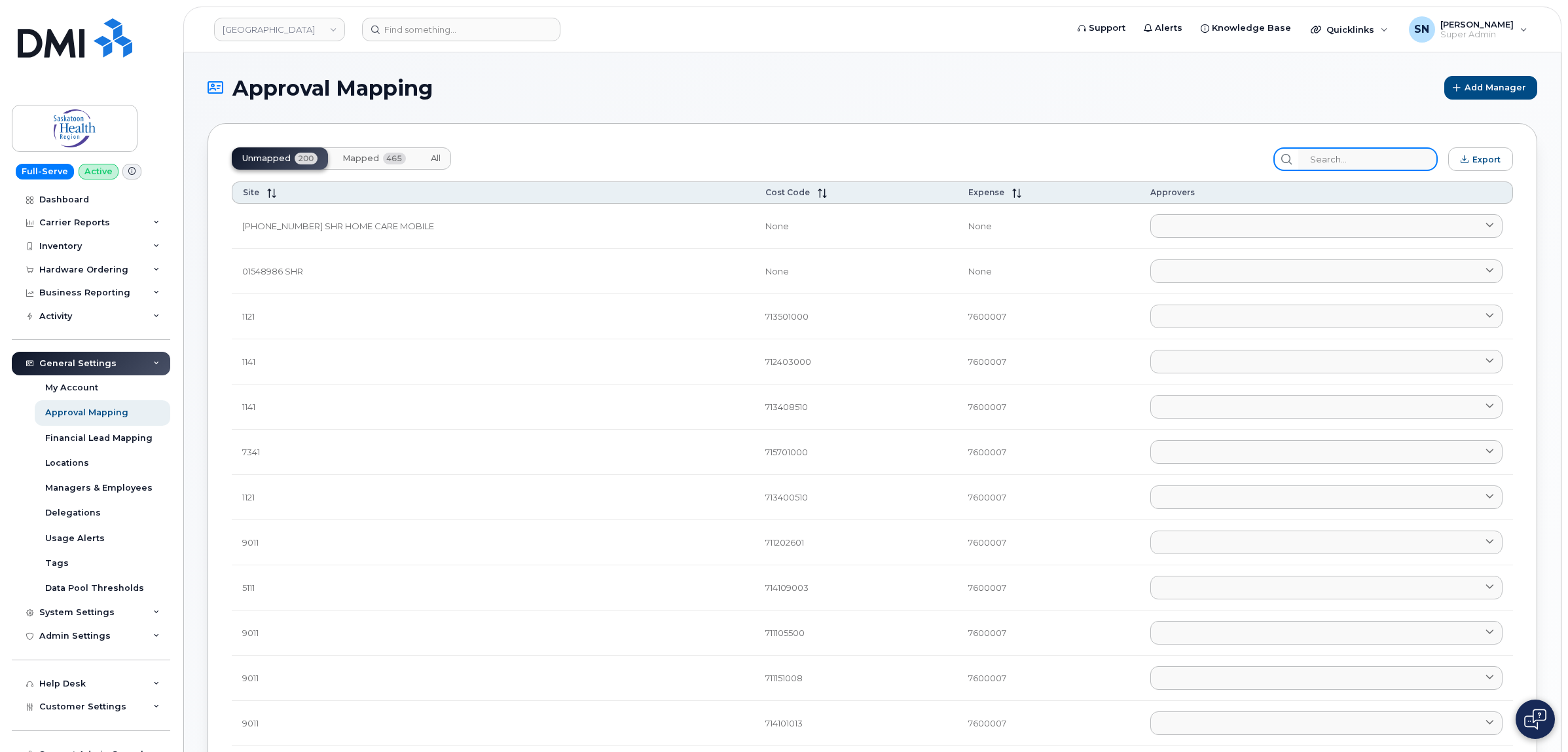
click at [1353, 147] on input "search" at bounding box center [1368, 159] width 140 height 23
click at [1353, 158] on input "search" at bounding box center [1368, 159] width 140 height 23
paste input "71350104500"
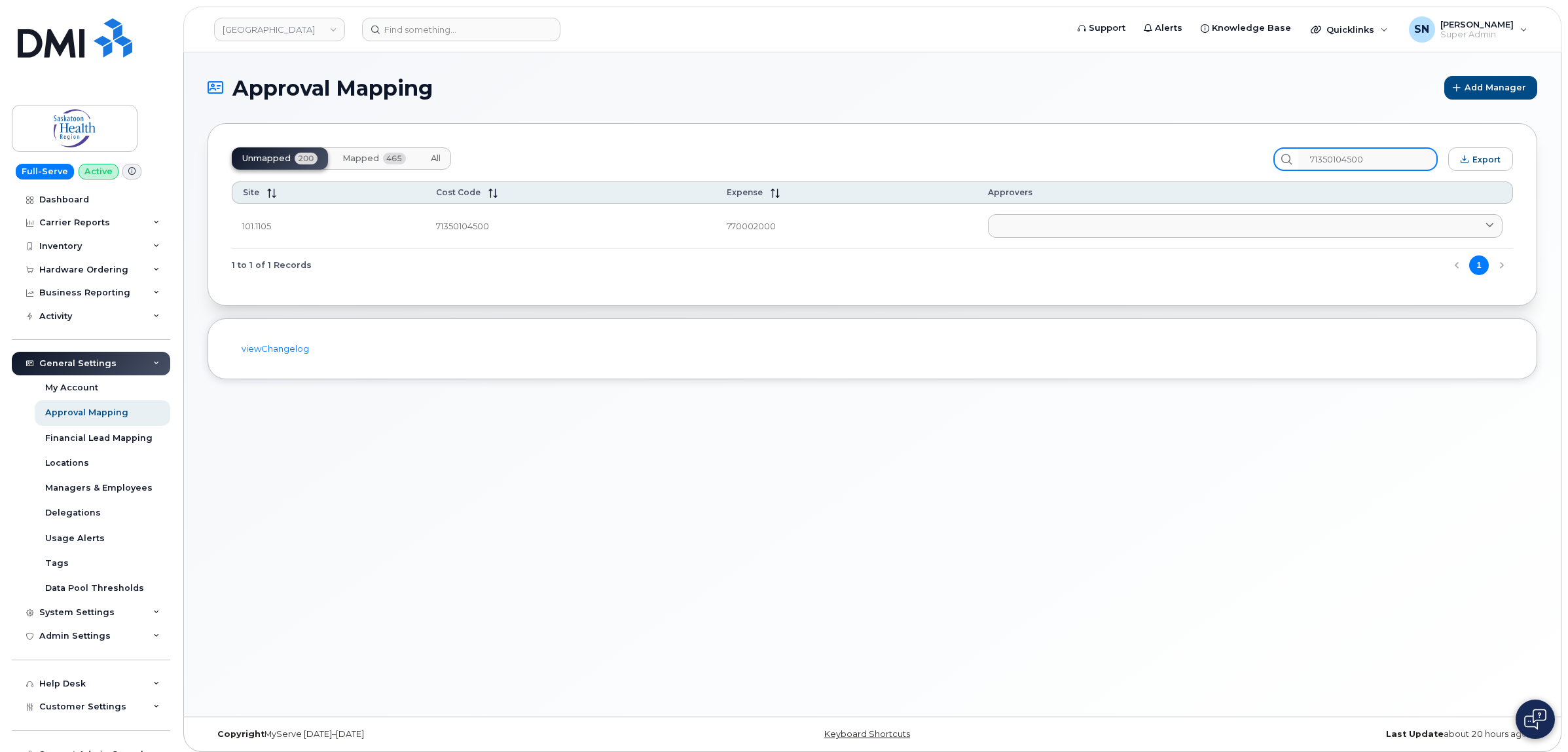
type input "71350104500"
click at [368, 159] on span "Mapped" at bounding box center [361, 158] width 37 height 11
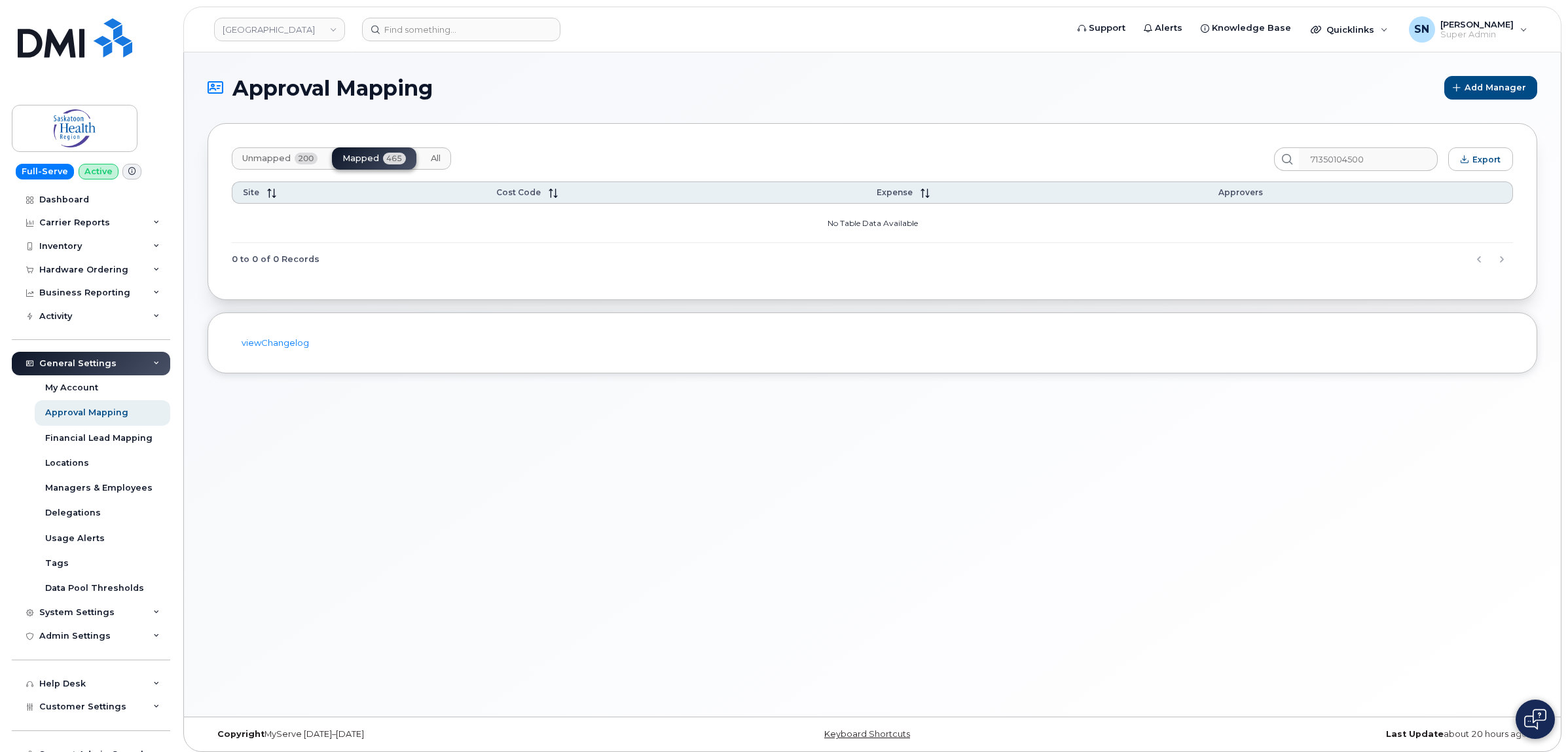
click at [280, 157] on span "Unmapped" at bounding box center [266, 158] width 49 height 11
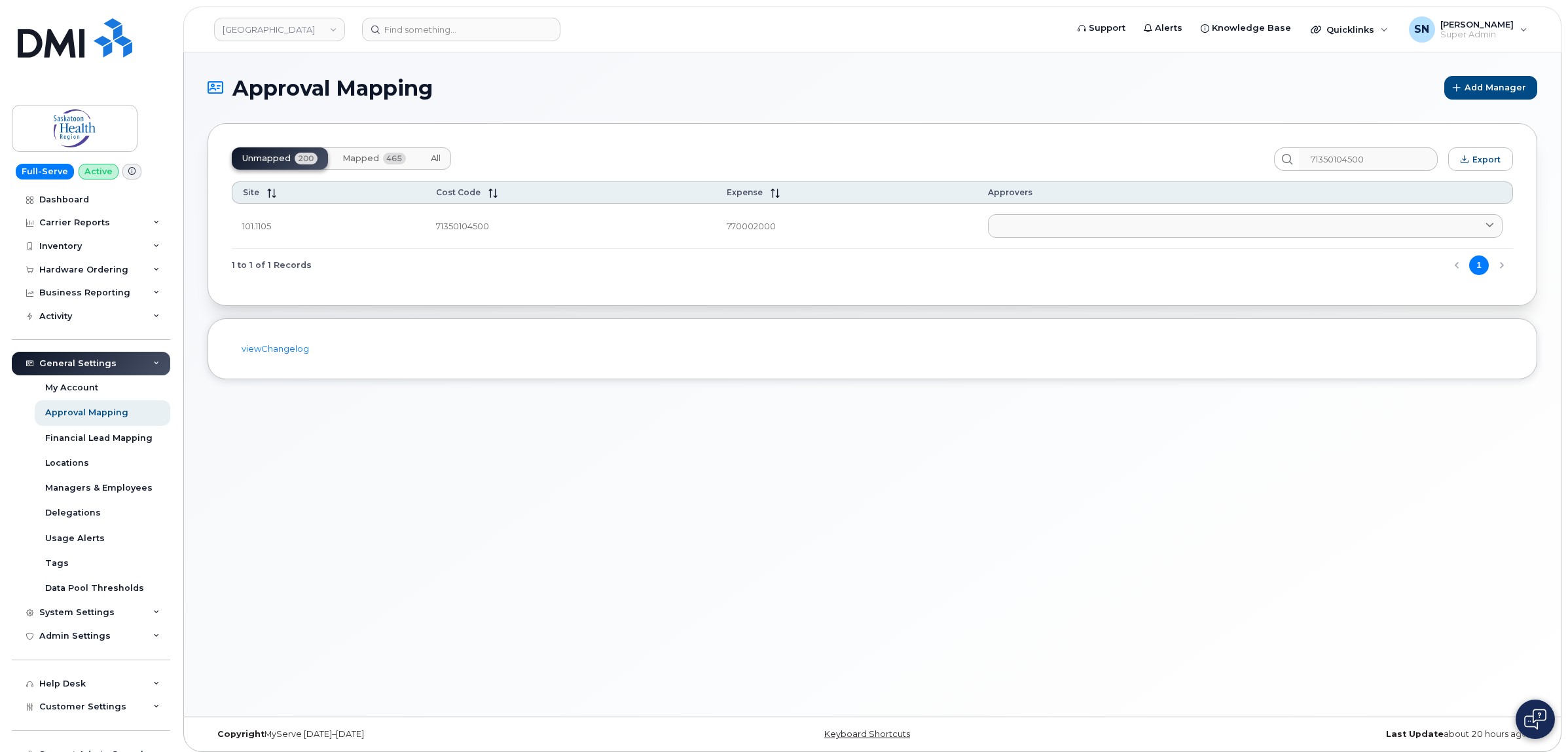
click at [490, 385] on div "Approval Mapping Add Manager Unmapped 200 Mapped 465 All 71350104500 Export Sit…" at bounding box center [872, 384] width 1377 height 664
click at [400, 424] on div "Approval Mapping Add Manager Unmapped 200 Mapped 465 All 71350104500 Export Sit…" at bounding box center [872, 384] width 1377 height 664
click at [337, 389] on div "Approval Mapping Add Manager Unmapped 200 Mapped 465 All 71350104500 Export Sit…" at bounding box center [872, 384] width 1377 height 664
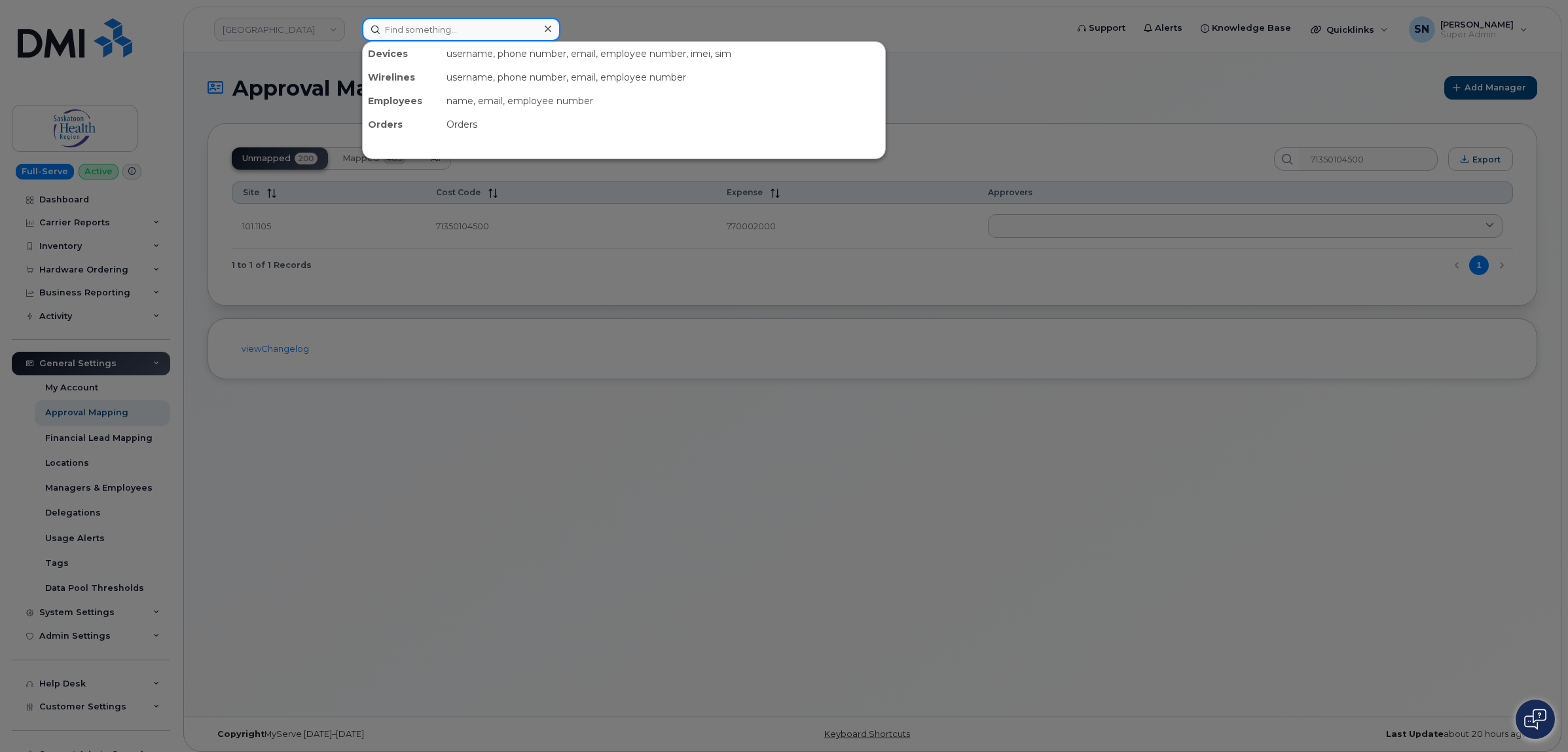
click at [479, 28] on input at bounding box center [461, 29] width 198 height 23
paste input "5873378655"
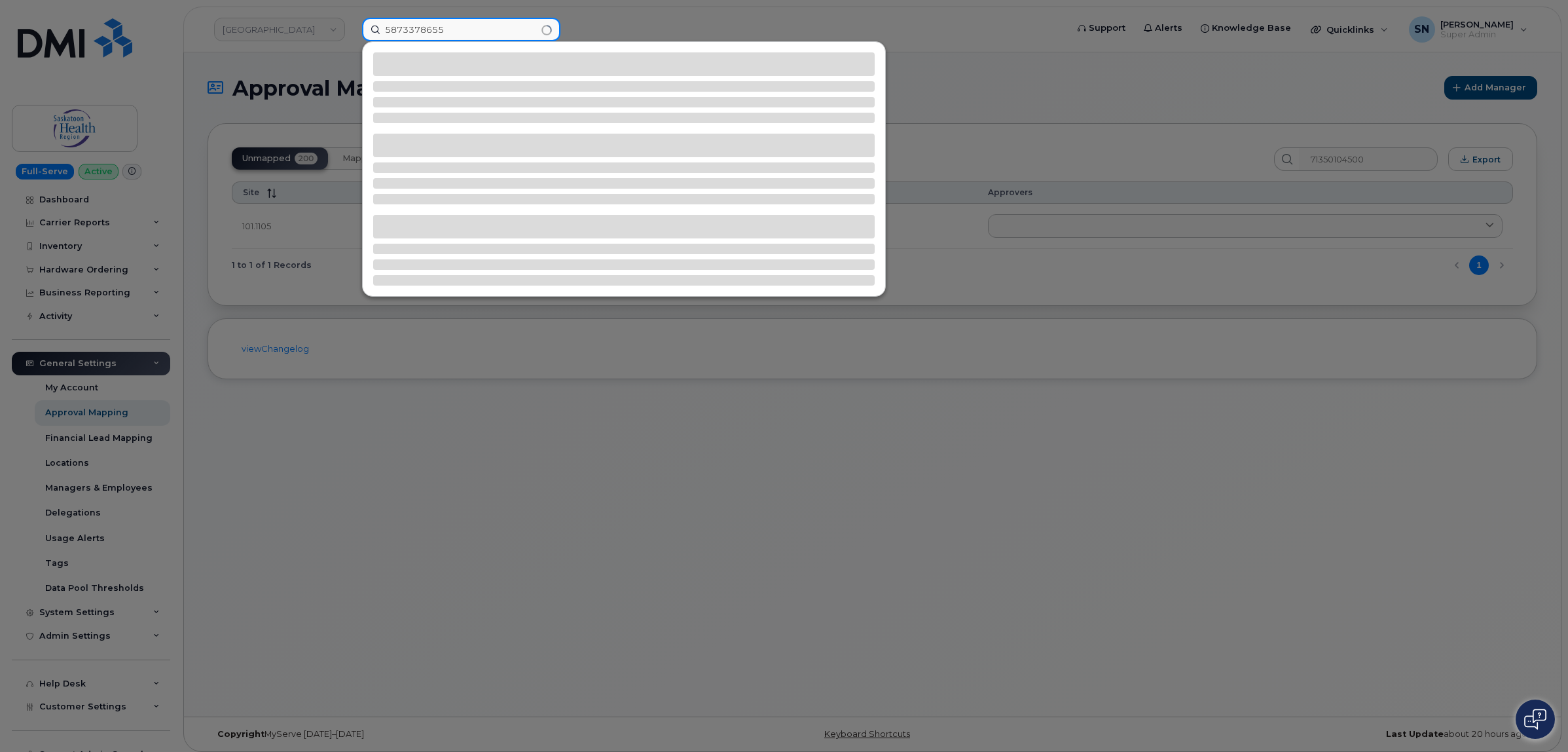
type input "5873378655"
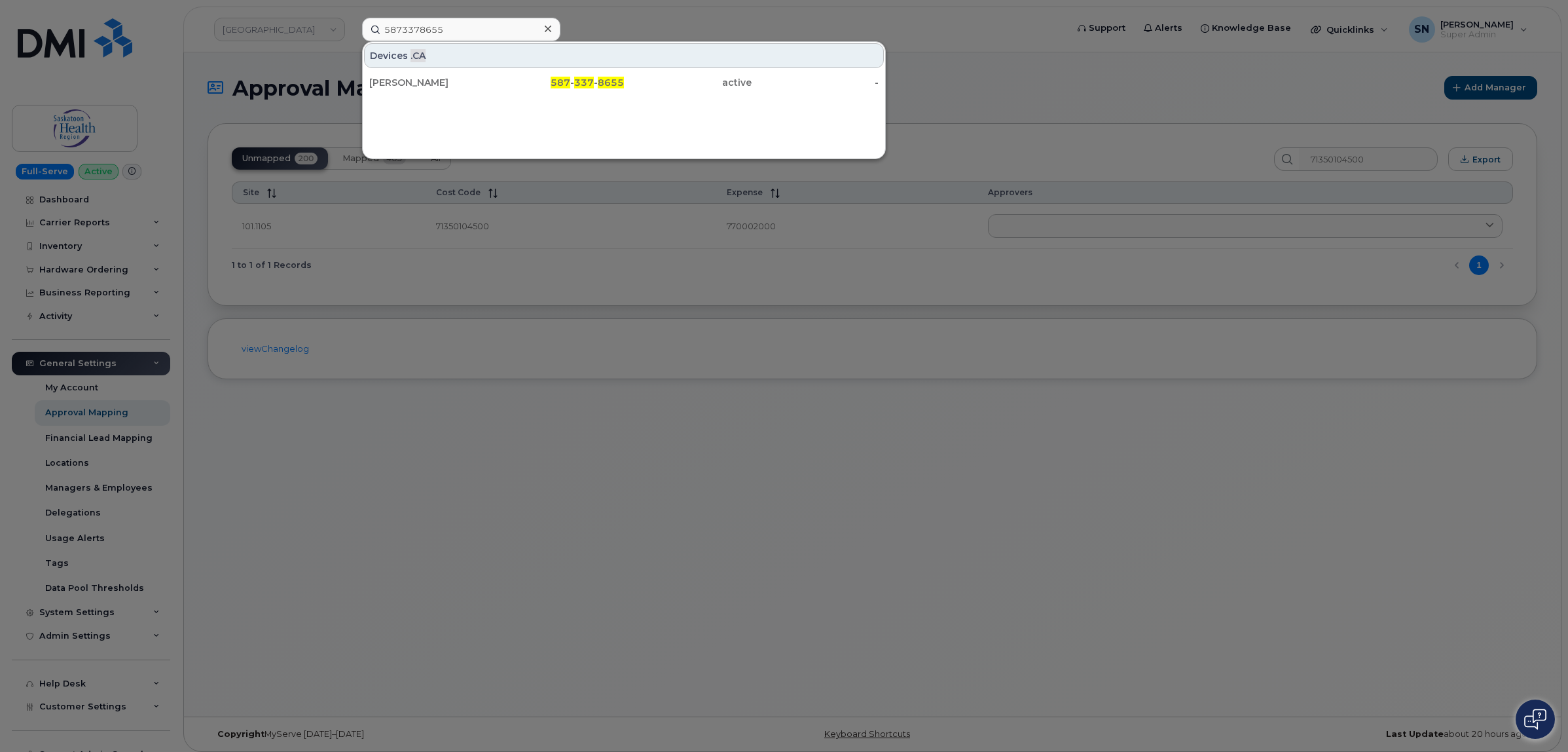
drag, startPoint x: 614, startPoint y: 80, endPoint x: 534, endPoint y: 213, distance: 155.2
click at [614, 80] on span "8655" at bounding box center [610, 83] width 26 height 12
